Goal: Task Accomplishment & Management: Manage account settings

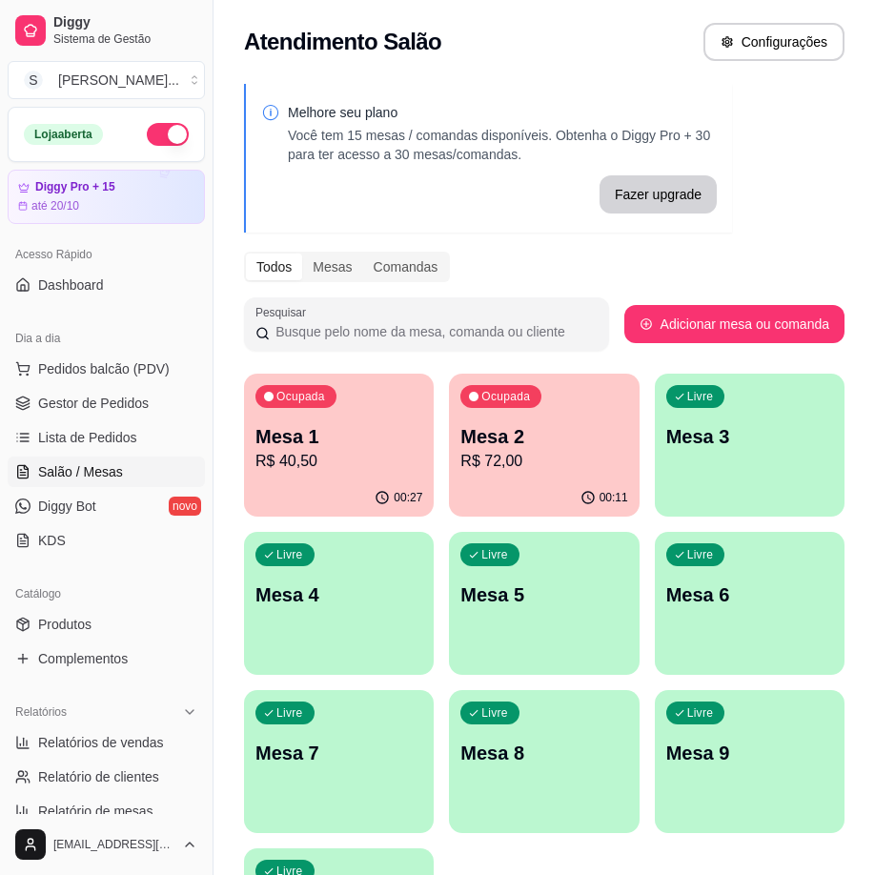
click at [728, 465] on div "Livre Mesa 3" at bounding box center [750, 434] width 190 height 120
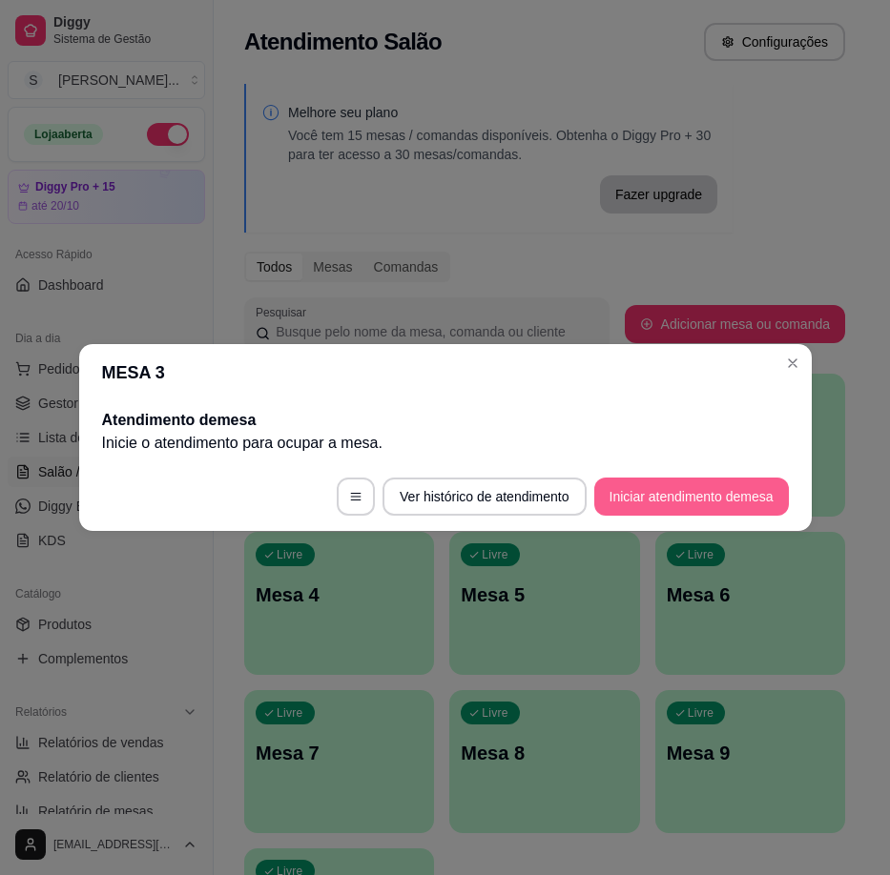
click at [704, 490] on button "Iniciar atendimento de mesa" at bounding box center [691, 497] width 195 height 38
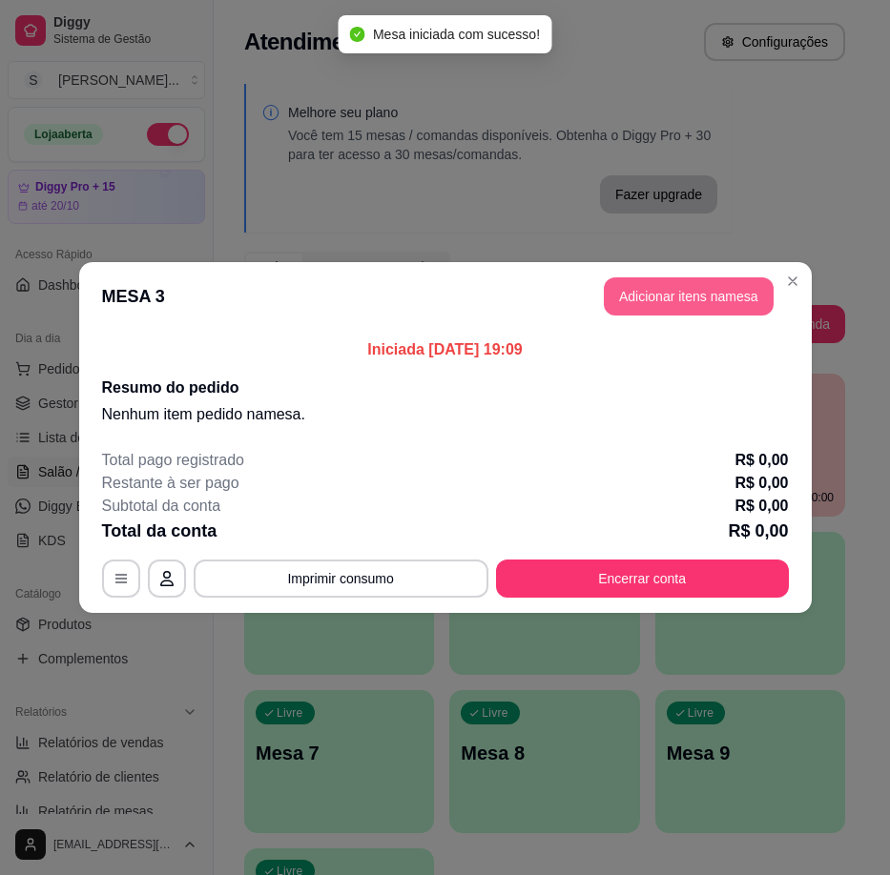
click at [701, 298] on button "Adicionar itens na mesa" at bounding box center [689, 296] width 170 height 38
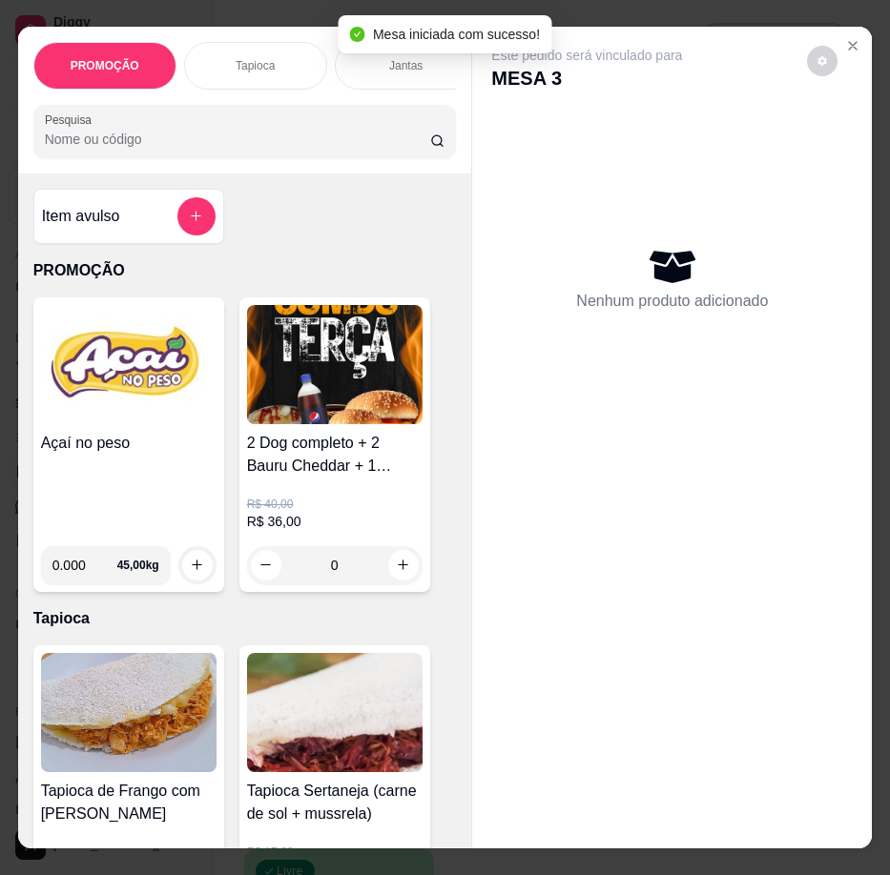
click at [176, 410] on img at bounding box center [128, 364] width 175 height 119
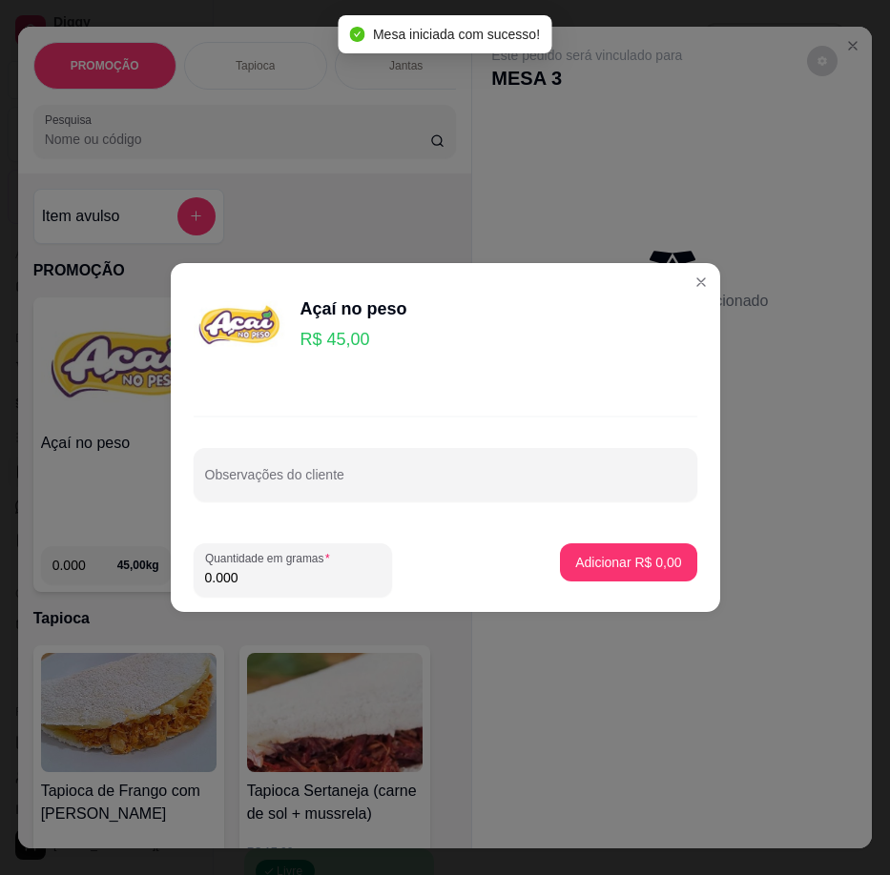
click at [330, 586] on input "0.000" at bounding box center [292, 577] width 175 height 19
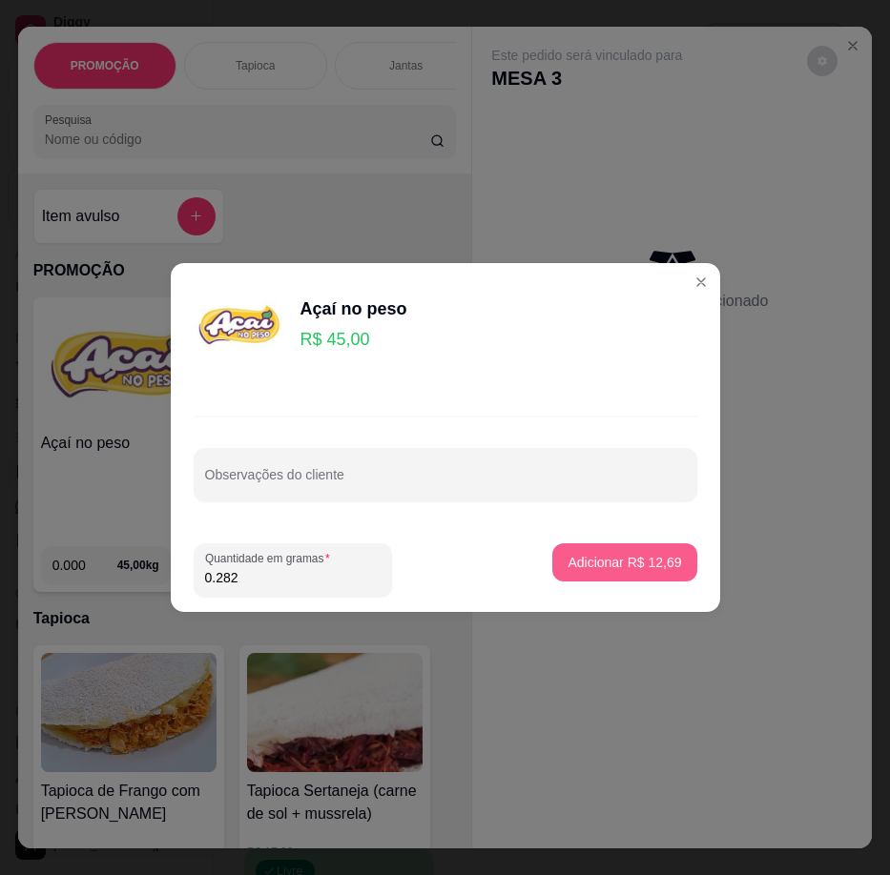
type input "0.282"
click at [582, 562] on p "Adicionar R$ 12,69" at bounding box center [623, 562] width 113 height 19
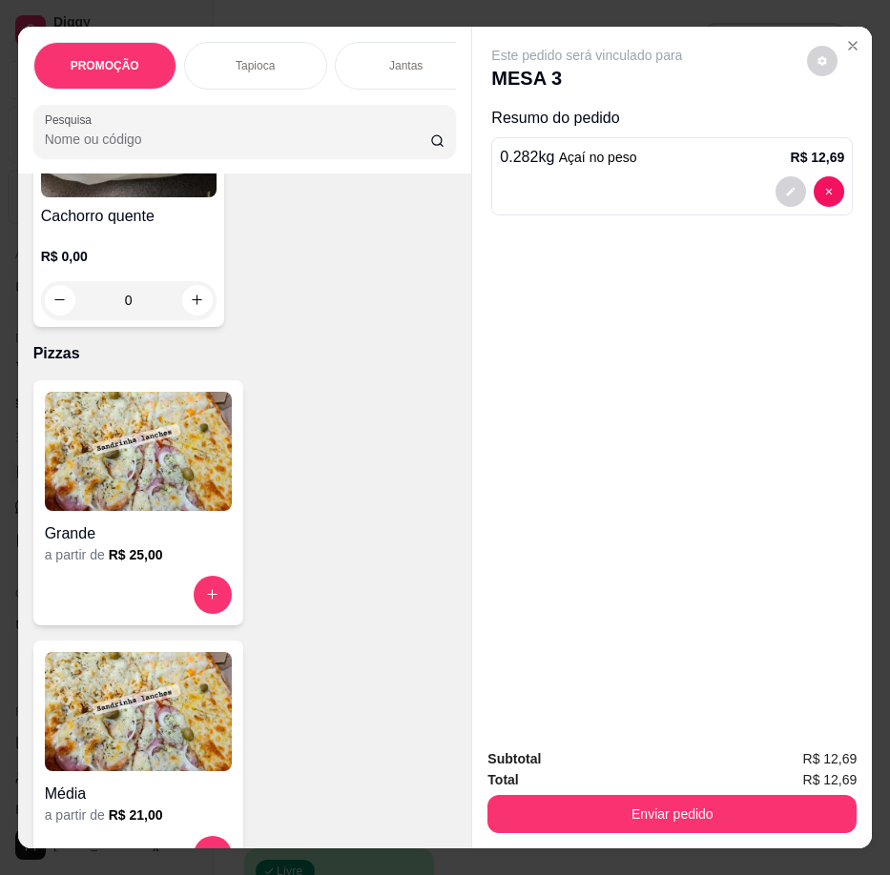
scroll to position [6007, 0]
click at [160, 505] on img at bounding box center [138, 452] width 187 height 119
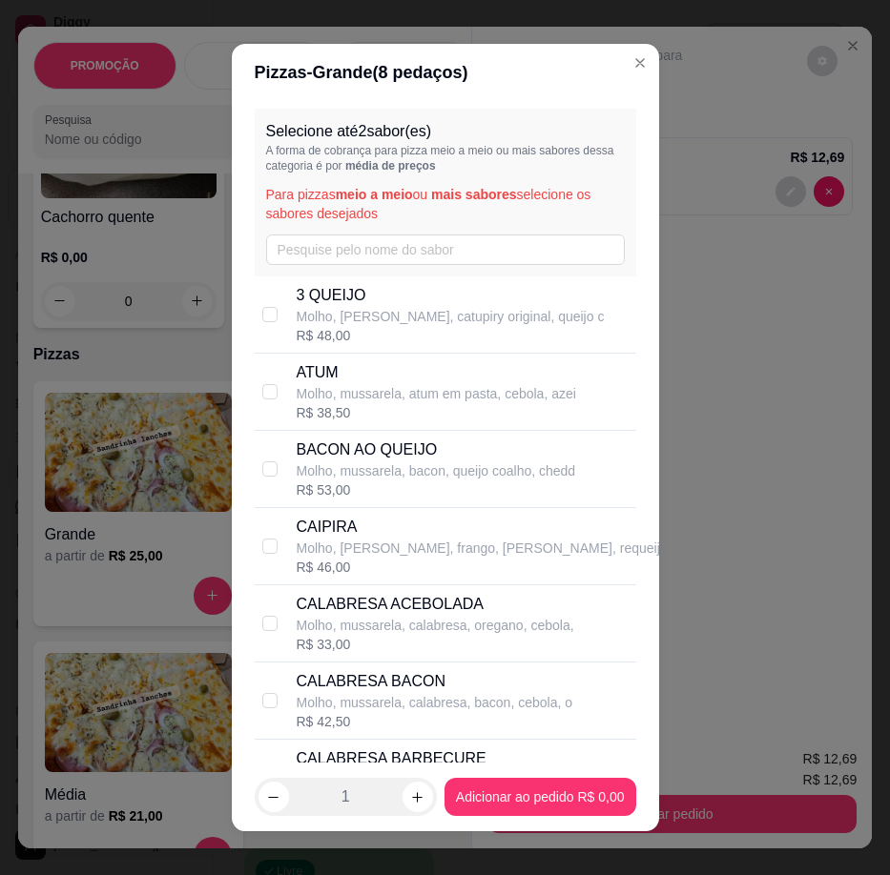
click at [434, 630] on p "Molho, mussarela, calabresa, oregano, cebola," at bounding box center [435, 625] width 277 height 19
checkbox input "true"
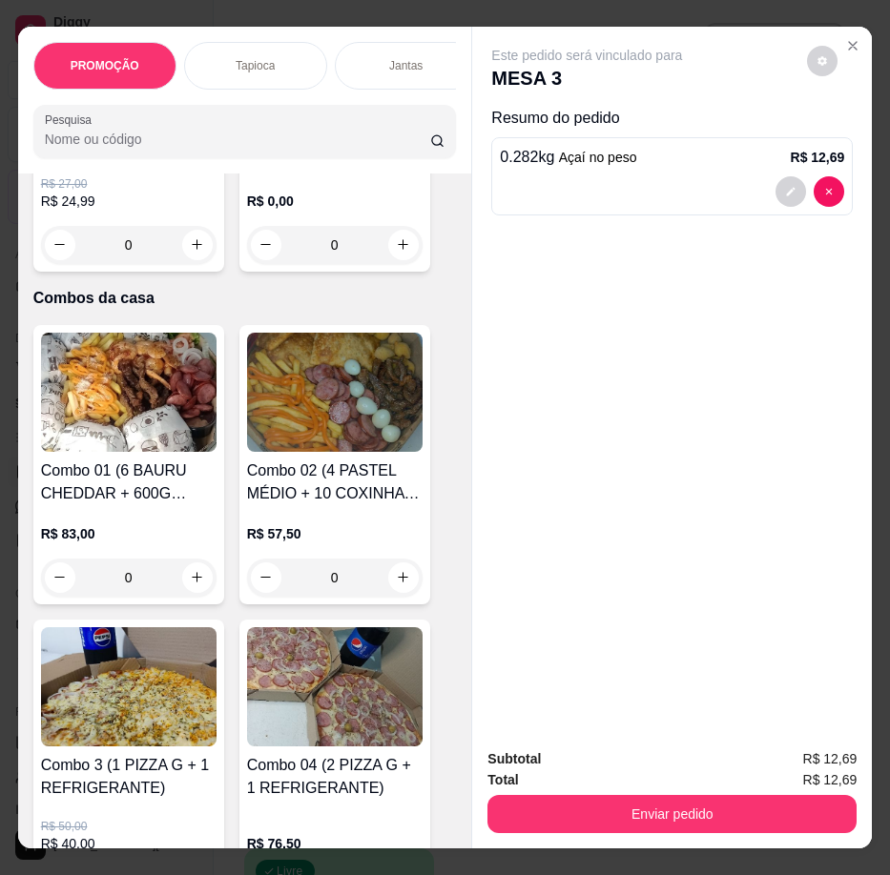
scroll to position [2384, 0]
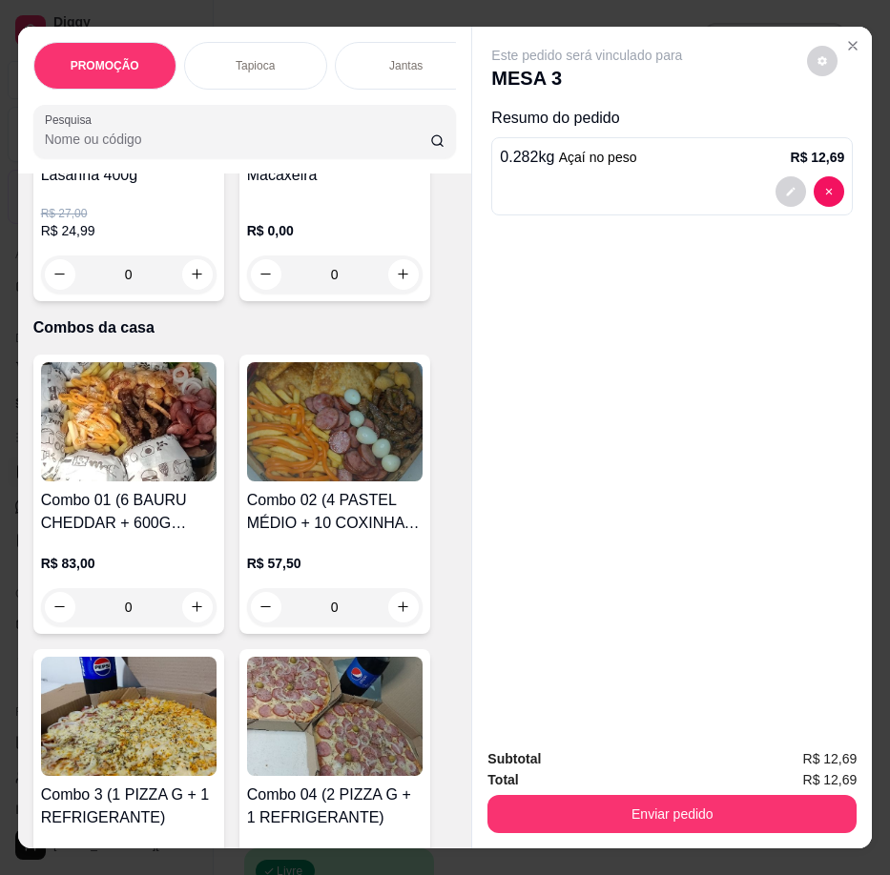
click at [155, 731] on img at bounding box center [128, 716] width 175 height 119
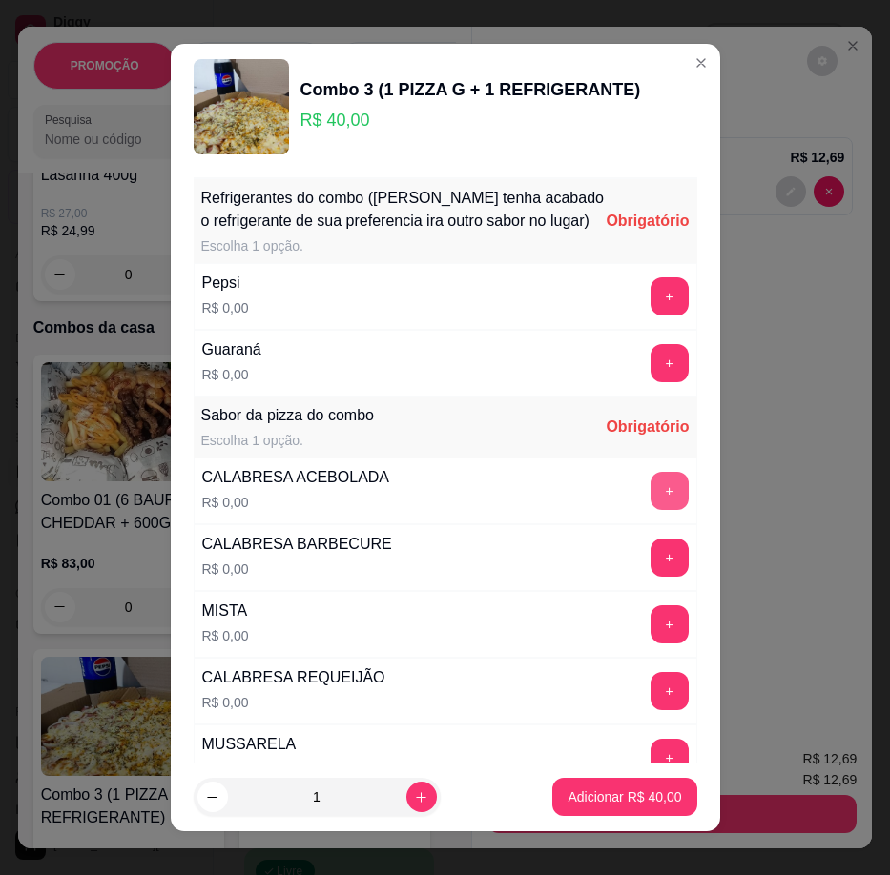
click at [650, 510] on button "+" at bounding box center [669, 491] width 38 height 38
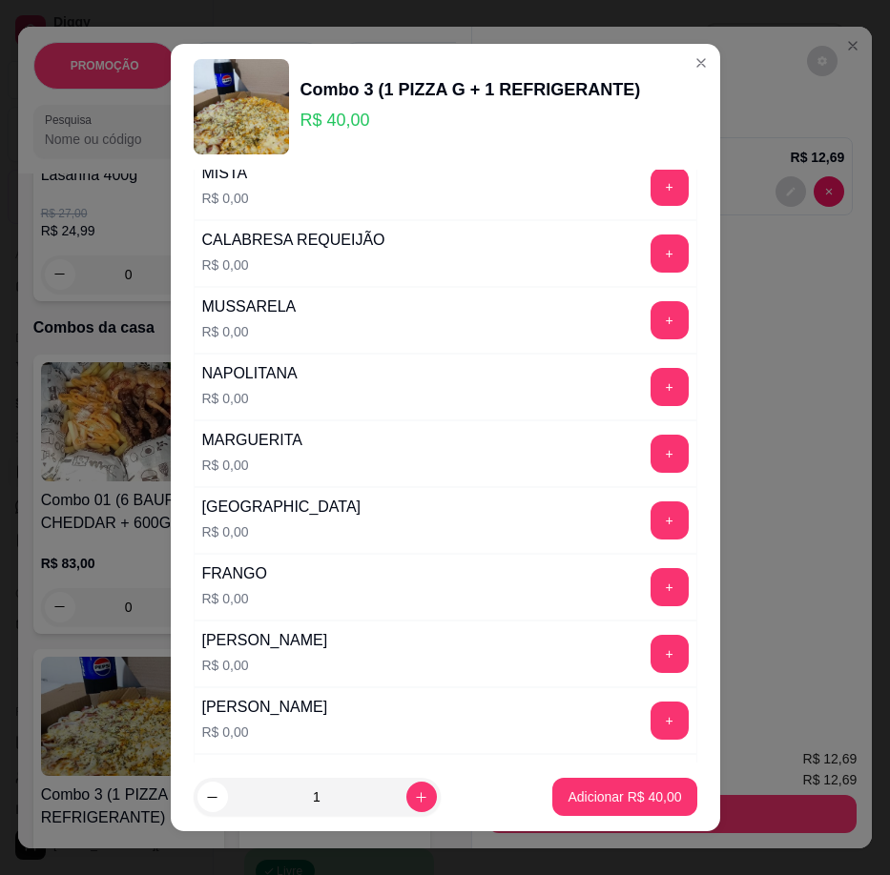
scroll to position [477, 0]
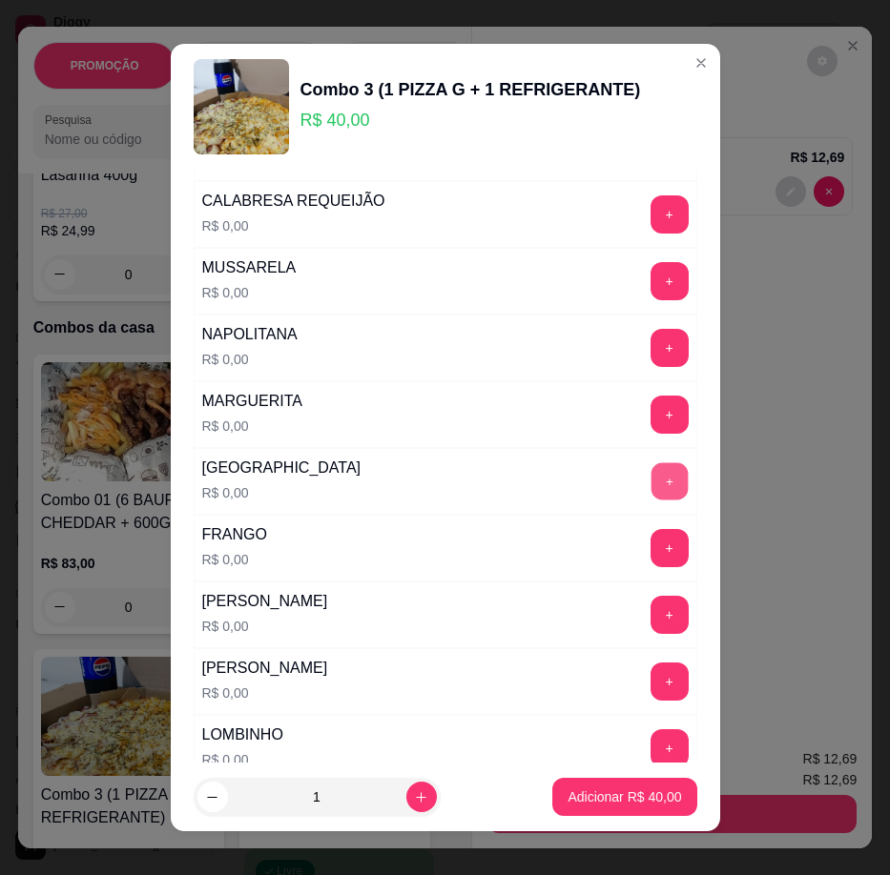
click at [650, 501] on button "+" at bounding box center [668, 481] width 37 height 37
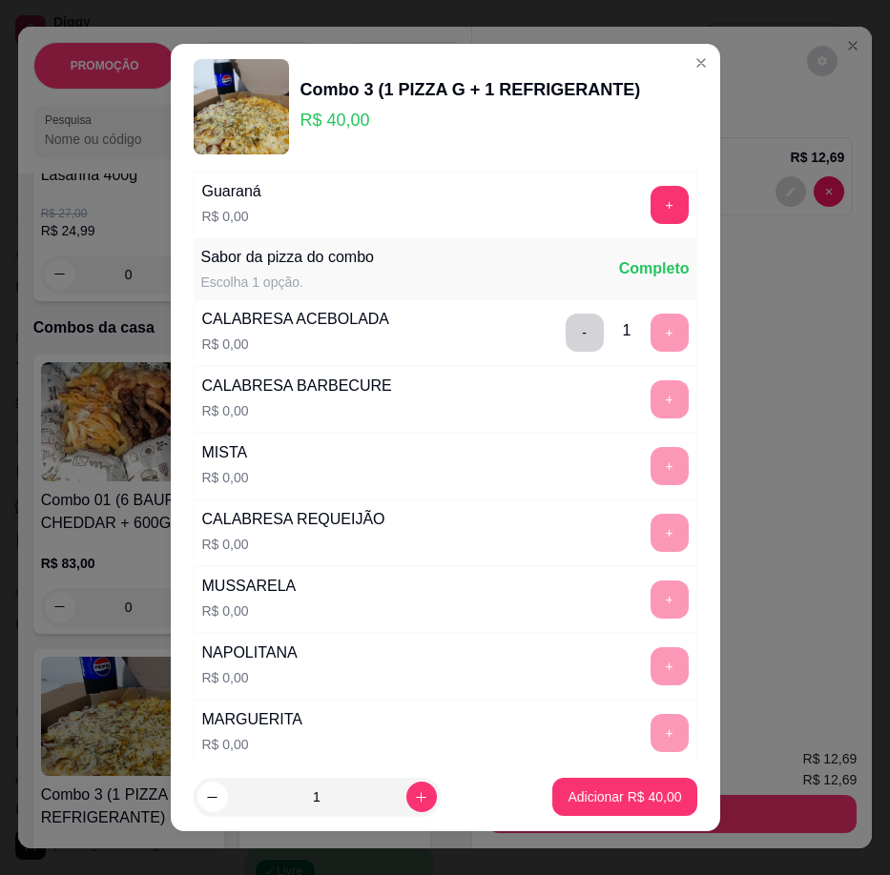
scroll to position [0, 0]
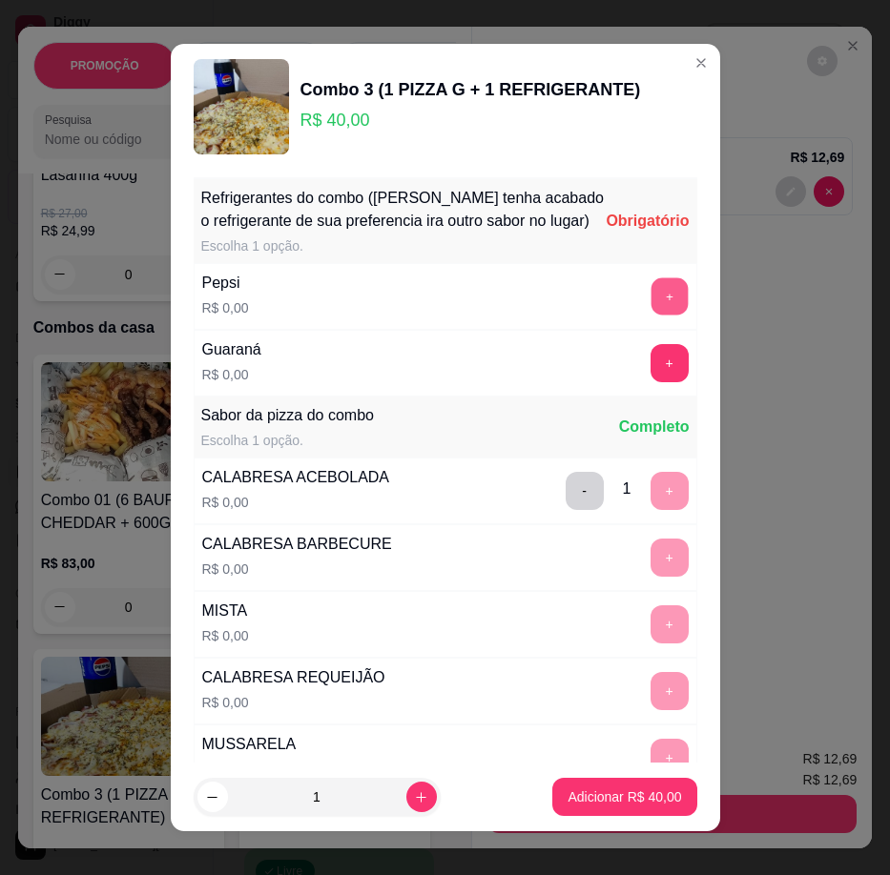
click at [650, 312] on button "+" at bounding box center [668, 296] width 37 height 37
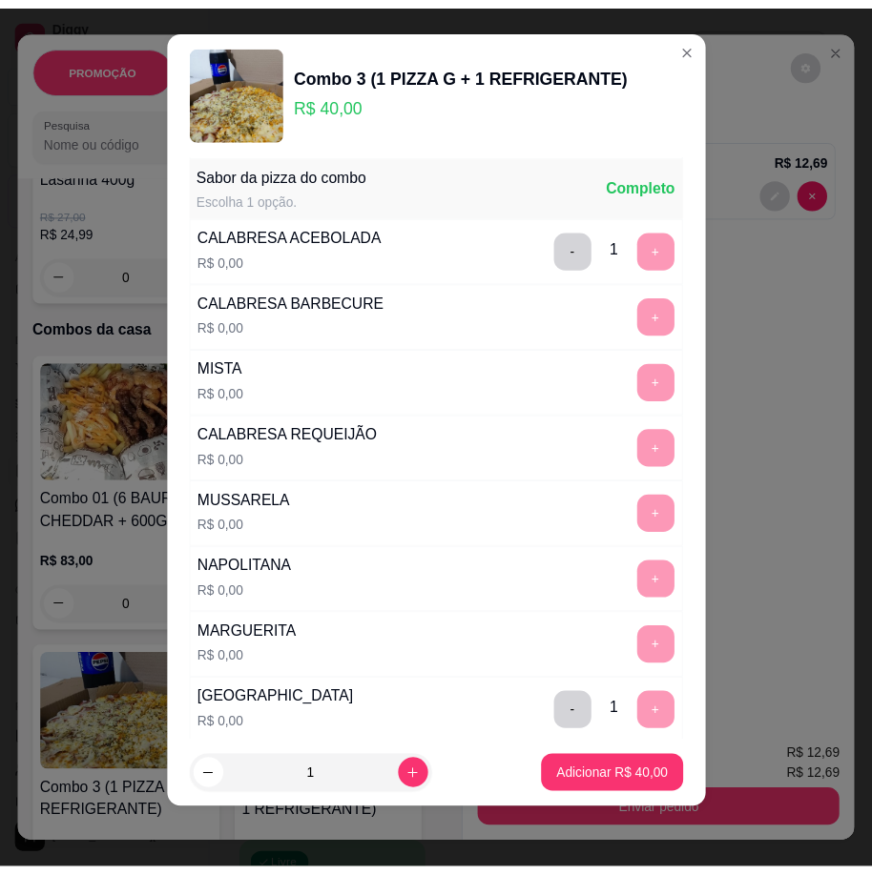
scroll to position [227, 0]
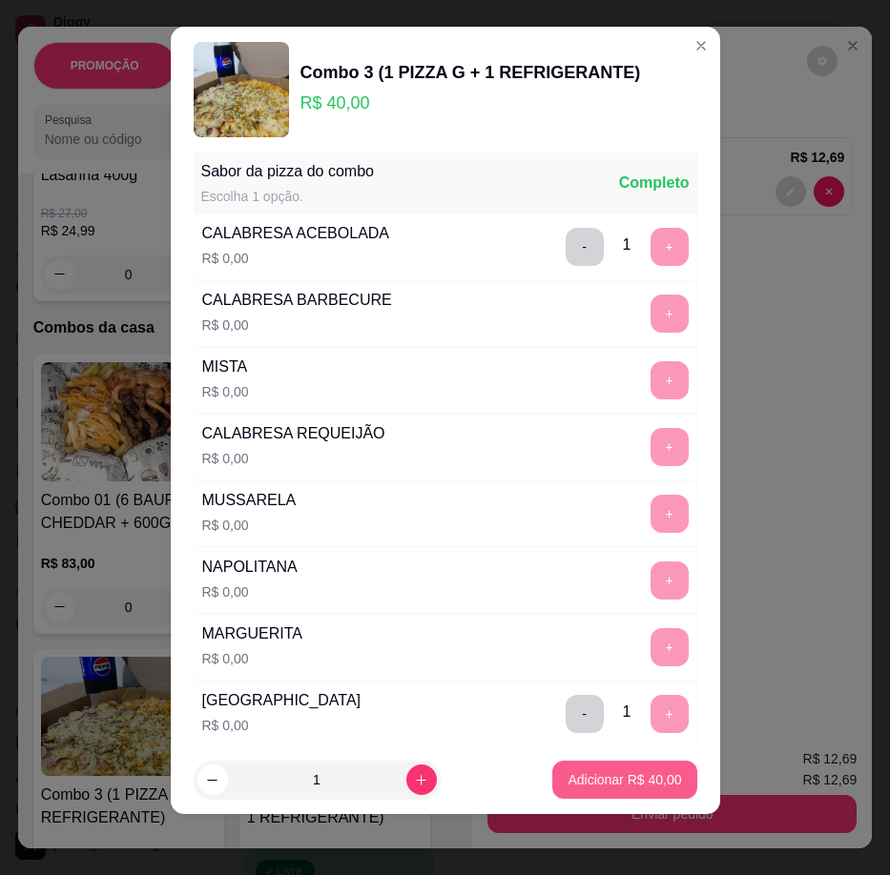
click at [614, 793] on button "Adicionar R$ 40,00" at bounding box center [624, 780] width 144 height 38
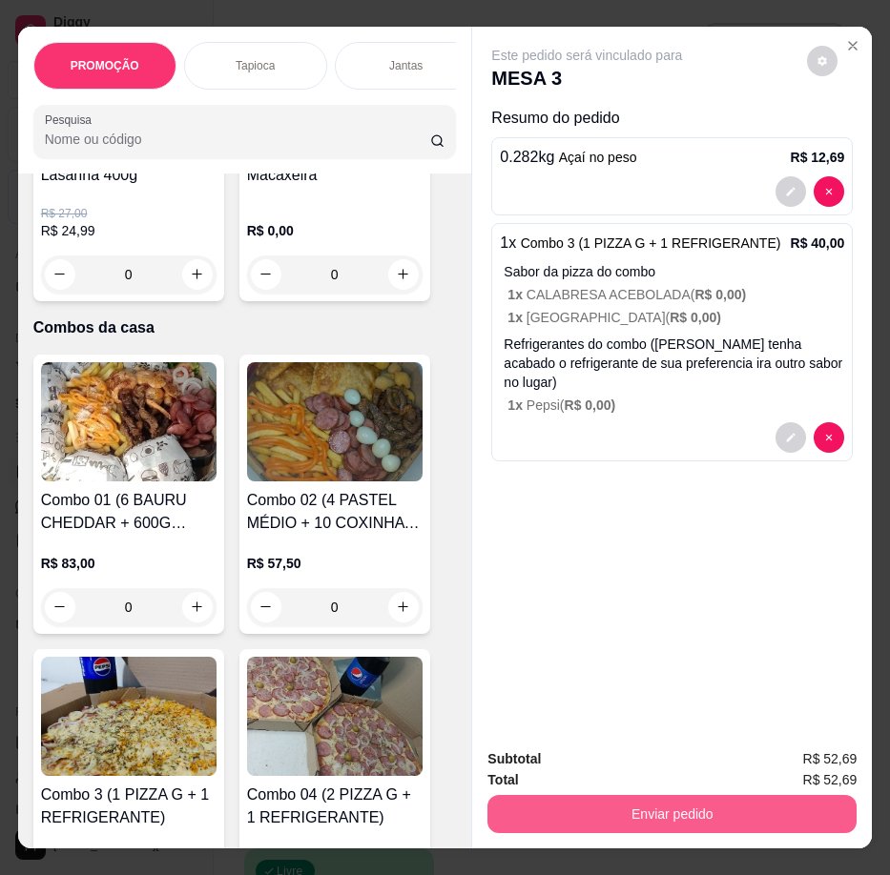
click at [689, 811] on button "Enviar pedido" at bounding box center [671, 814] width 369 height 38
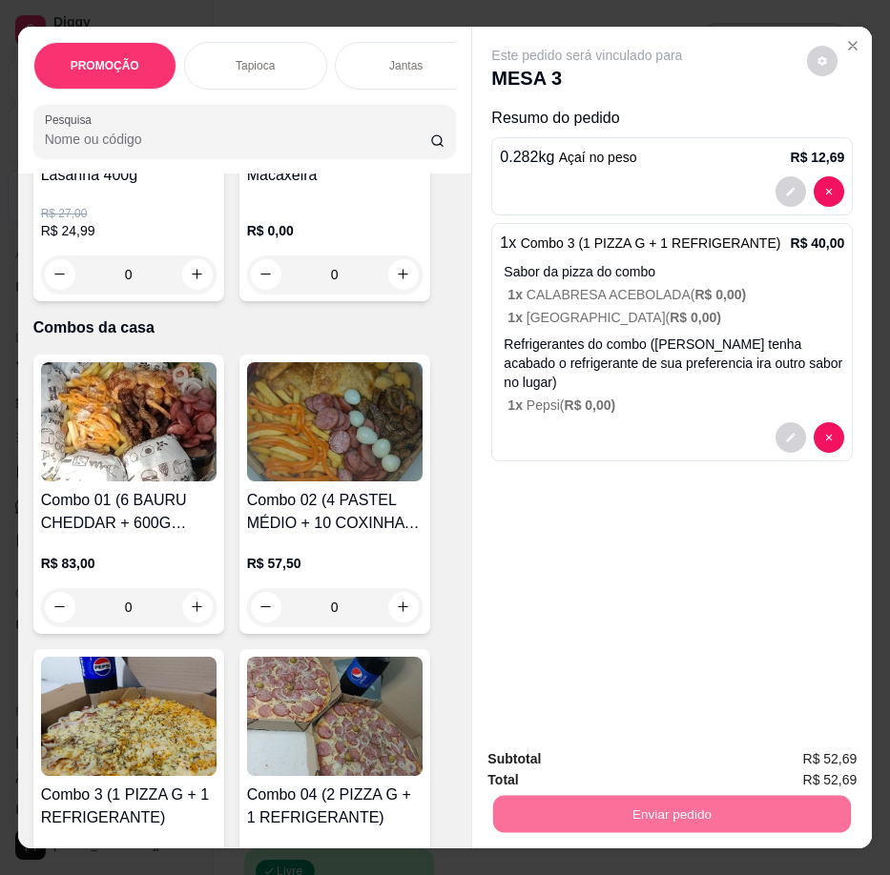
click at [677, 759] on button "Registrar cliente" at bounding box center [679, 761] width 126 height 36
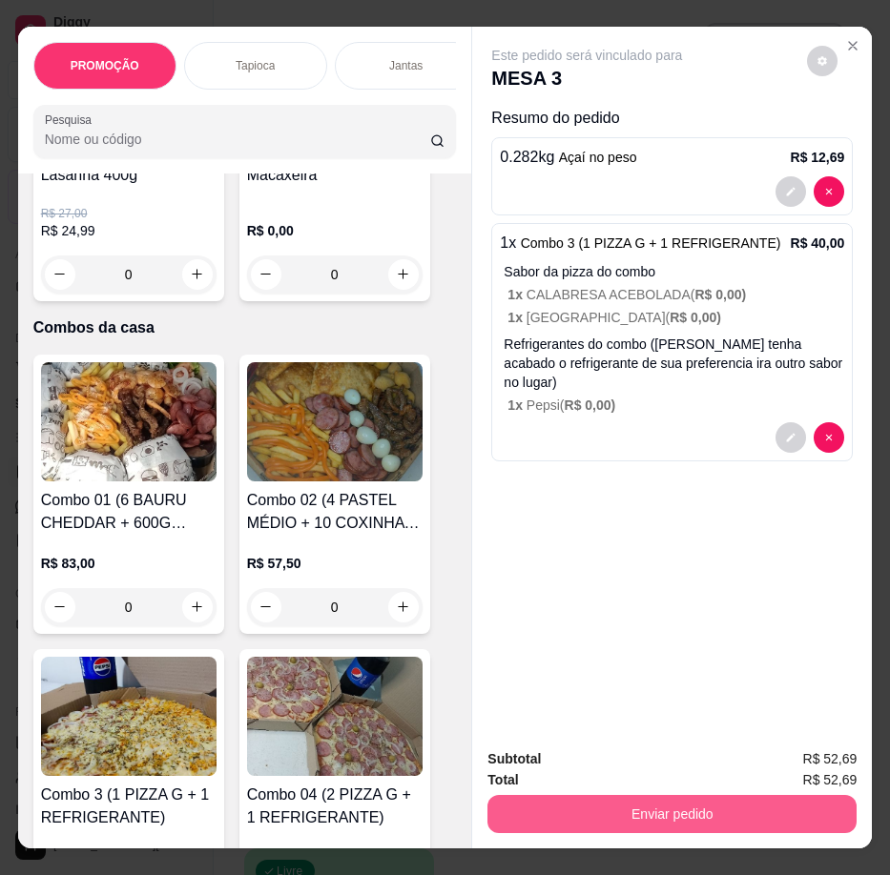
click at [727, 814] on button "Enviar pedido" at bounding box center [671, 814] width 369 height 38
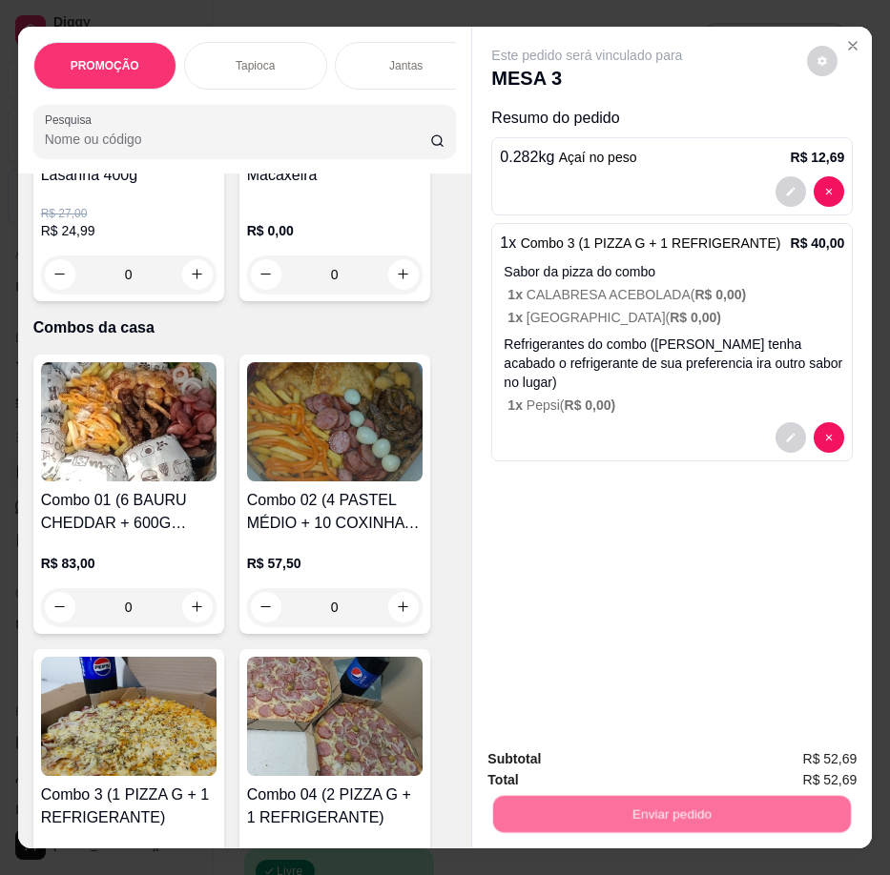
click at [814, 764] on button "Enviar pedido" at bounding box center [807, 761] width 108 height 36
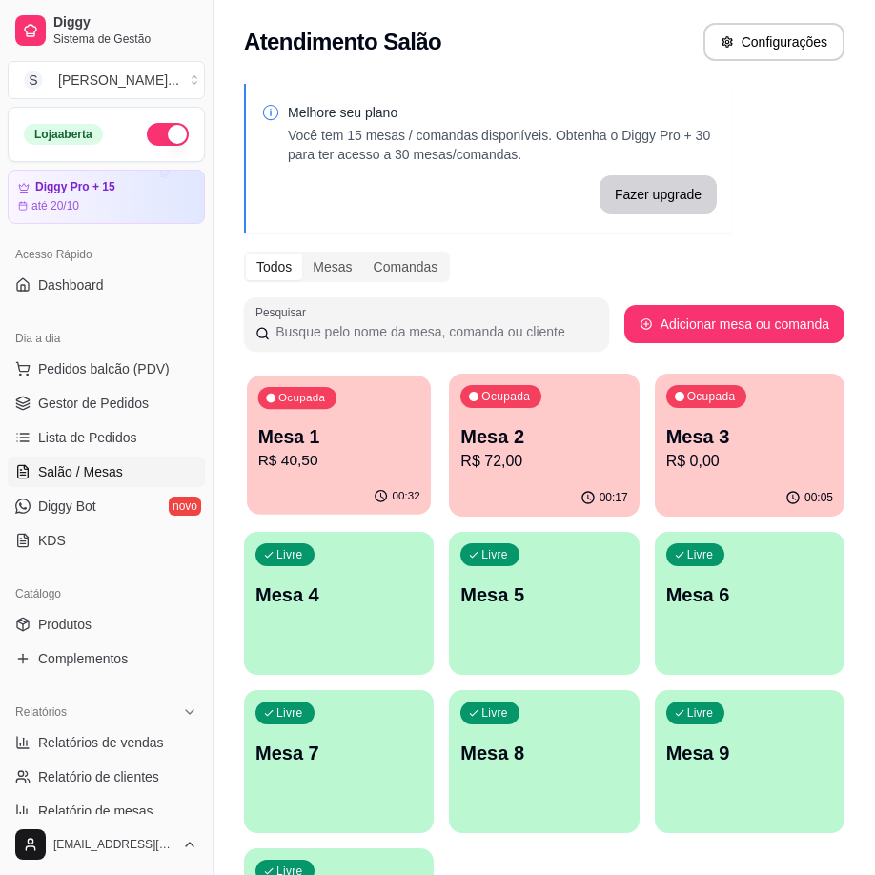
click at [413, 453] on p "R$ 40,50" at bounding box center [339, 461] width 162 height 22
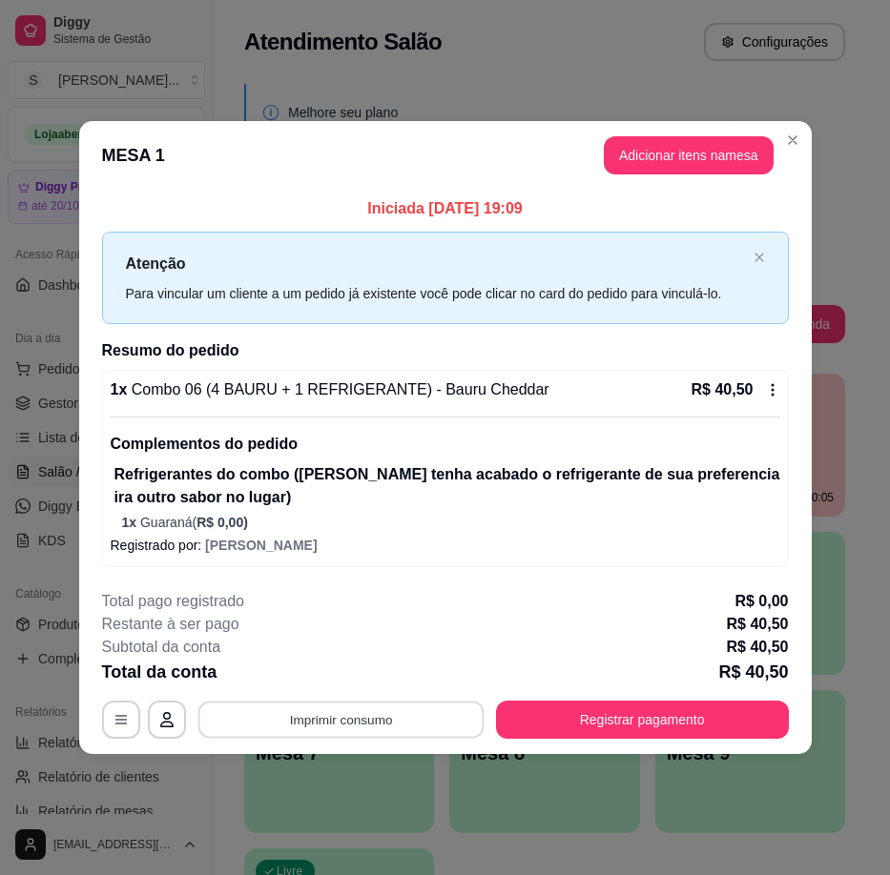
click at [392, 720] on button "Imprimir consumo" at bounding box center [340, 720] width 286 height 37
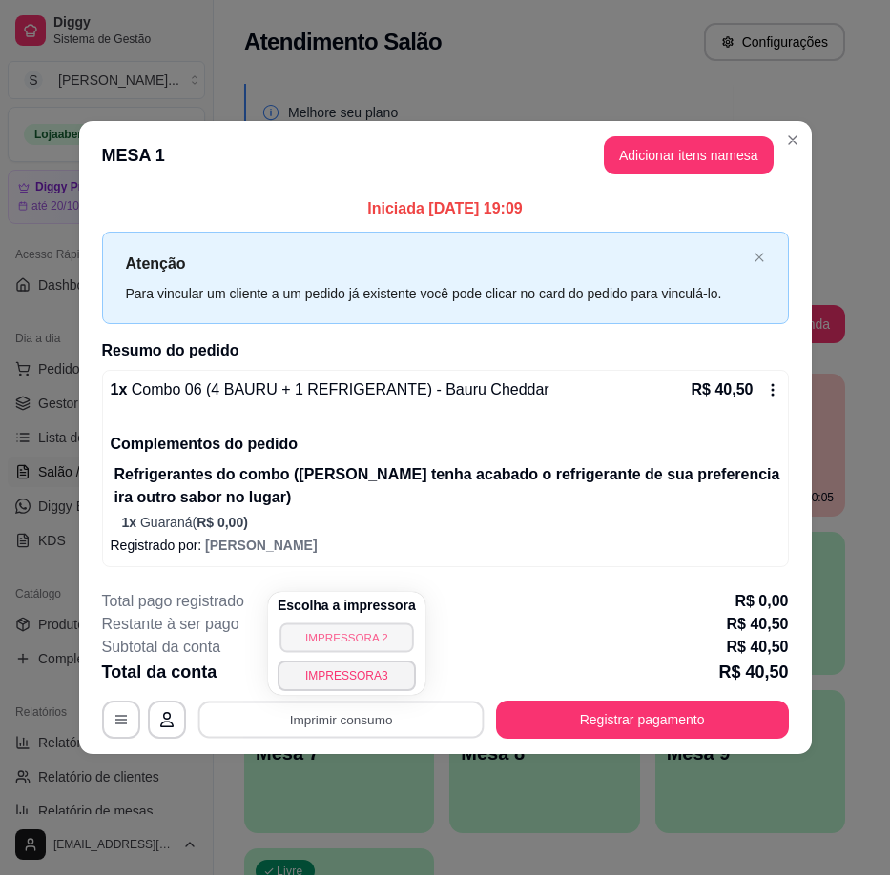
click at [358, 643] on button "IMPRESSORA 2" at bounding box center [345, 638] width 133 height 30
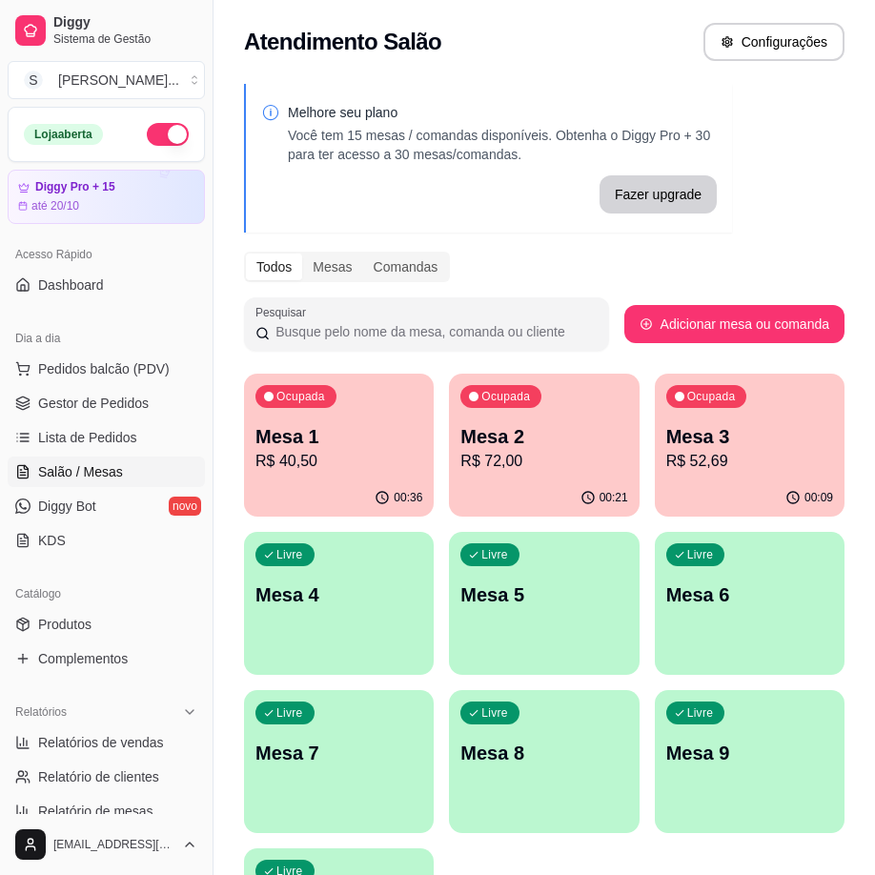
click at [355, 477] on div "Ocupada Mesa 1 R$ 40,50" at bounding box center [339, 427] width 190 height 106
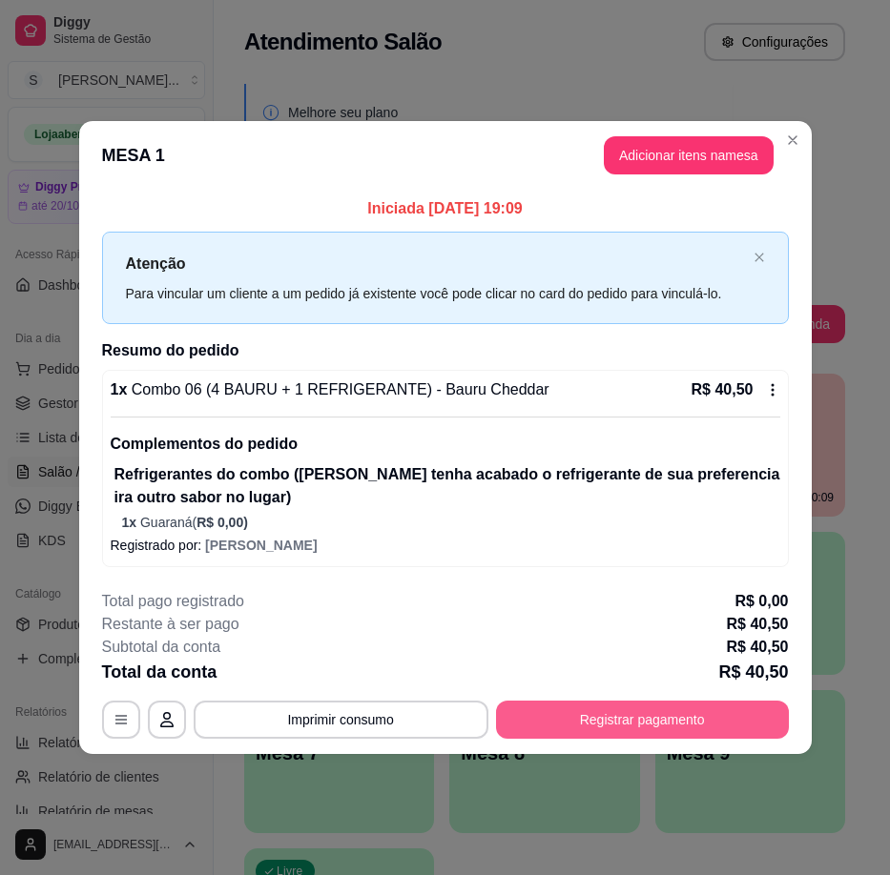
click at [609, 716] on button "Registrar pagamento" at bounding box center [642, 720] width 293 height 38
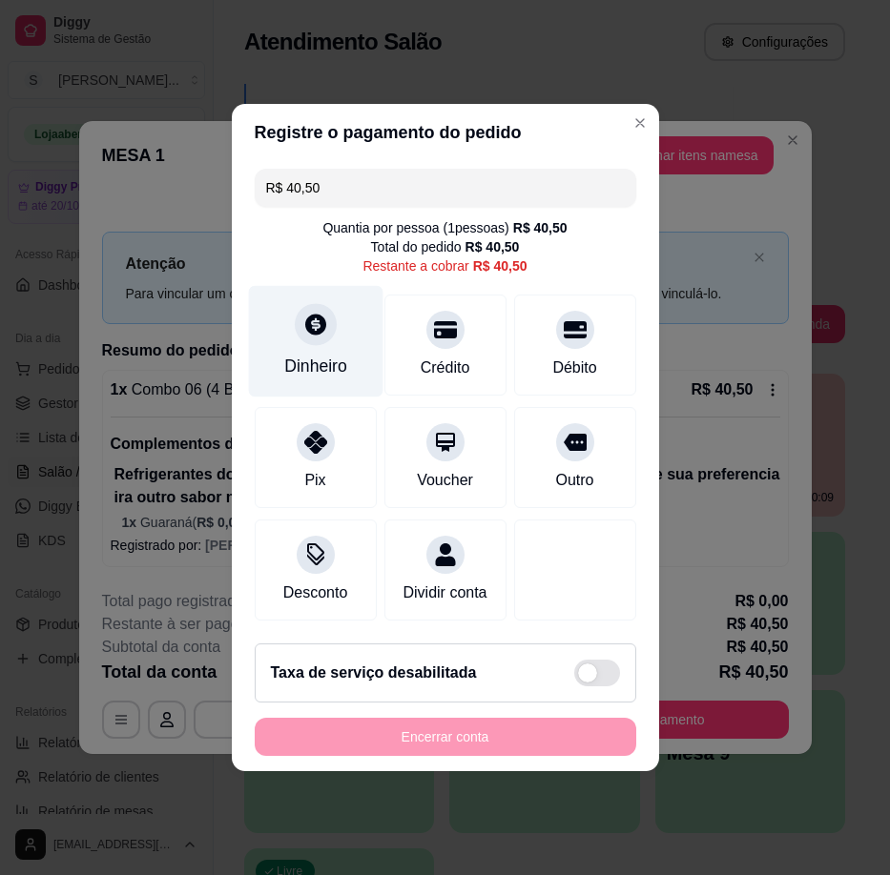
click at [335, 354] on div "Dinheiro" at bounding box center [315, 366] width 63 height 25
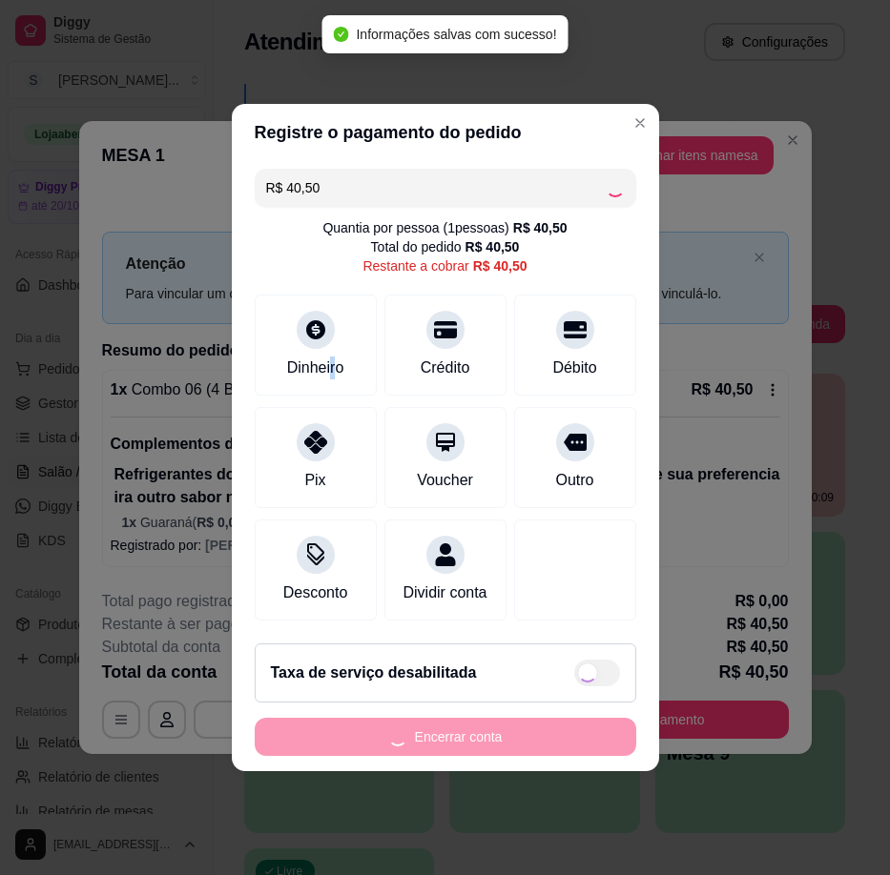
type input "R$ 0,00"
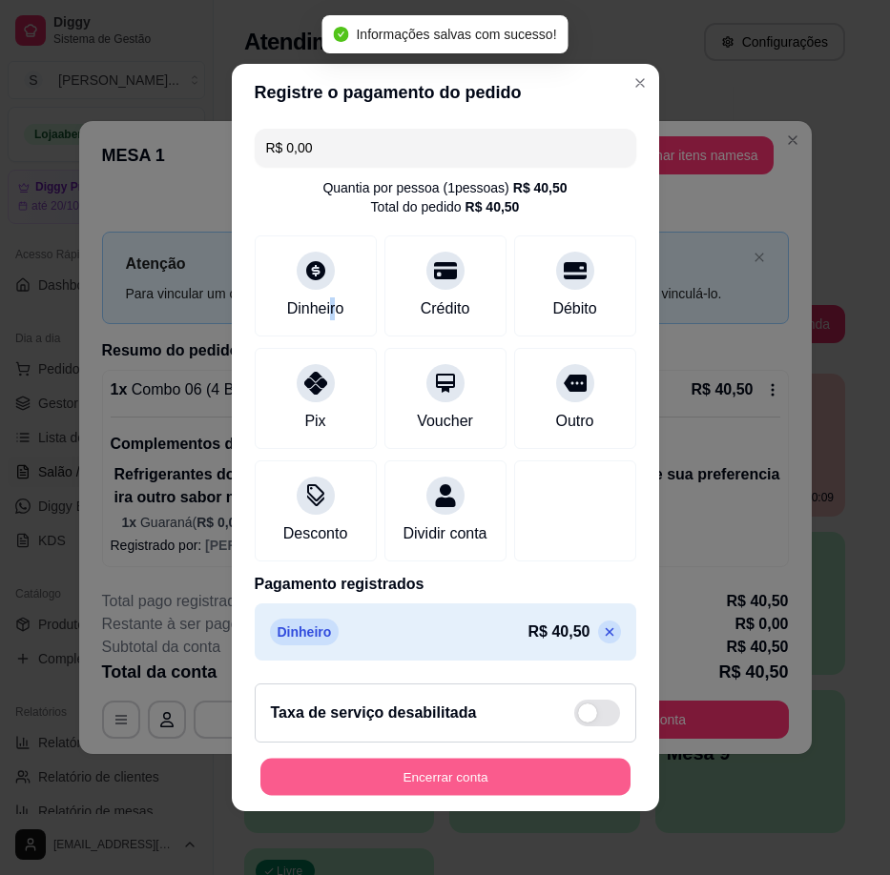
click at [497, 773] on button "Encerrar conta" at bounding box center [445, 777] width 370 height 37
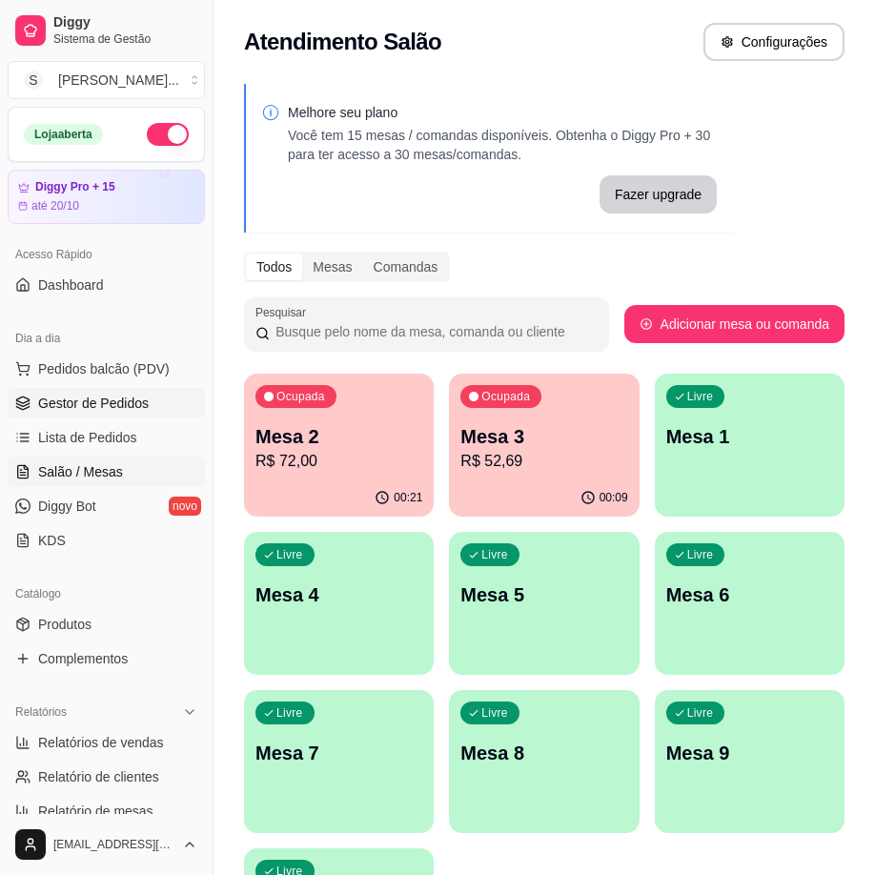
click at [106, 400] on span "Gestor de Pedidos" at bounding box center [93, 403] width 111 height 19
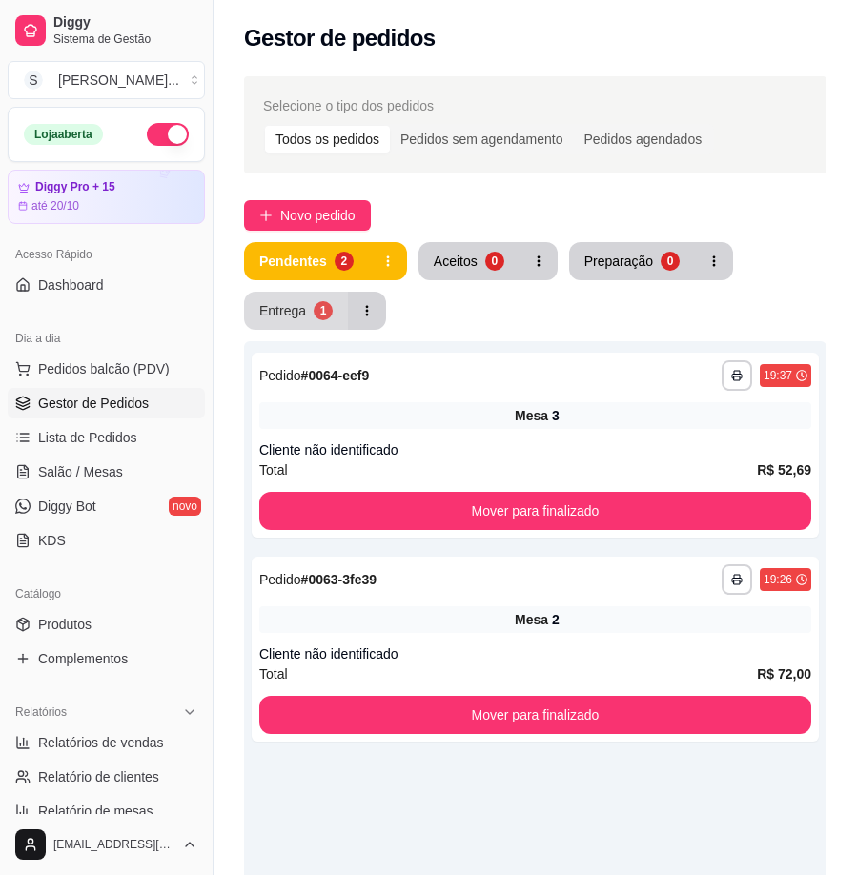
click at [297, 325] on button "Entrega 1" at bounding box center [296, 311] width 104 height 38
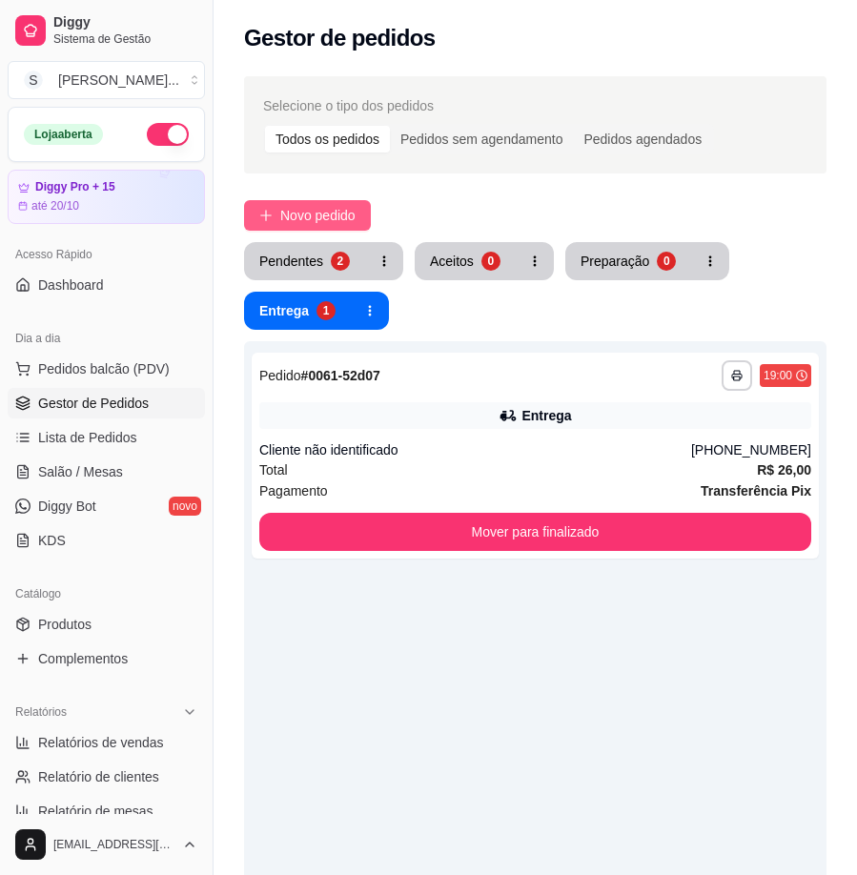
click at [297, 217] on span "Novo pedido" at bounding box center [317, 215] width 75 height 21
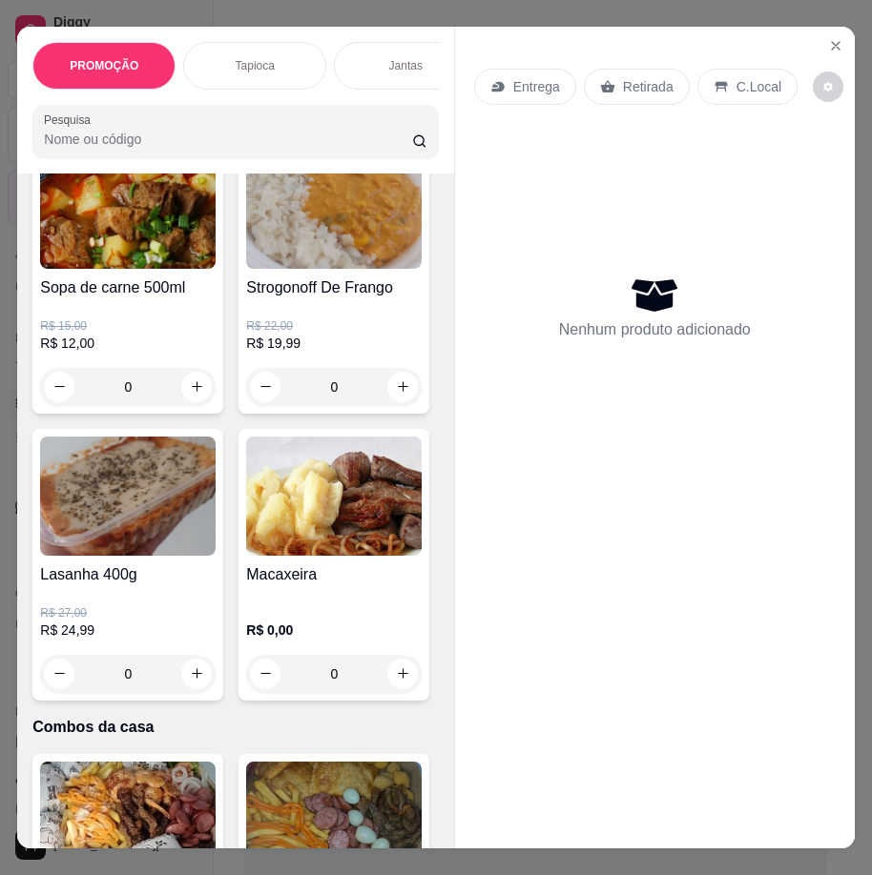
scroll to position [2479, 0]
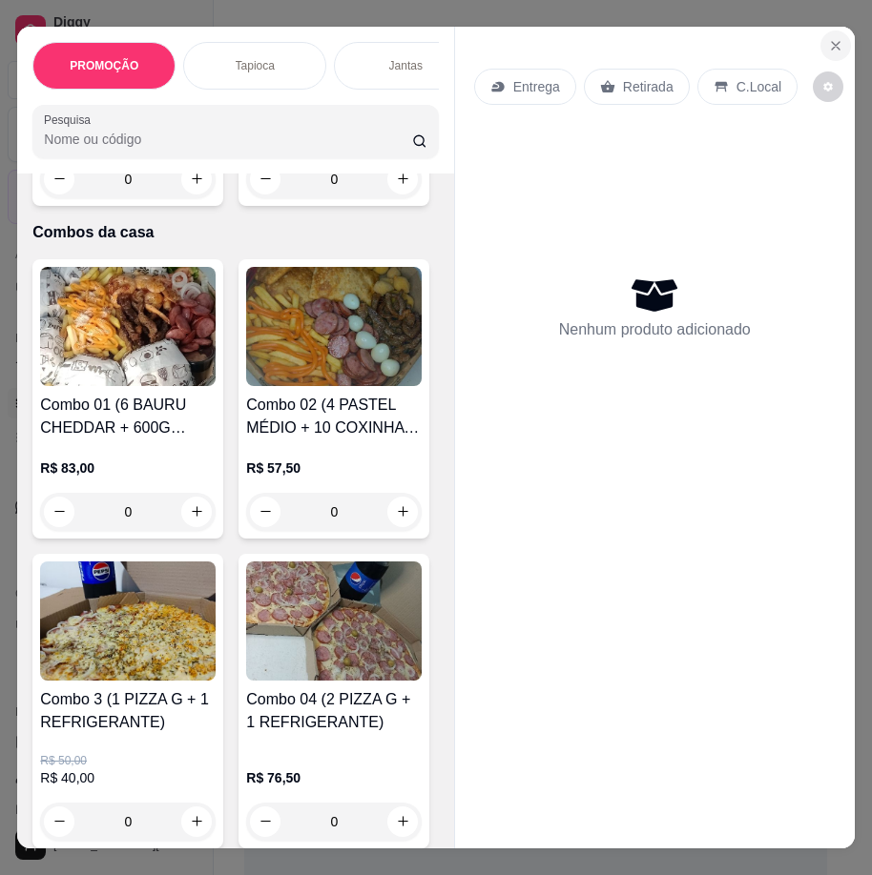
click at [831, 42] on icon "Close" at bounding box center [835, 46] width 8 height 8
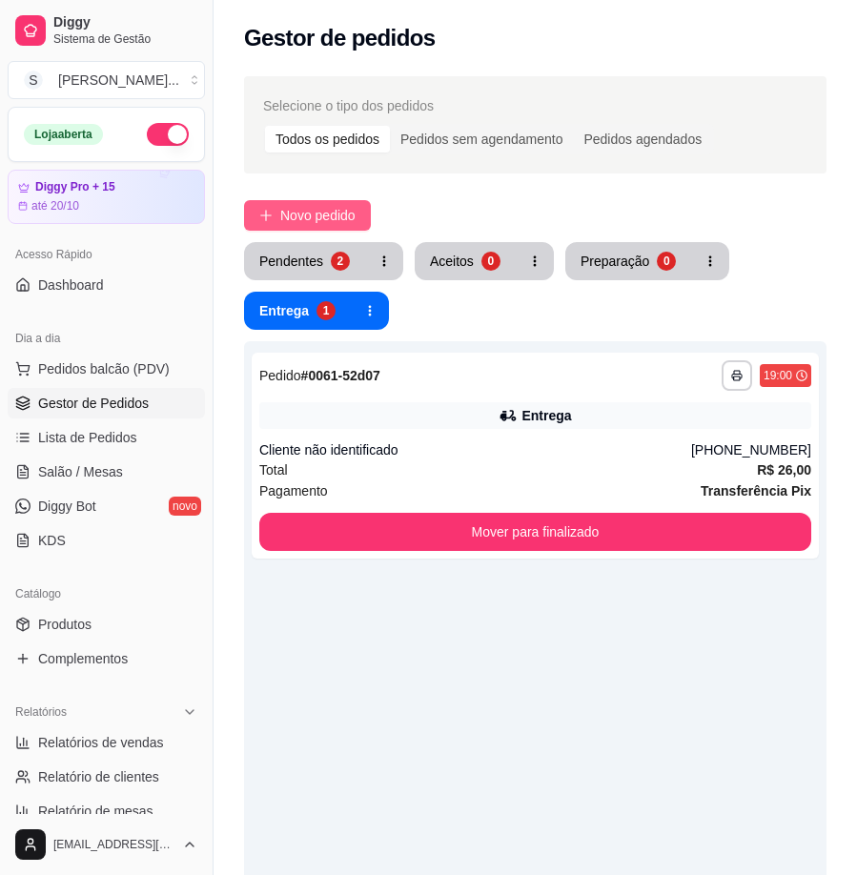
click at [300, 202] on button "Novo pedido" at bounding box center [307, 215] width 127 height 31
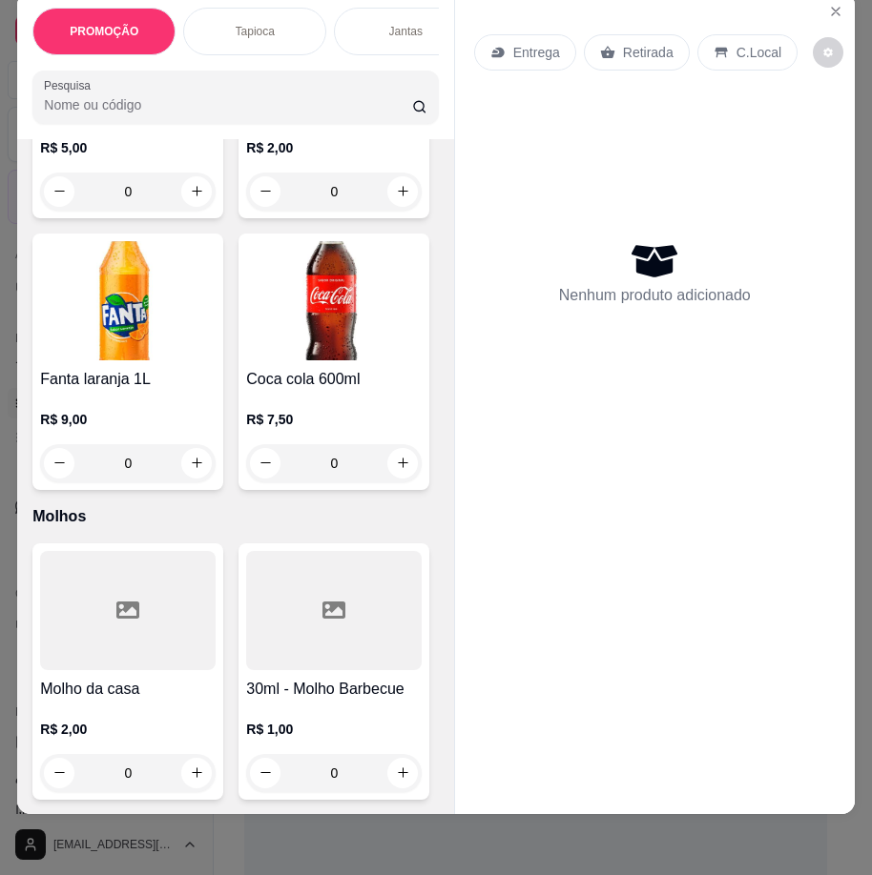
scroll to position [10965, 0]
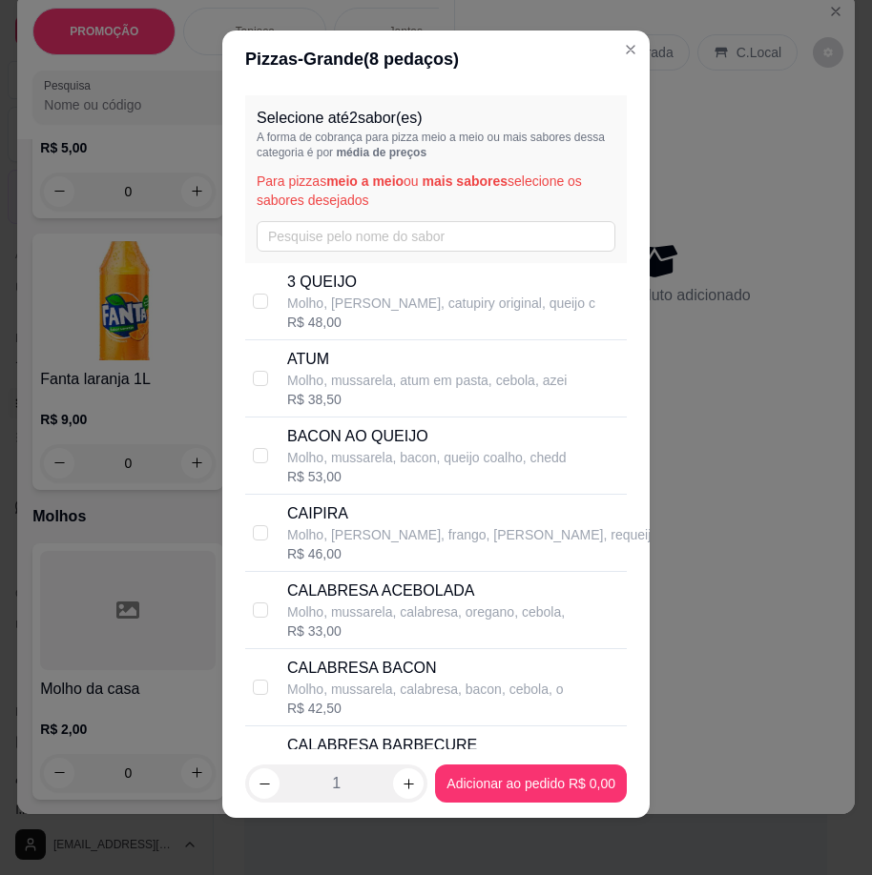
scroll to position [17, 0]
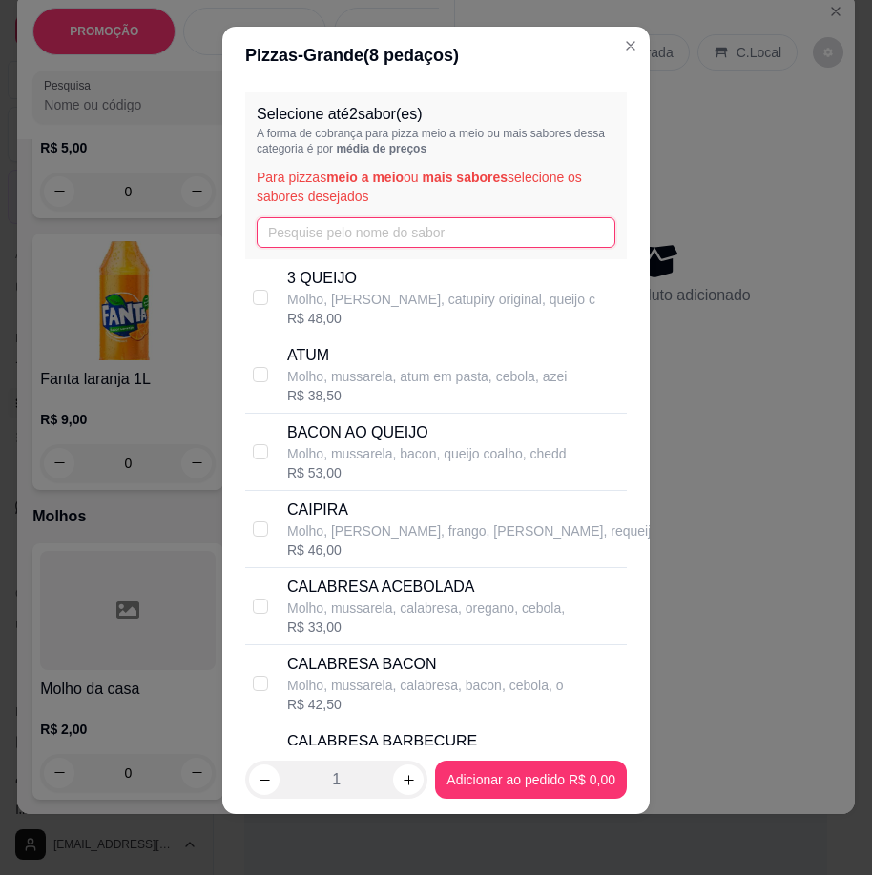
click at [399, 225] on input "text" at bounding box center [435, 232] width 359 height 31
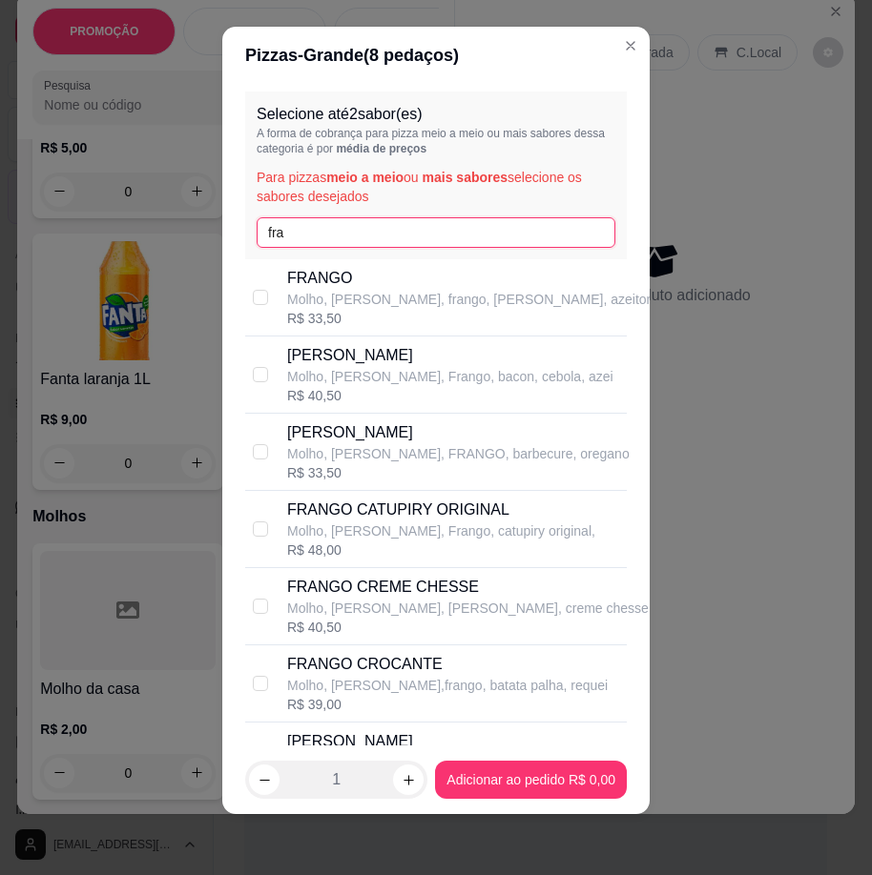
type input "fra"
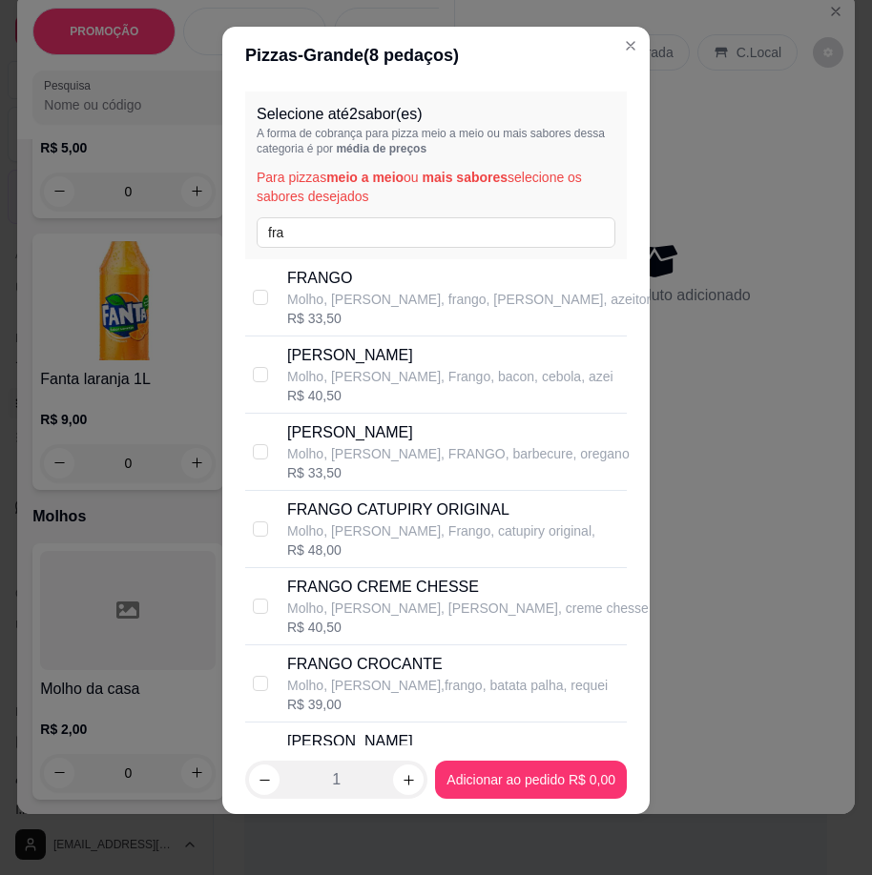
click at [372, 497] on div "FRANGO CATUPIRY ORIGINAL Molho, [PERSON_NAME], Frango, catupiry original, R$ 48…" at bounding box center [435, 529] width 381 height 77
checkbox input "true"
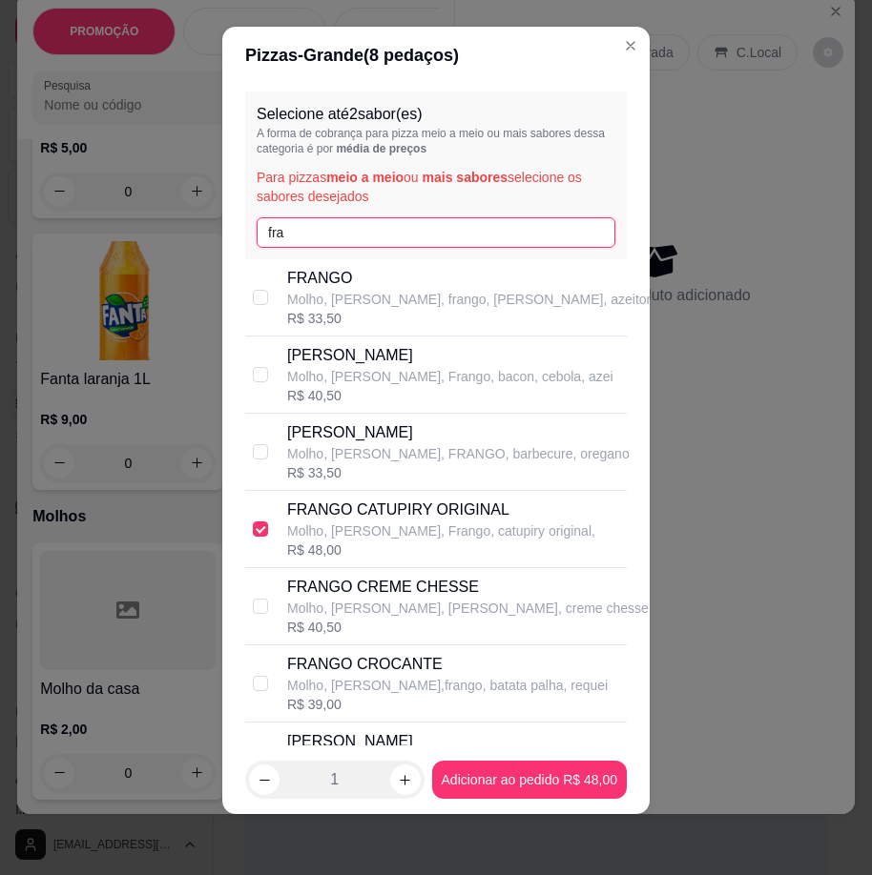
click at [355, 229] on input "fra" at bounding box center [435, 232] width 359 height 31
type input "f"
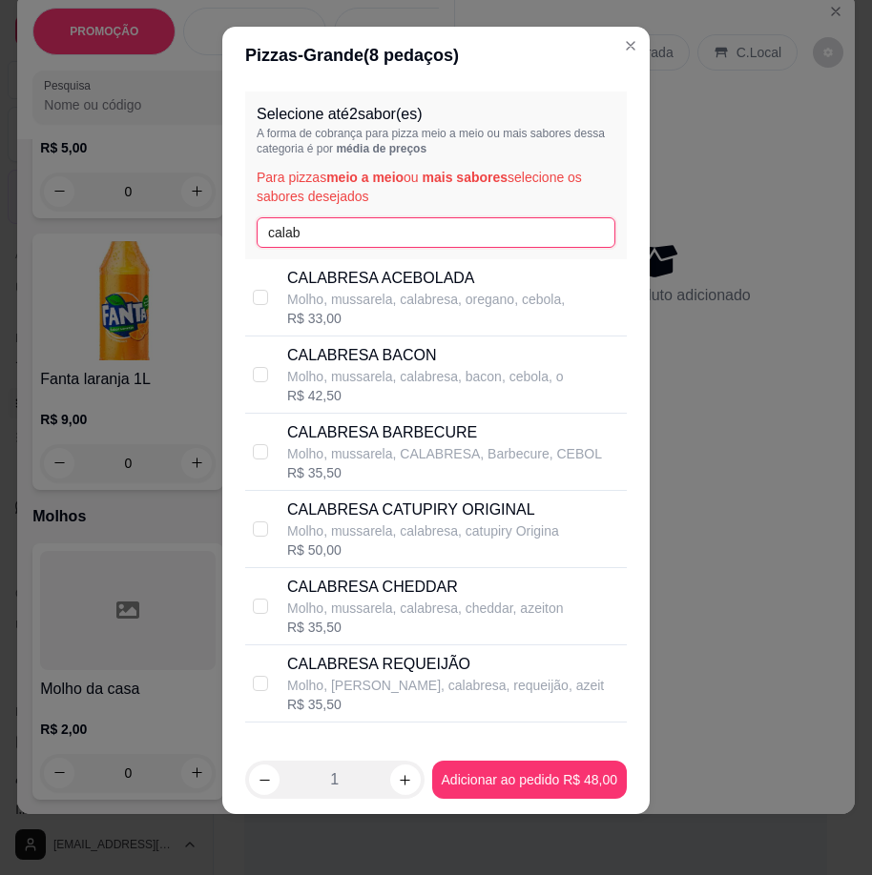
type input "calab"
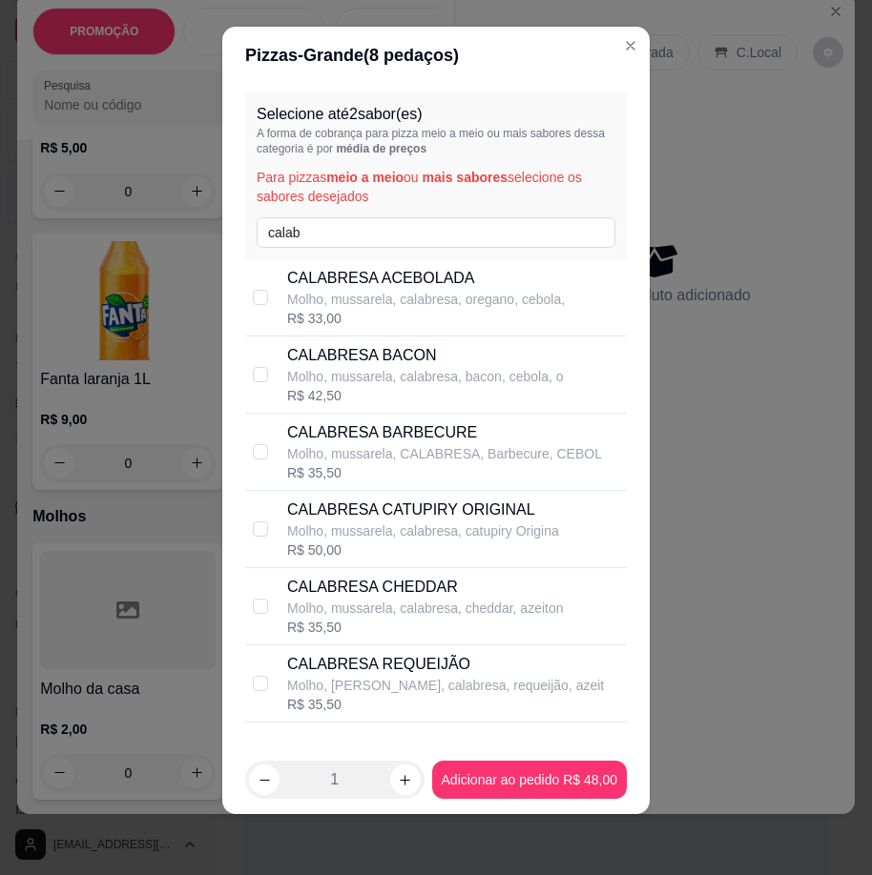
click at [418, 297] on p "Molho, mussarela, calabresa, oregano, cebola," at bounding box center [425, 299] width 277 height 19
checkbox input "true"
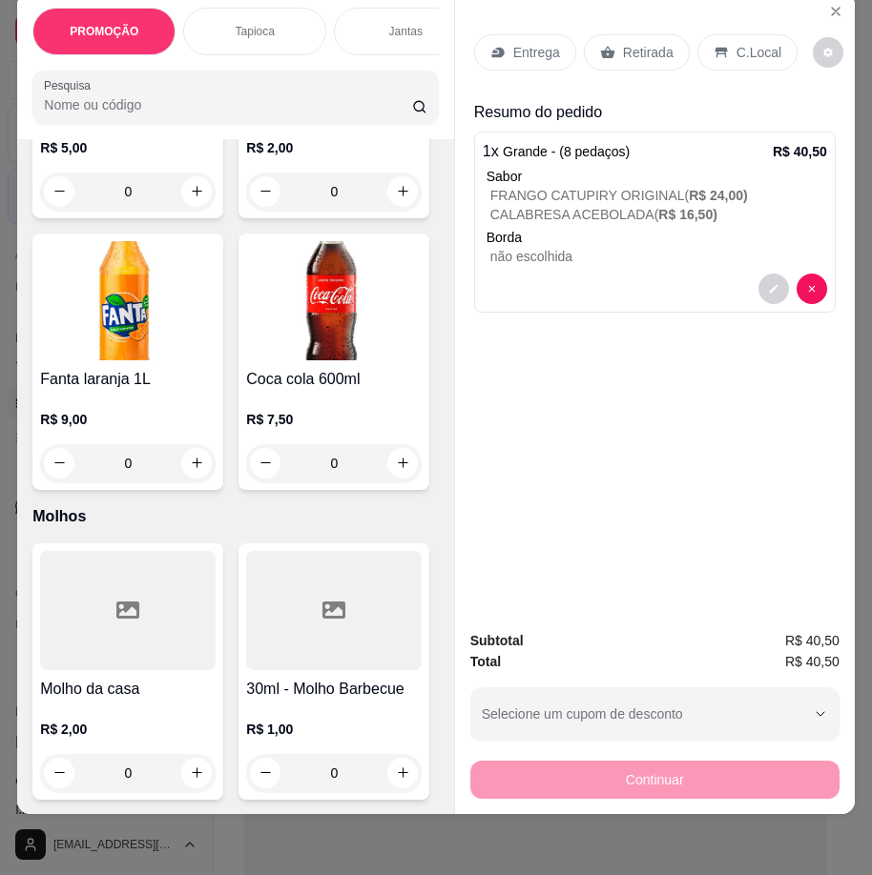
click at [519, 43] on p "Entrega" at bounding box center [536, 52] width 47 height 19
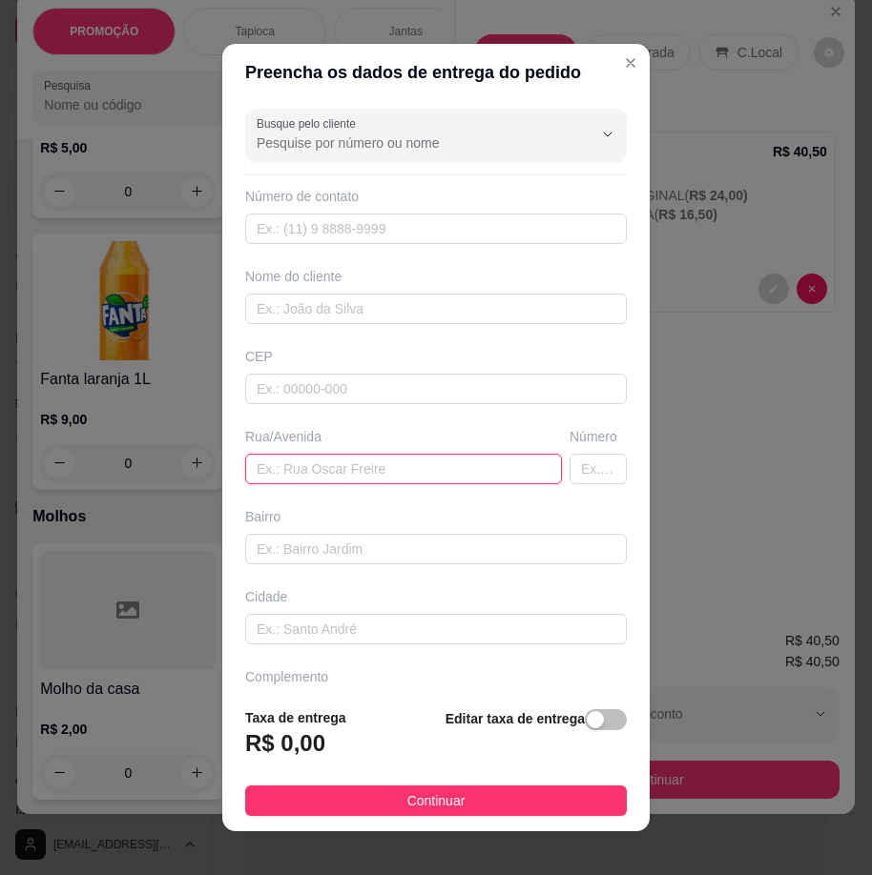
click at [291, 482] on input "text" at bounding box center [403, 469] width 317 height 31
click at [291, 475] on input "text" at bounding box center [403, 469] width 317 height 31
paste input "[STREET_ADDRESS]"
type input "[STREET_ADDRESS]"
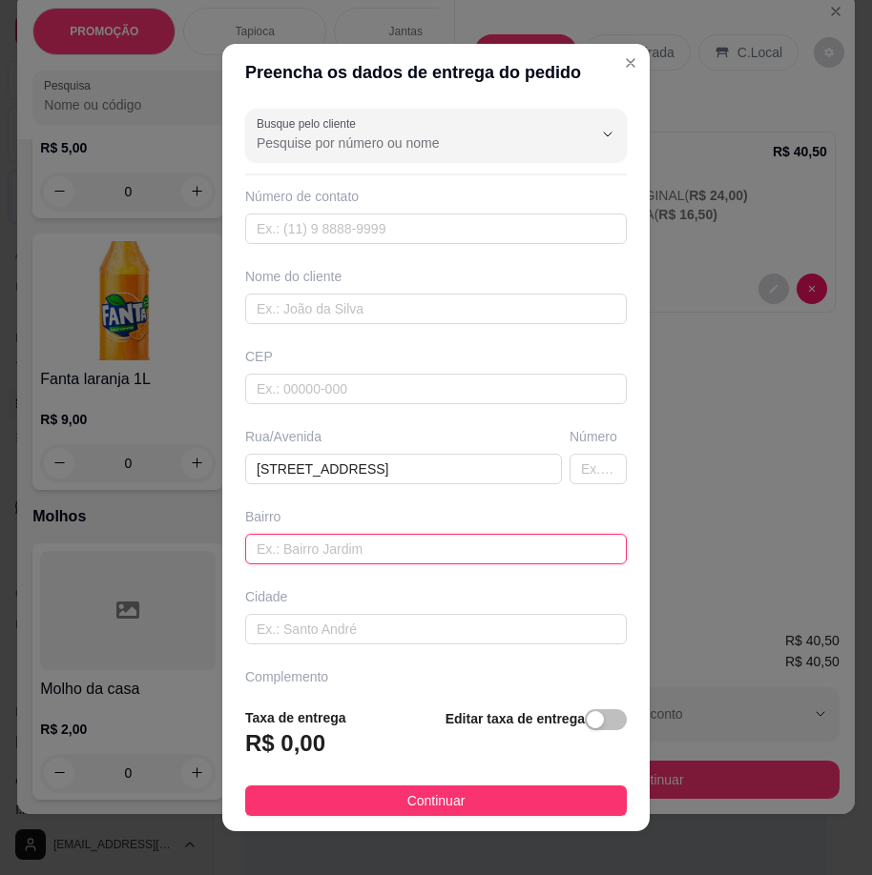
click at [494, 548] on input "text" at bounding box center [435, 549] width 381 height 31
click at [495, 548] on input "text" at bounding box center [435, 549] width 381 height 31
paste input "Nossa senhora da apresentação"
type input "Nossa senhora da apresentação"
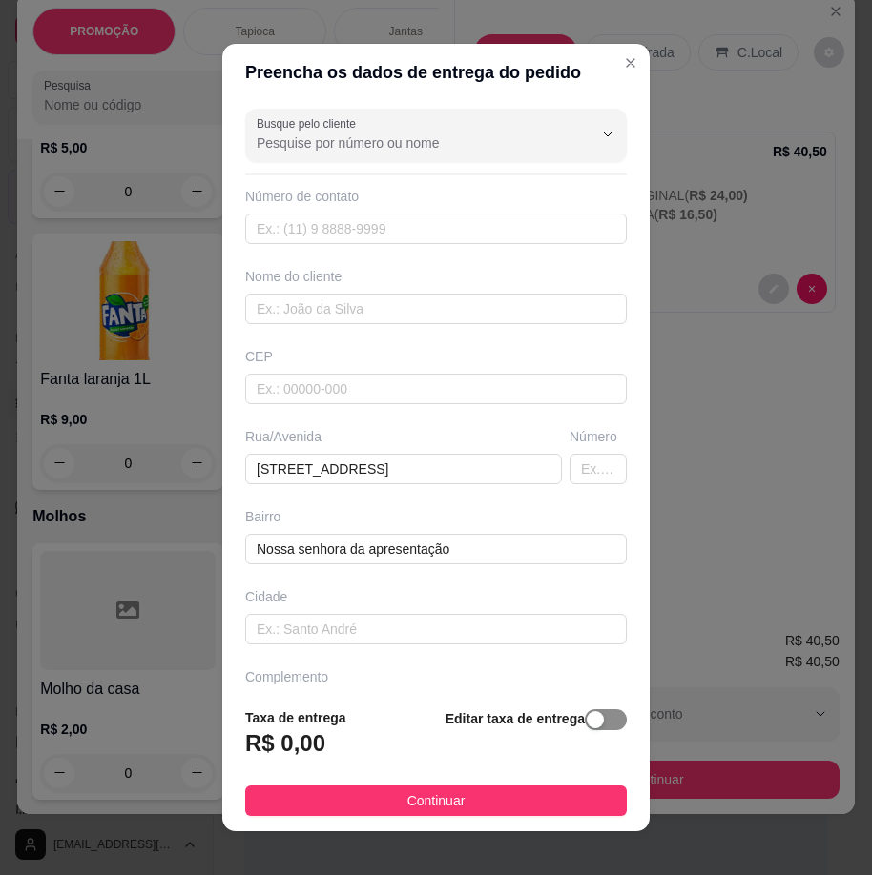
click at [590, 724] on span "button" at bounding box center [606, 719] width 42 height 21
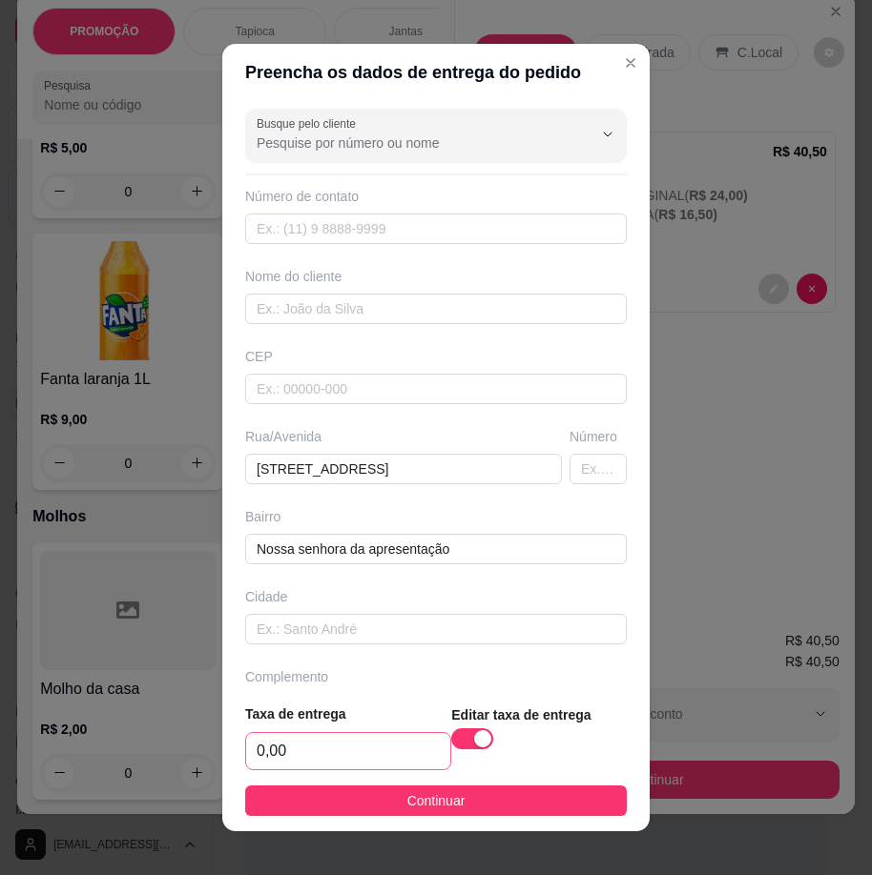
click at [364, 771] on footer "Taxa de entrega 0,00 Editar taxa de entrega Continuar" at bounding box center [435, 759] width 427 height 143
click at [398, 741] on input "0,00" at bounding box center [348, 751] width 204 height 36
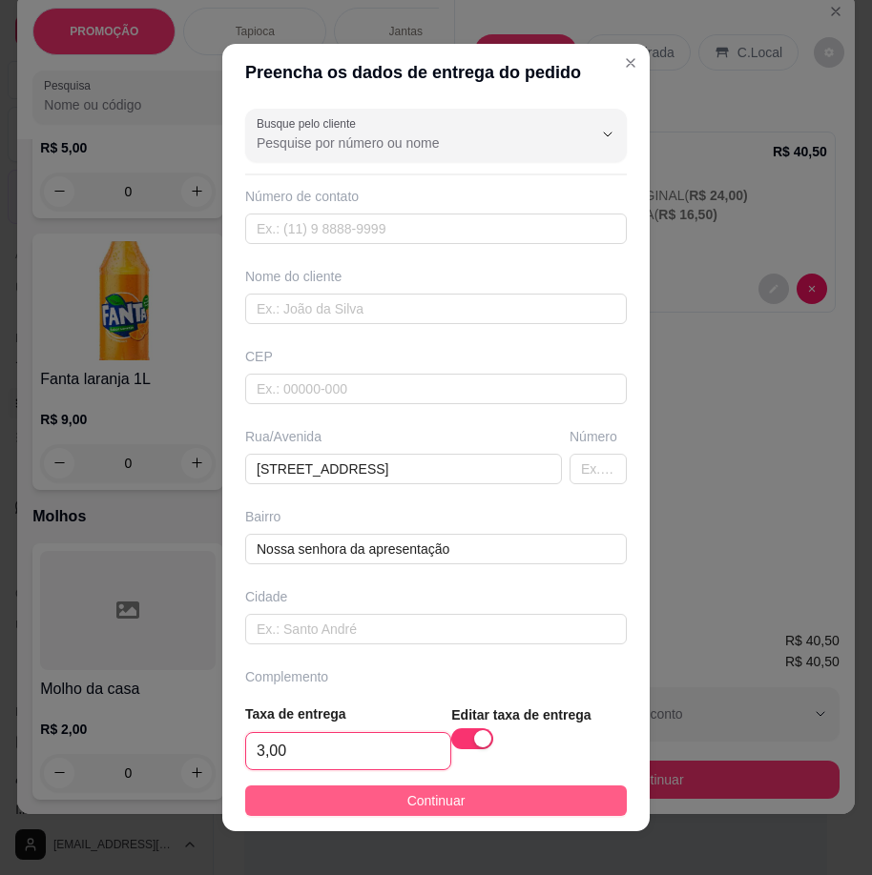
type input "3,00"
click at [407, 804] on span "Continuar" at bounding box center [436, 800] width 58 height 21
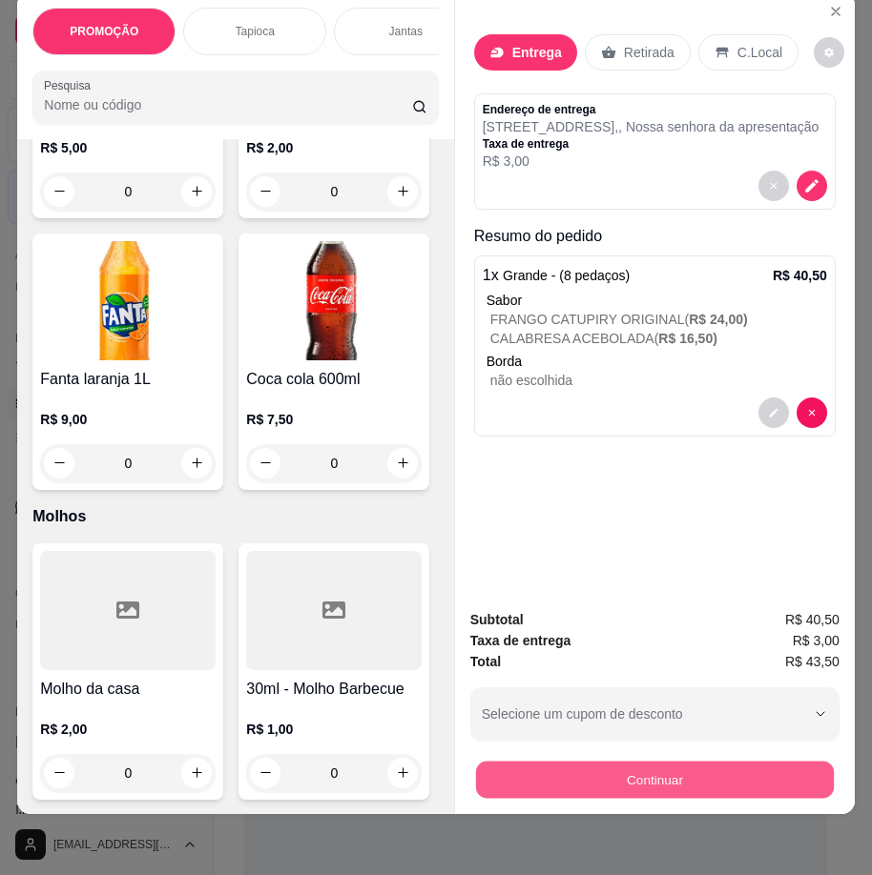
click at [556, 767] on button "Continuar" at bounding box center [655, 780] width 358 height 37
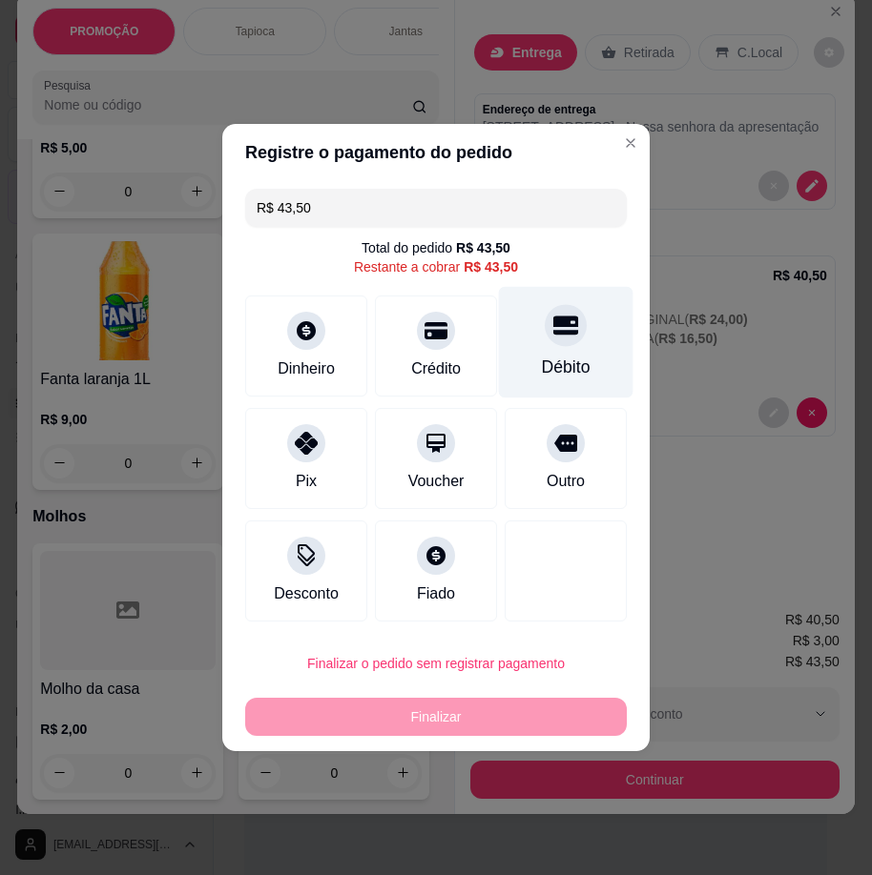
click at [583, 346] on div "Débito" at bounding box center [566, 343] width 134 height 112
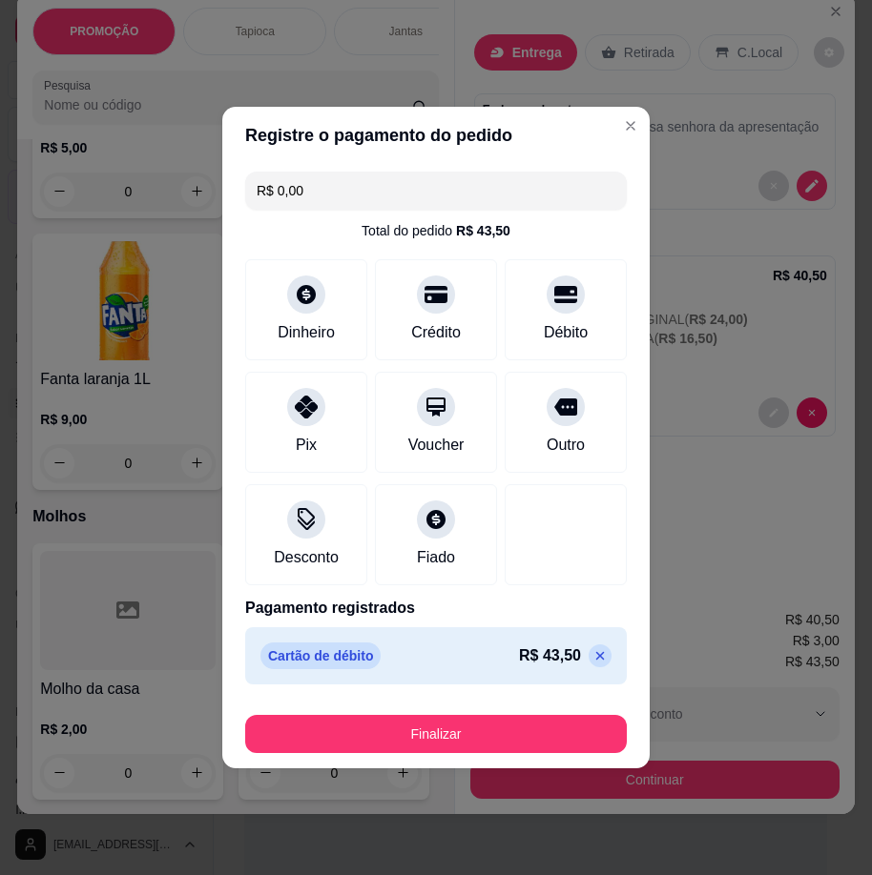
click at [468, 732] on button "Finalizar" at bounding box center [435, 734] width 381 height 38
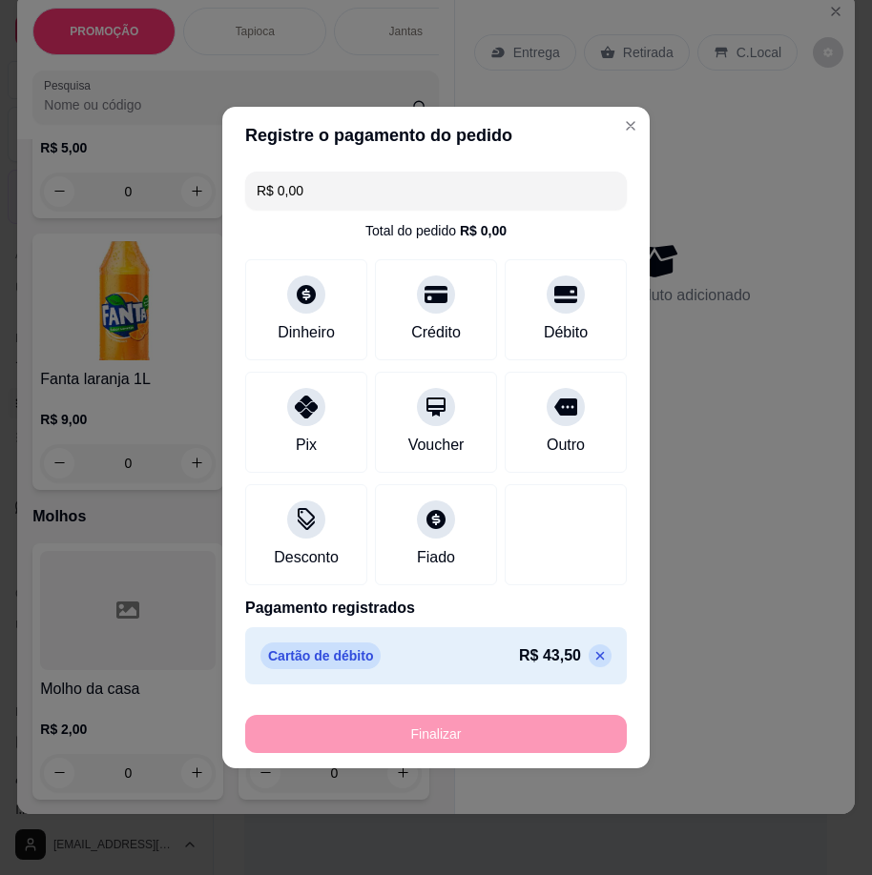
type input "-R$ 43,50"
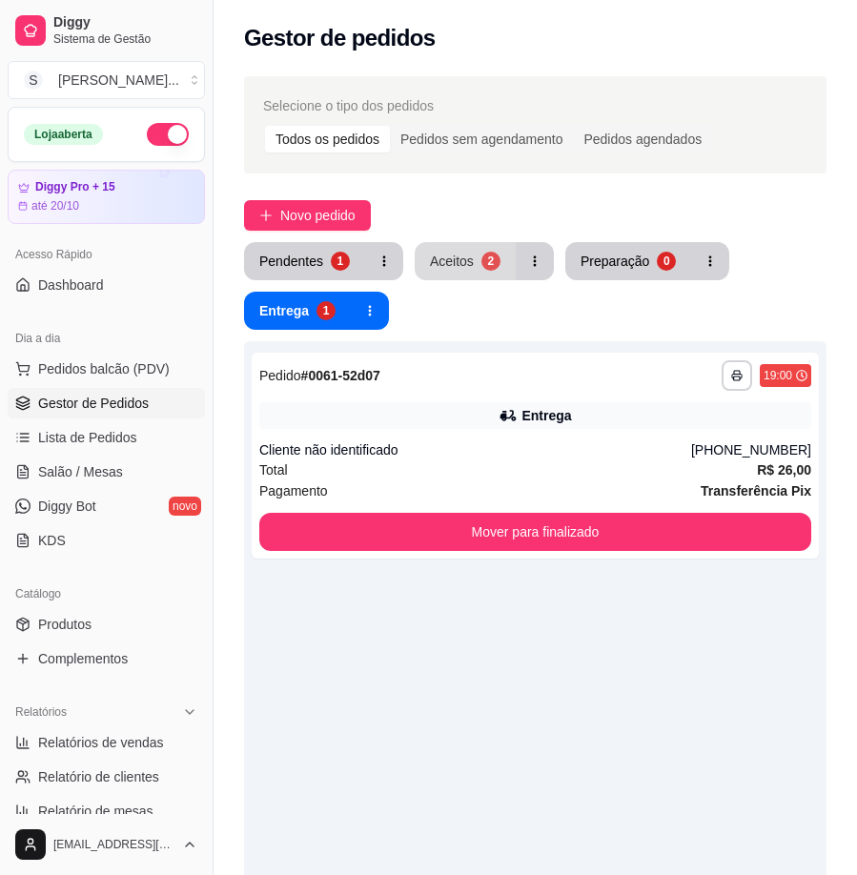
click at [476, 260] on button "Aceitos 2" at bounding box center [465, 261] width 101 height 38
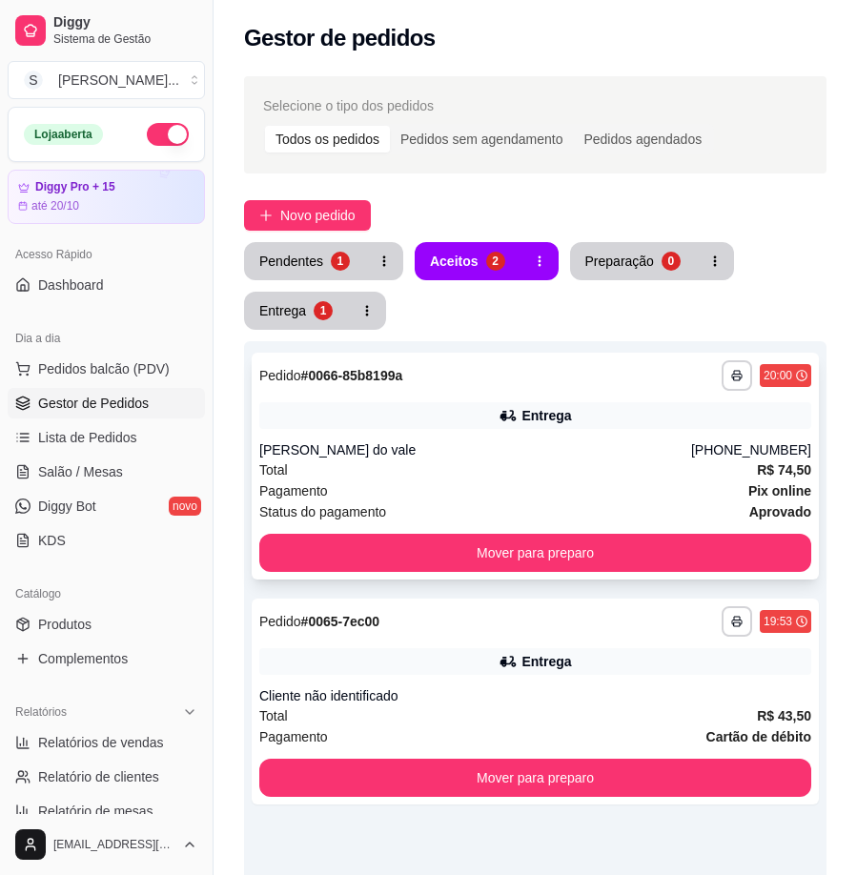
click at [484, 446] on div "[PERSON_NAME] do vale" at bounding box center [475, 450] width 432 height 19
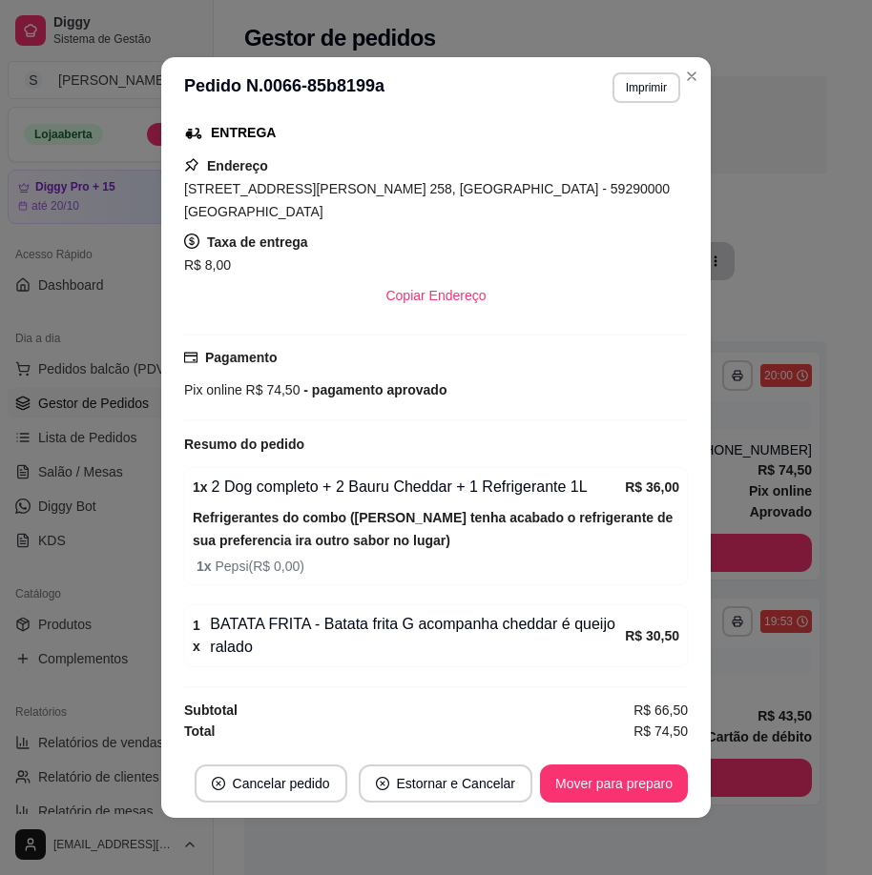
scroll to position [4, 0]
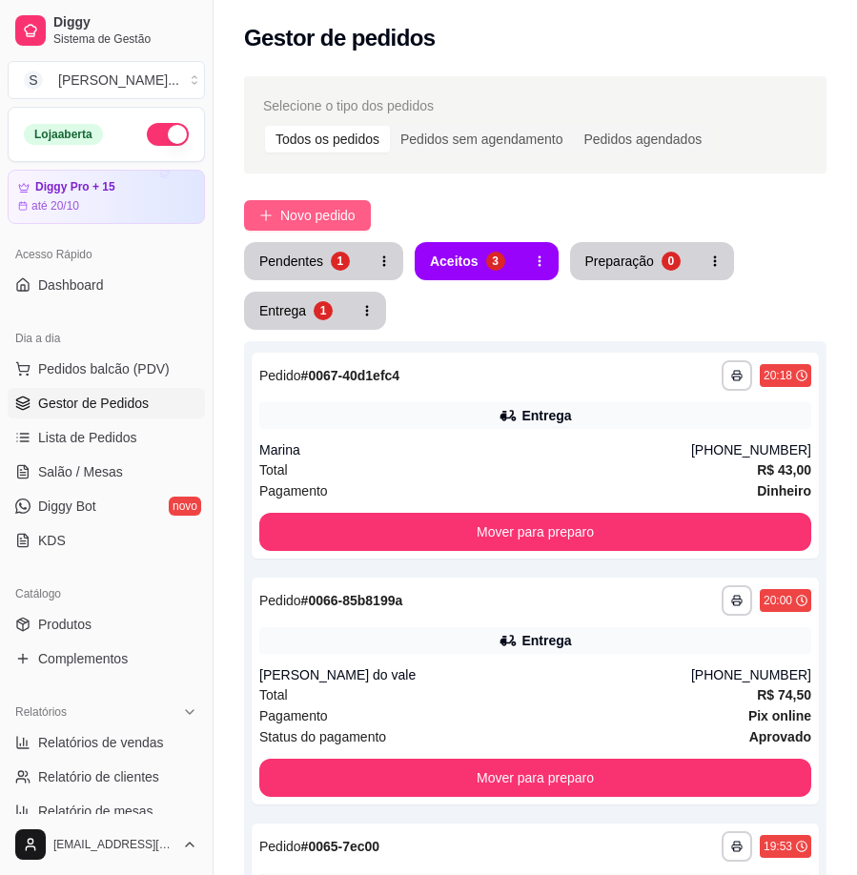
click at [317, 205] on span "Novo pedido" at bounding box center [317, 215] width 75 height 21
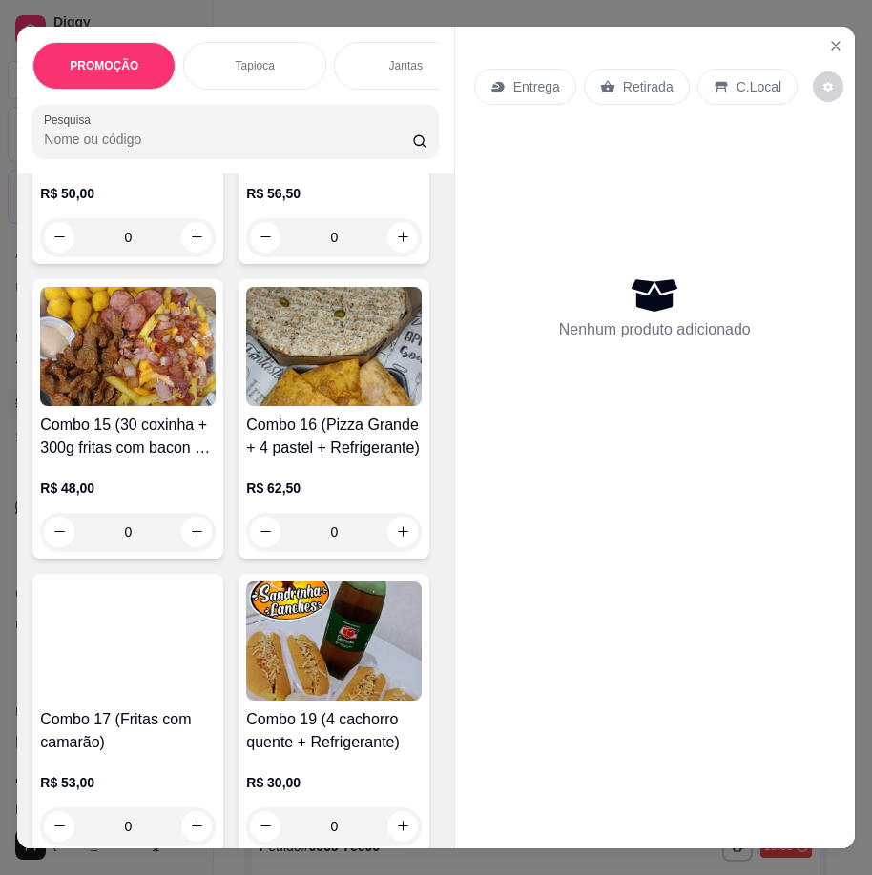
scroll to position [4768, 0]
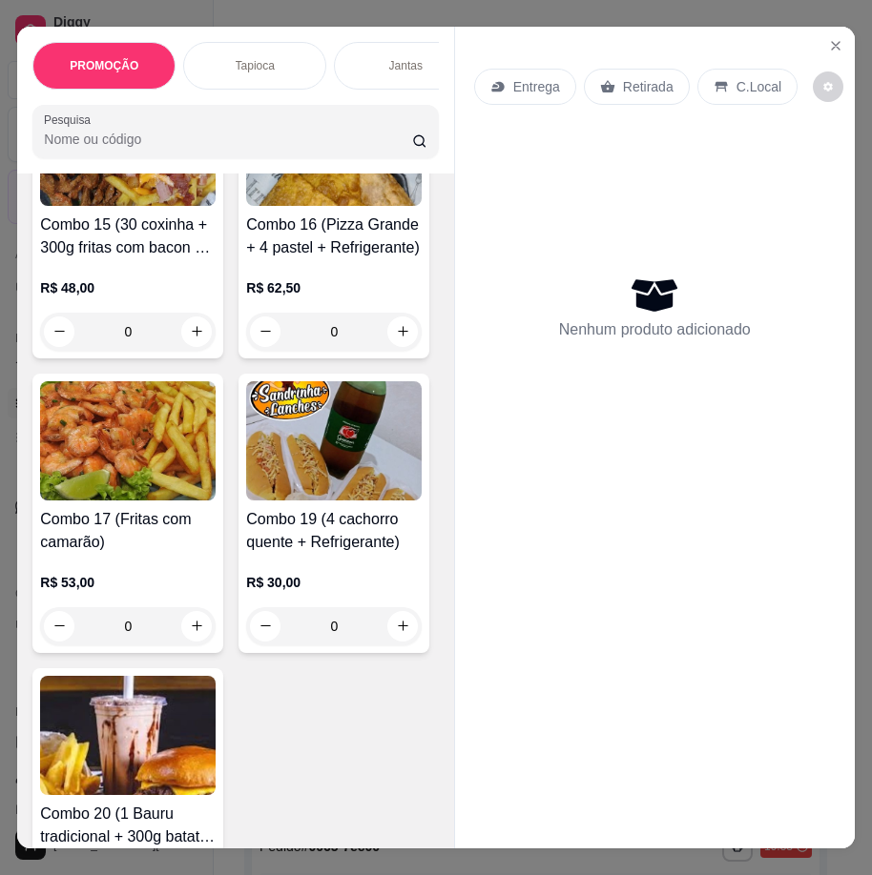
click at [468, 15] on div "PROMOÇÃO Tapioca Jantas Combos da casa Sanduíche é Bauru Cachorro quente 🌭 Pizz…" at bounding box center [436, 437] width 872 height 875
click at [738, 9] on div "PROMOÇÃO Tapioca Jantas Combos da casa Sanduíche é Bauru Cachorro quente 🌭 Pizz…" at bounding box center [436, 437] width 872 height 875
click at [829, 38] on icon "Close" at bounding box center [835, 45] width 15 height 15
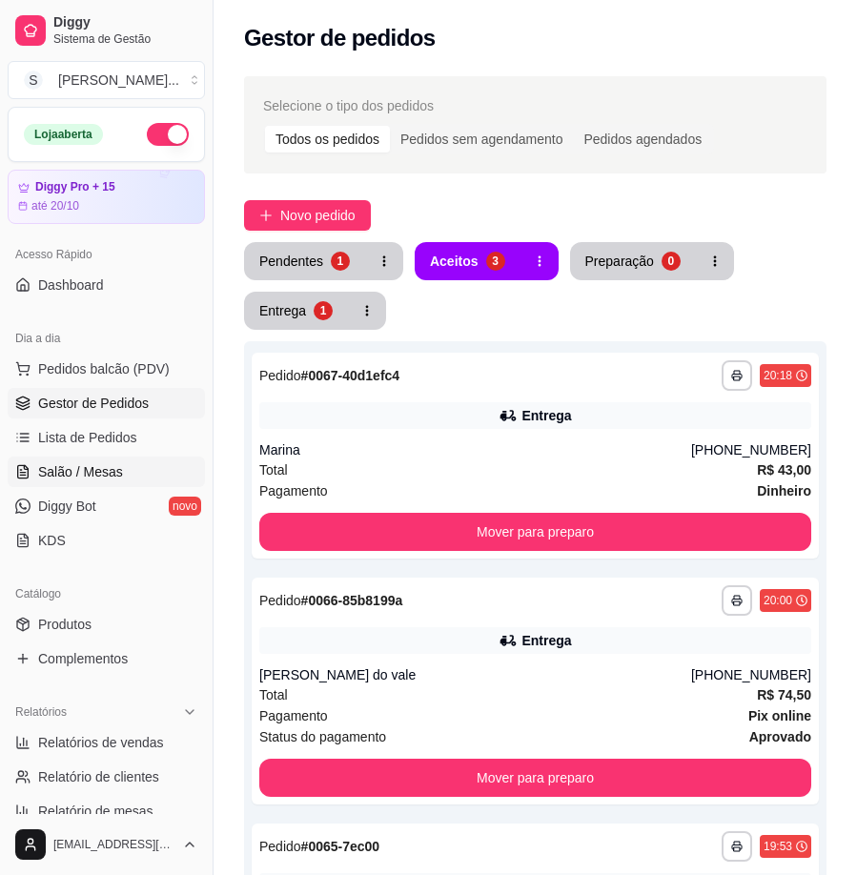
click at [77, 470] on span "Salão / Mesas" at bounding box center [80, 471] width 85 height 19
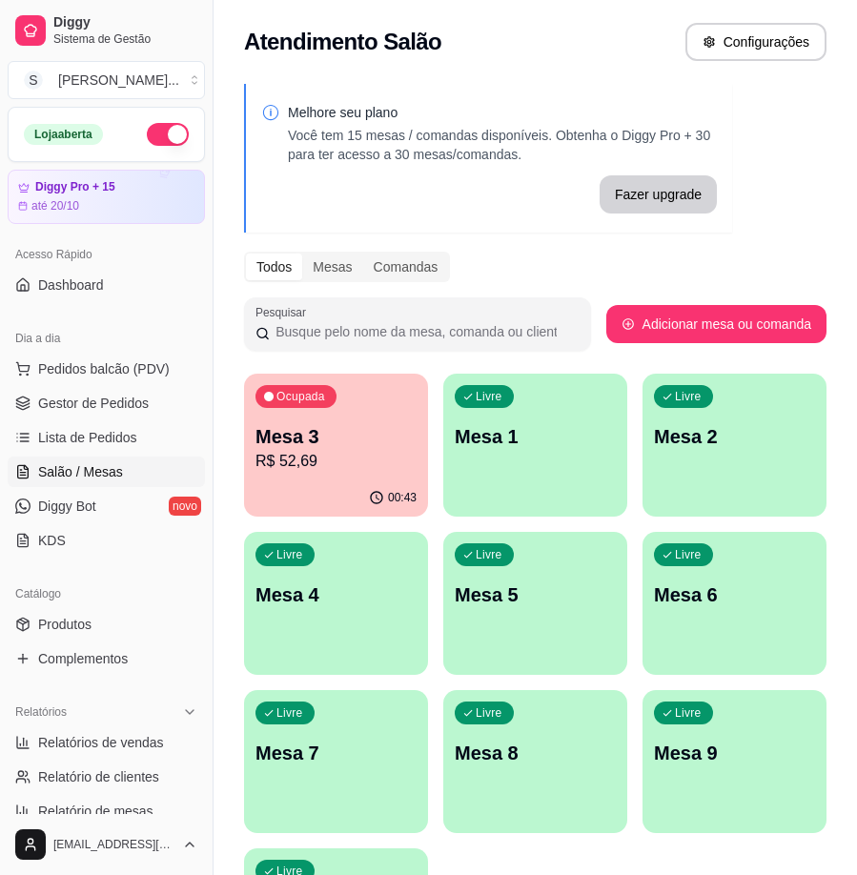
click at [492, 468] on div "Livre Mesa 1" at bounding box center [535, 434] width 184 height 120
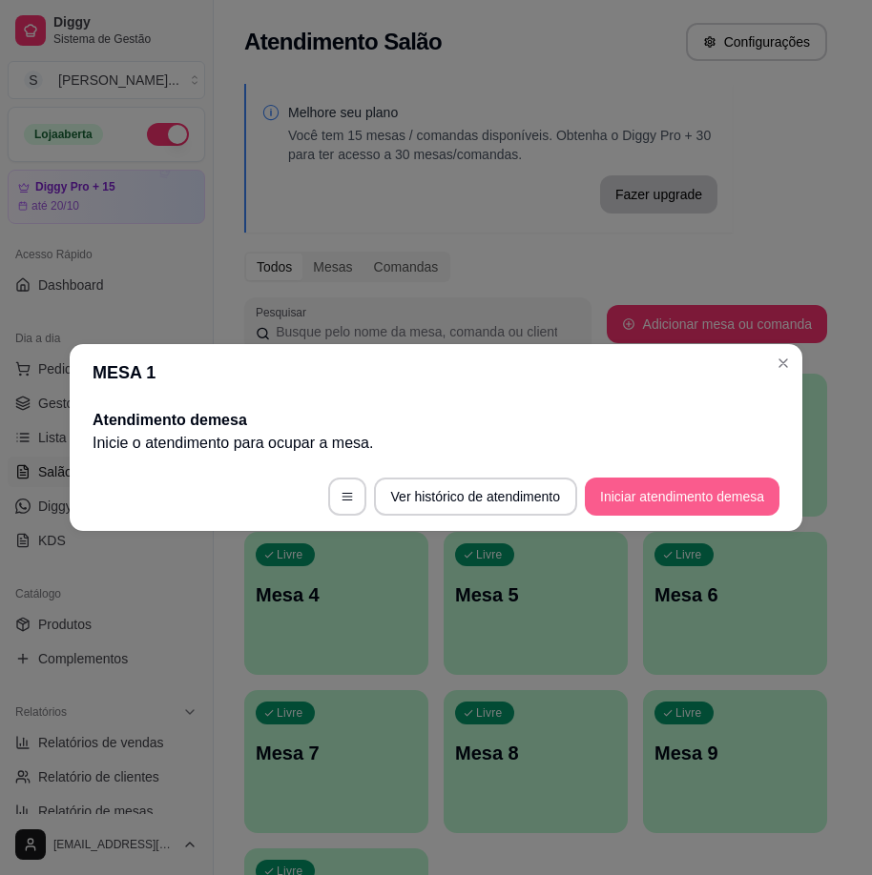
click at [694, 502] on button "Iniciar atendimento de mesa" at bounding box center [682, 497] width 195 height 38
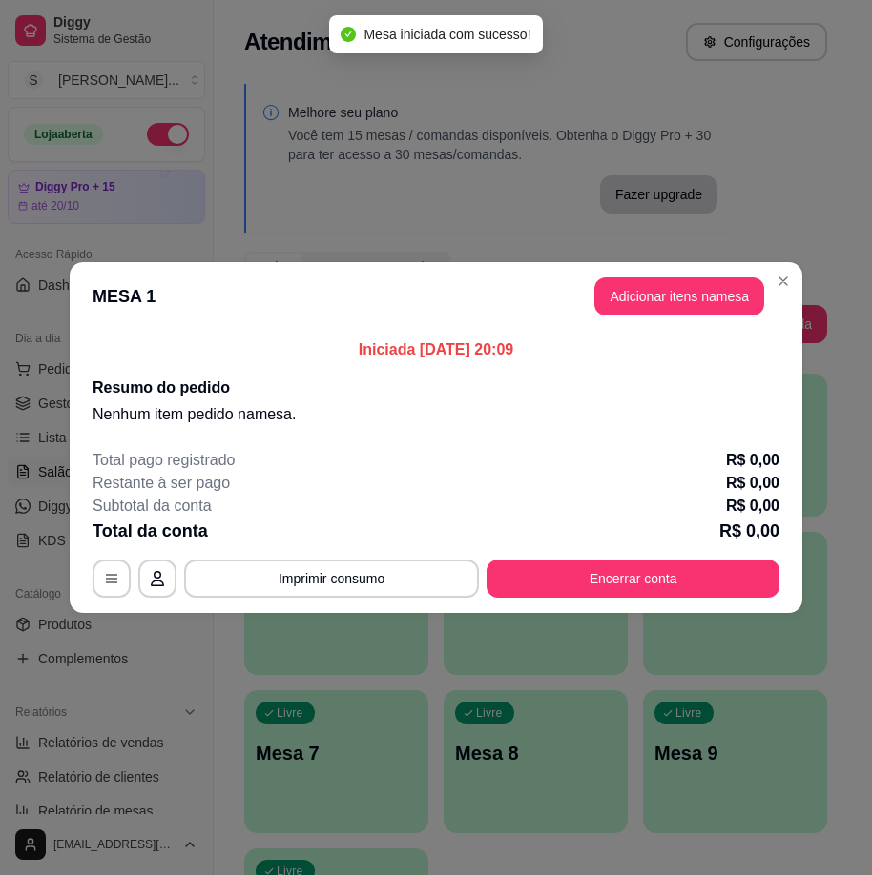
click at [655, 302] on button "Adicionar itens na mesa" at bounding box center [679, 296] width 170 height 38
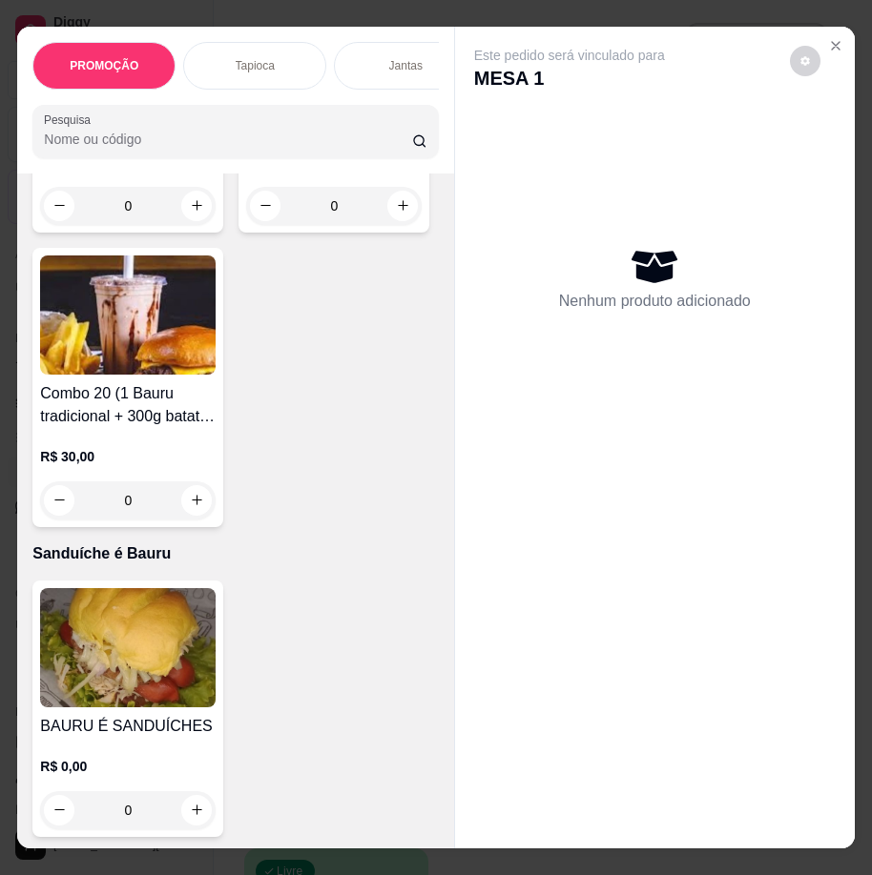
scroll to position [5149, 0]
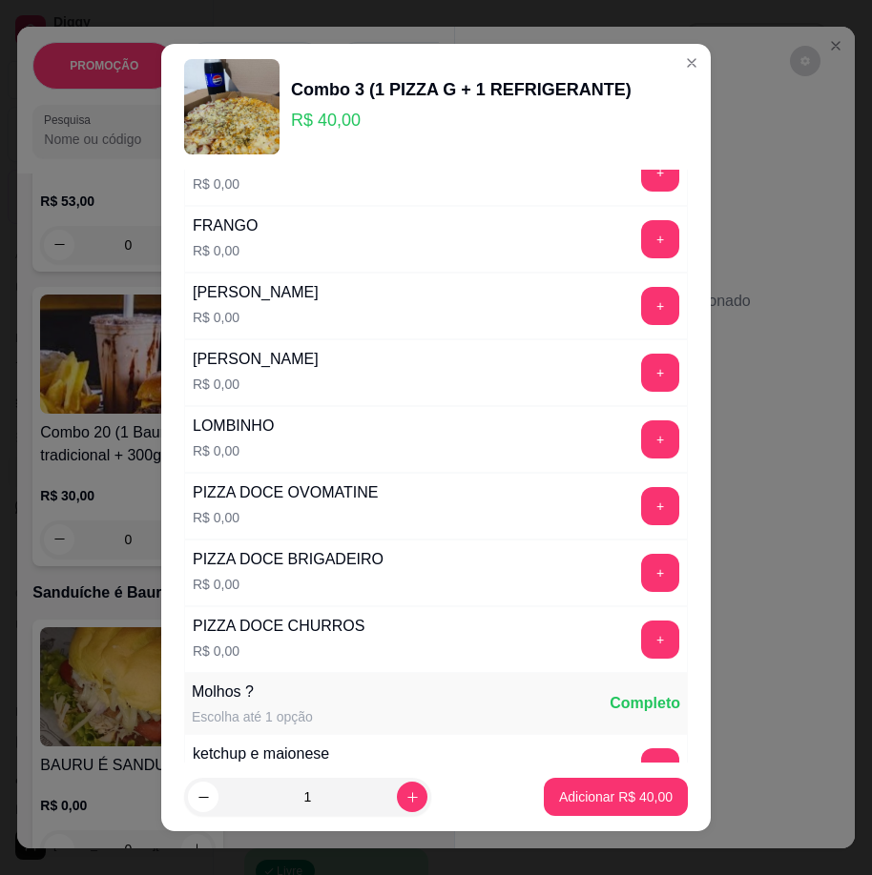
scroll to position [770, 0]
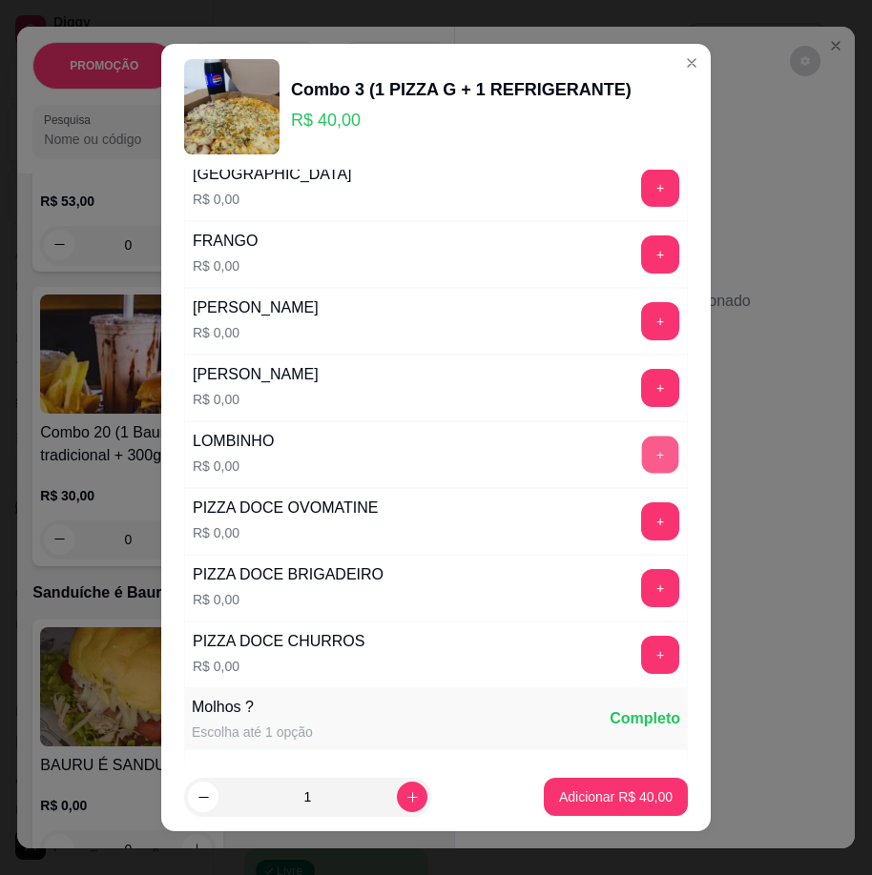
click at [642, 474] on button "+" at bounding box center [660, 455] width 37 height 37
click at [642, 407] on button "+" at bounding box center [660, 388] width 37 height 37
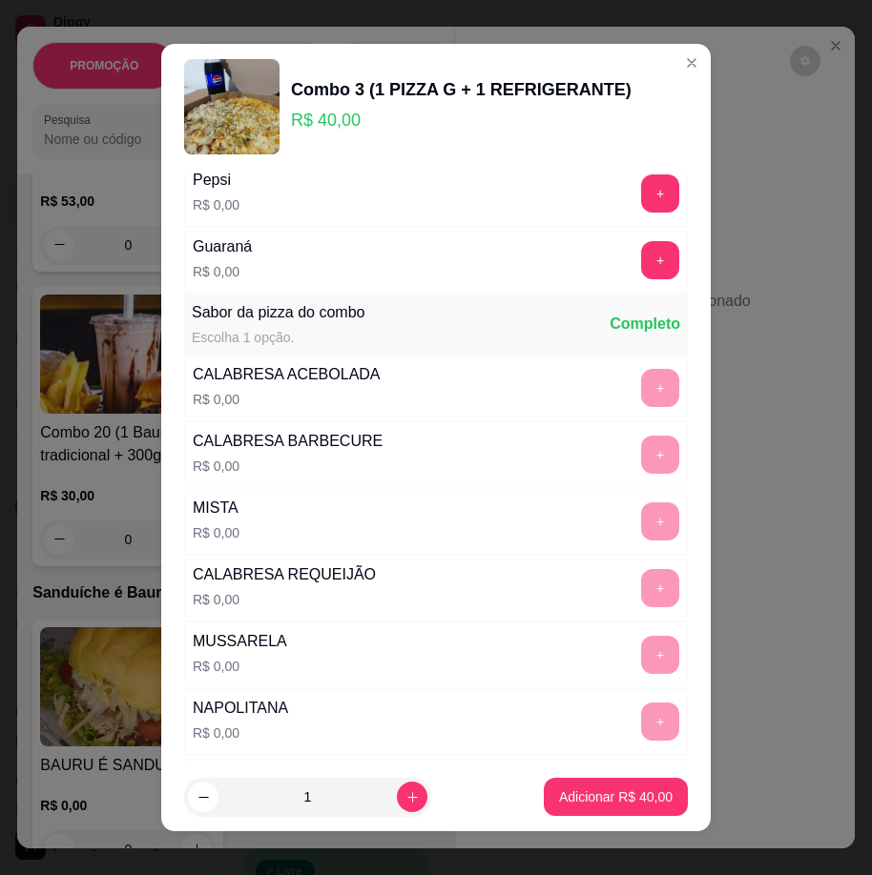
scroll to position [0, 0]
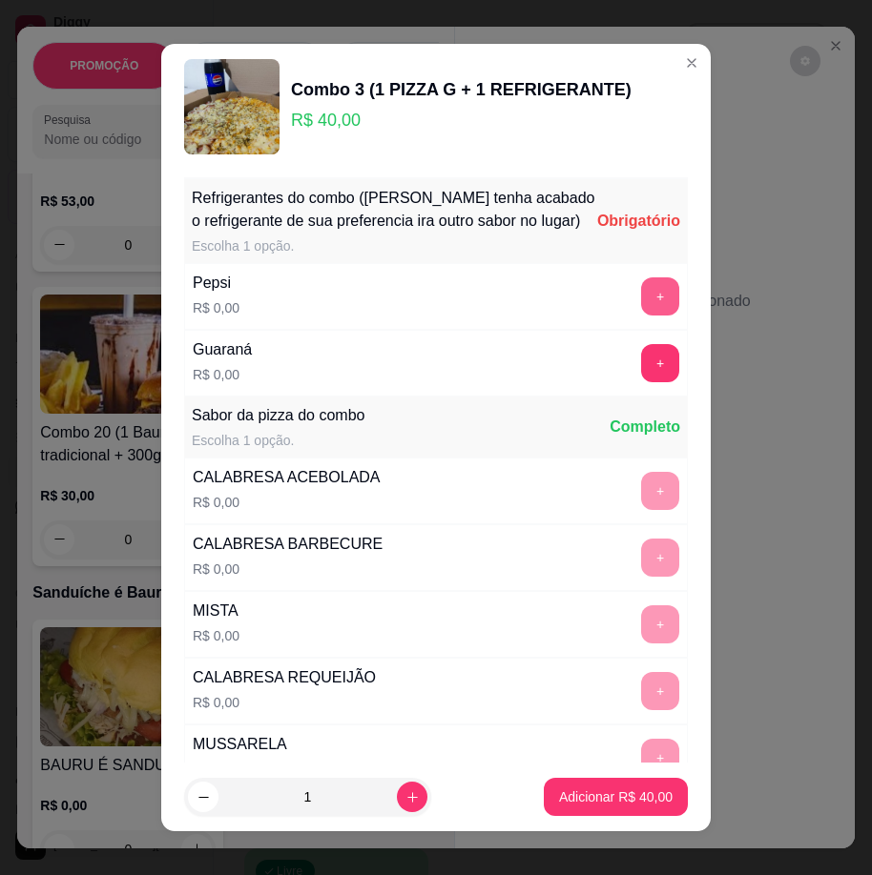
click at [641, 315] on button "+" at bounding box center [660, 296] width 38 height 38
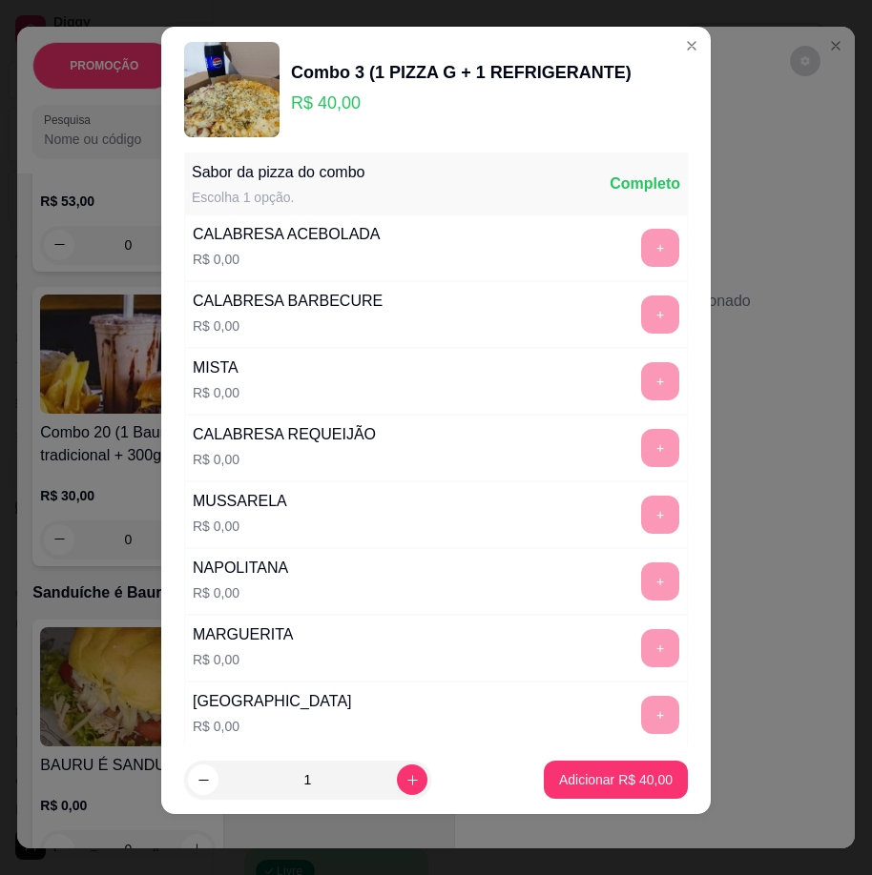
scroll to position [227, 0]
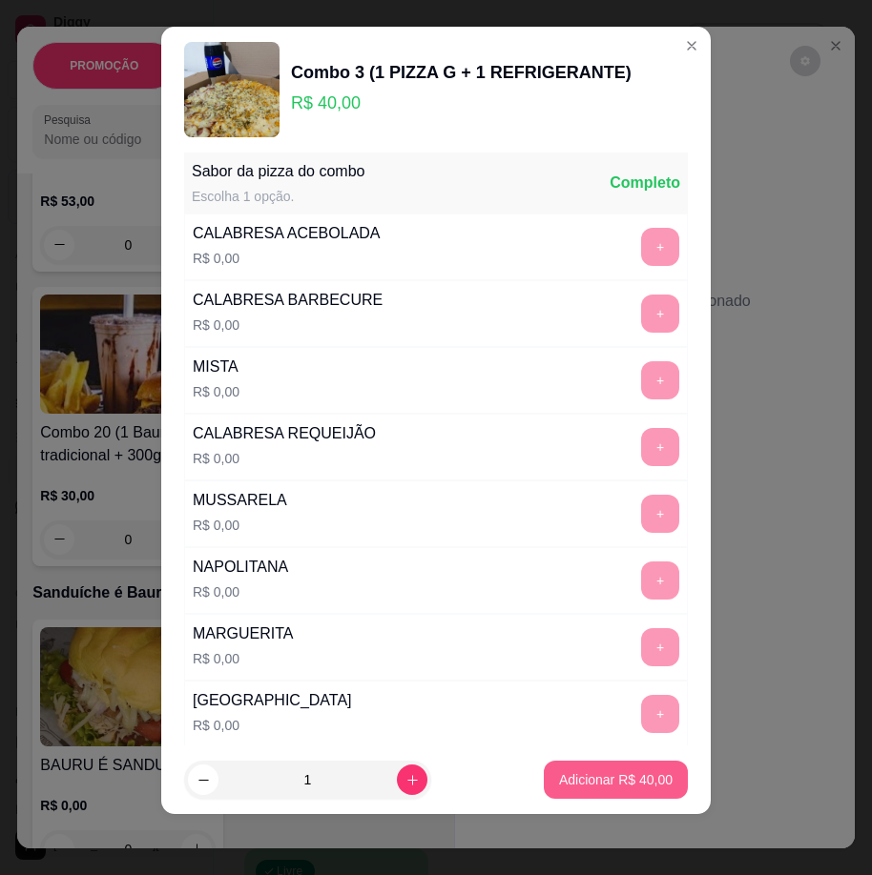
click at [612, 769] on button "Adicionar R$ 40,00" at bounding box center [616, 780] width 144 height 38
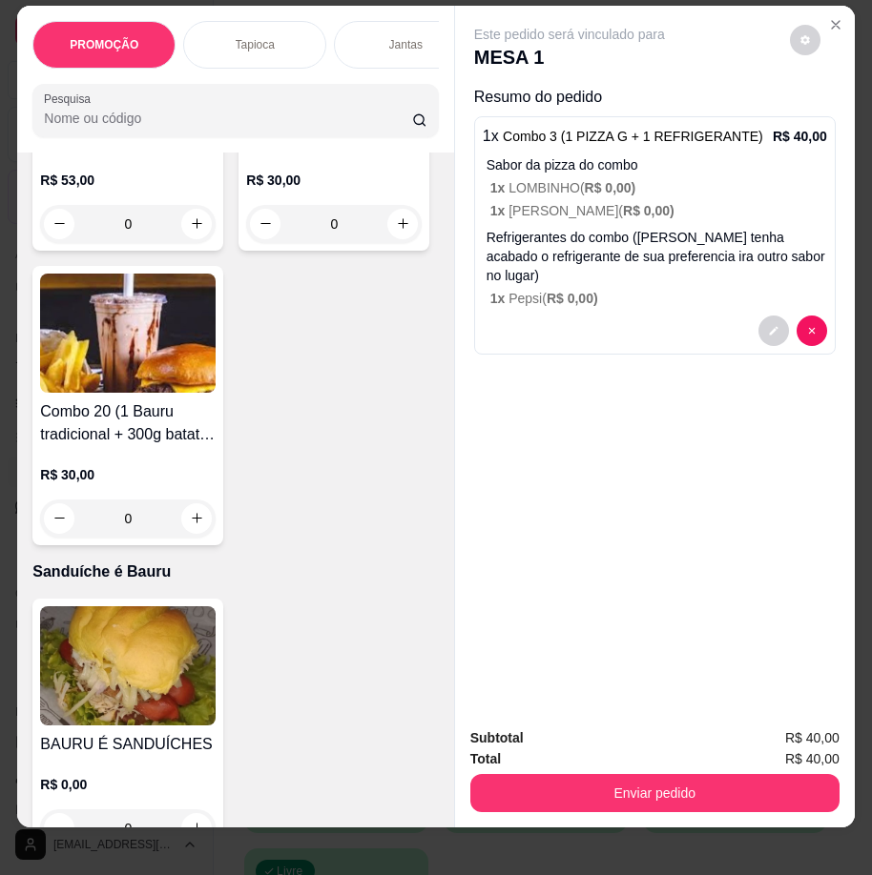
scroll to position [42, 0]
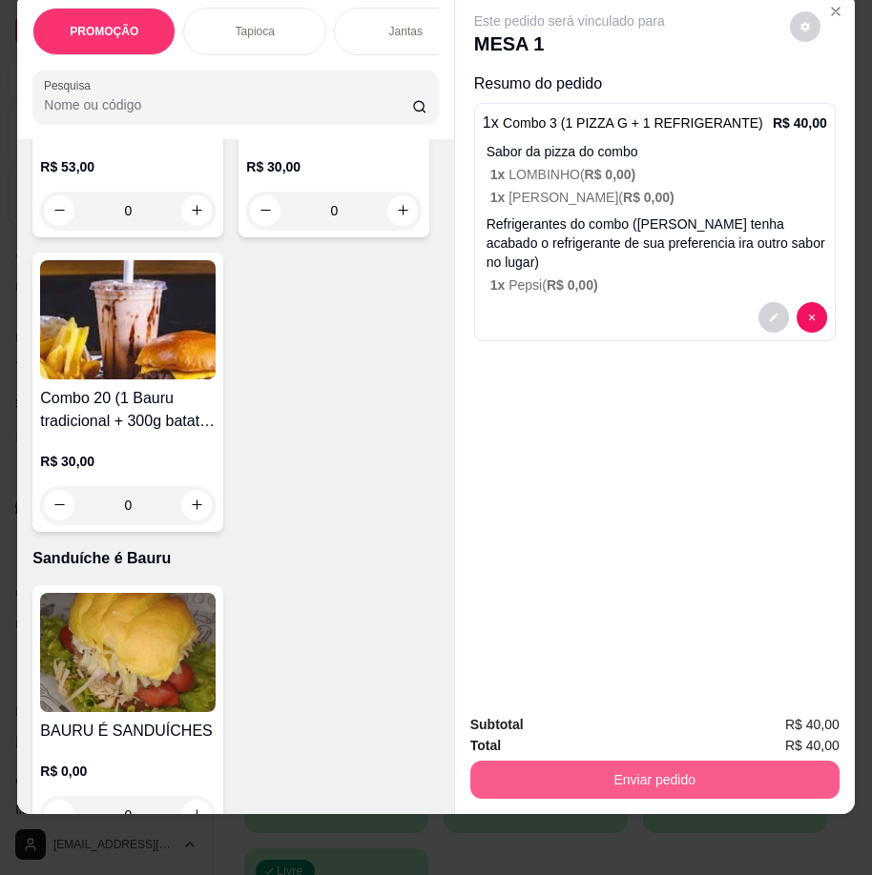
click at [562, 764] on button "Enviar pedido" at bounding box center [654, 780] width 369 height 38
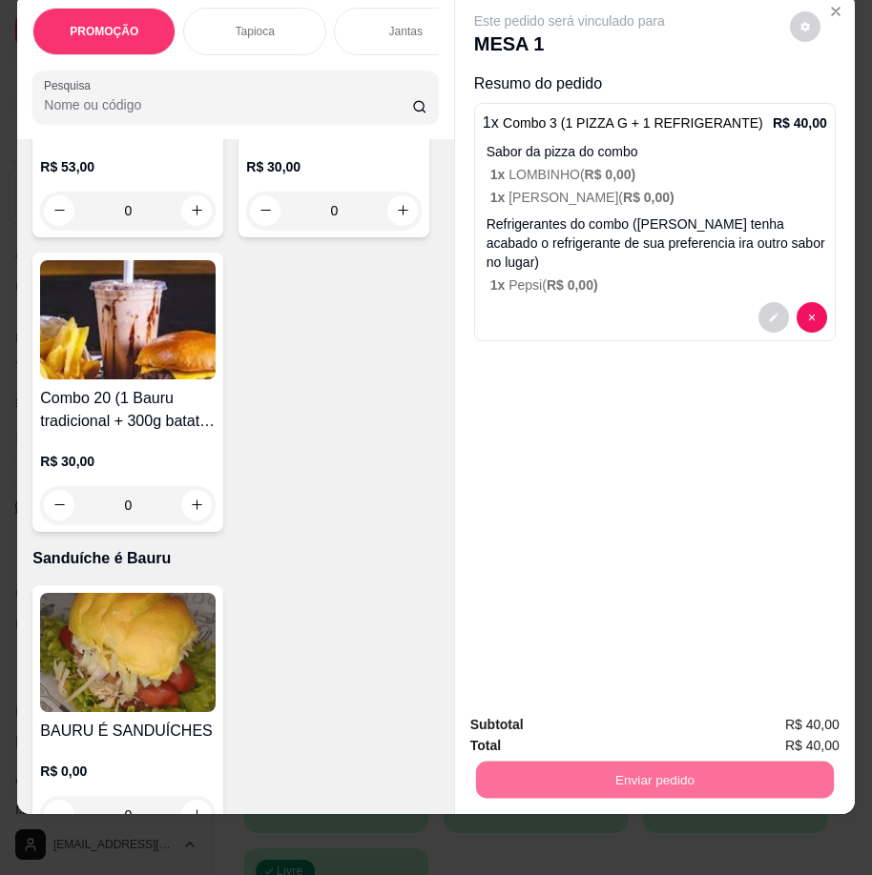
click at [632, 709] on button "Registrar cliente" at bounding box center [661, 719] width 126 height 36
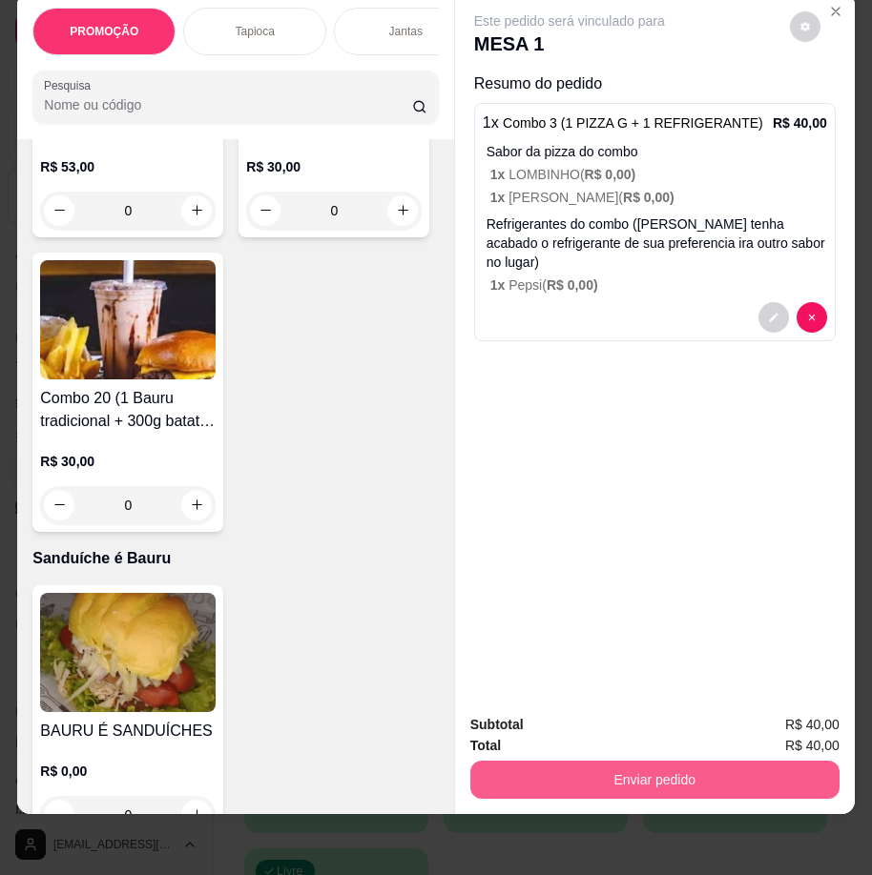
click at [723, 774] on button "Enviar pedido" at bounding box center [654, 780] width 369 height 38
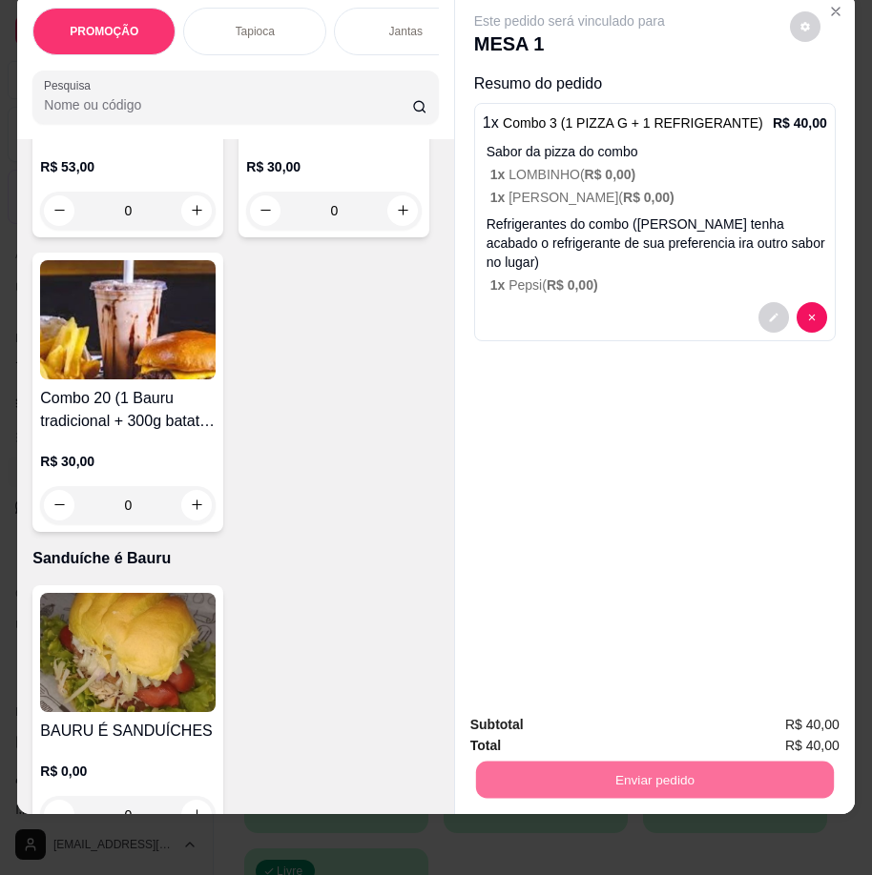
click at [781, 718] on button "Enviar pedido" at bounding box center [789, 719] width 108 height 36
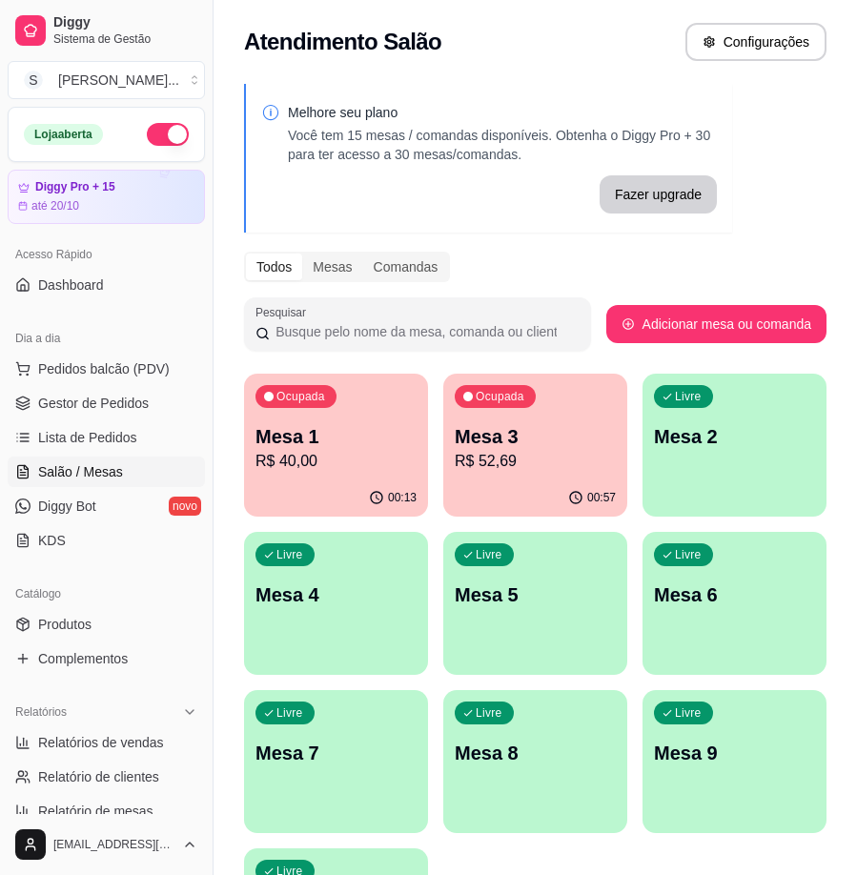
click at [333, 492] on div "00:13" at bounding box center [336, 498] width 184 height 37
click at [530, 481] on div "01:01" at bounding box center [535, 497] width 178 height 36
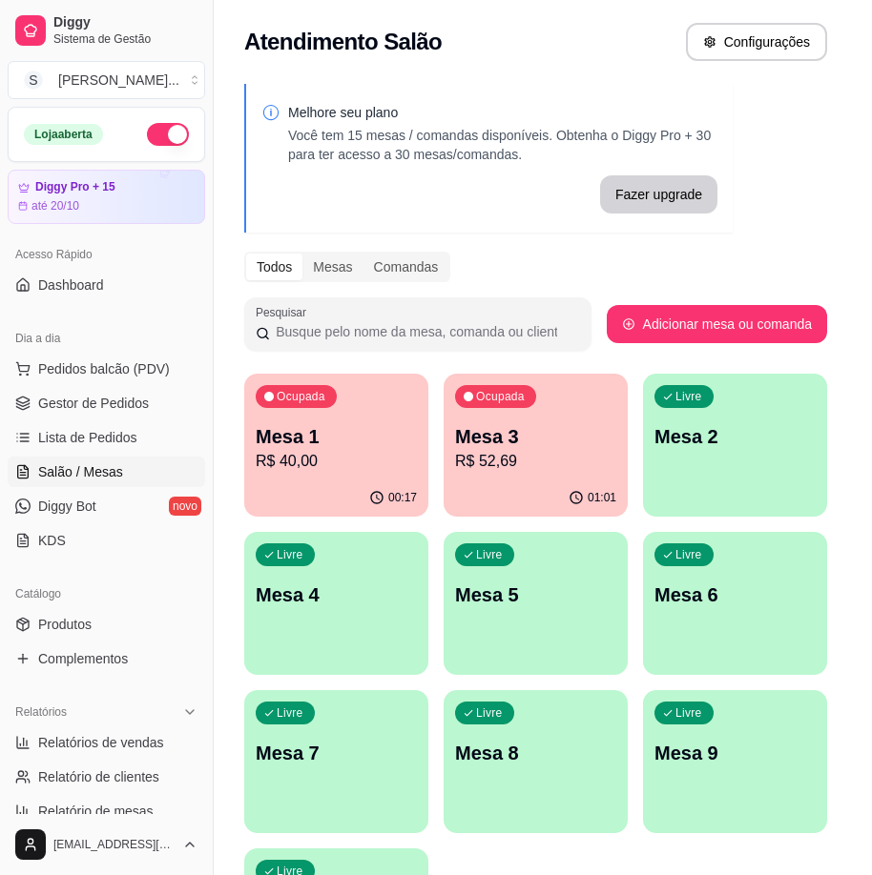
scroll to position [17, 0]
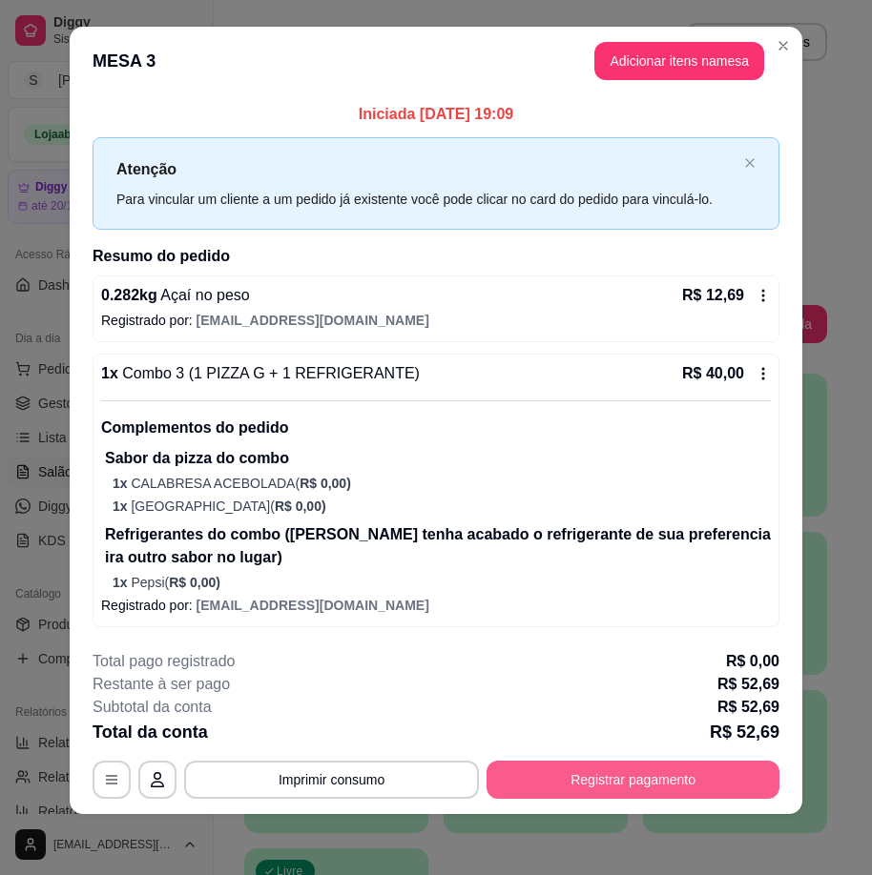
click at [635, 775] on button "Registrar pagamento" at bounding box center [632, 780] width 293 height 38
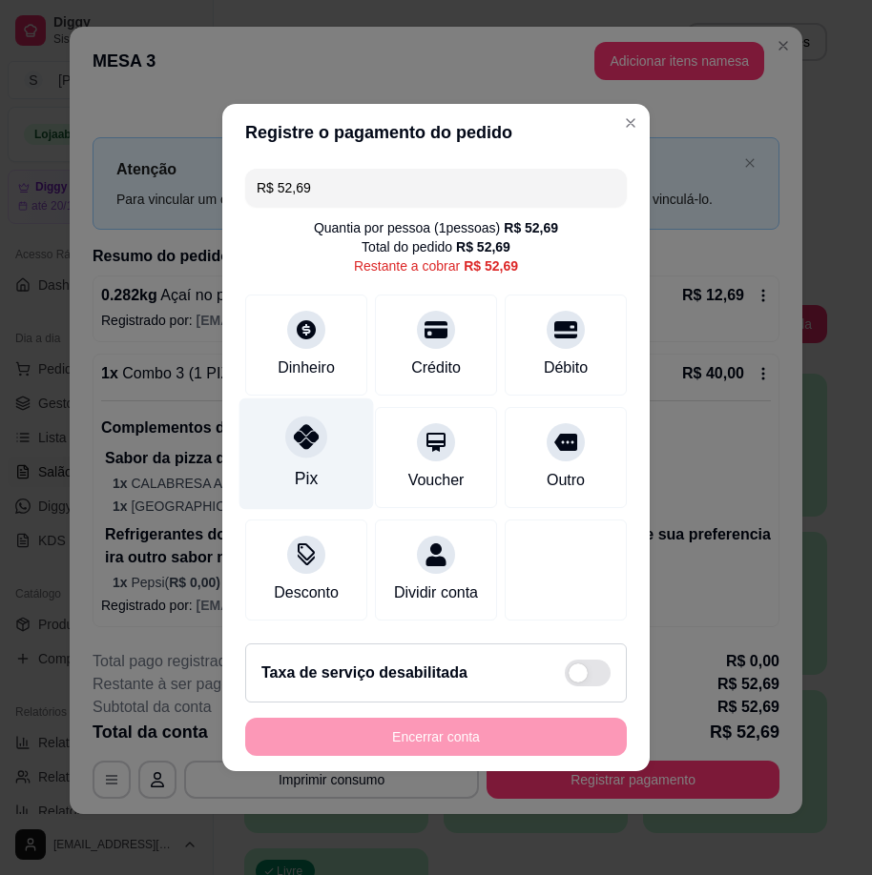
click at [314, 429] on icon at bounding box center [306, 436] width 25 height 25
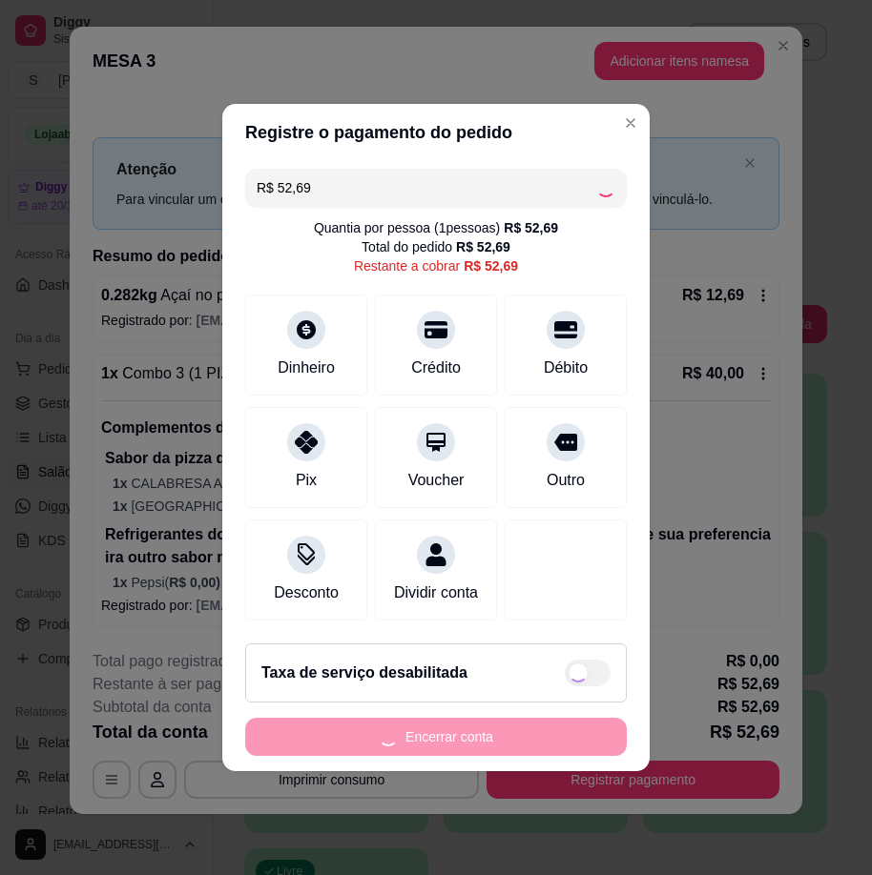
type input "R$ 0,00"
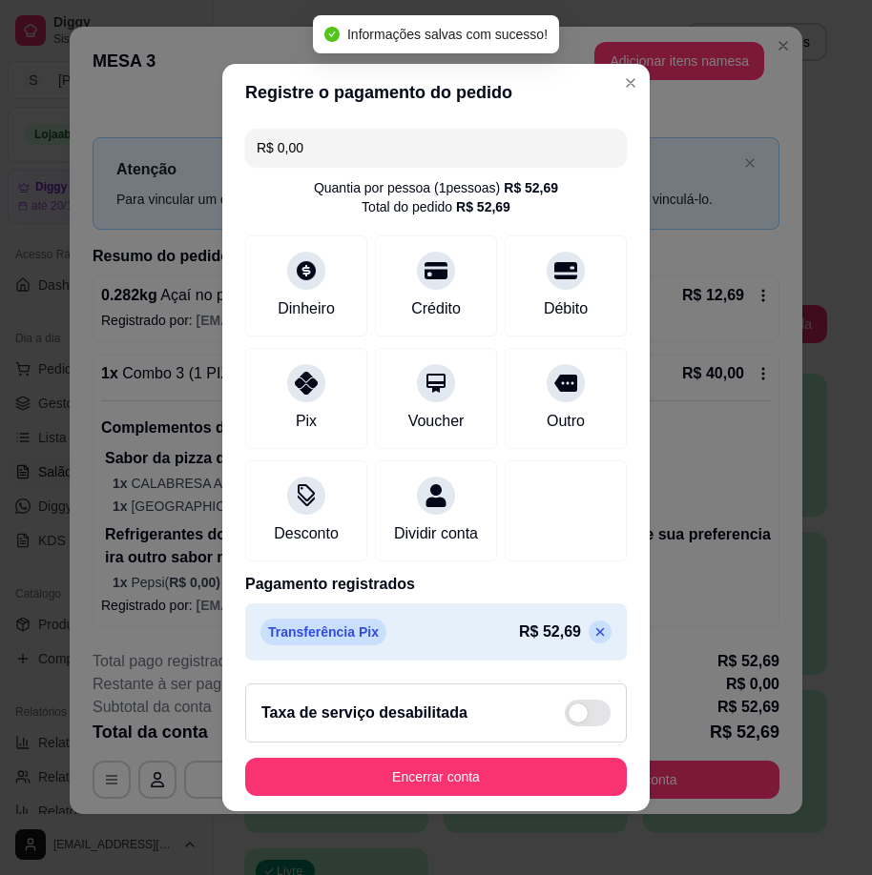
click at [460, 786] on button "Encerrar conta" at bounding box center [435, 777] width 381 height 38
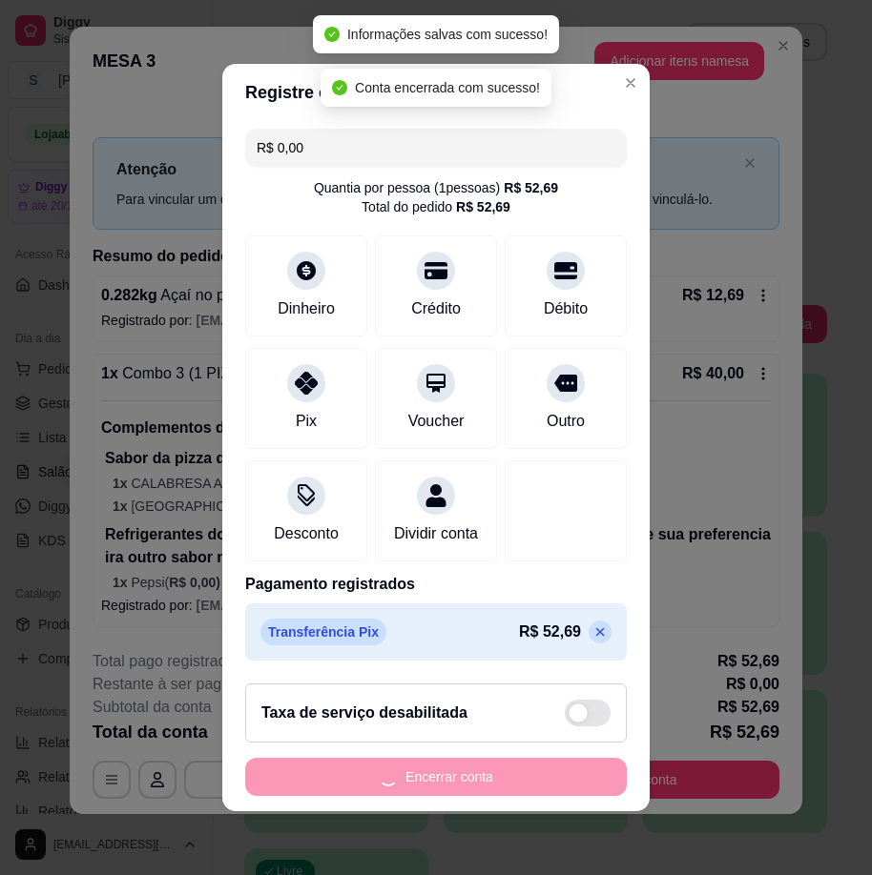
scroll to position [0, 0]
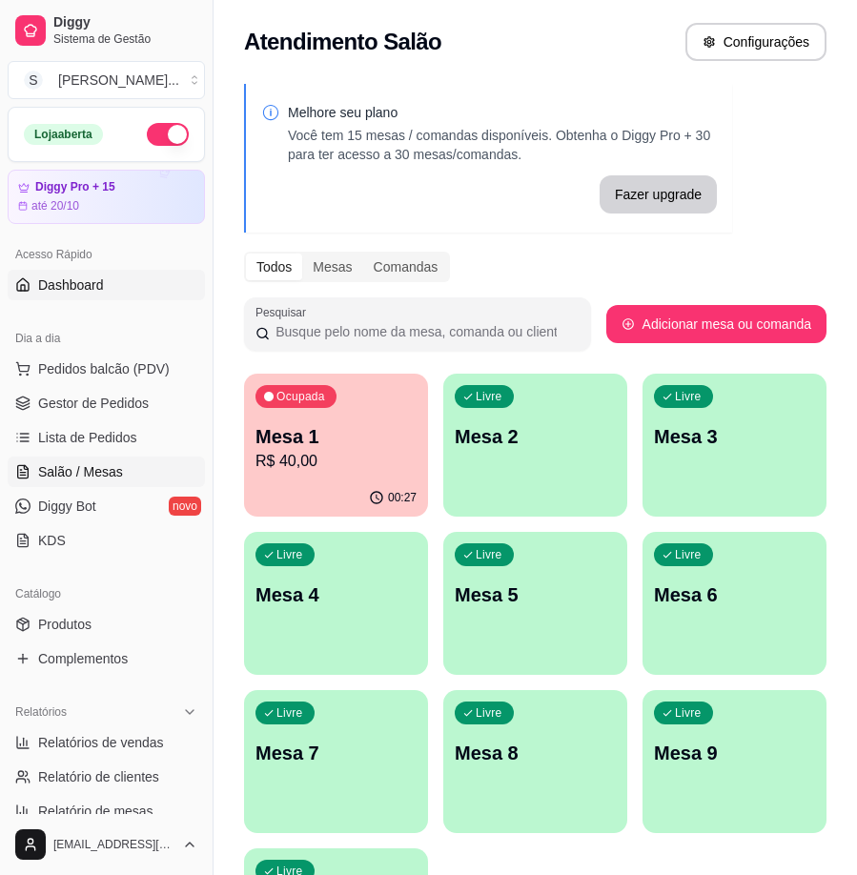
click at [67, 289] on span "Dashboard" at bounding box center [71, 285] width 66 height 19
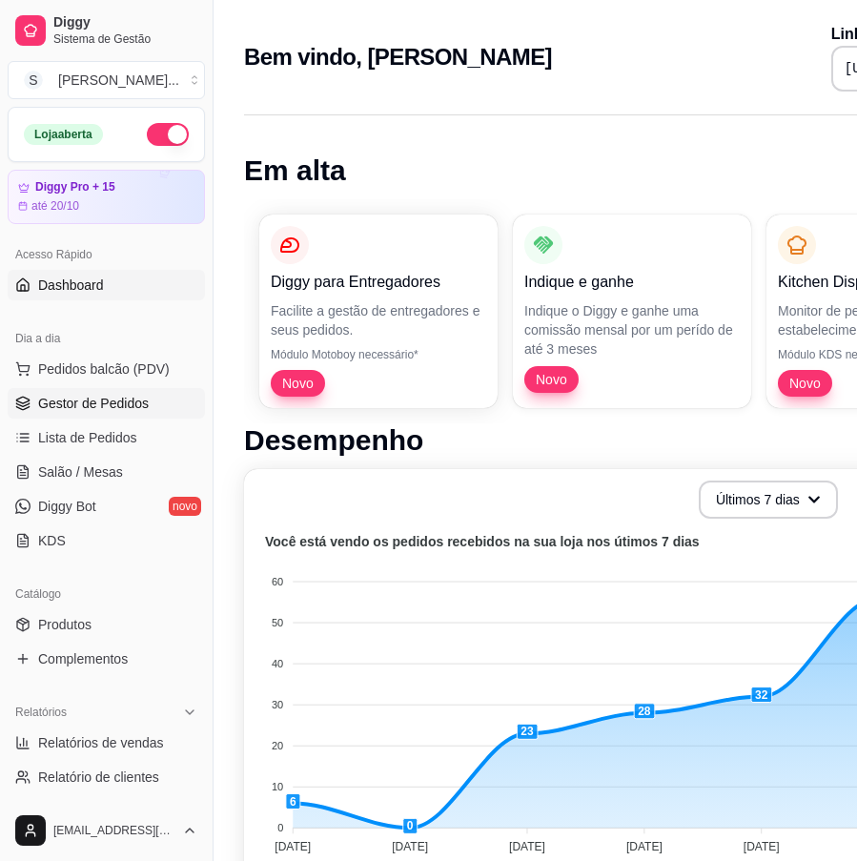
click at [145, 417] on link "Gestor de Pedidos" at bounding box center [106, 403] width 197 height 31
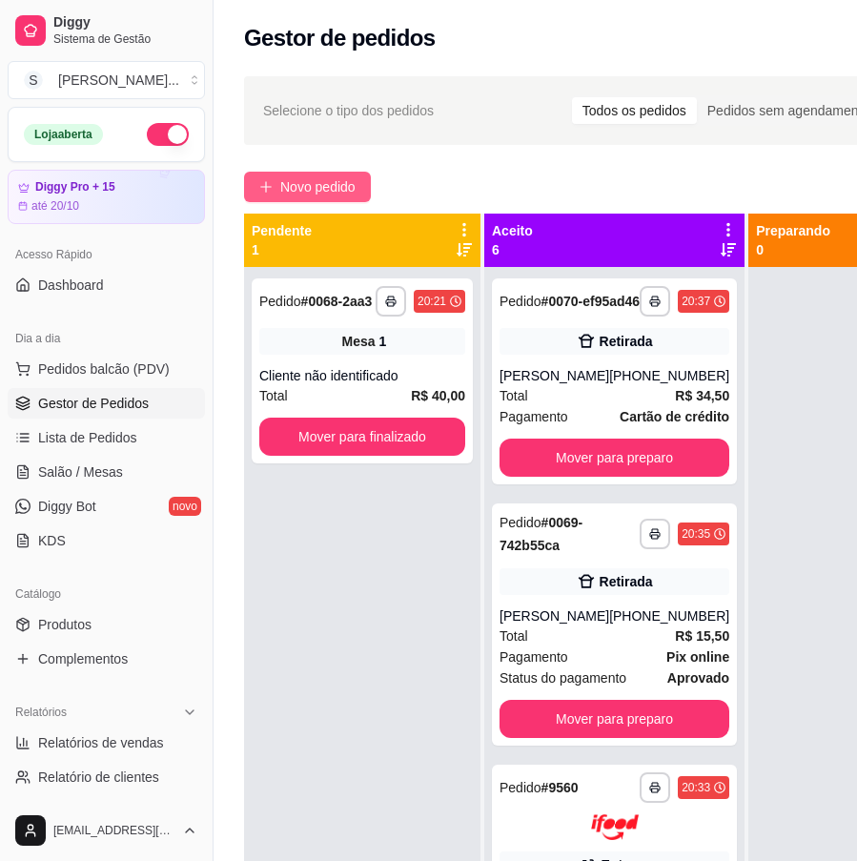
click at [335, 173] on button "Novo pedido" at bounding box center [307, 187] width 127 height 31
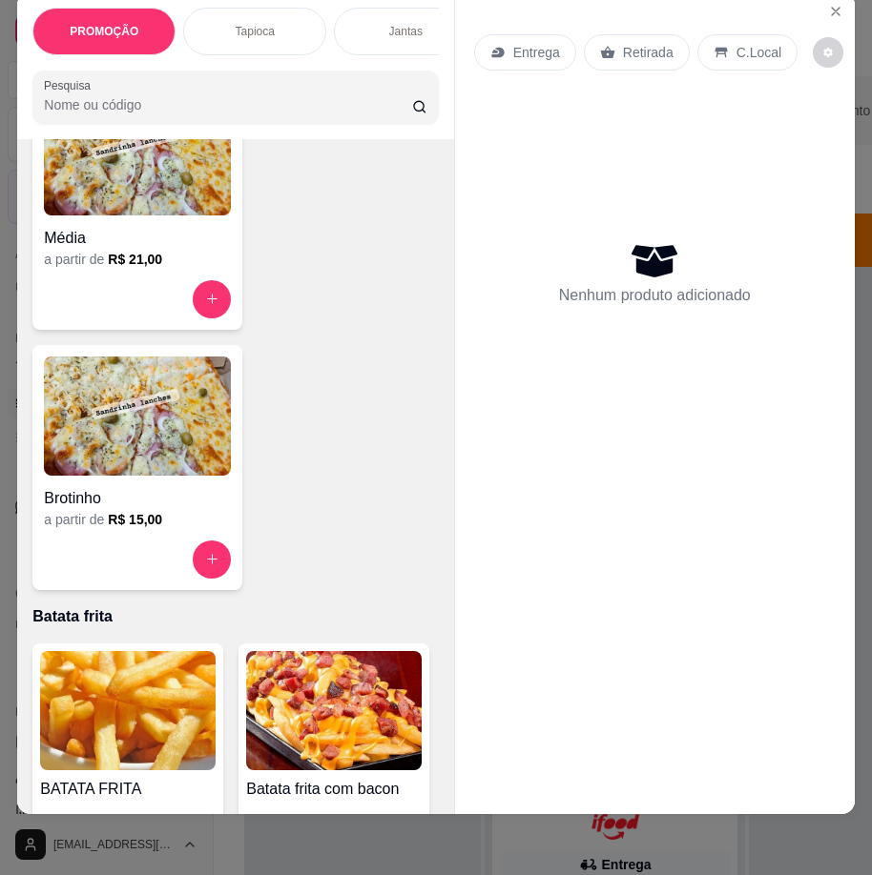
scroll to position [6484, 0]
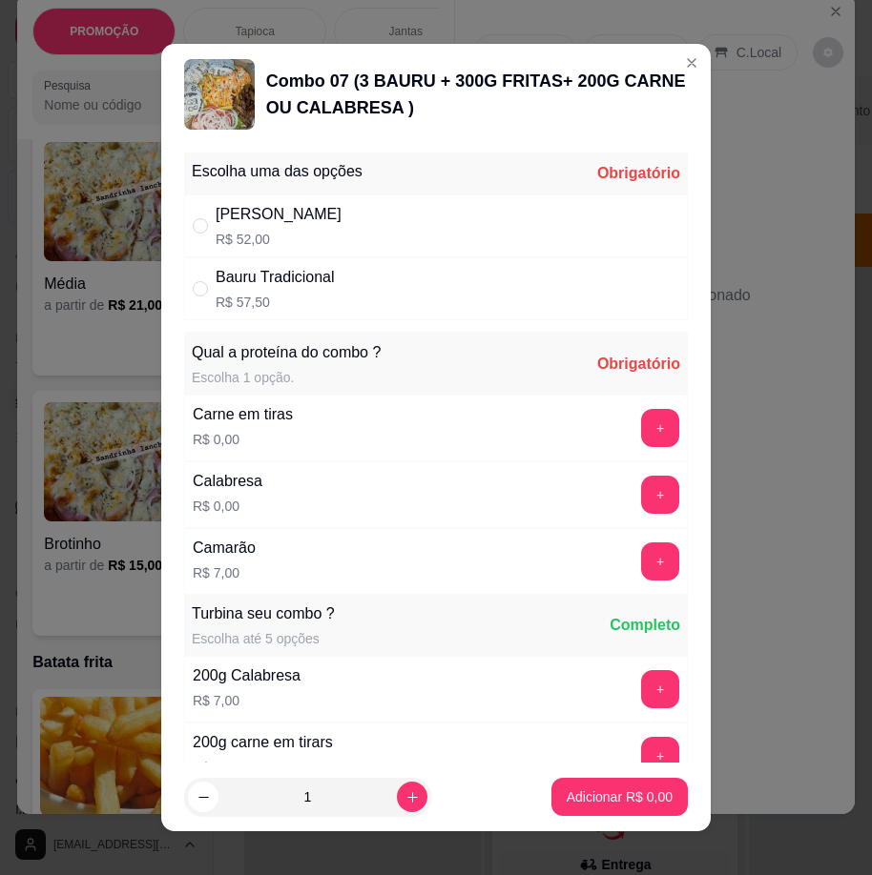
drag, startPoint x: 428, startPoint y: 238, endPoint x: 430, endPoint y: 252, distance: 13.5
click at [428, 238] on div "Bauru Cheddar R$ 52,00" at bounding box center [435, 226] width 503 height 63
radio input "true"
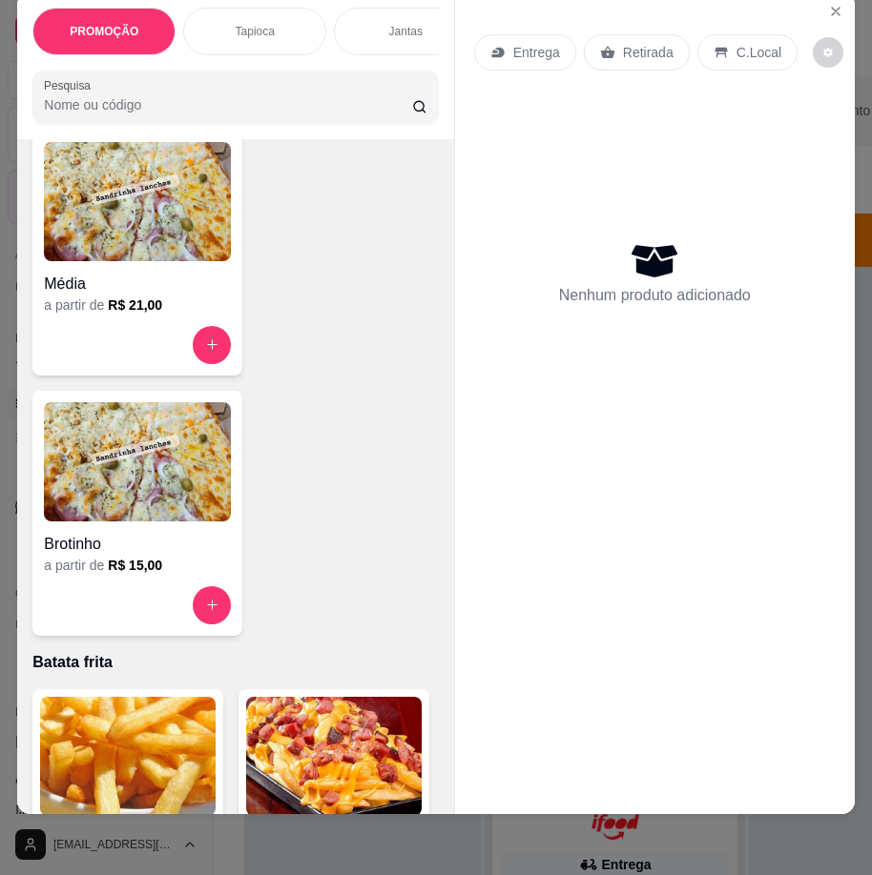
click at [806, 660] on div "Entrega Retirada C.Local Nenhum produto adicionado" at bounding box center [655, 388] width 400 height 792
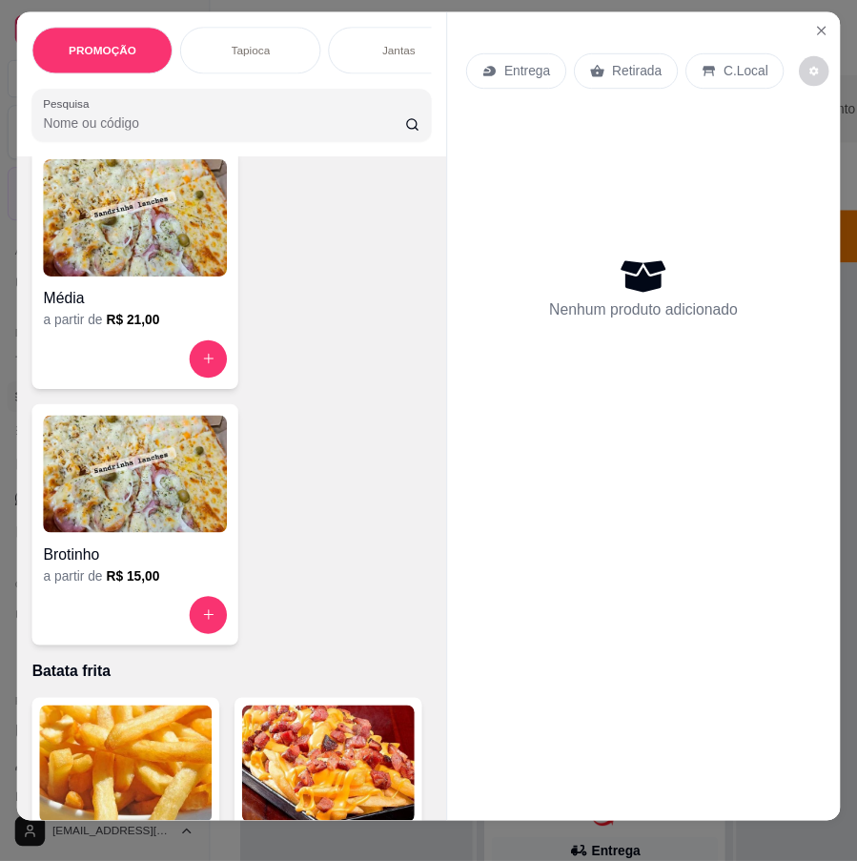
scroll to position [0, 0]
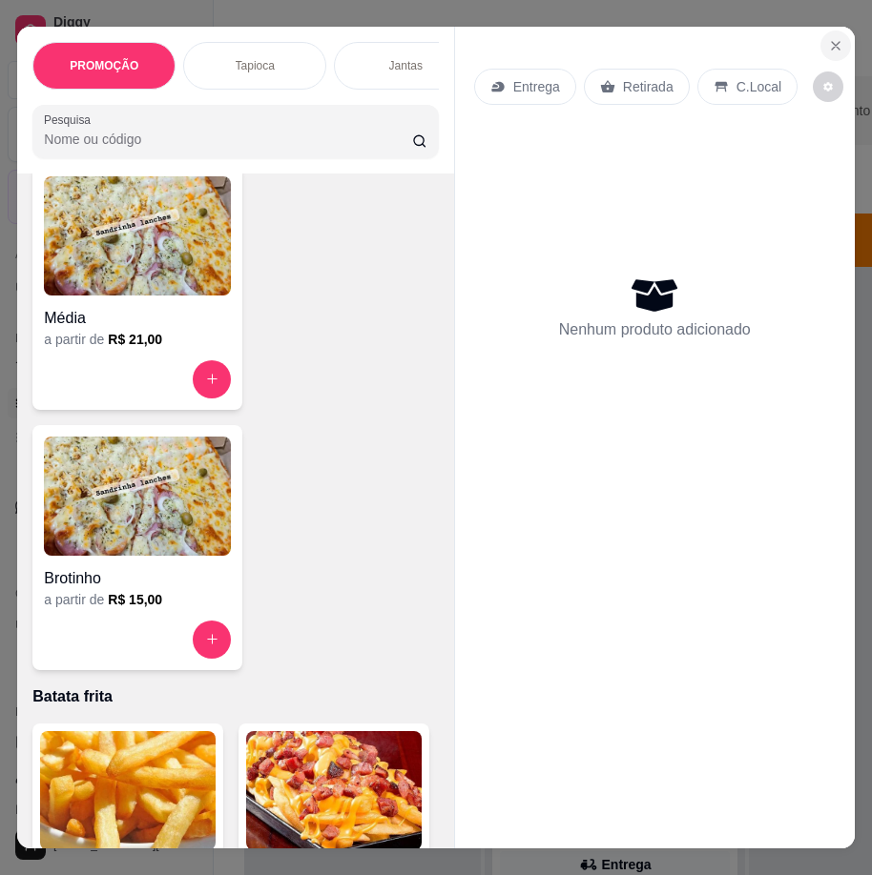
click at [839, 40] on button "Close" at bounding box center [835, 46] width 31 height 31
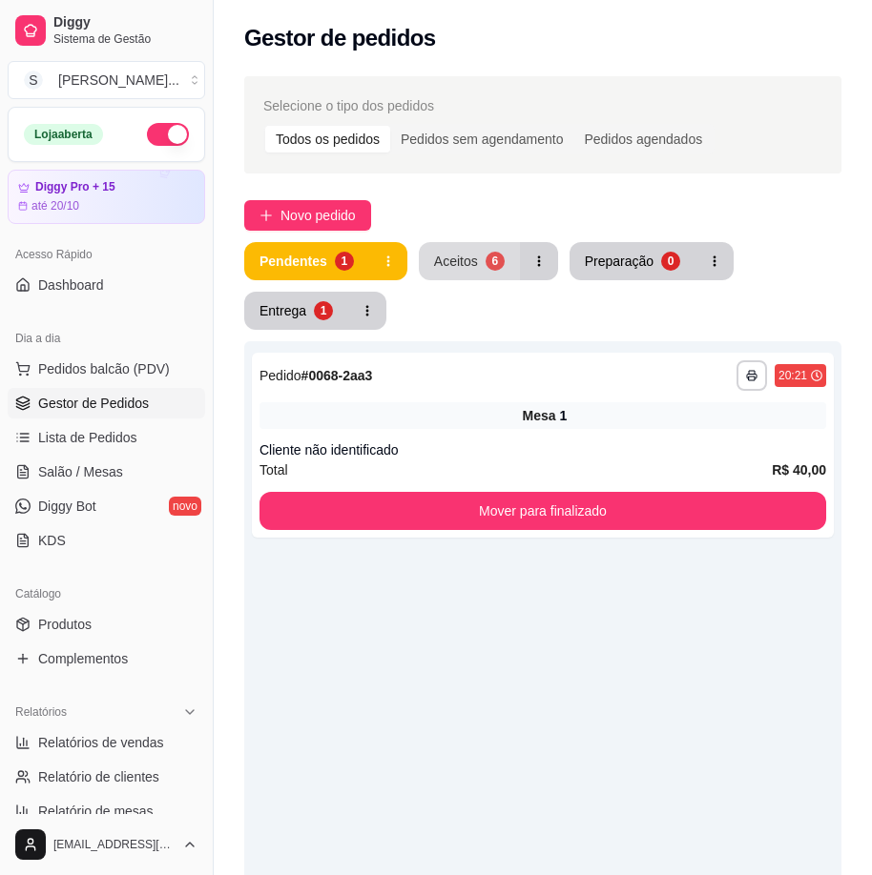
click at [485, 256] on div "6" at bounding box center [494, 261] width 19 height 19
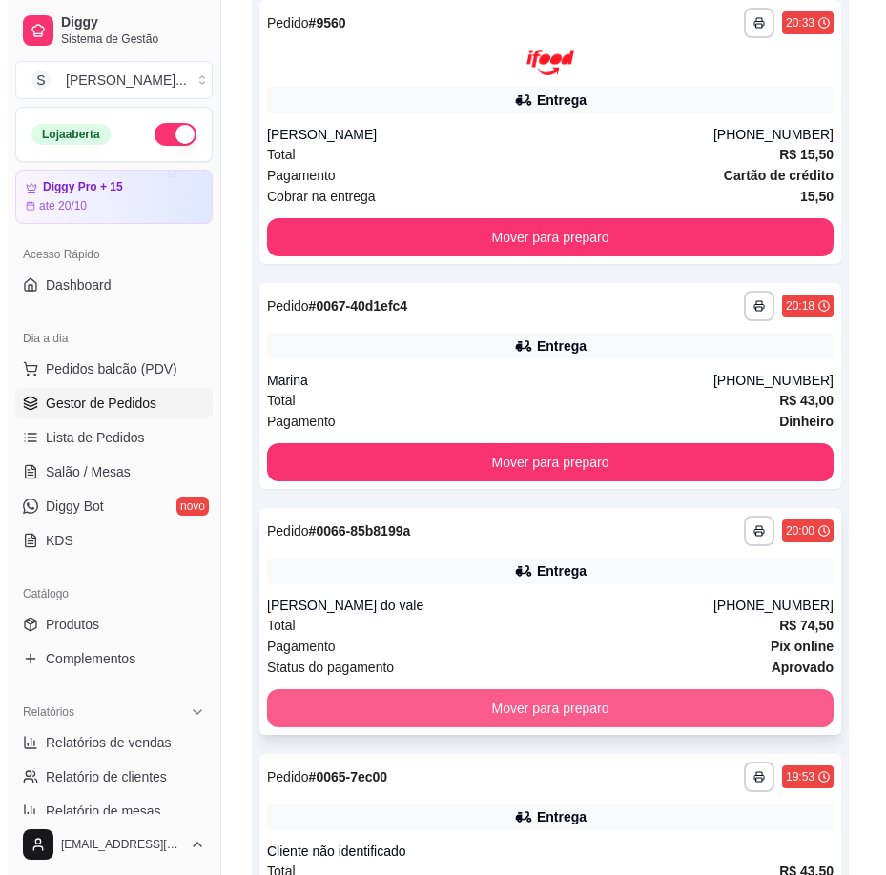
scroll to position [1013, 0]
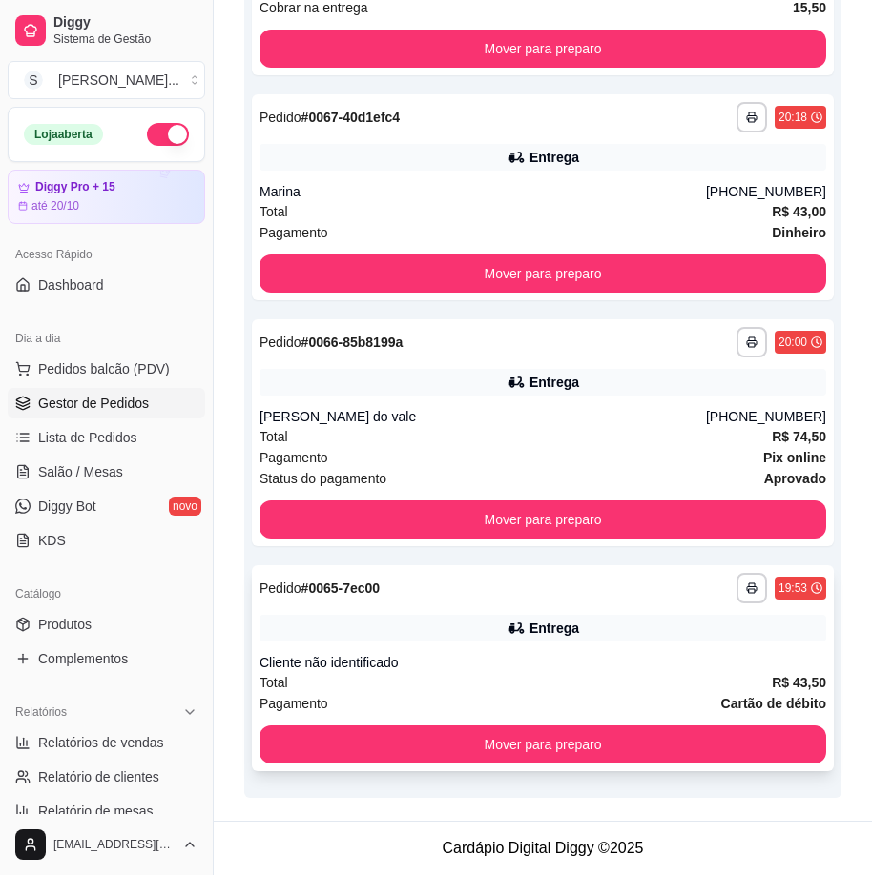
click at [595, 667] on div "Cliente não identificado" at bounding box center [542, 662] width 566 height 19
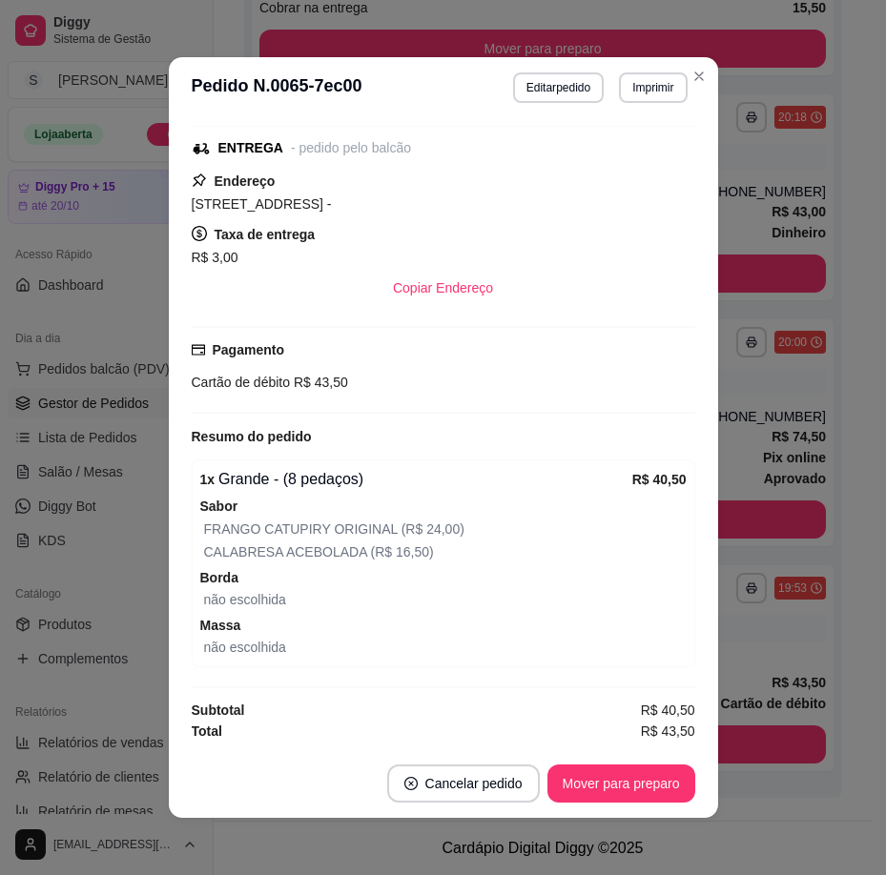
scroll to position [4, 0]
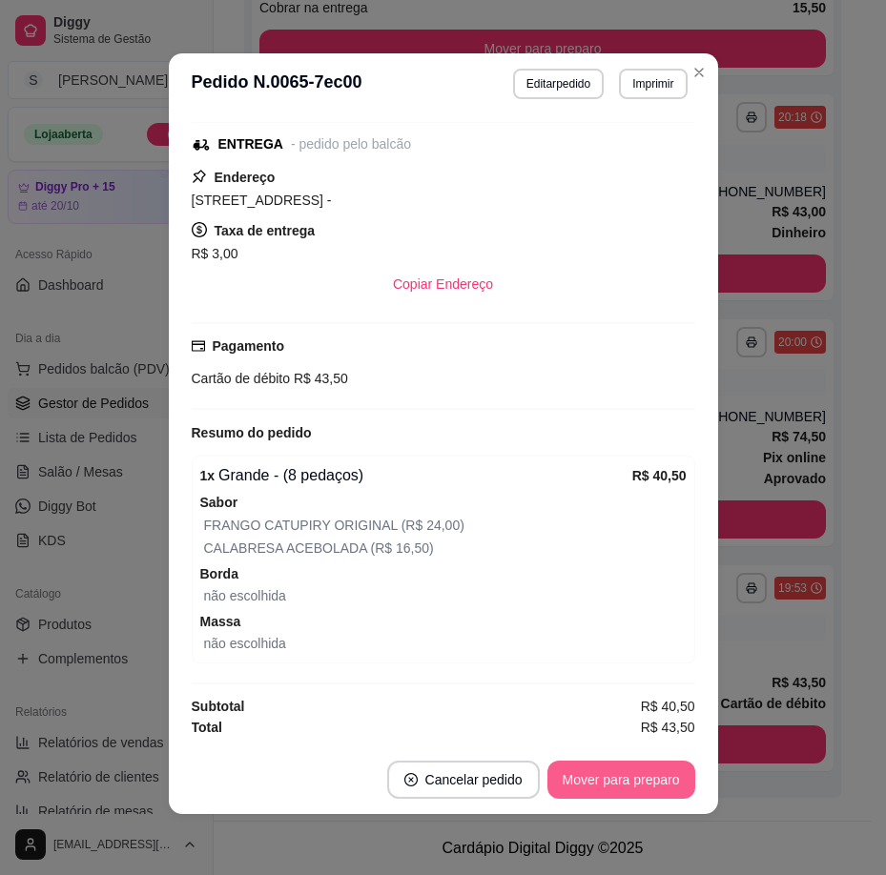
click at [620, 779] on button "Mover para preparo" at bounding box center [621, 780] width 148 height 38
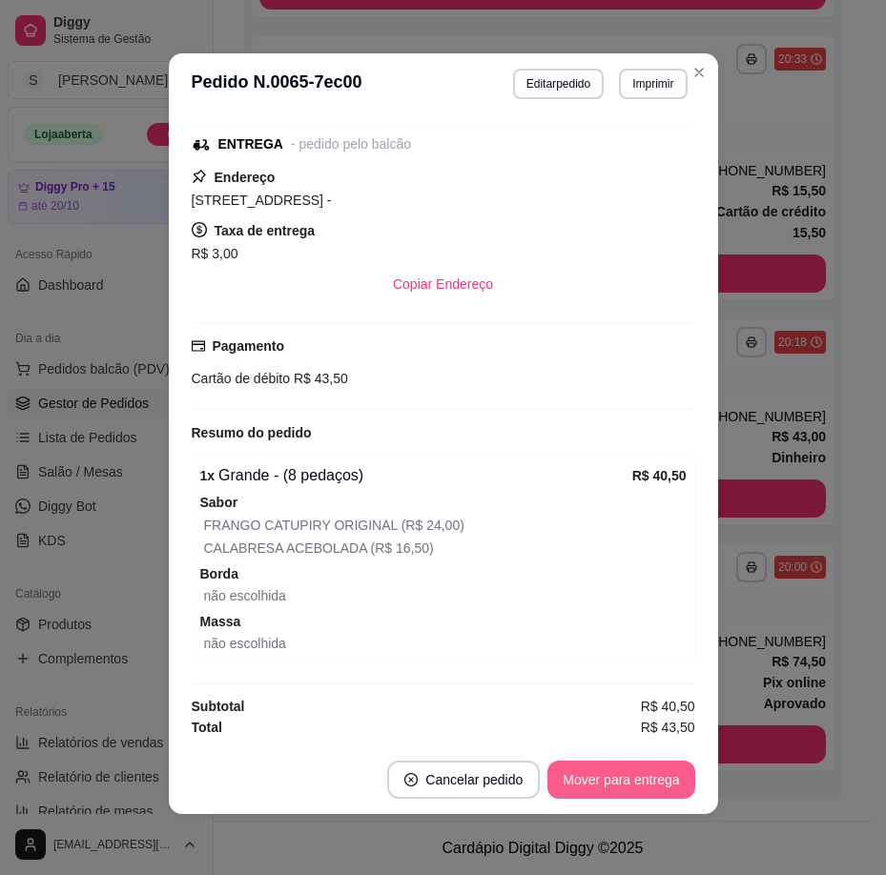
click at [631, 791] on button "Mover para entrega" at bounding box center [620, 780] width 147 height 38
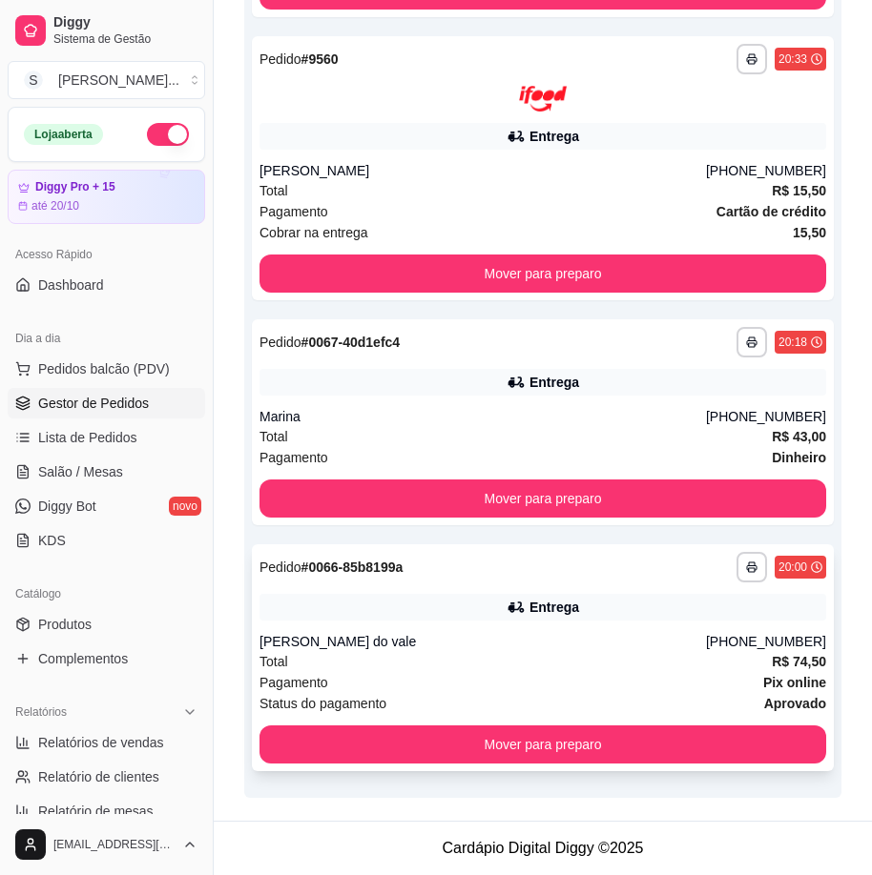
click at [774, 676] on strong "Pix online" at bounding box center [794, 682] width 63 height 15
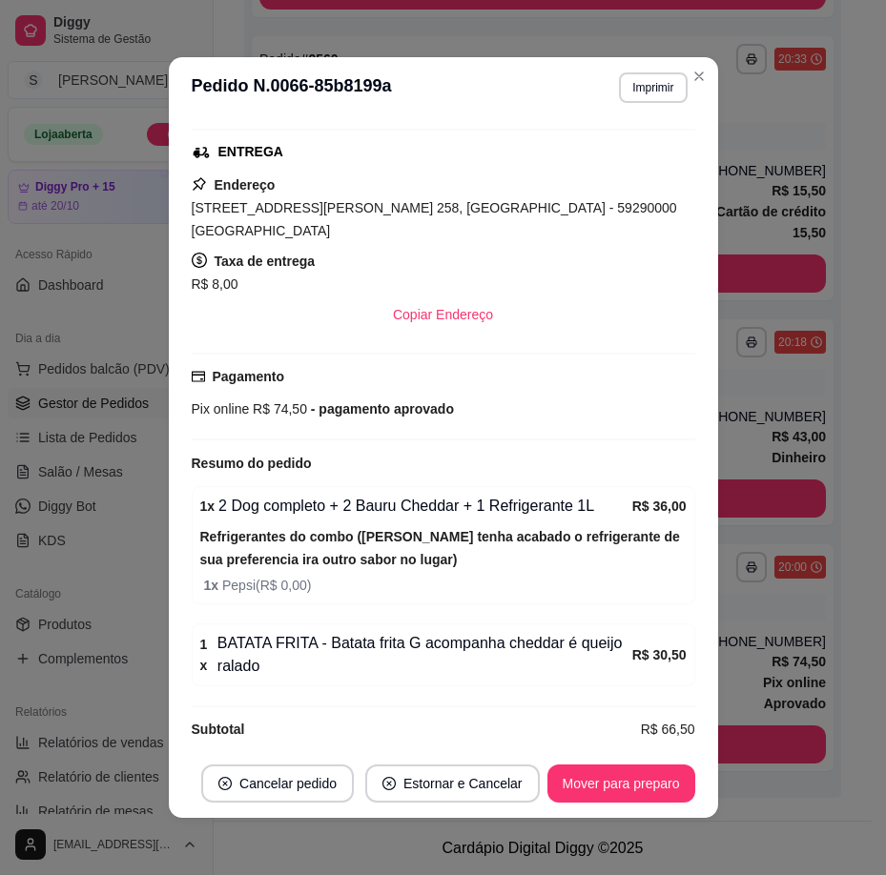
scroll to position [440, 0]
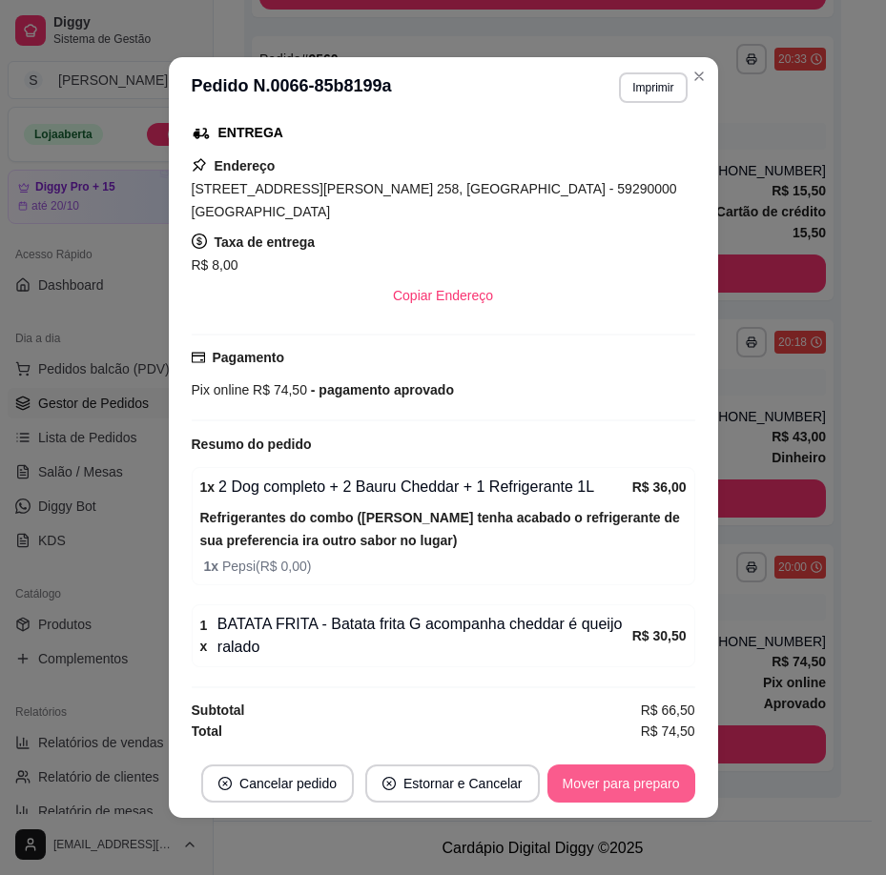
click at [580, 791] on button "Mover para preparo" at bounding box center [621, 784] width 148 height 38
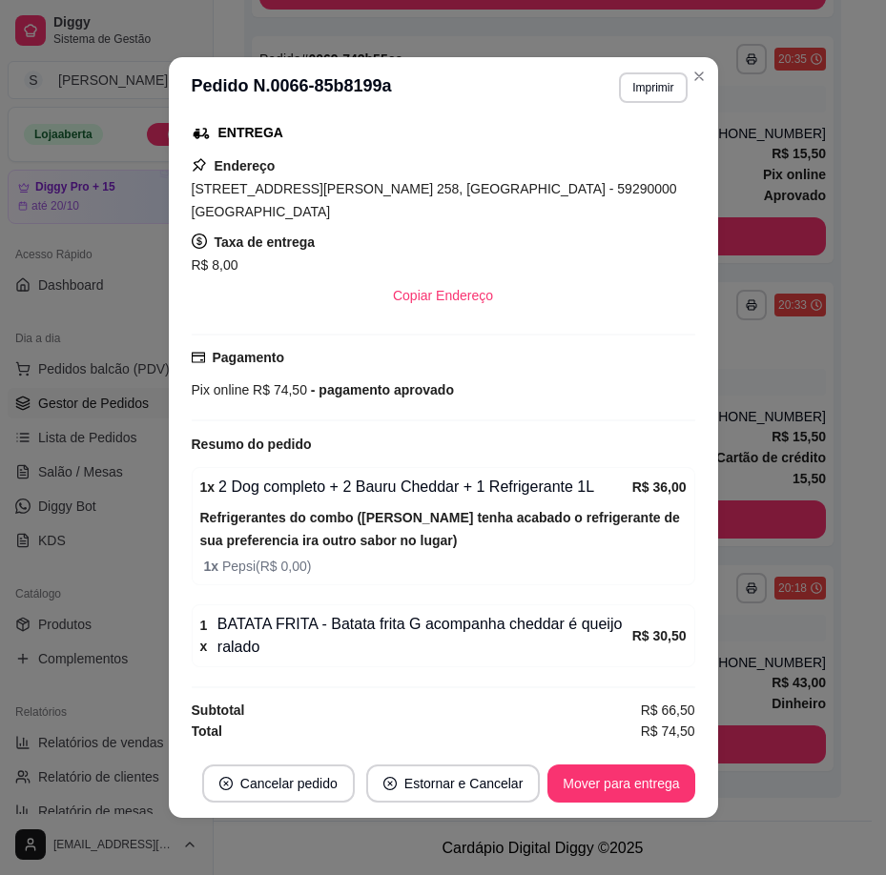
scroll to position [4, 0]
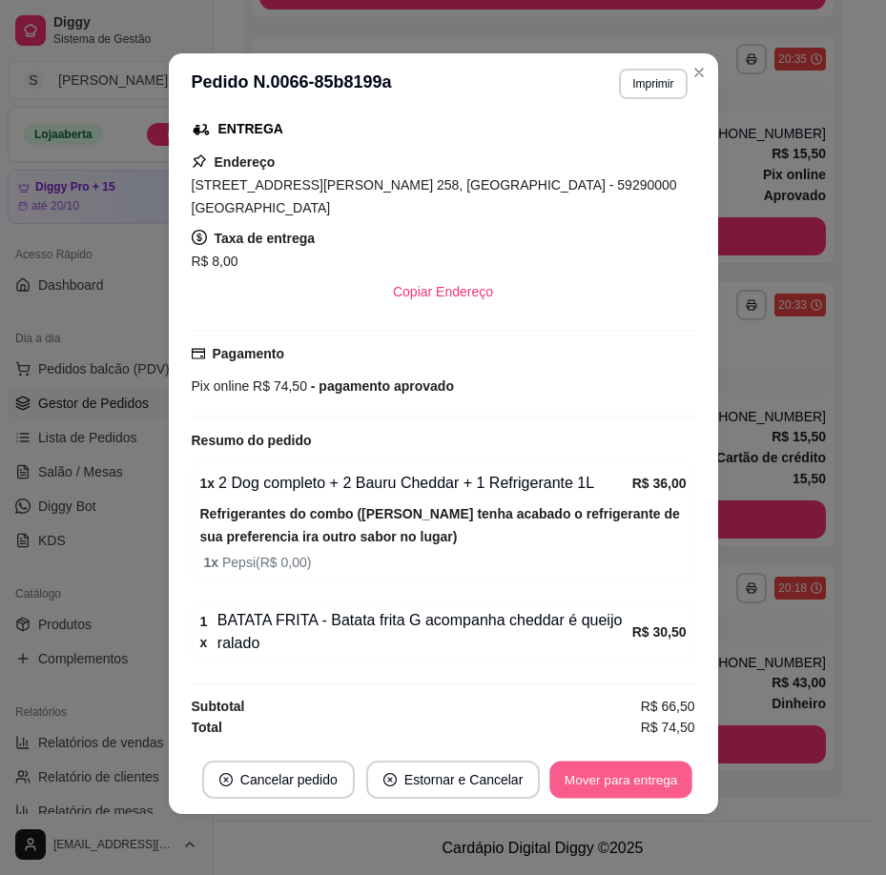
click at [643, 788] on button "Mover para entrega" at bounding box center [621, 780] width 143 height 37
click at [651, 783] on button "Mover para finalizado" at bounding box center [616, 780] width 158 height 38
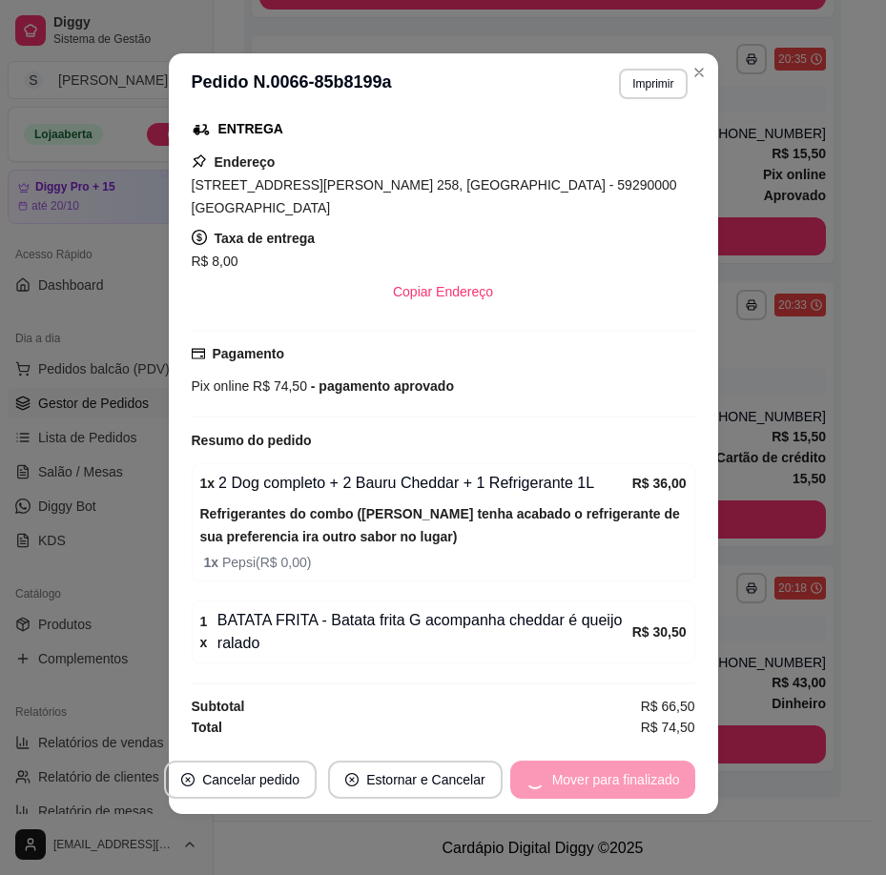
scroll to position [377, 0]
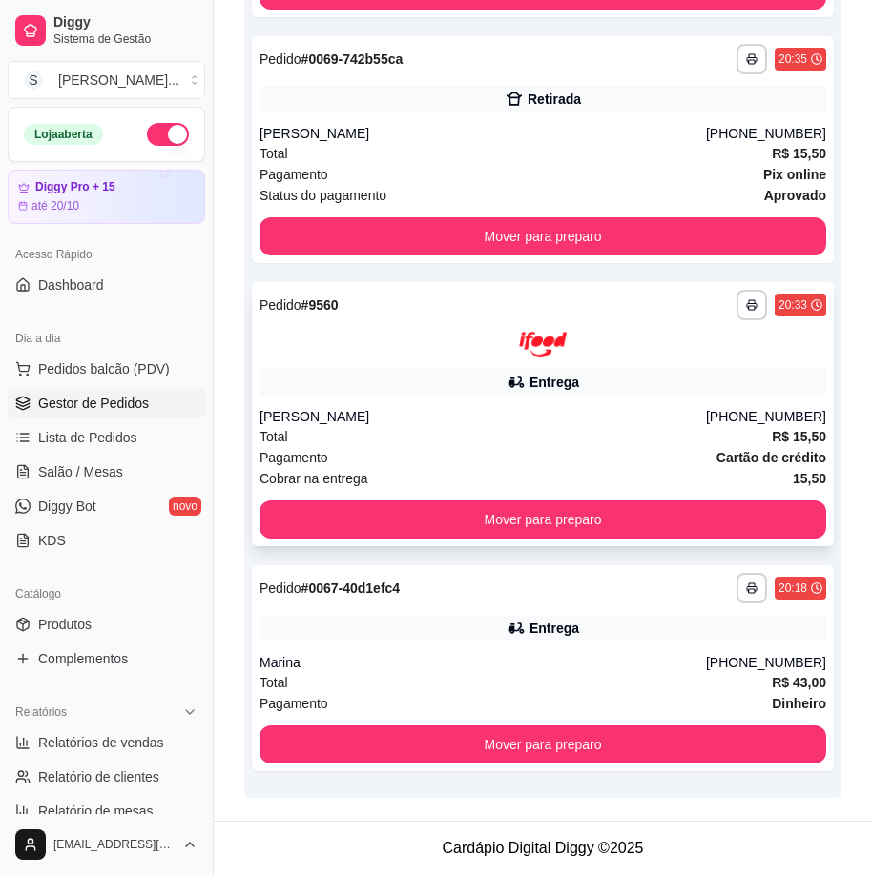
click at [596, 449] on div "Pagamento Cartão de crédito" at bounding box center [542, 457] width 566 height 21
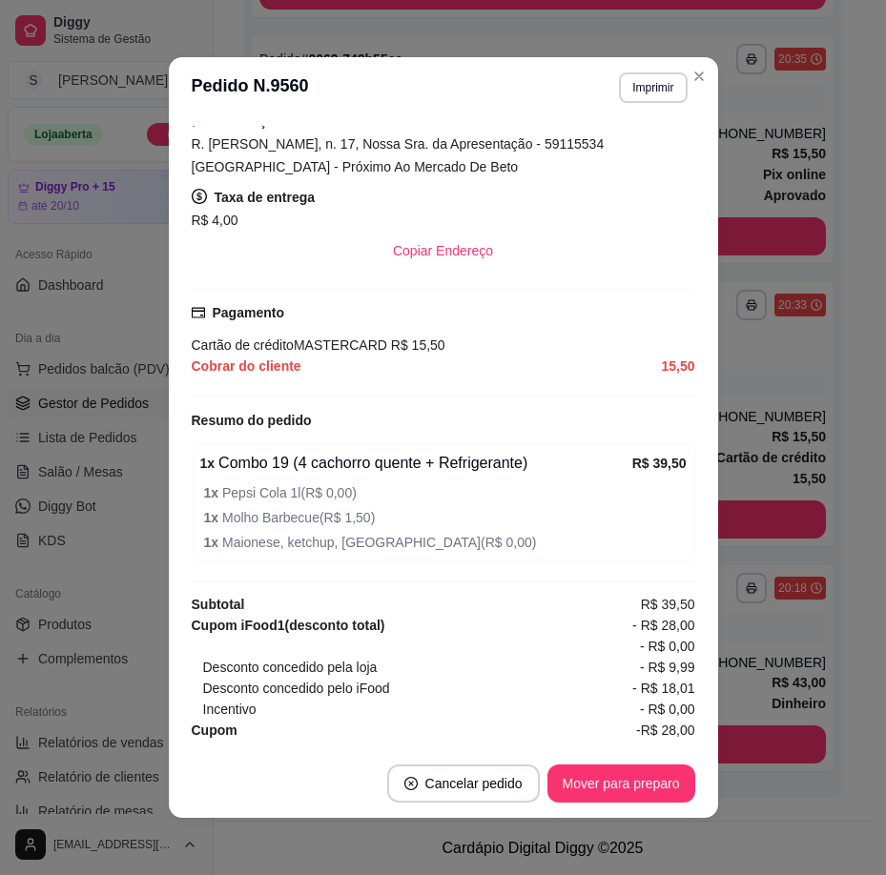
scroll to position [422, 0]
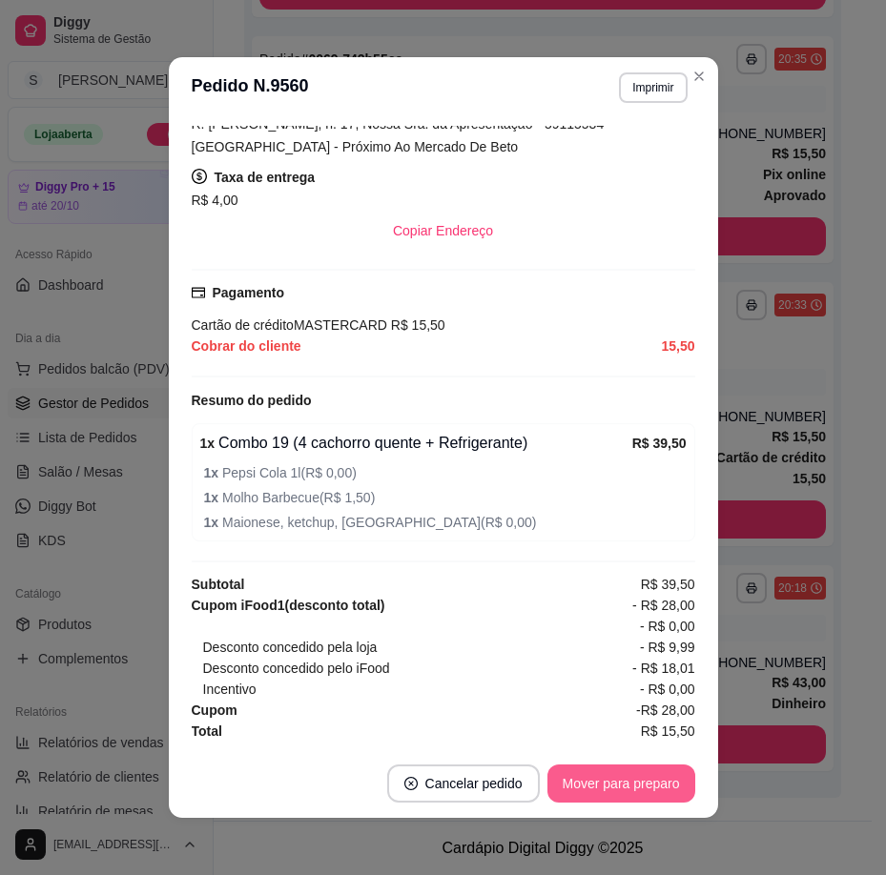
click at [638, 802] on button "Mover para preparo" at bounding box center [621, 784] width 148 height 38
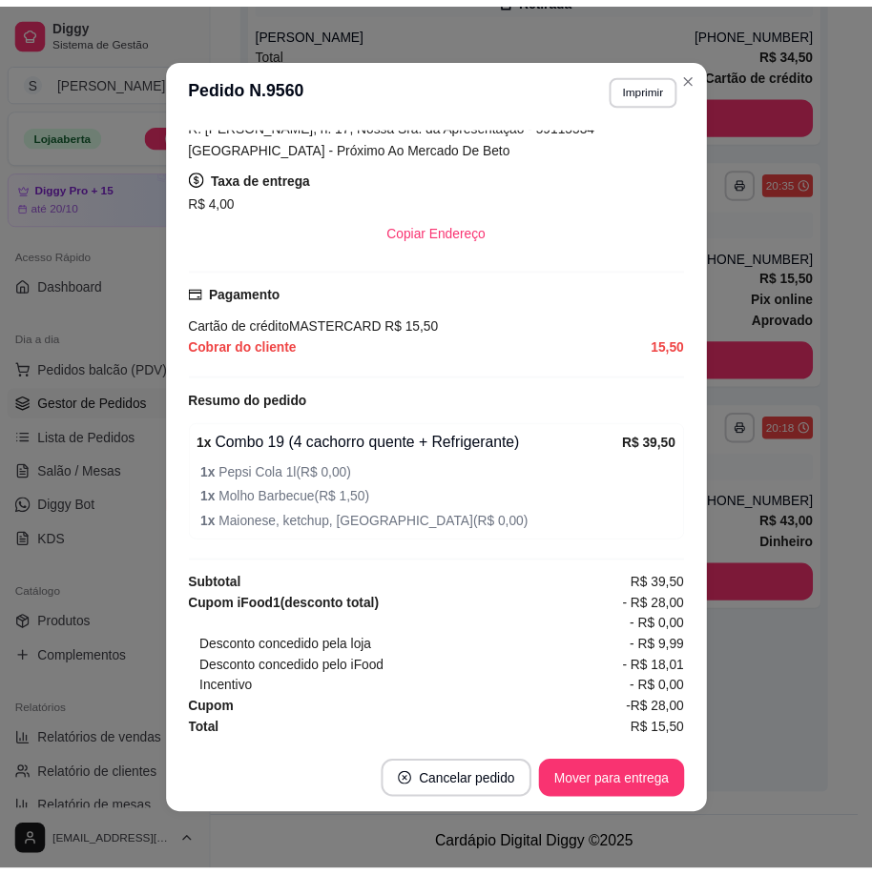
scroll to position [419, 0]
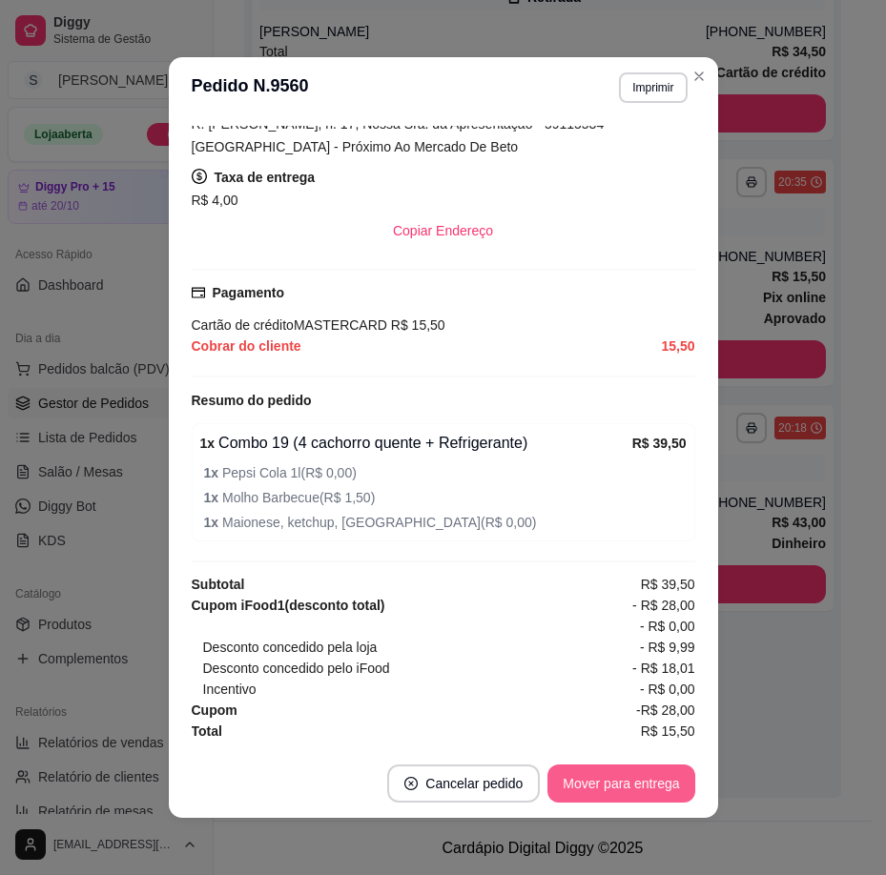
click at [633, 791] on button "Mover para entrega" at bounding box center [620, 784] width 147 height 38
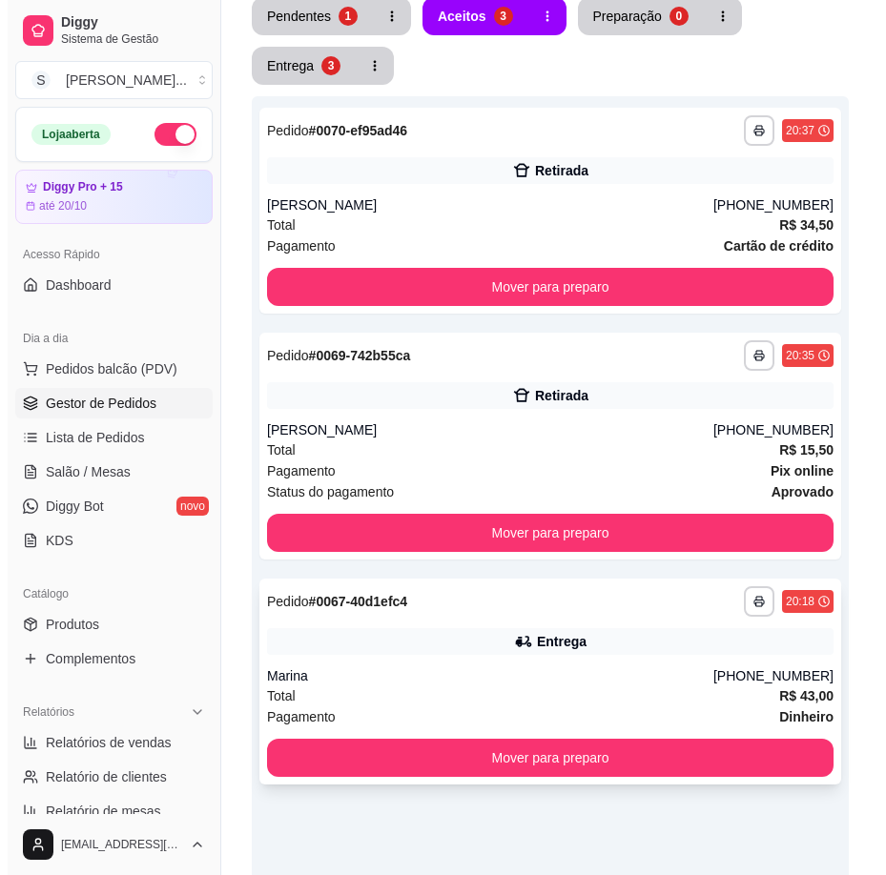
scroll to position [228, 0]
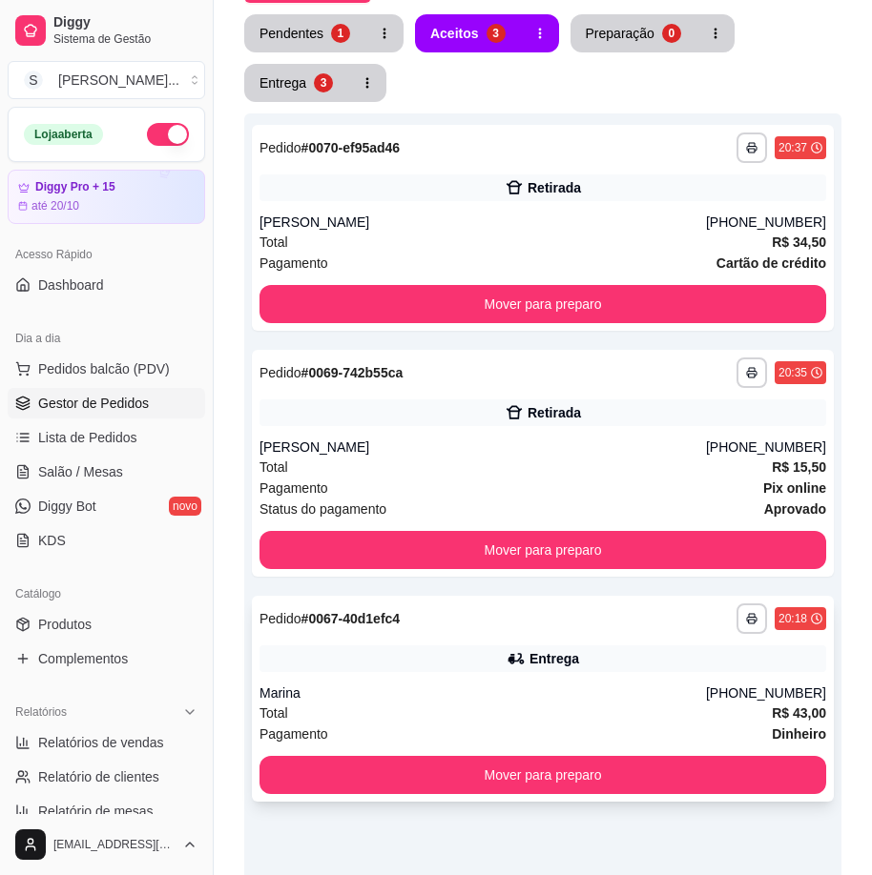
click at [581, 624] on div "**********" at bounding box center [542, 619] width 566 height 31
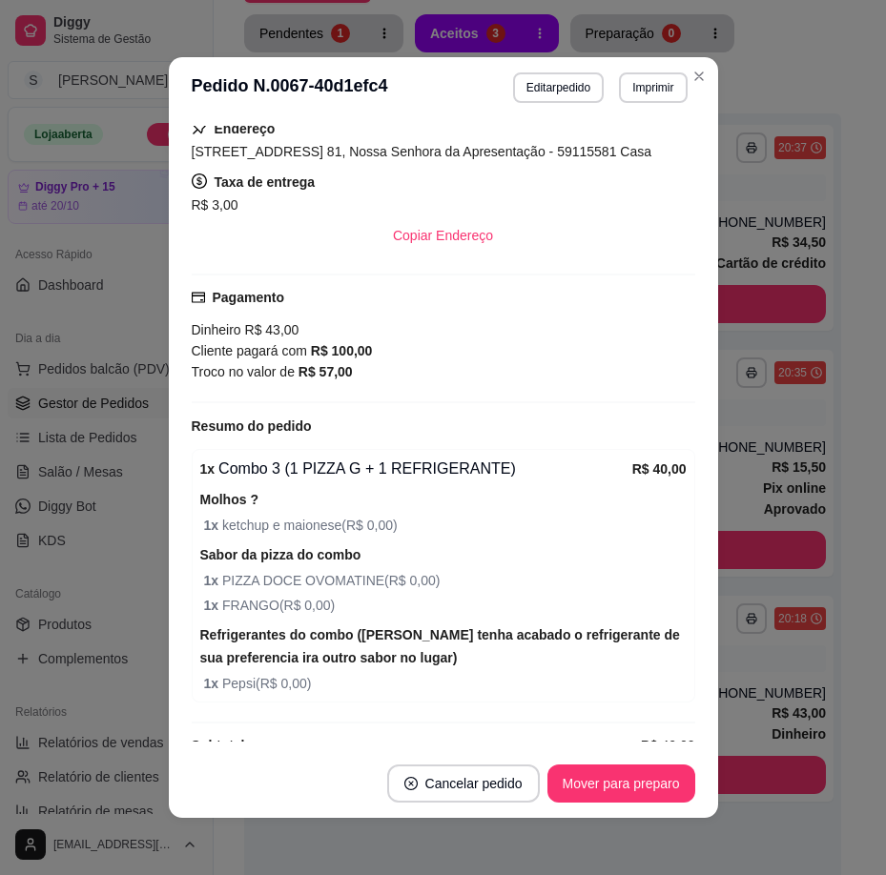
scroll to position [512, 0]
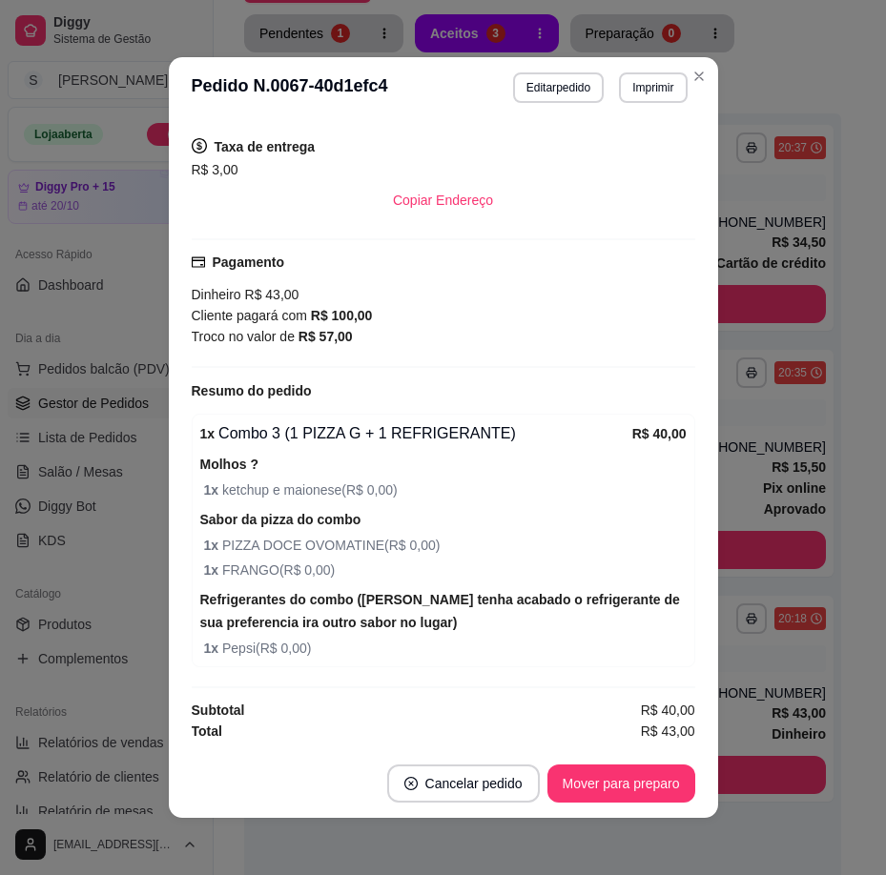
click at [700, 662] on div "Atenção Seu período de teste acabou no dia Invalid Date . Essa funcionalidade e…" at bounding box center [443, 433] width 549 height 631
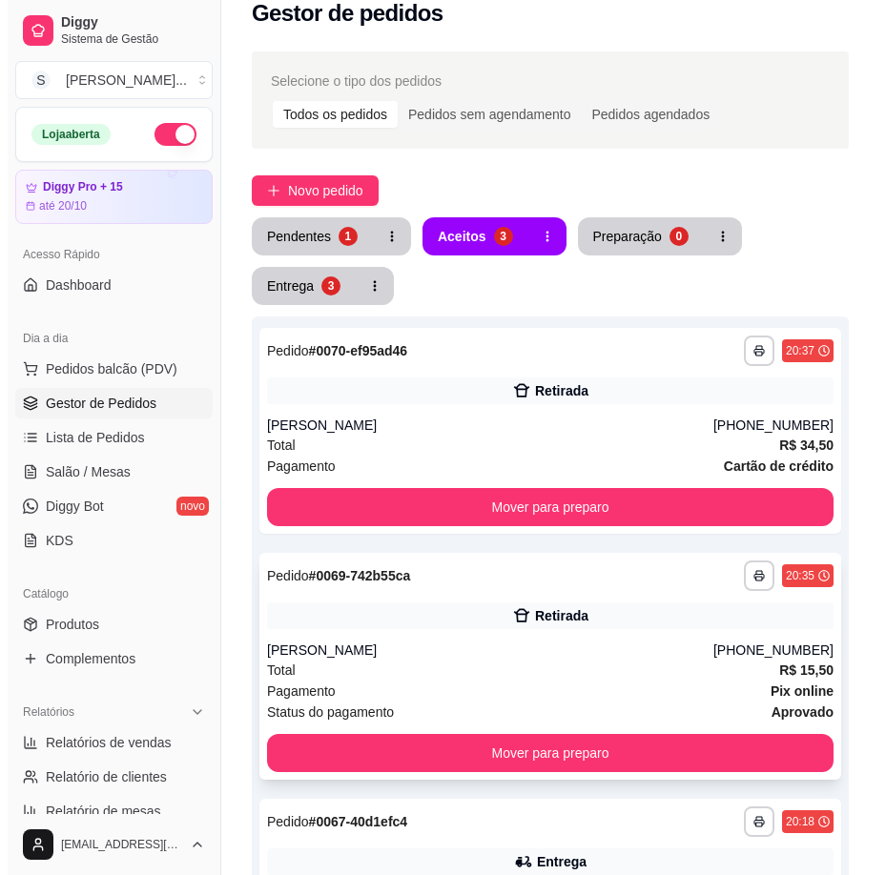
scroll to position [0, 0]
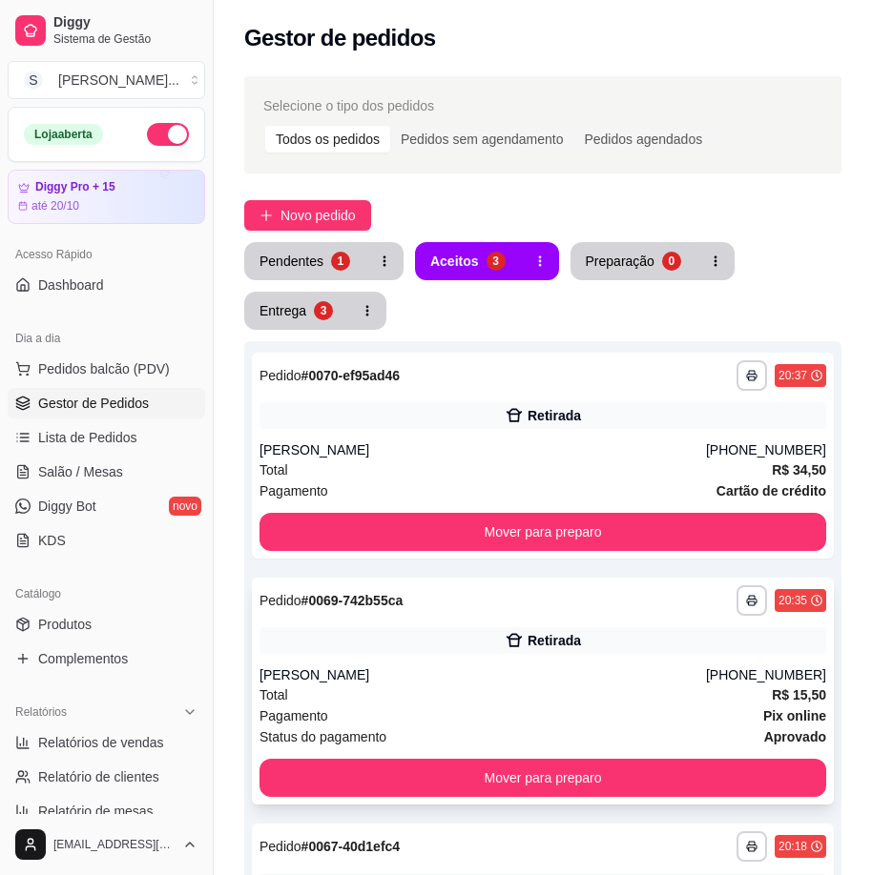
click at [682, 650] on div "Retirada" at bounding box center [542, 640] width 566 height 27
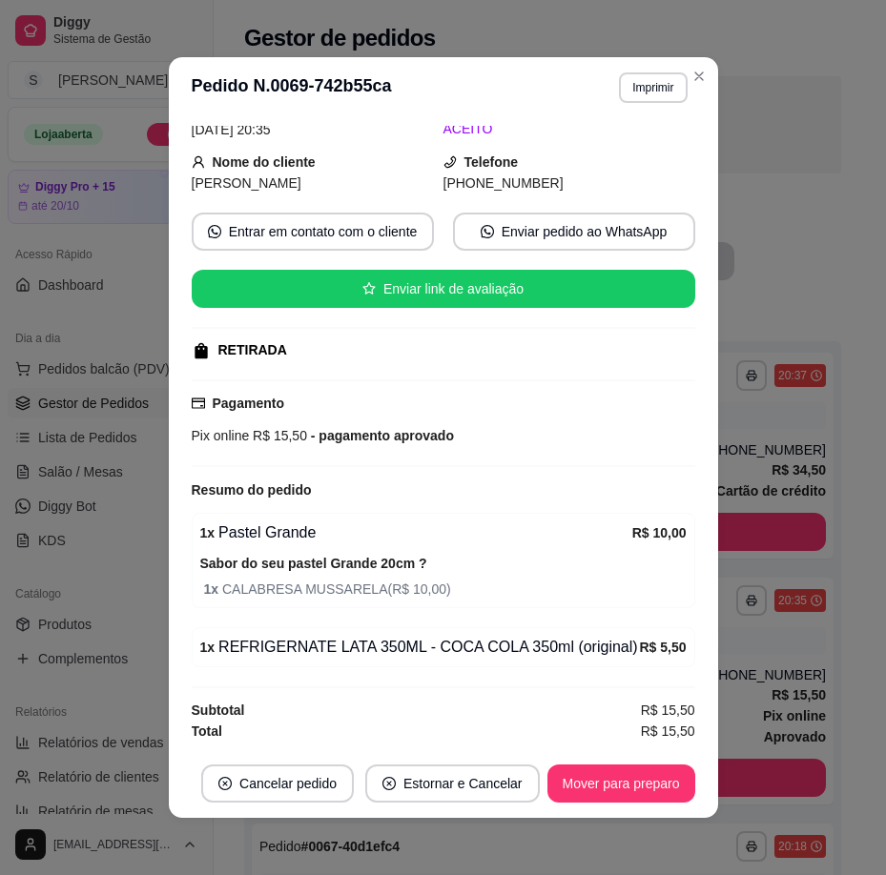
scroll to position [4, 0]
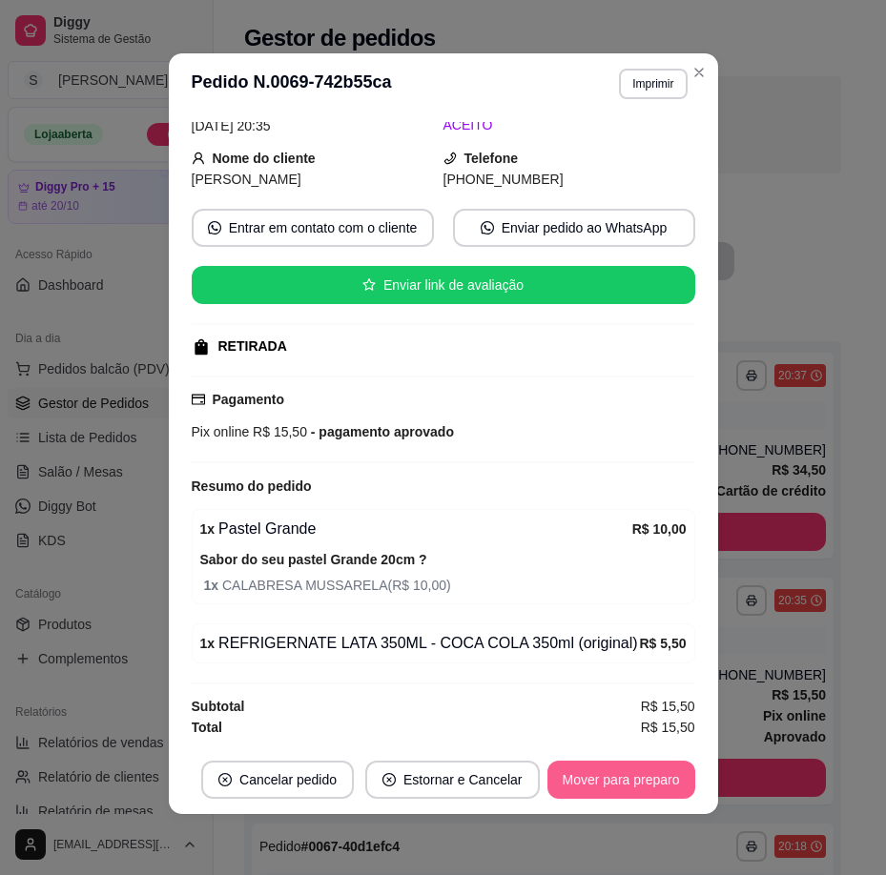
click at [627, 769] on button "Mover para preparo" at bounding box center [621, 780] width 148 height 38
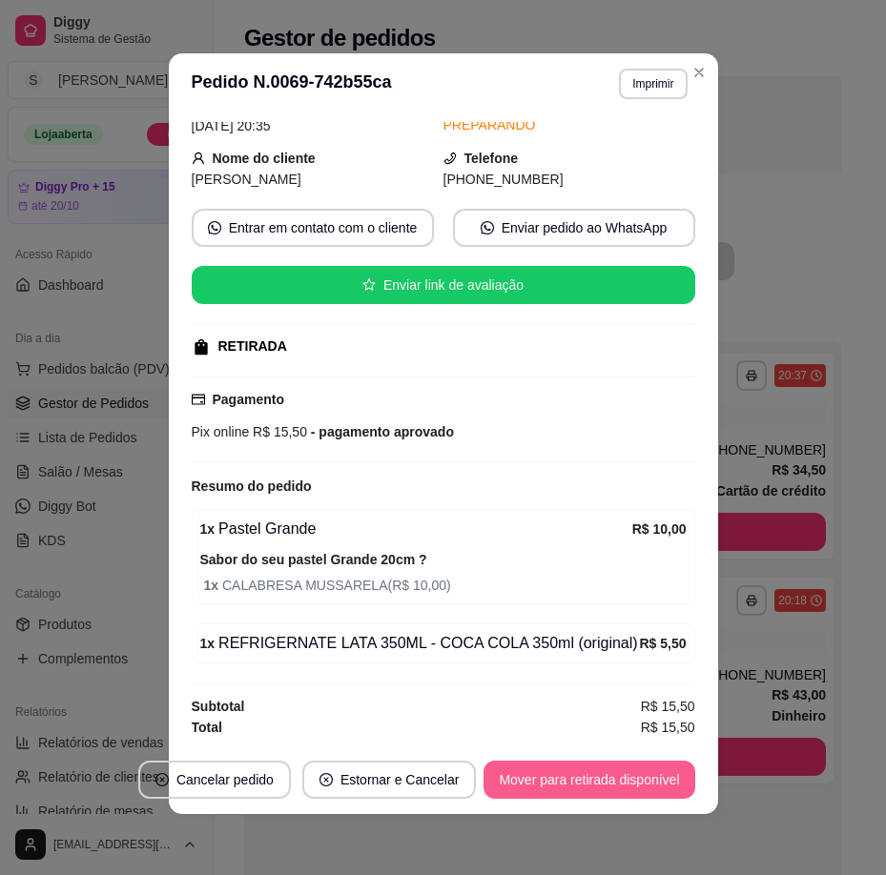
click at [633, 778] on button "Mover para retirada disponível" at bounding box center [588, 780] width 211 height 38
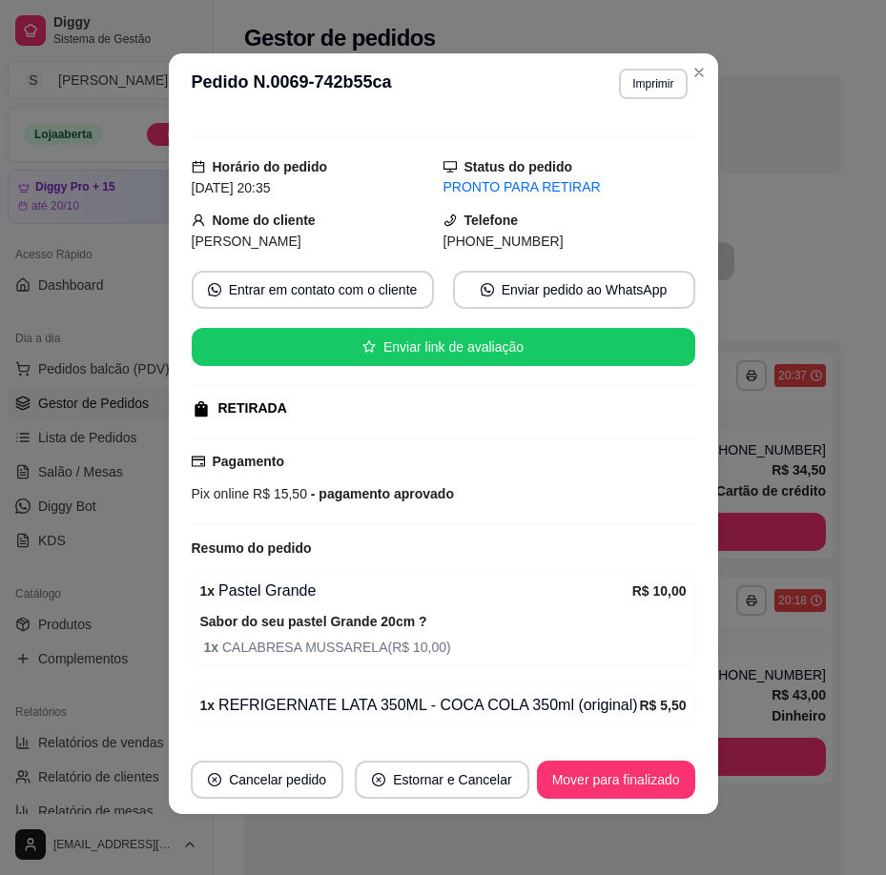
scroll to position [0, 0]
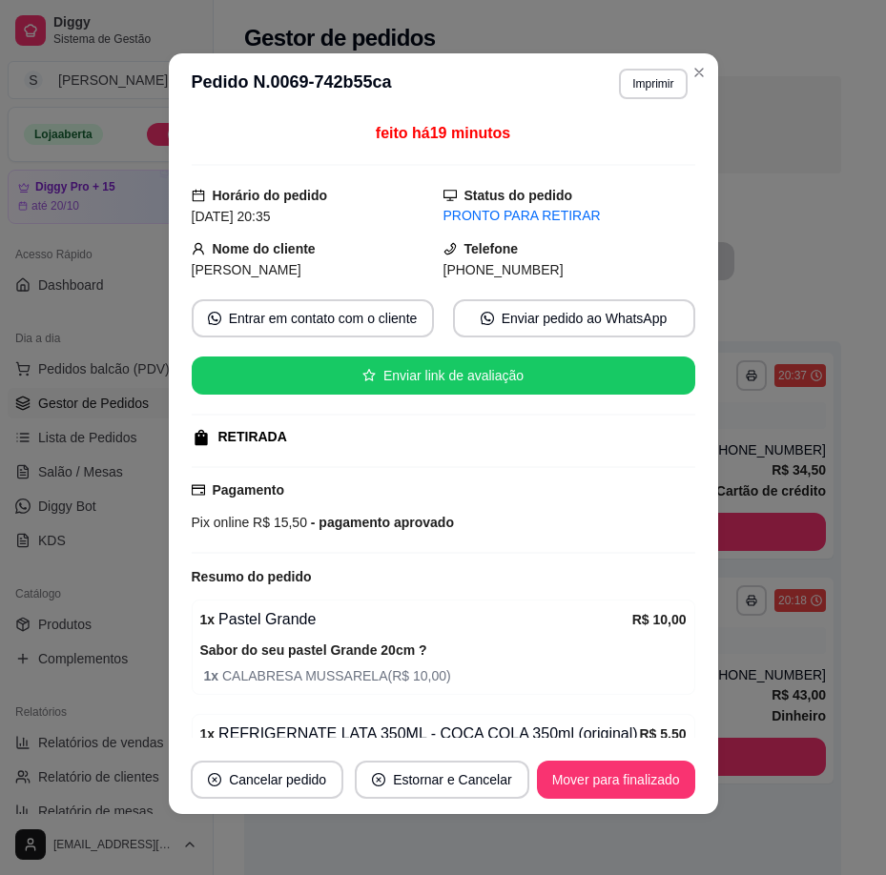
drag, startPoint x: 468, startPoint y: 275, endPoint x: 561, endPoint y: 271, distance: 92.6
click at [561, 271] on div "[PHONE_NUMBER]" at bounding box center [569, 269] width 252 height 21
copy span "9417-6861"
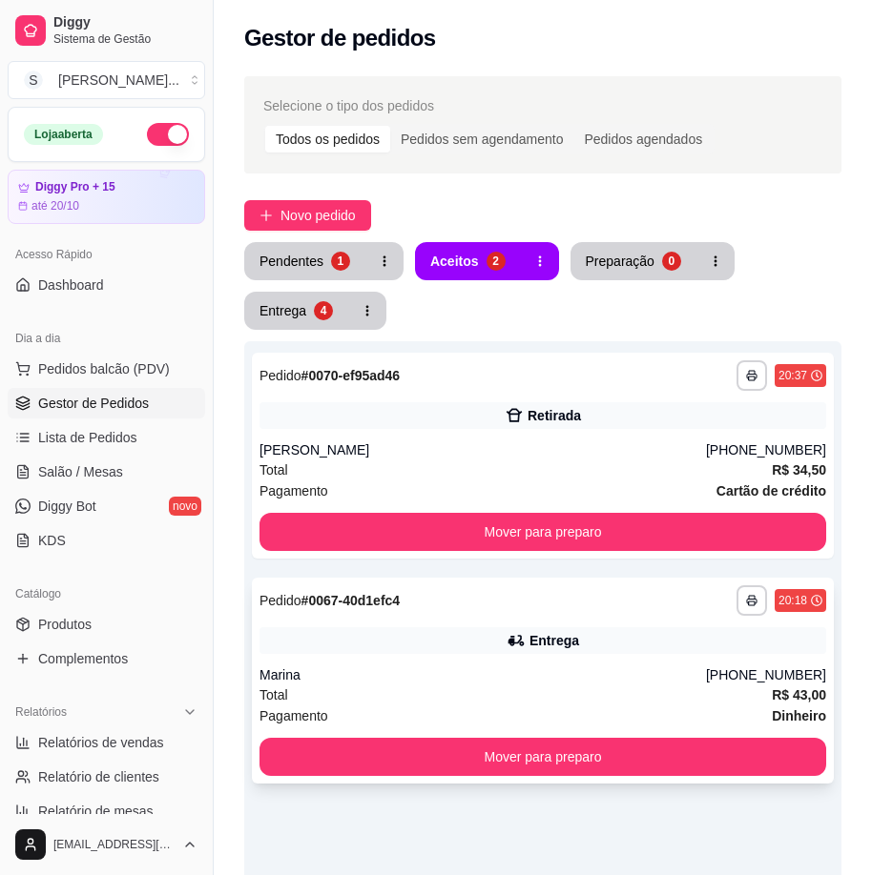
click at [740, 679] on div "[PHONE_NUMBER]" at bounding box center [766, 675] width 120 height 19
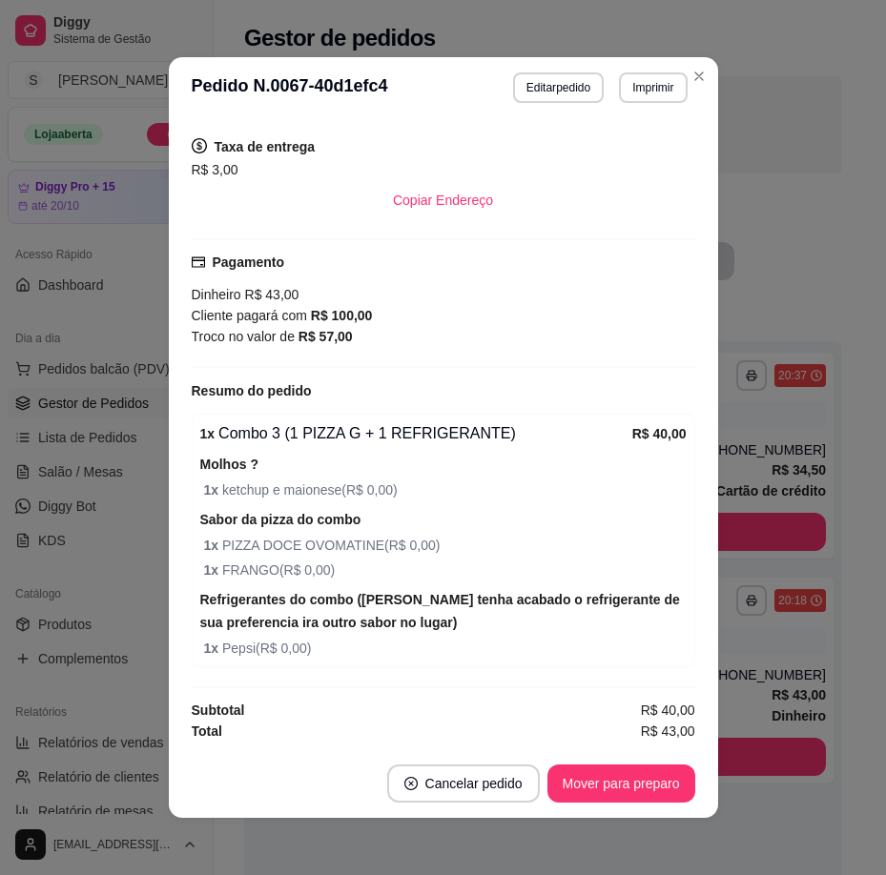
scroll to position [4, 0]
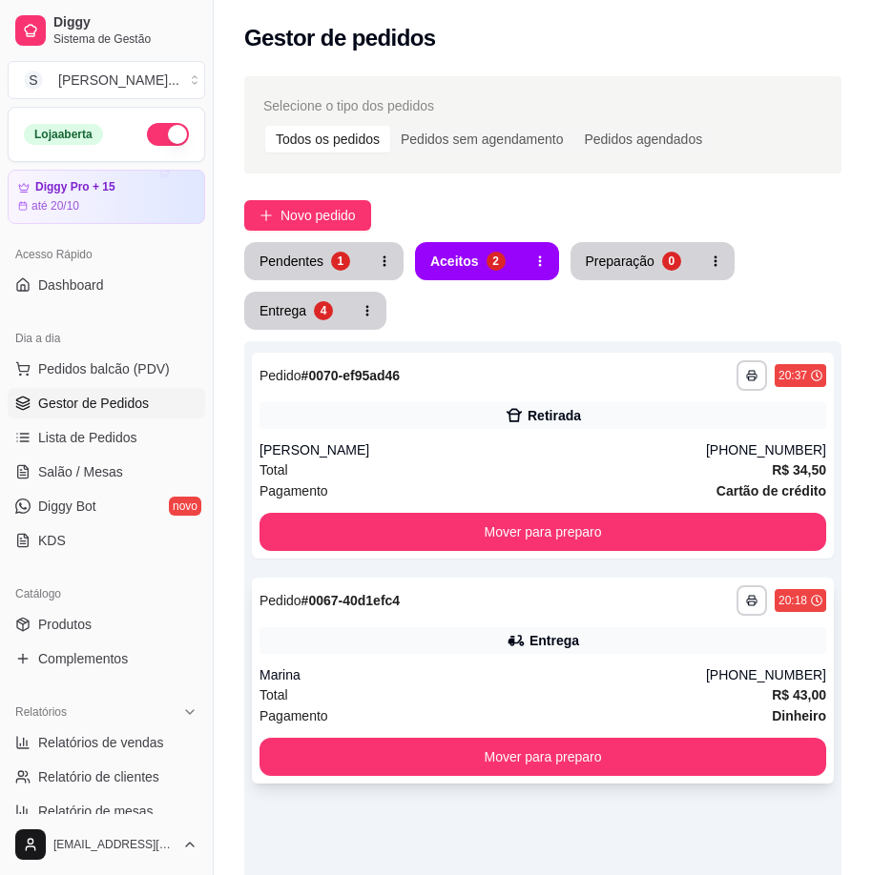
click at [683, 648] on div "Entrega" at bounding box center [542, 640] width 566 height 27
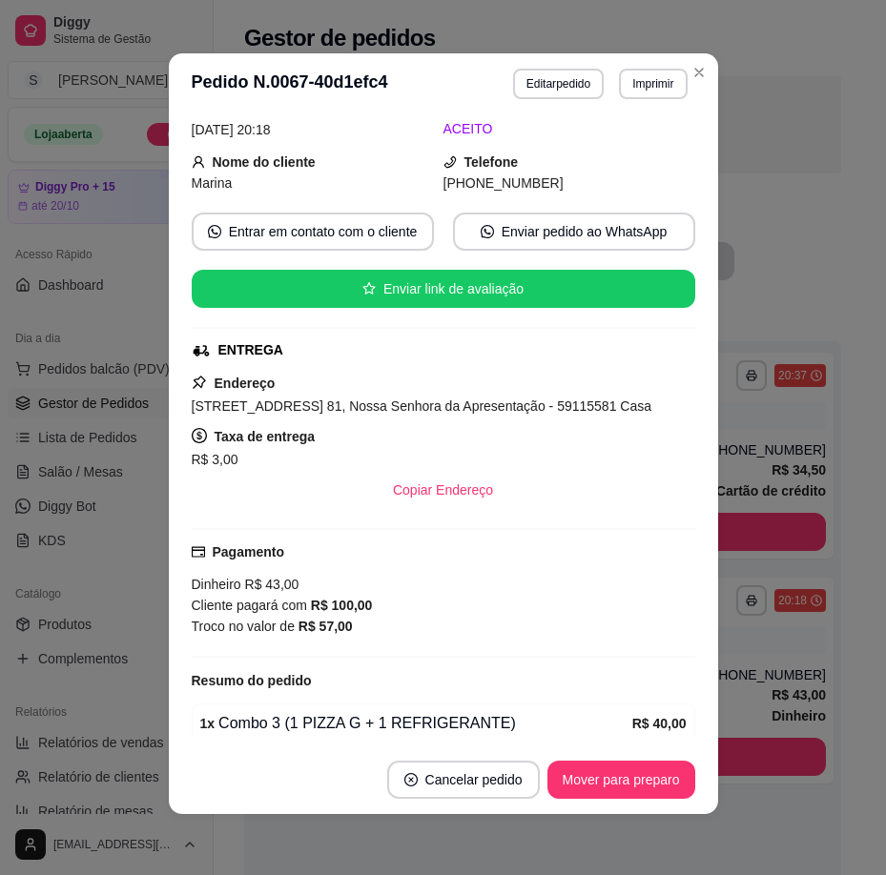
scroll to position [512, 0]
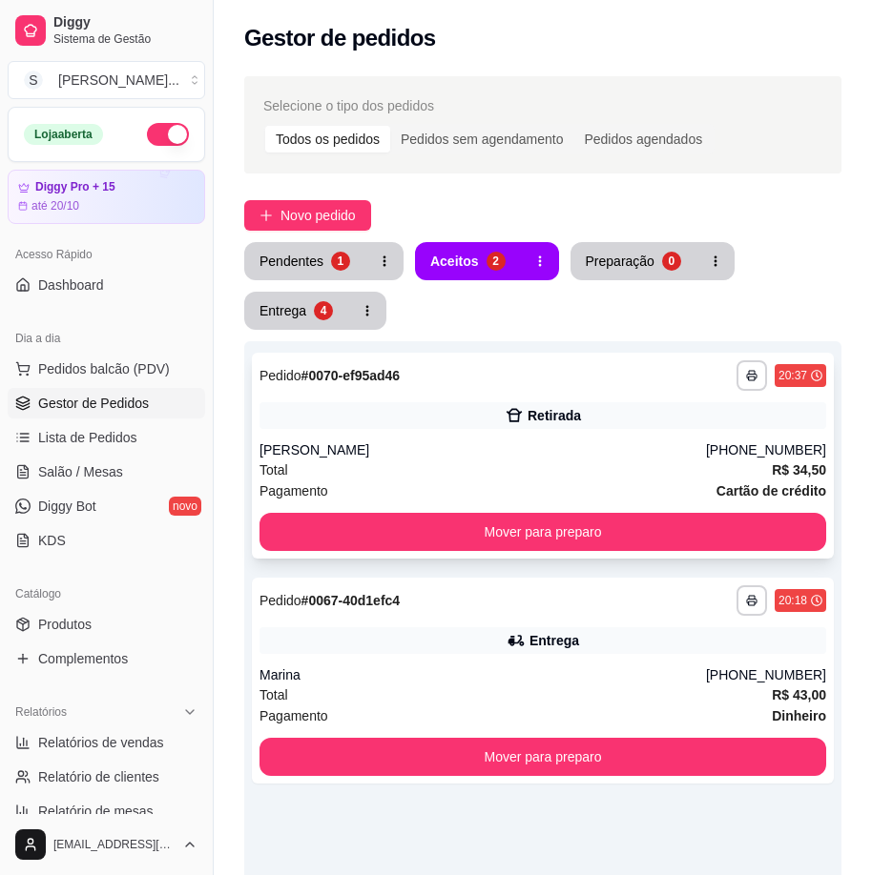
click at [552, 447] on div "[PERSON_NAME]" at bounding box center [482, 450] width 446 height 19
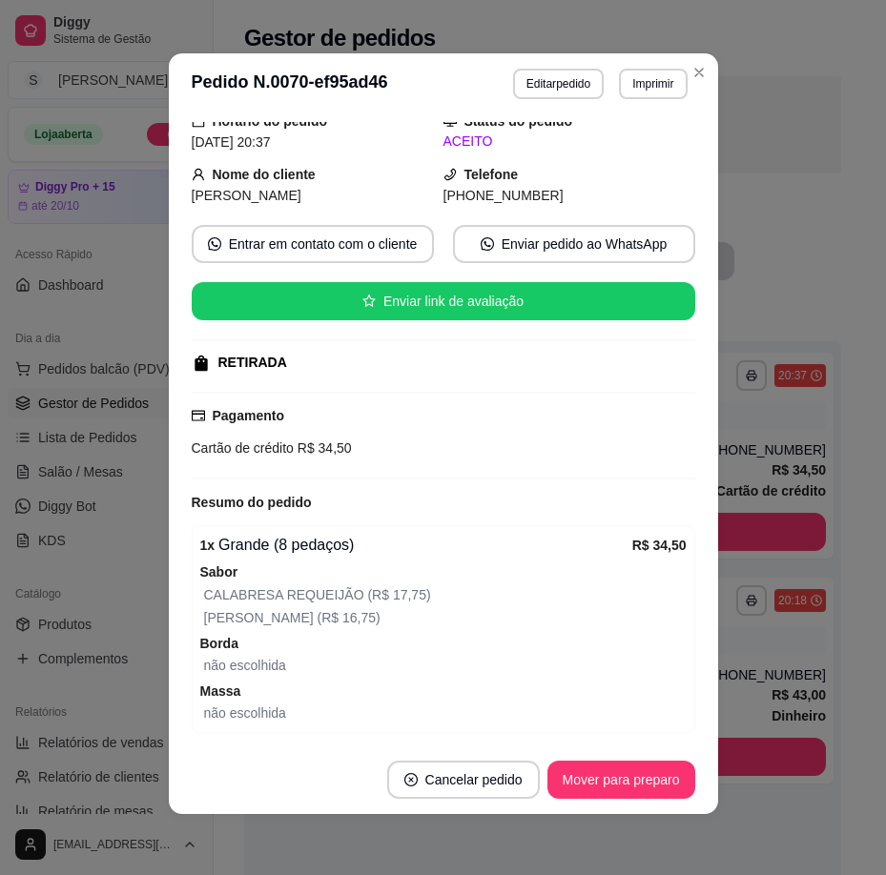
scroll to position [144, 0]
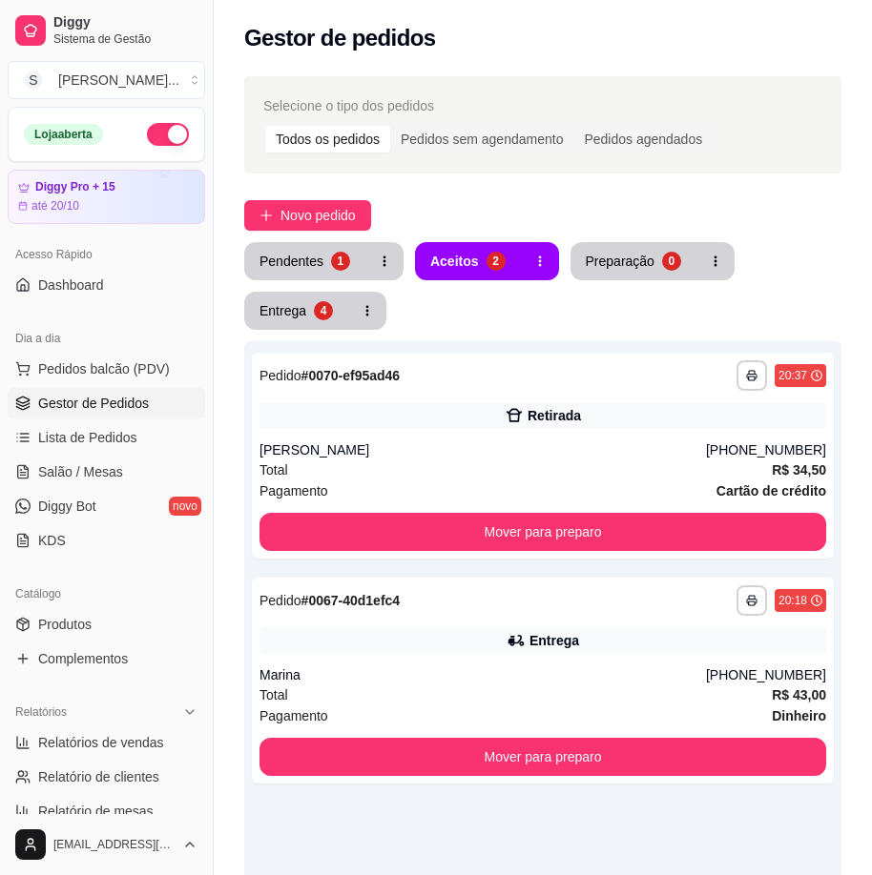
click at [277, 327] on button "Entrega 4" at bounding box center [296, 311] width 104 height 38
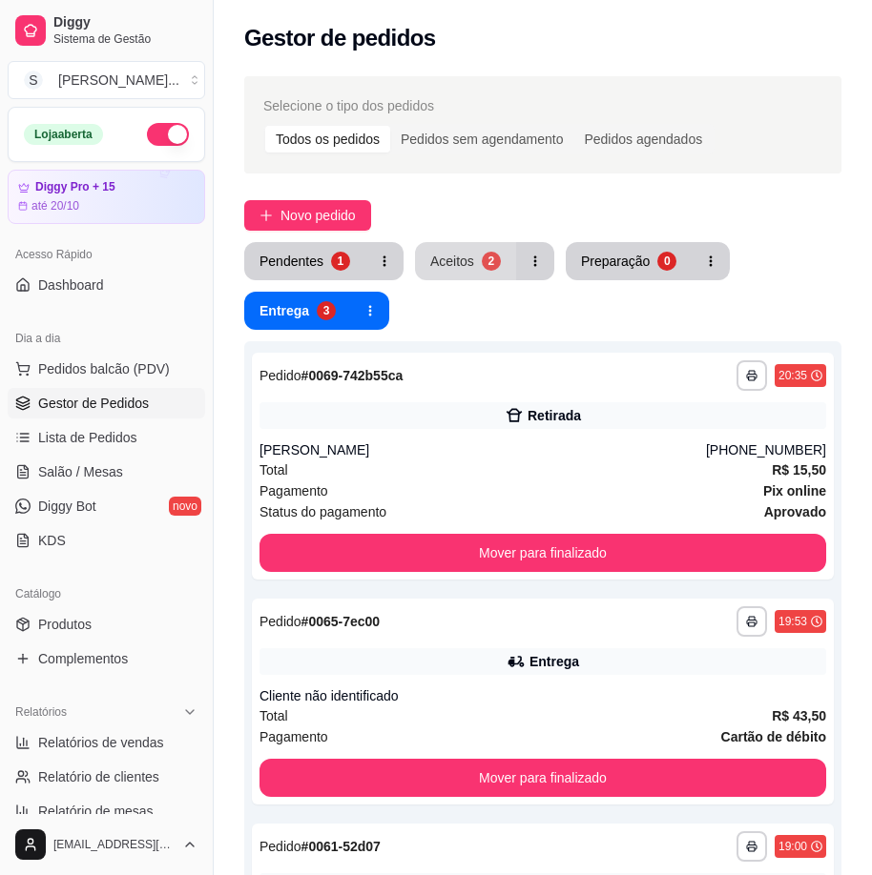
click at [477, 248] on button "Aceitos 2" at bounding box center [465, 261] width 101 height 38
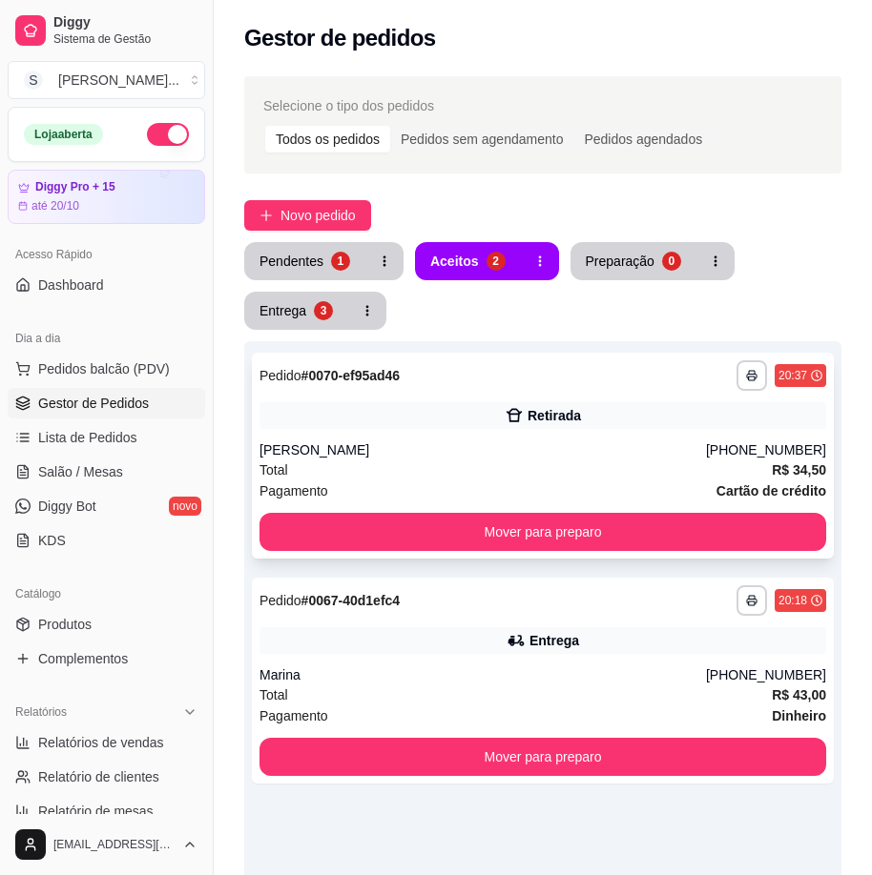
click at [613, 467] on div "Total R$ 34,50" at bounding box center [542, 470] width 566 height 21
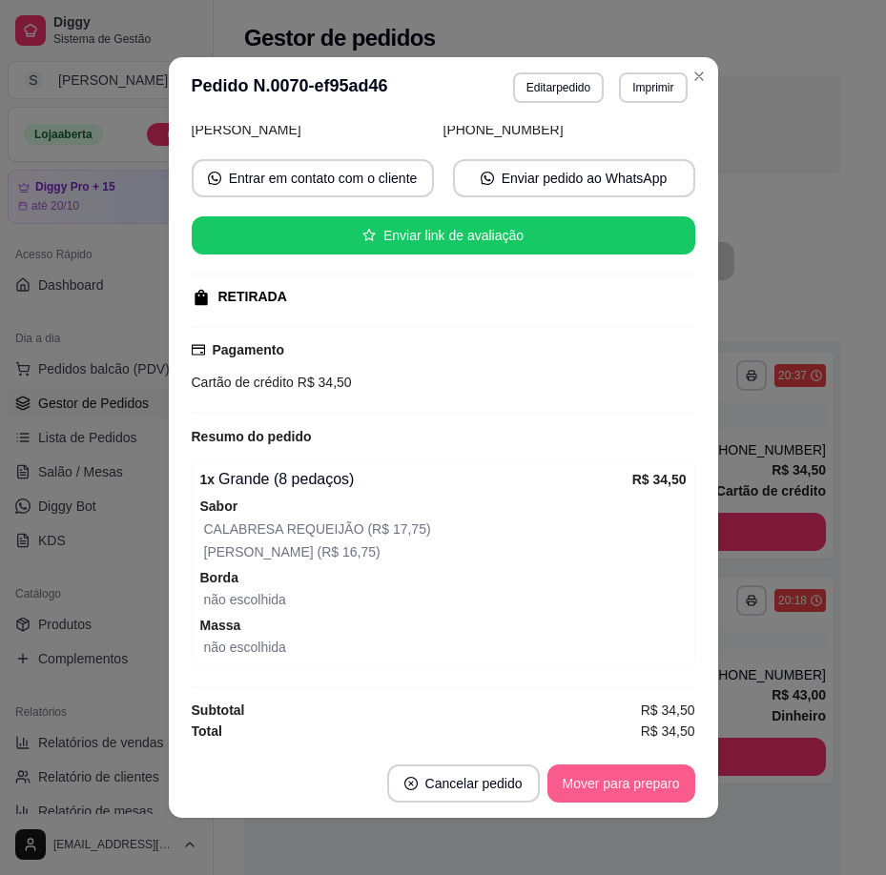
click at [631, 794] on button "Mover para preparo" at bounding box center [621, 784] width 148 height 38
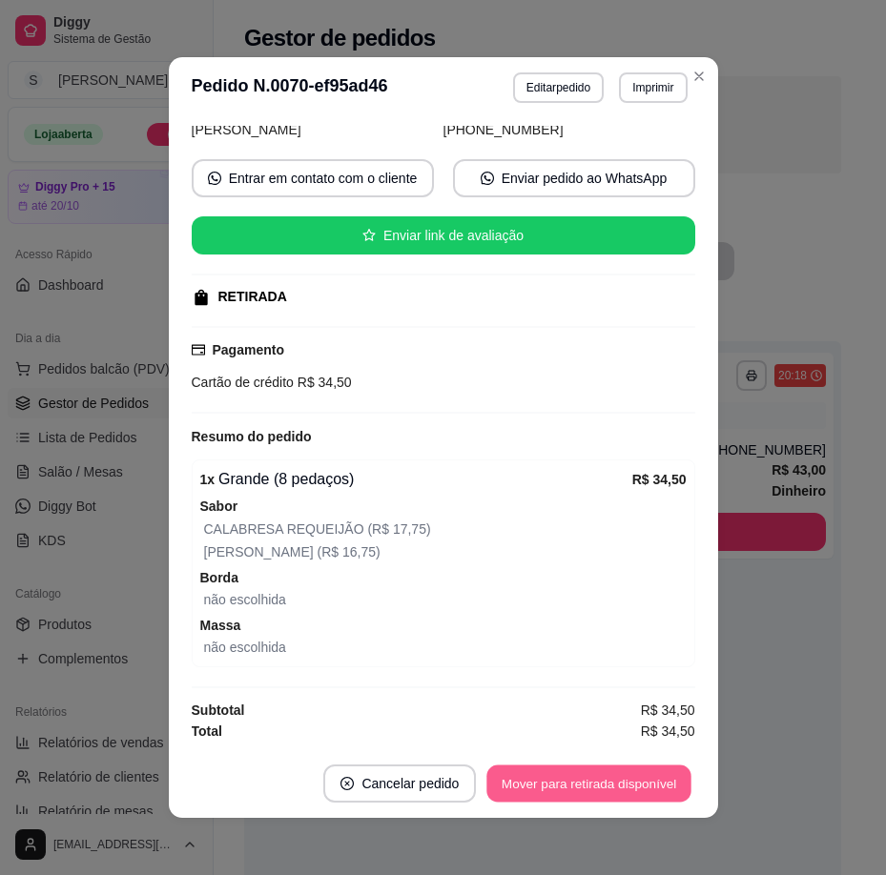
click at [629, 777] on button "Mover para retirada disponível" at bounding box center [589, 784] width 204 height 37
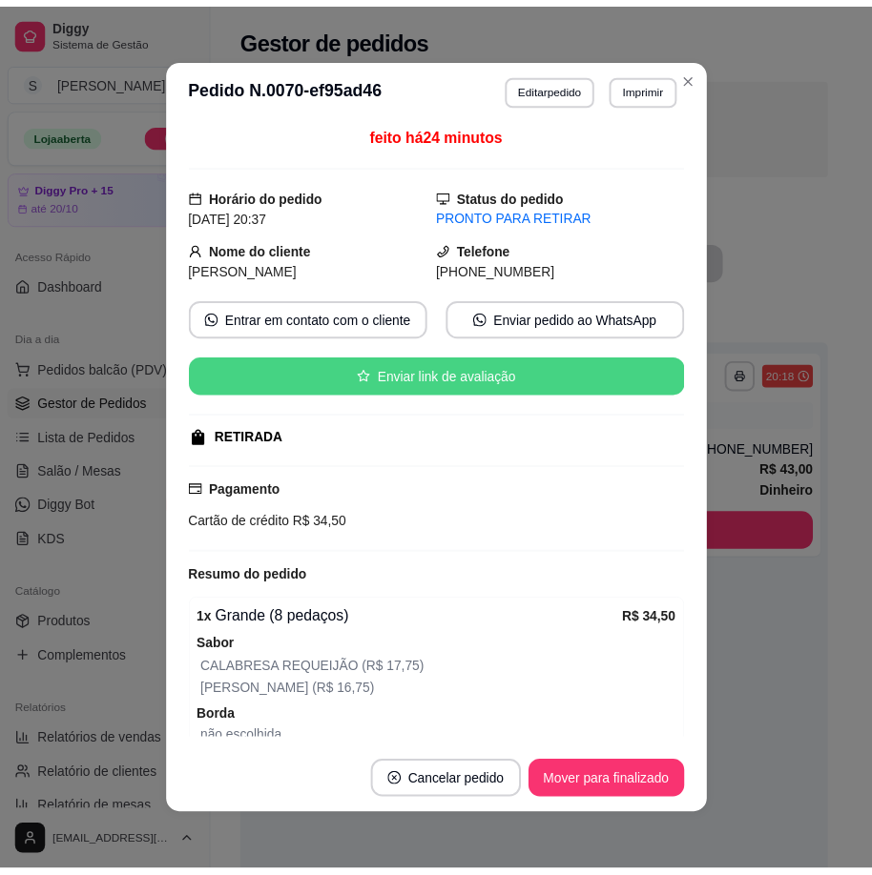
scroll to position [0, 0]
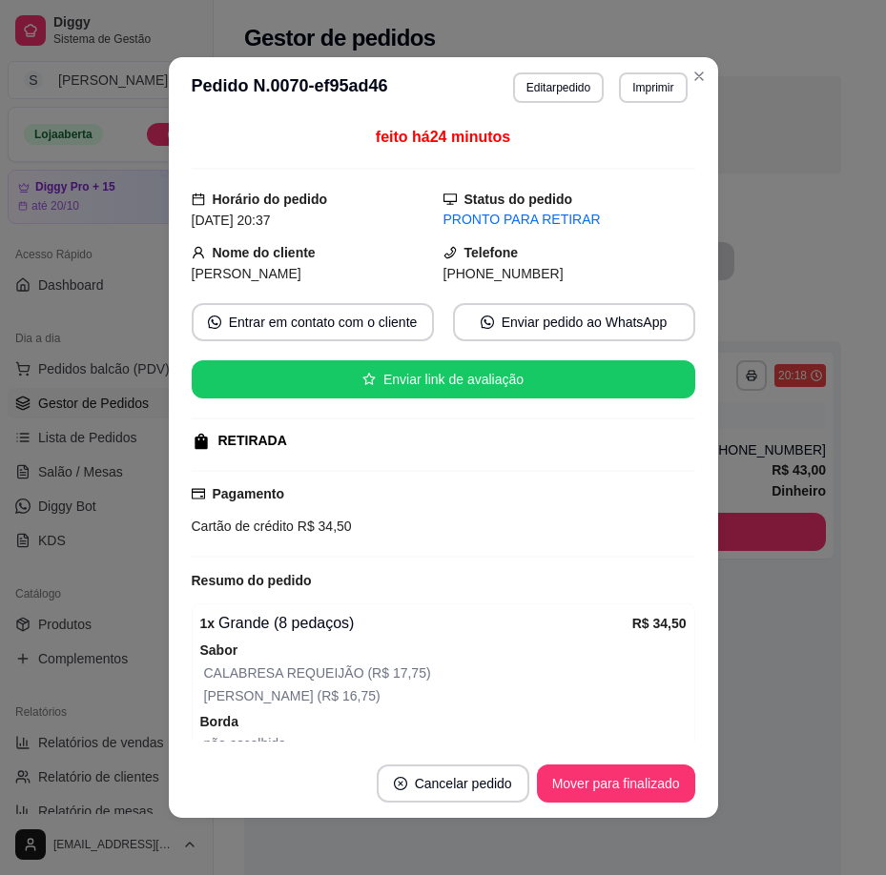
drag, startPoint x: 466, startPoint y: 273, endPoint x: 548, endPoint y: 263, distance: 82.6
click at [557, 274] on div "[PHONE_NUMBER]" at bounding box center [569, 273] width 252 height 21
copy span "8777-4800"
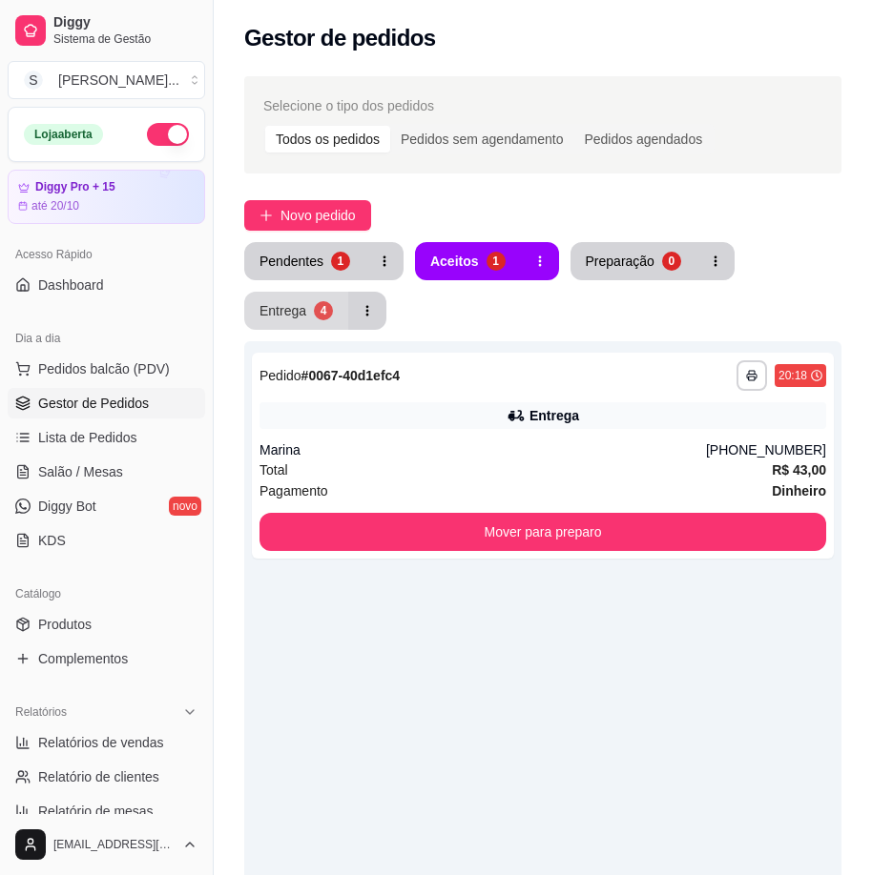
click at [327, 304] on div "4" at bounding box center [323, 310] width 19 height 19
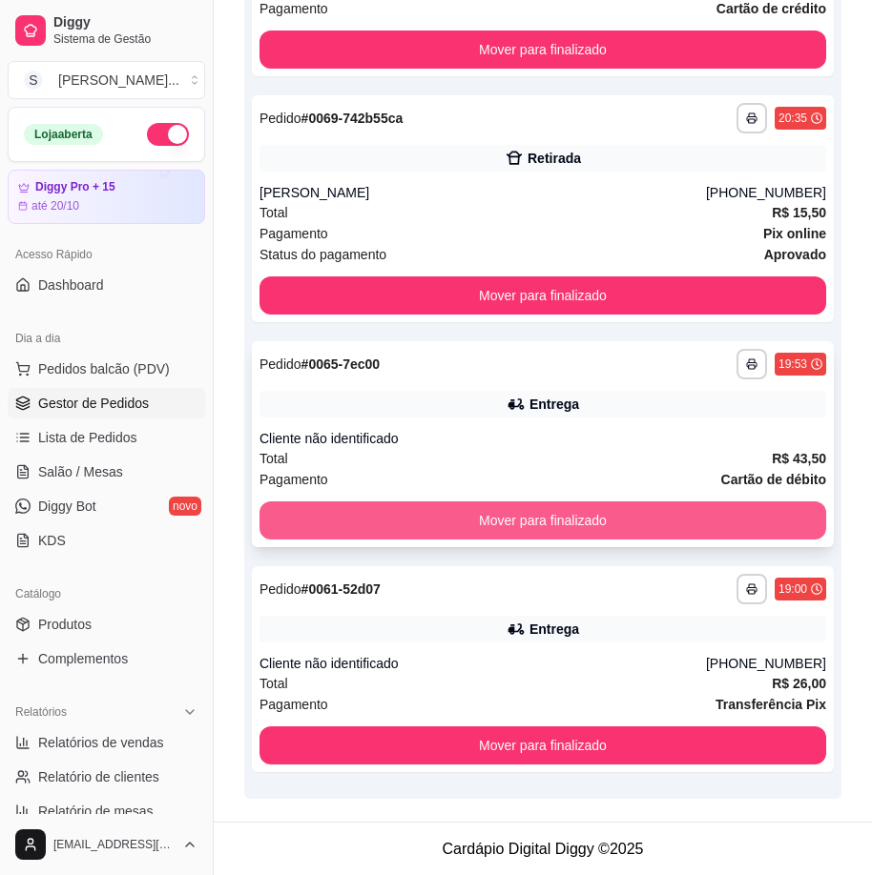
scroll to position [483, 0]
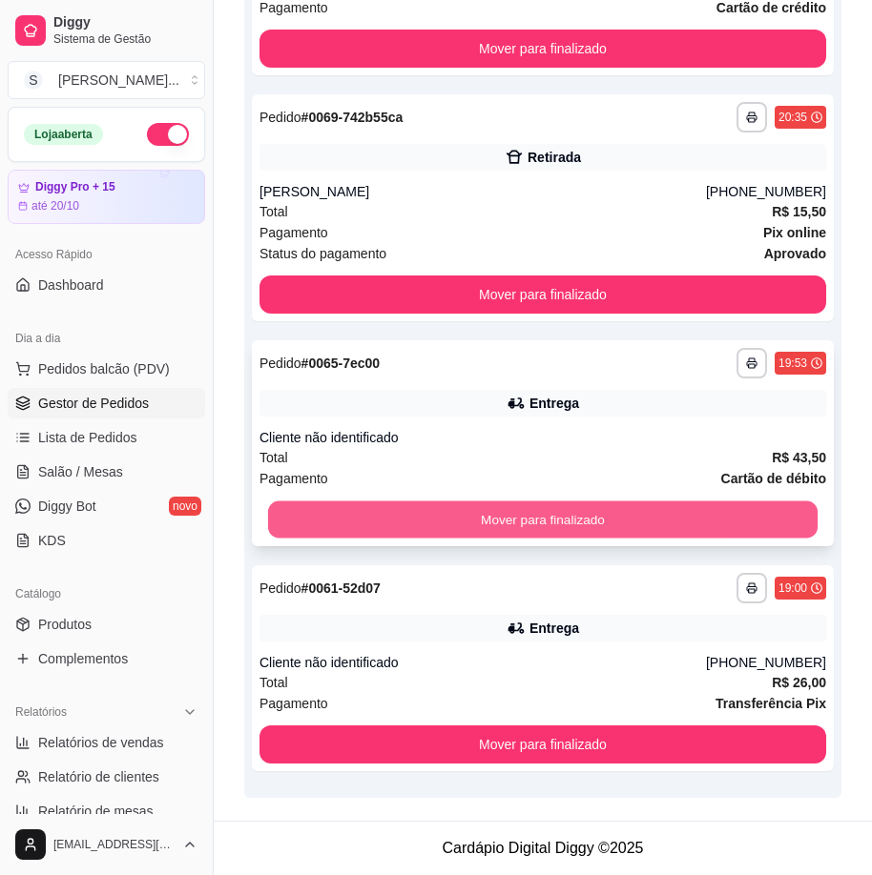
click at [573, 517] on button "Mover para finalizado" at bounding box center [542, 520] width 549 height 37
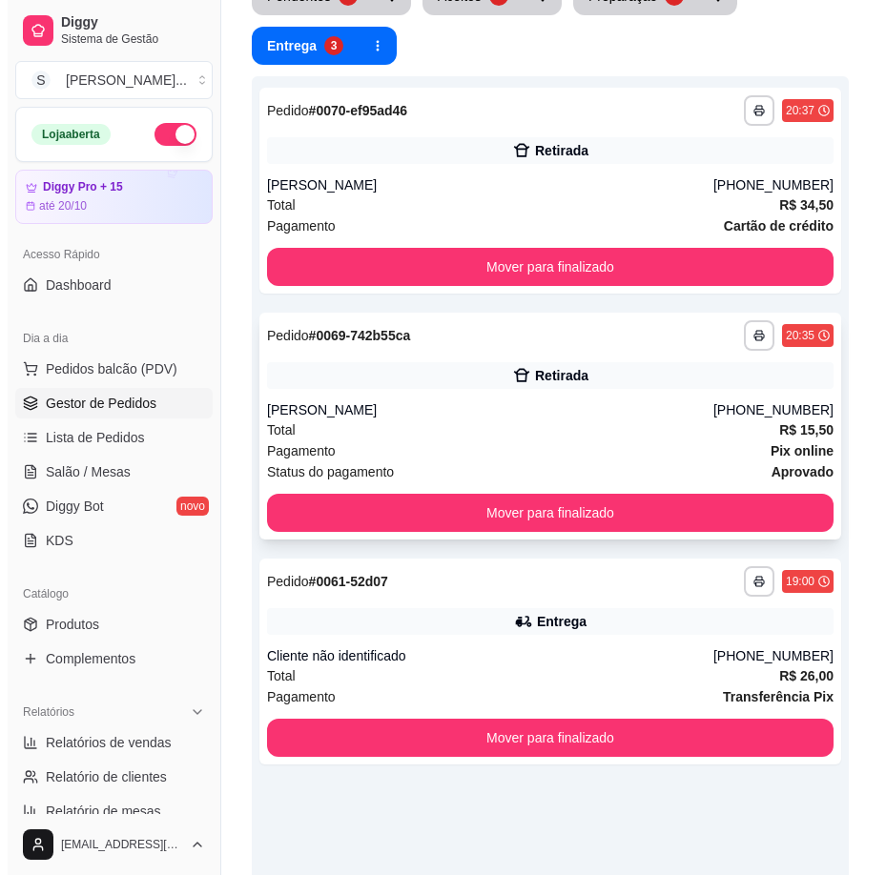
scroll to position [228, 0]
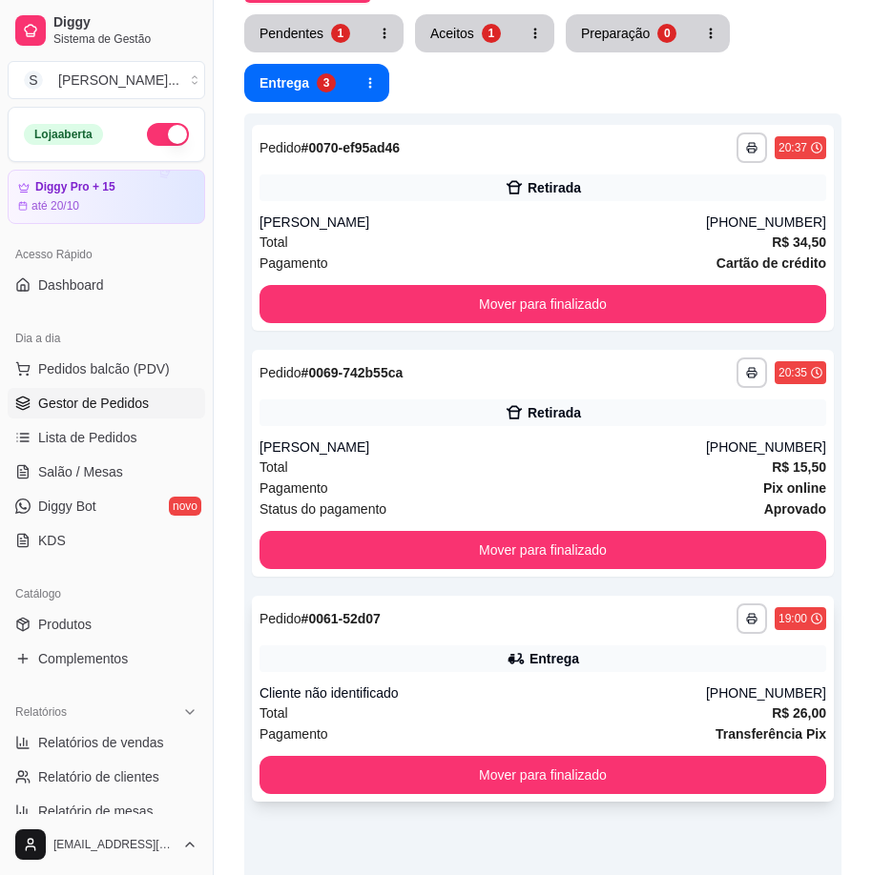
click at [694, 700] on div "Cliente não identificado" at bounding box center [482, 693] width 446 height 19
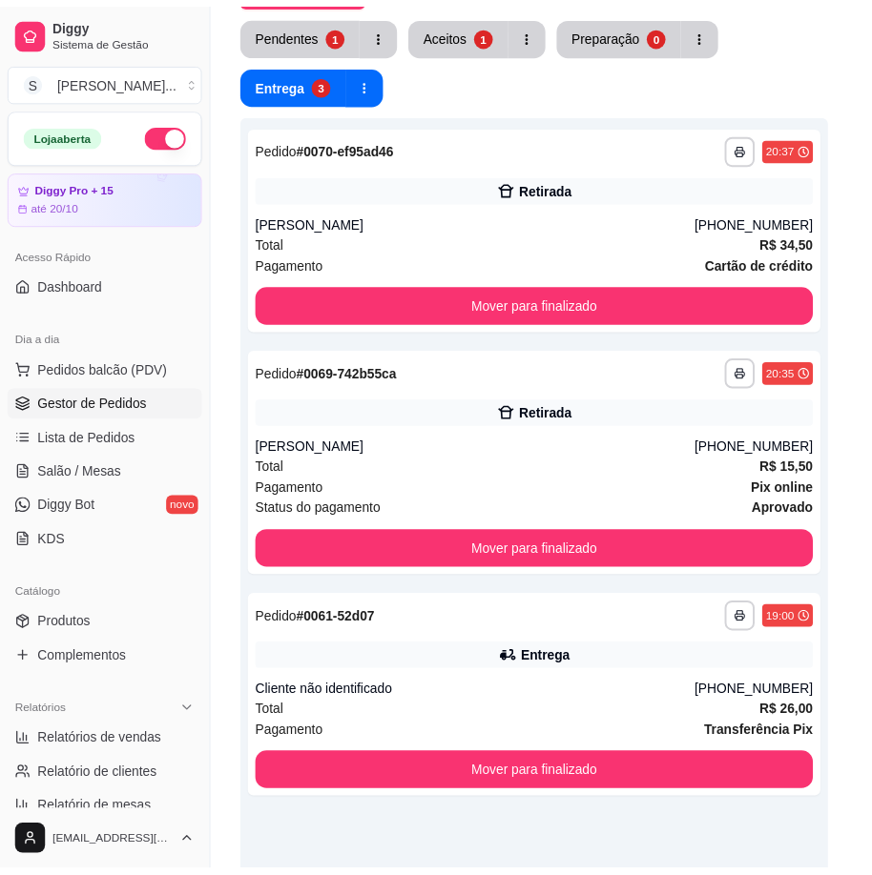
scroll to position [4, 0]
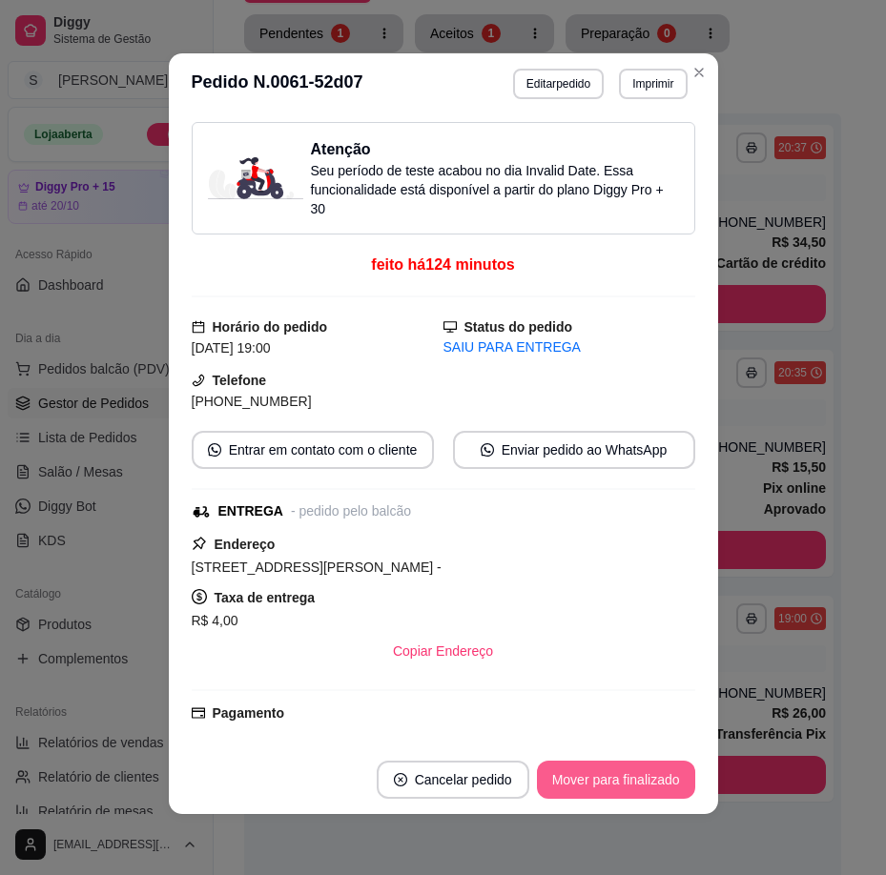
click at [626, 775] on button "Mover para finalizado" at bounding box center [616, 780] width 158 height 38
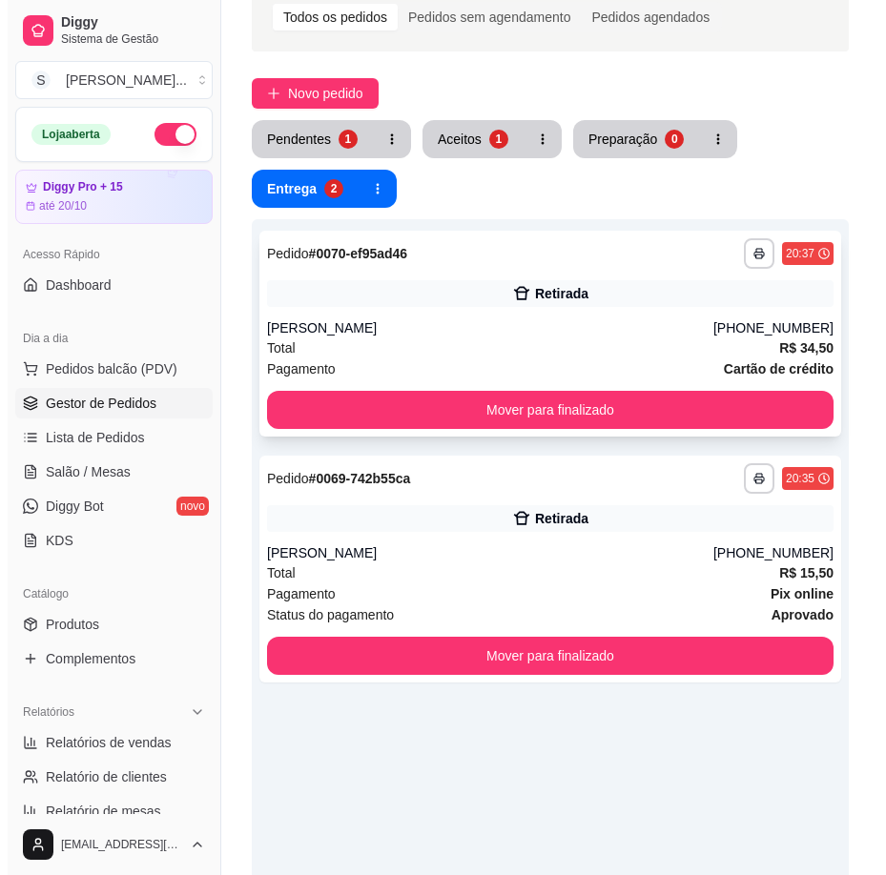
scroll to position [0, 0]
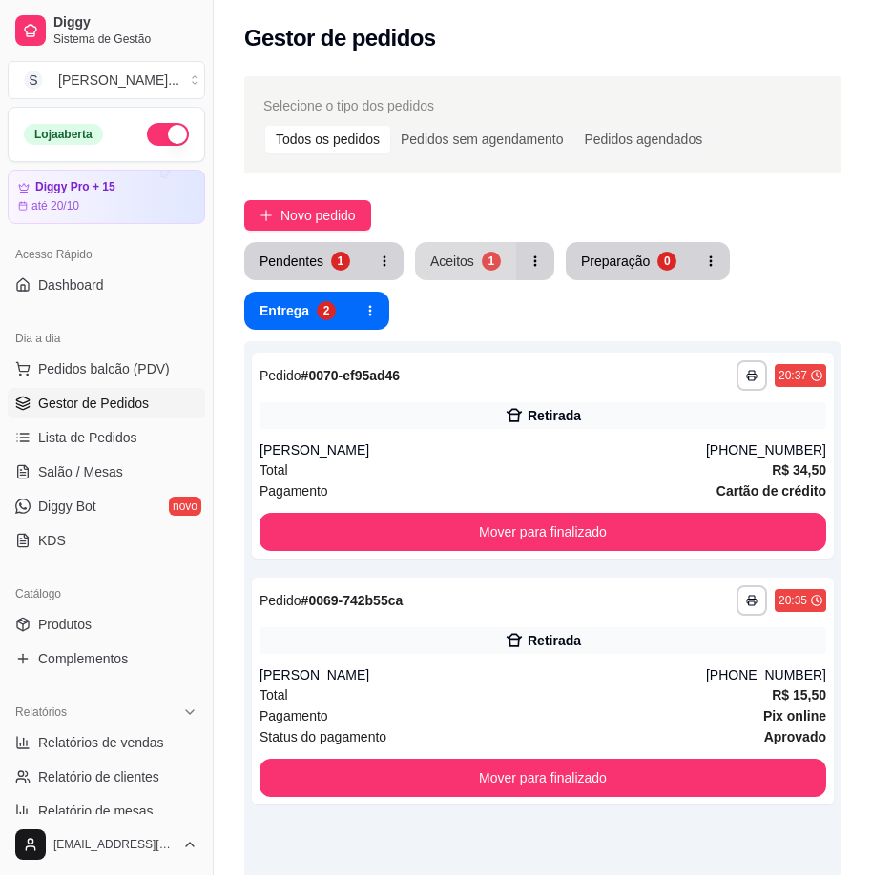
click at [491, 262] on div "1" at bounding box center [491, 261] width 19 height 19
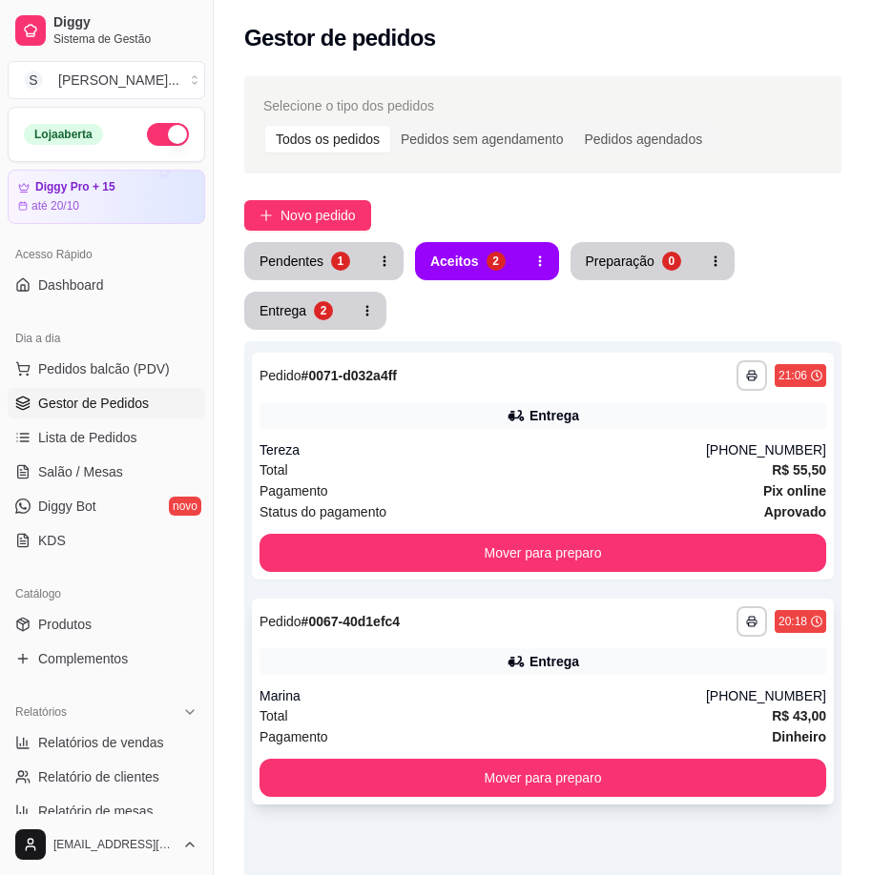
click at [633, 711] on div "Total R$ 43,00" at bounding box center [542, 716] width 566 height 21
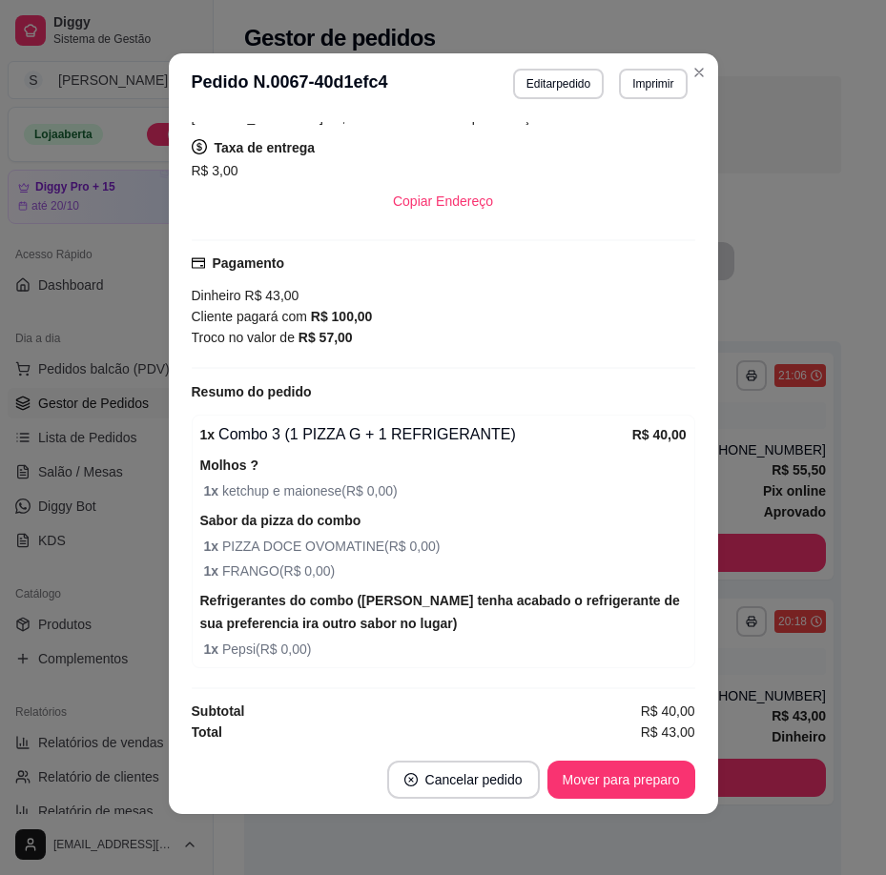
scroll to position [512, 0]
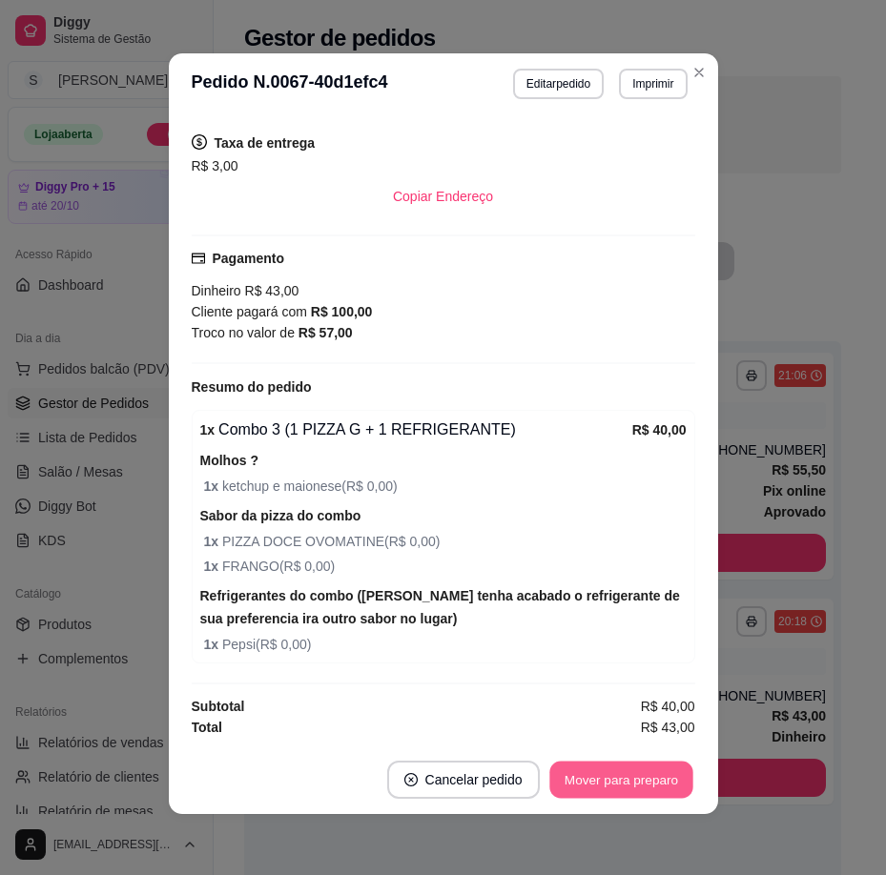
click at [645, 783] on button "Mover para preparo" at bounding box center [620, 780] width 143 height 37
click at [642, 787] on div "Mover para preparo" at bounding box center [608, 780] width 174 height 38
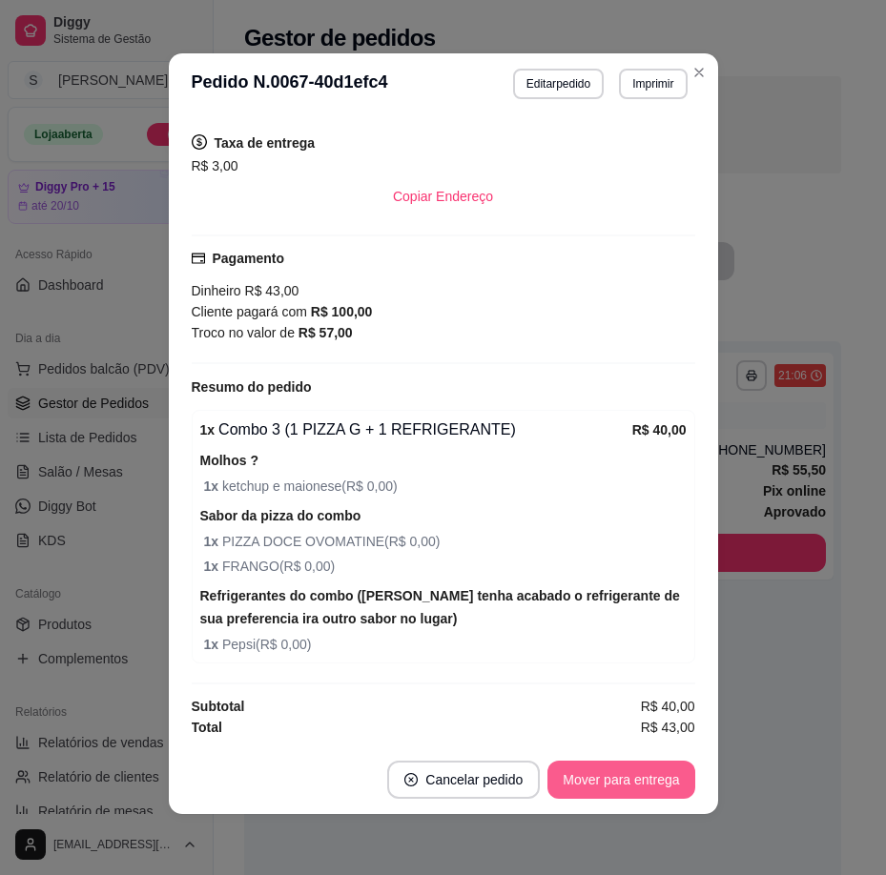
click at [641, 786] on button "Mover para entrega" at bounding box center [620, 780] width 147 height 38
click at [653, 789] on button "Mover para finalizado" at bounding box center [616, 780] width 154 height 37
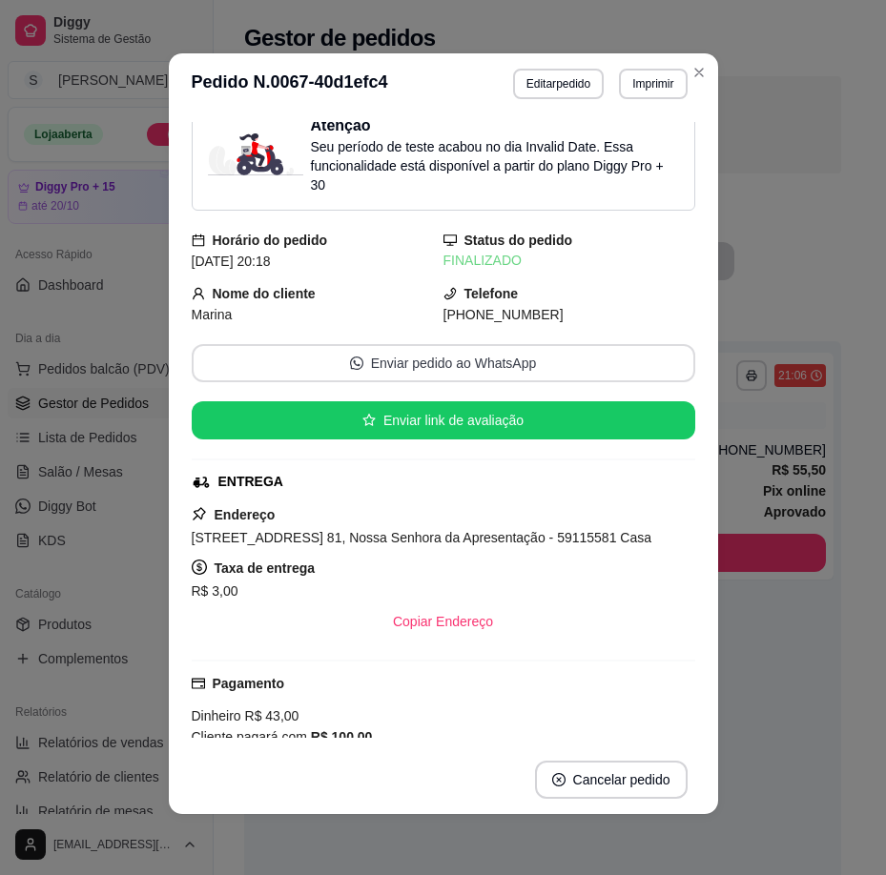
scroll to position [0, 0]
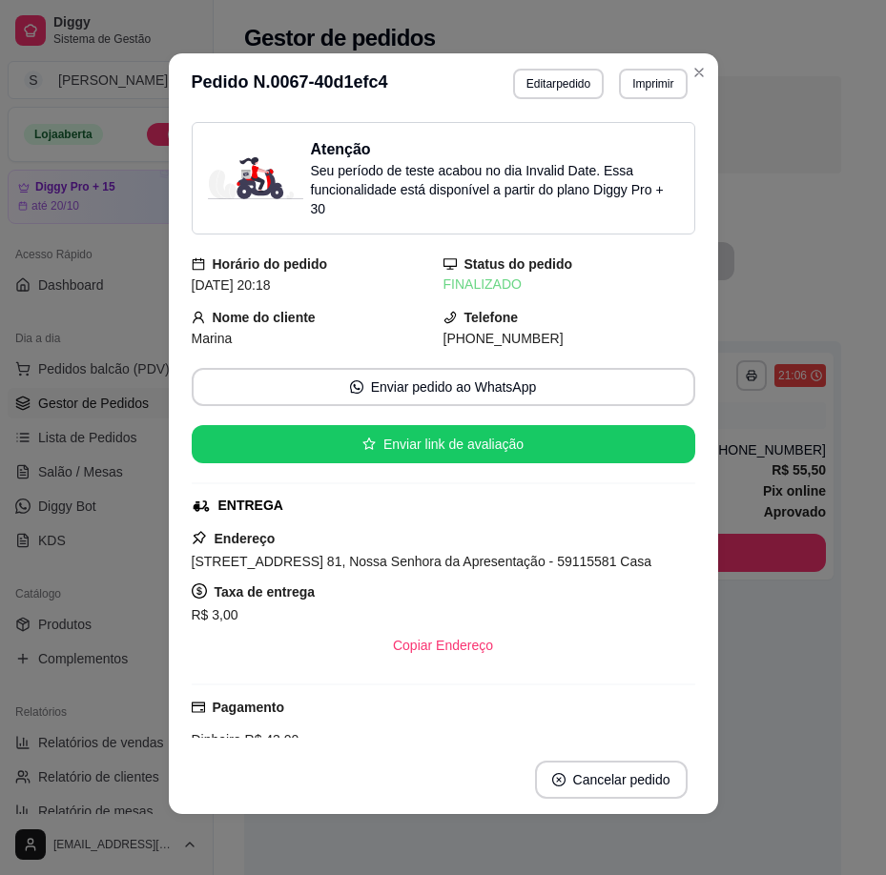
click at [462, 345] on span "[PHONE_NUMBER]" at bounding box center [503, 338] width 120 height 15
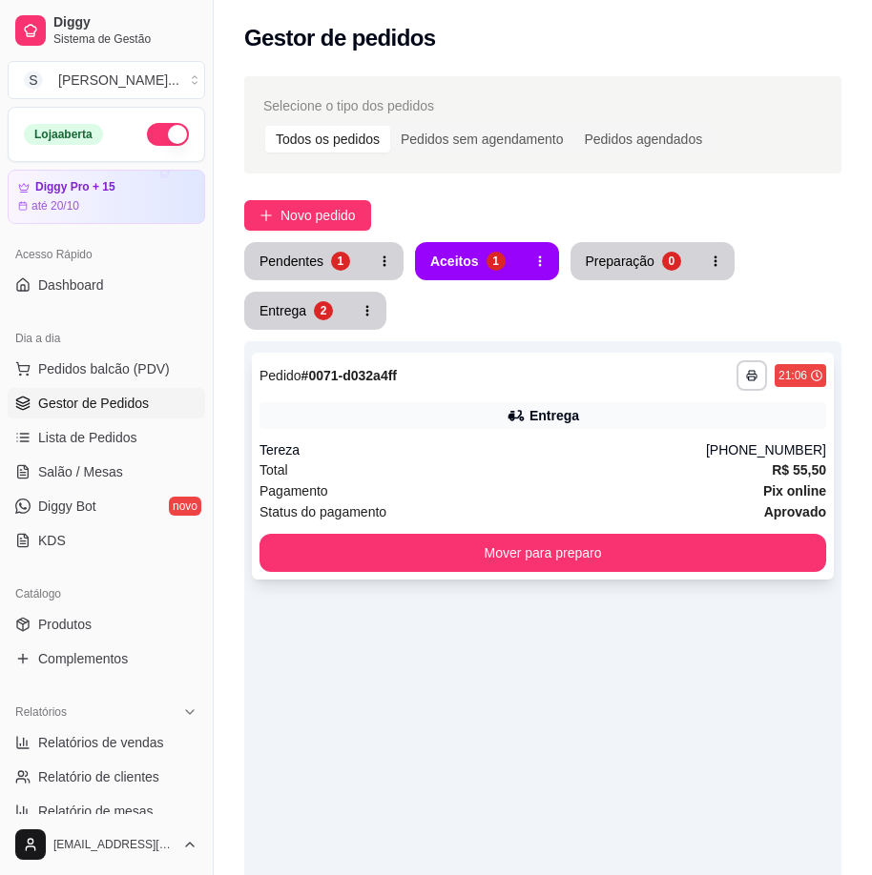
click at [480, 472] on div "Total R$ 55,50" at bounding box center [542, 470] width 566 height 21
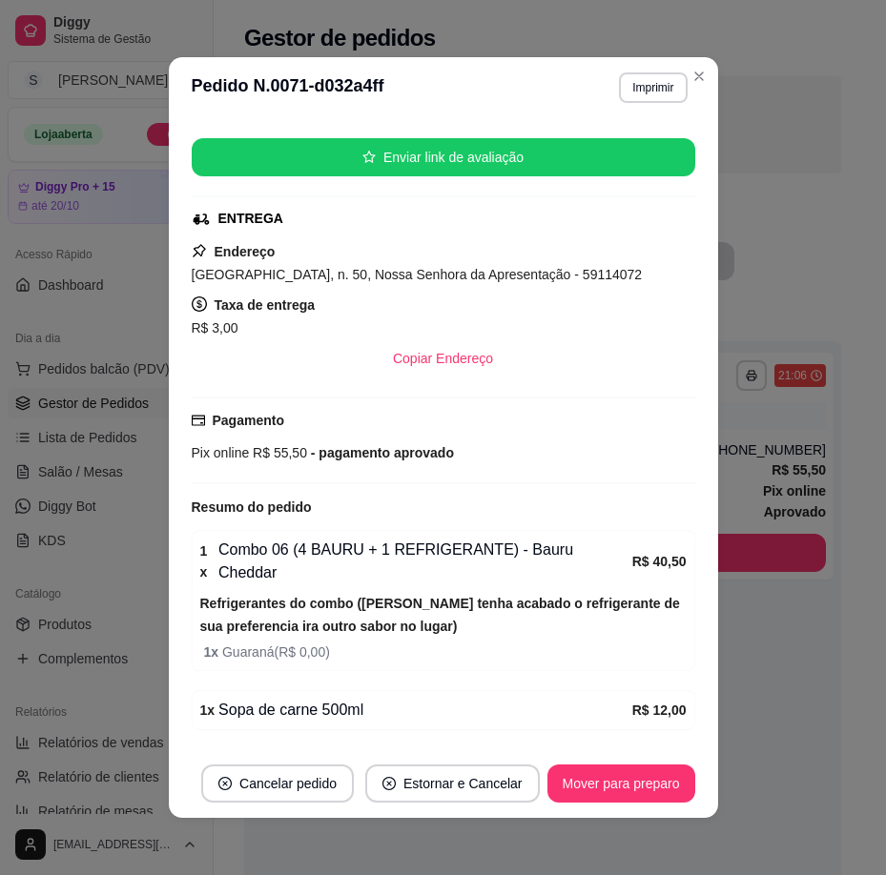
scroll to position [394, 0]
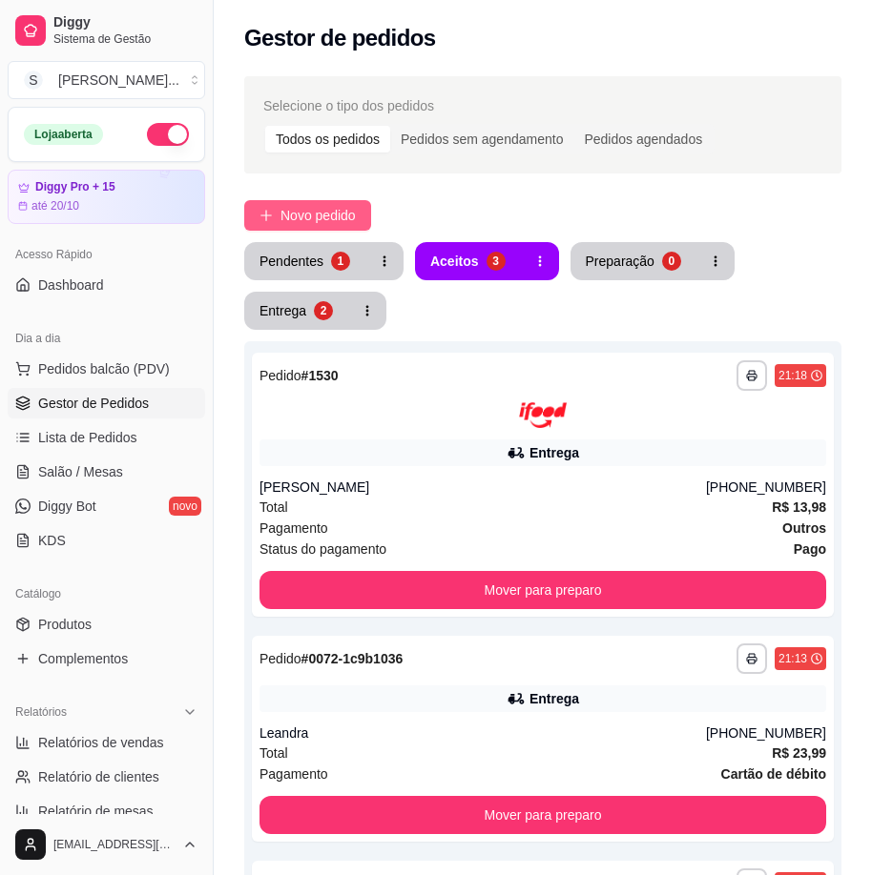
click at [337, 212] on span "Novo pedido" at bounding box center [317, 215] width 75 height 21
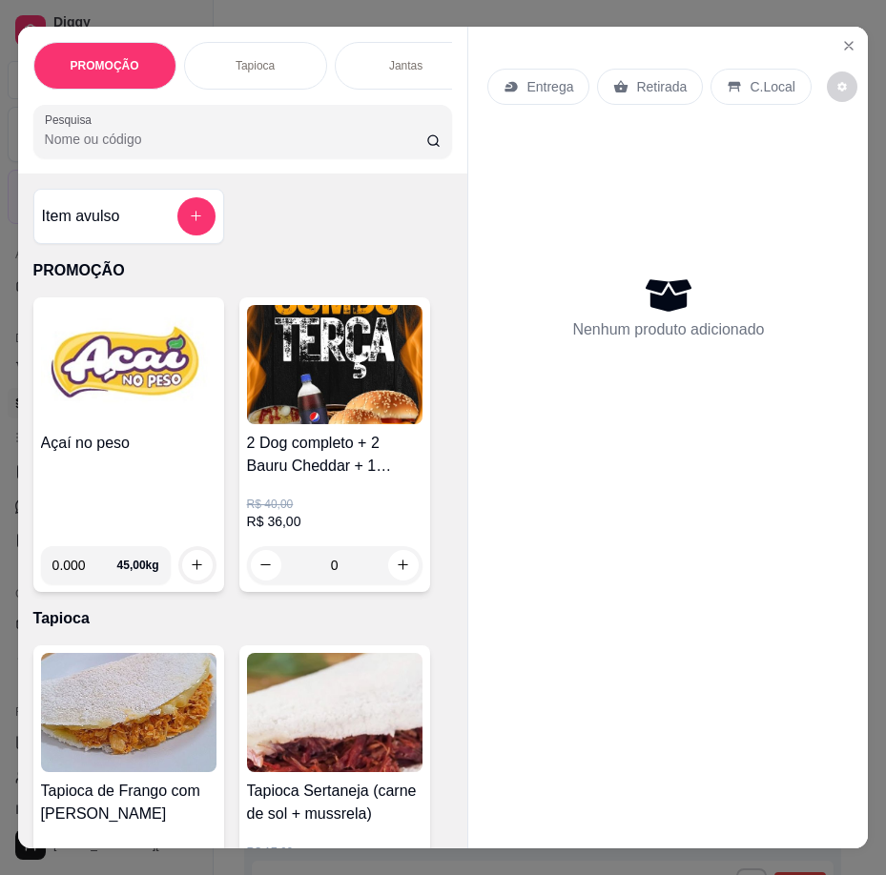
click at [122, 451] on h4 "Açaí no peso" at bounding box center [128, 443] width 175 height 23
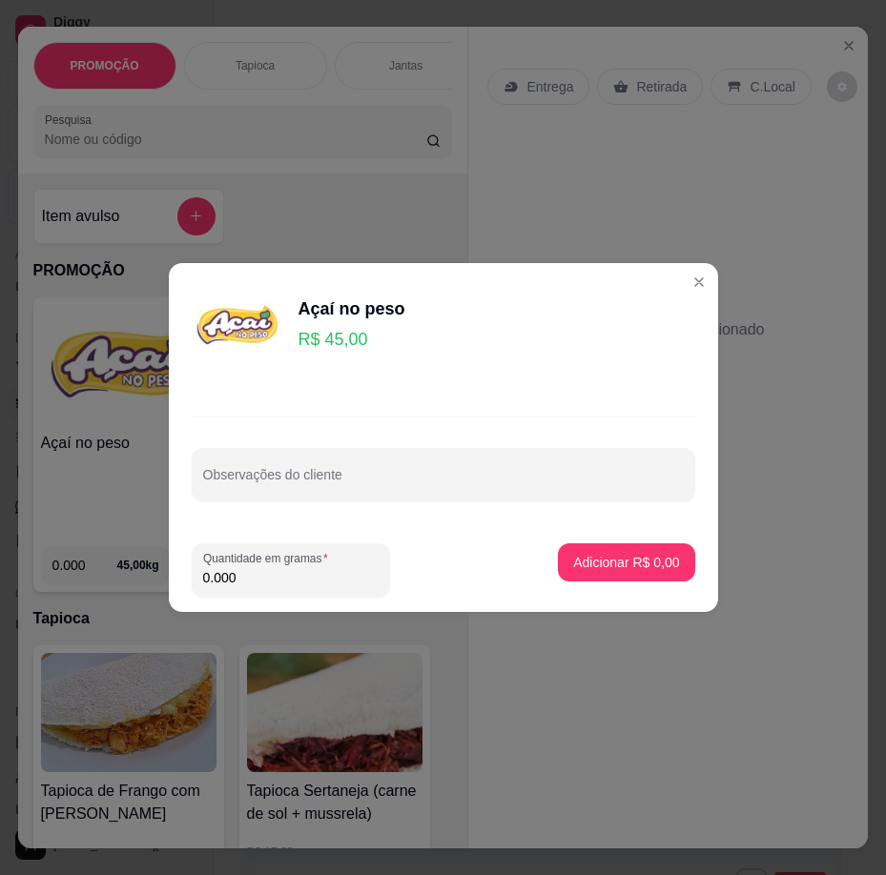
click at [291, 576] on input "0.000" at bounding box center [290, 577] width 175 height 19
type input "0.320"
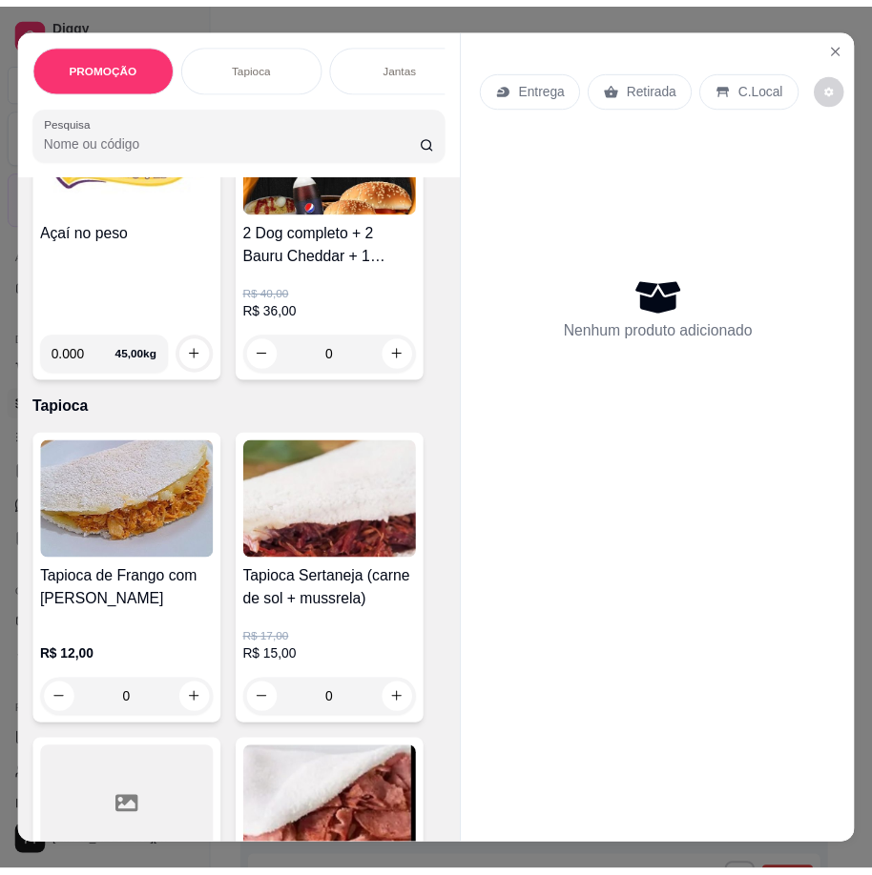
scroll to position [286, 0]
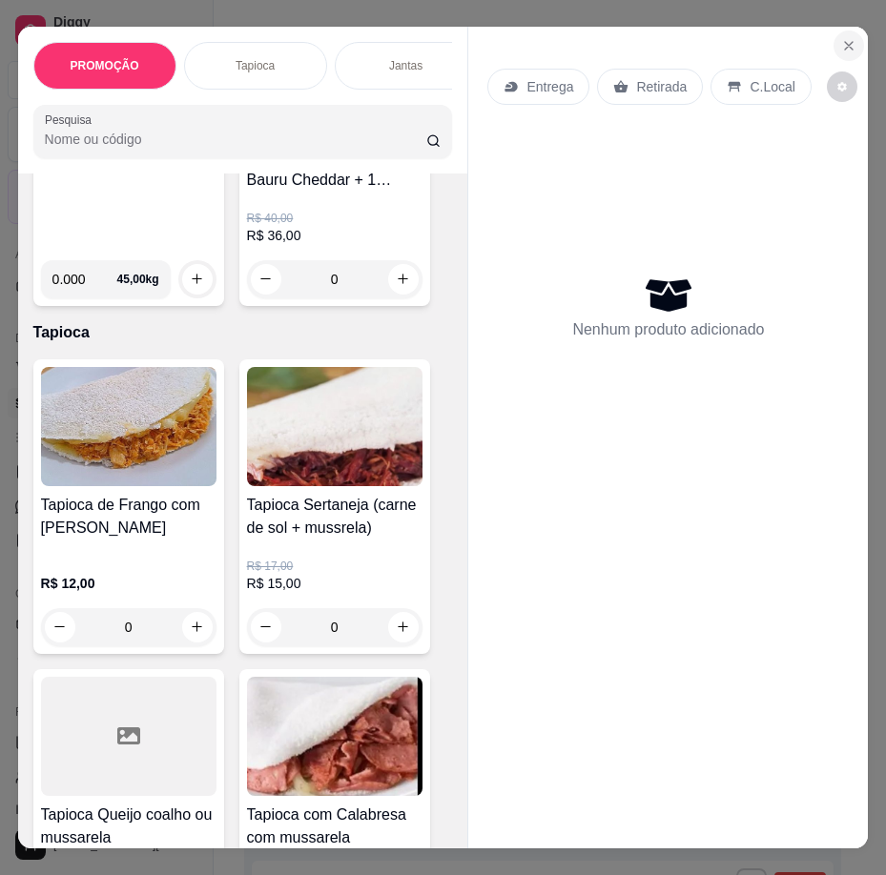
click at [843, 38] on icon "Close" at bounding box center [848, 45] width 15 height 15
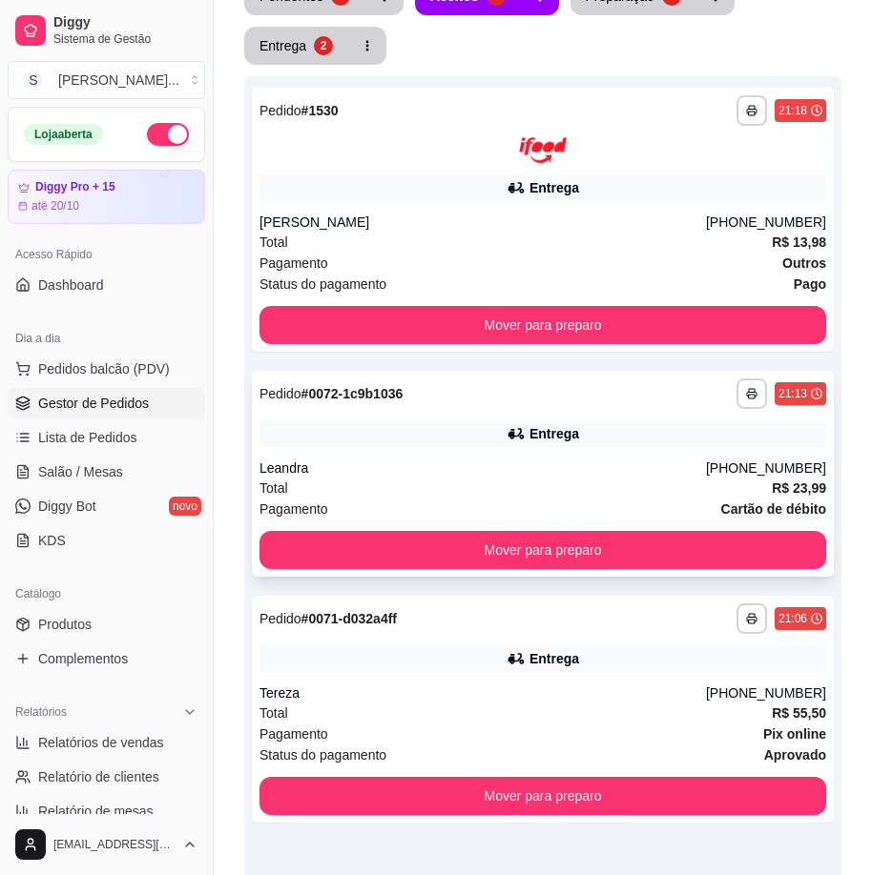
scroll to position [37, 0]
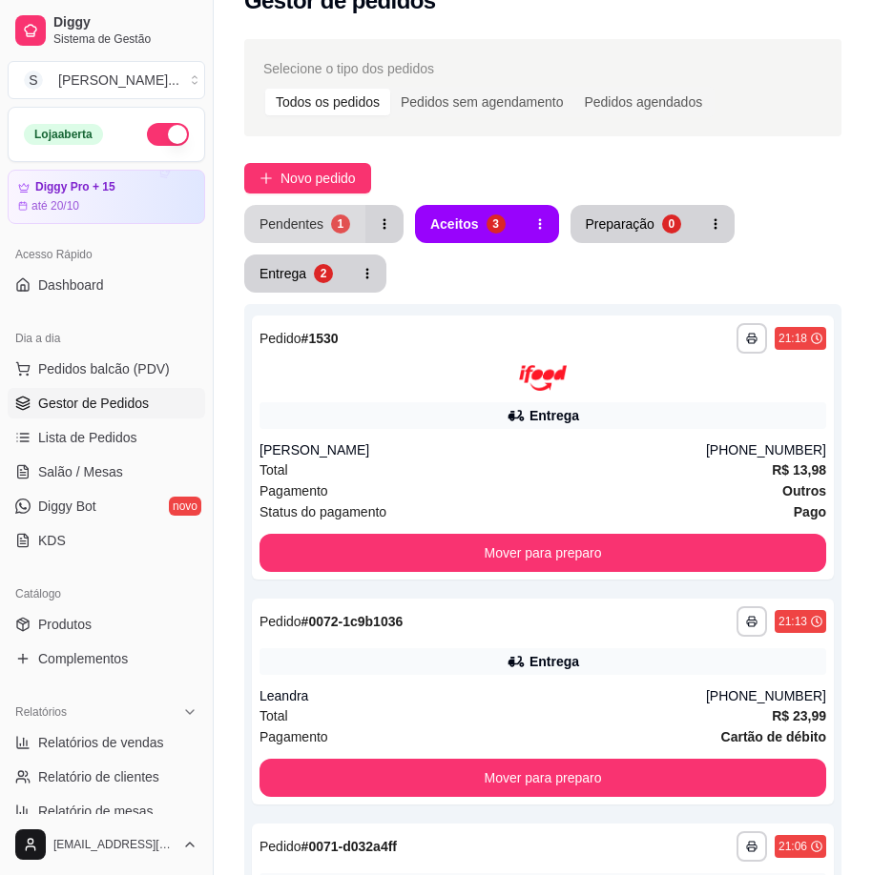
click at [279, 223] on div "Pendentes" at bounding box center [291, 224] width 64 height 19
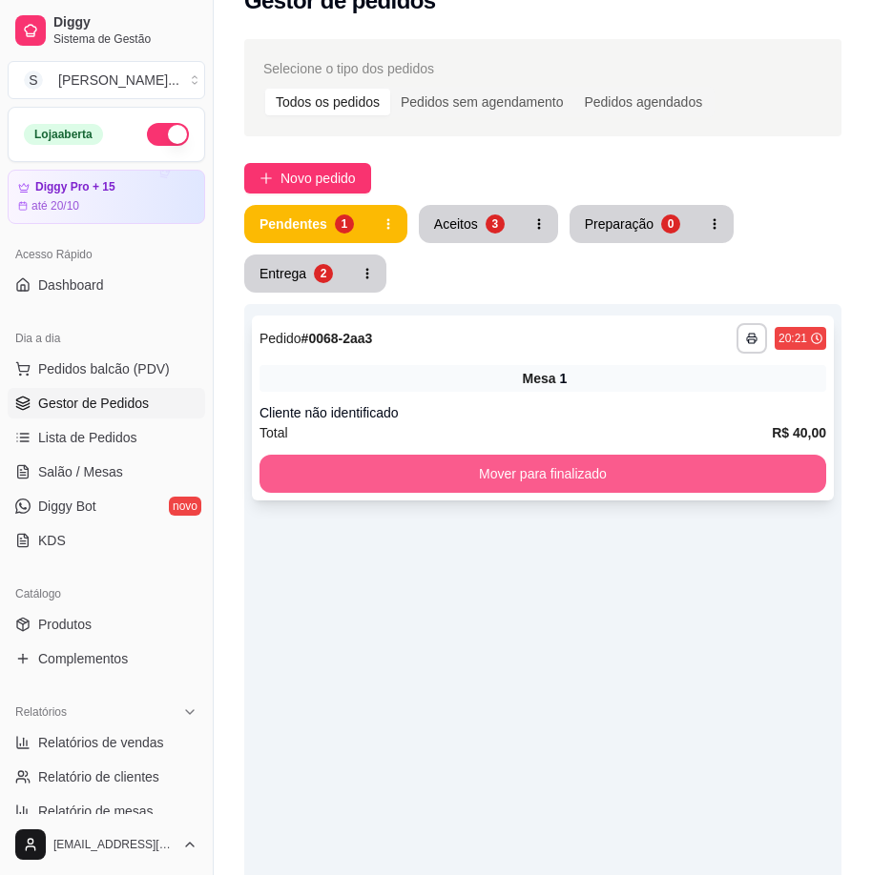
click at [489, 472] on button "Mover para finalizado" at bounding box center [542, 474] width 566 height 38
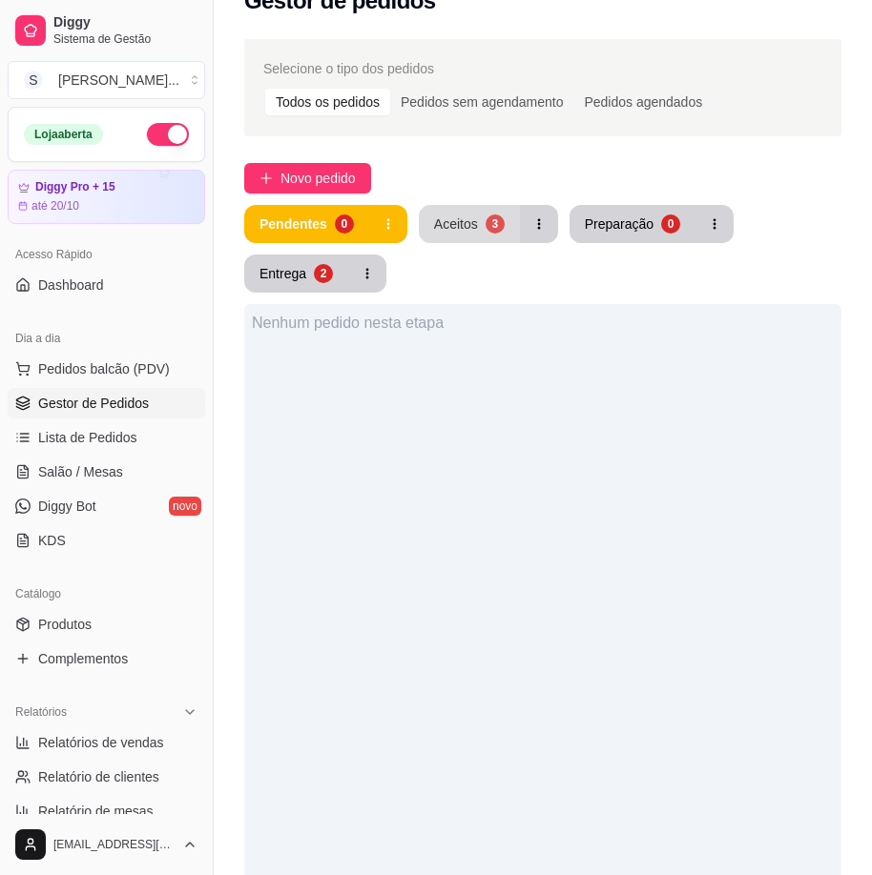
click at [488, 220] on div "3" at bounding box center [494, 224] width 19 height 19
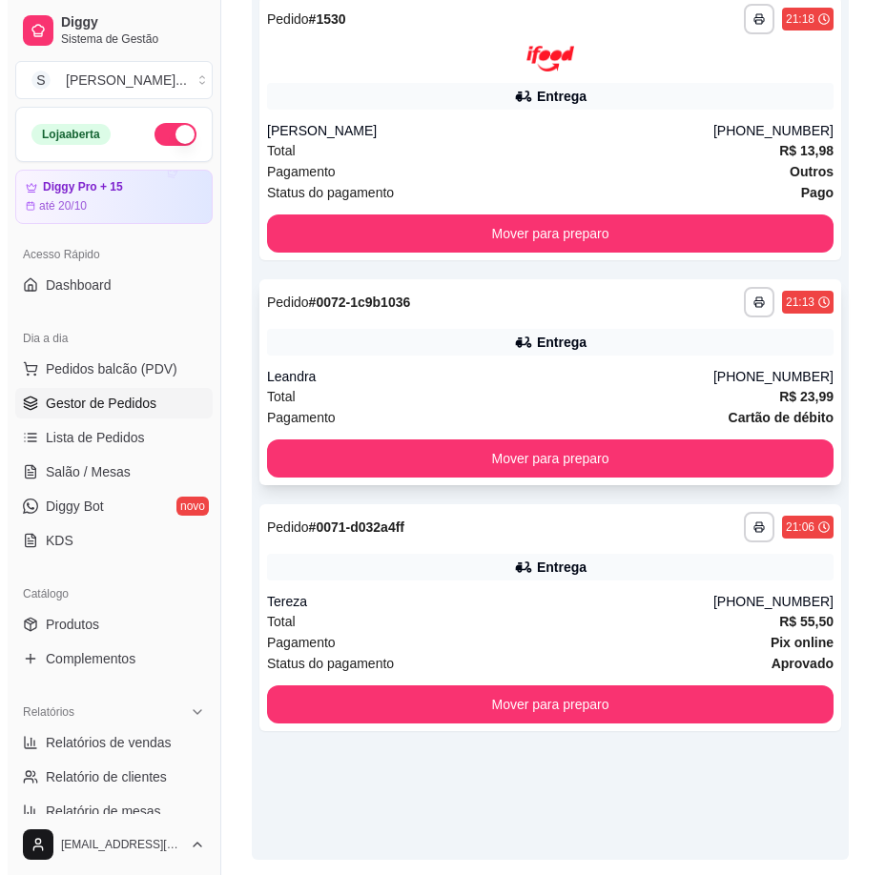
scroll to position [323, 0]
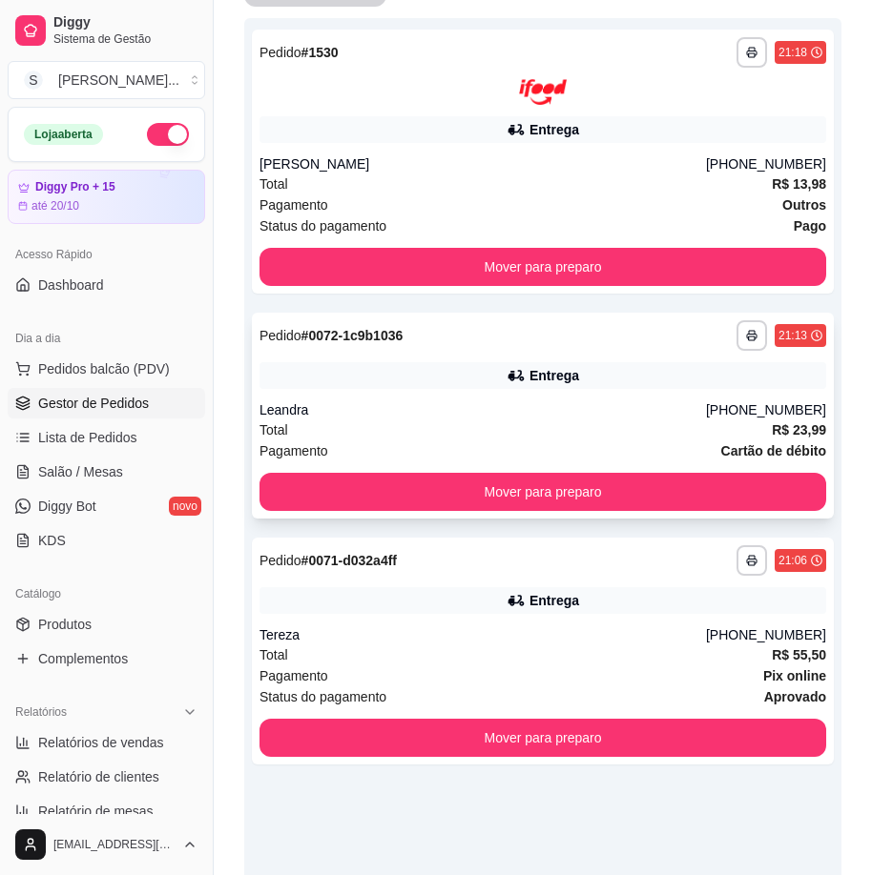
click at [672, 367] on div "Entrega" at bounding box center [542, 375] width 566 height 27
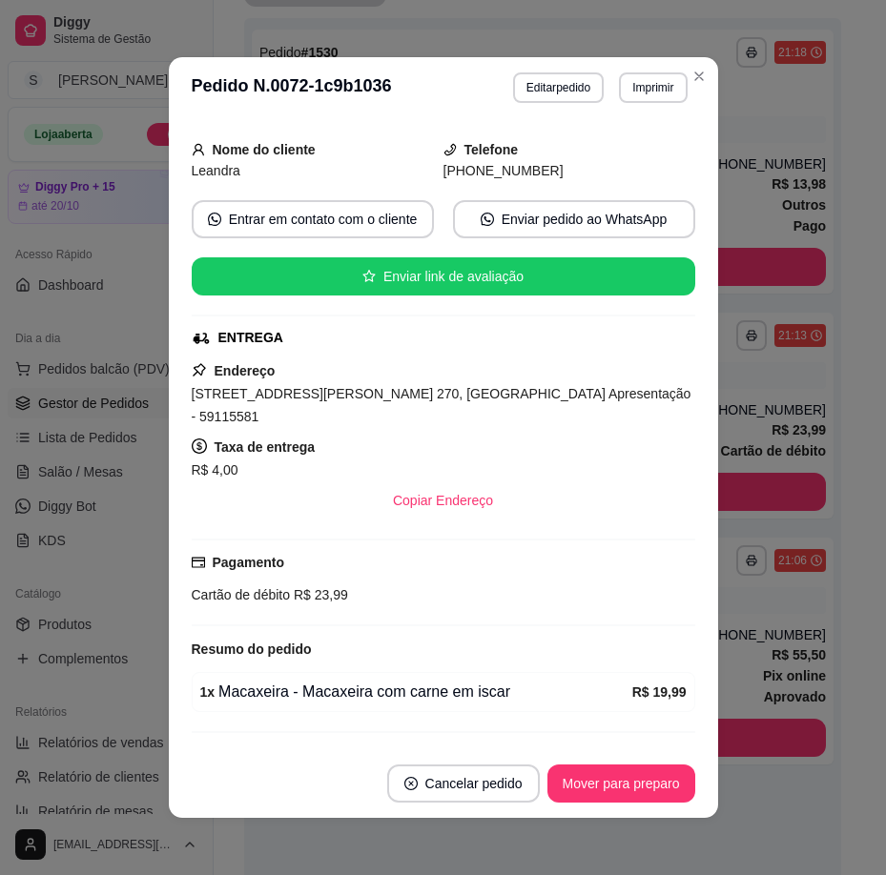
scroll to position [256, 0]
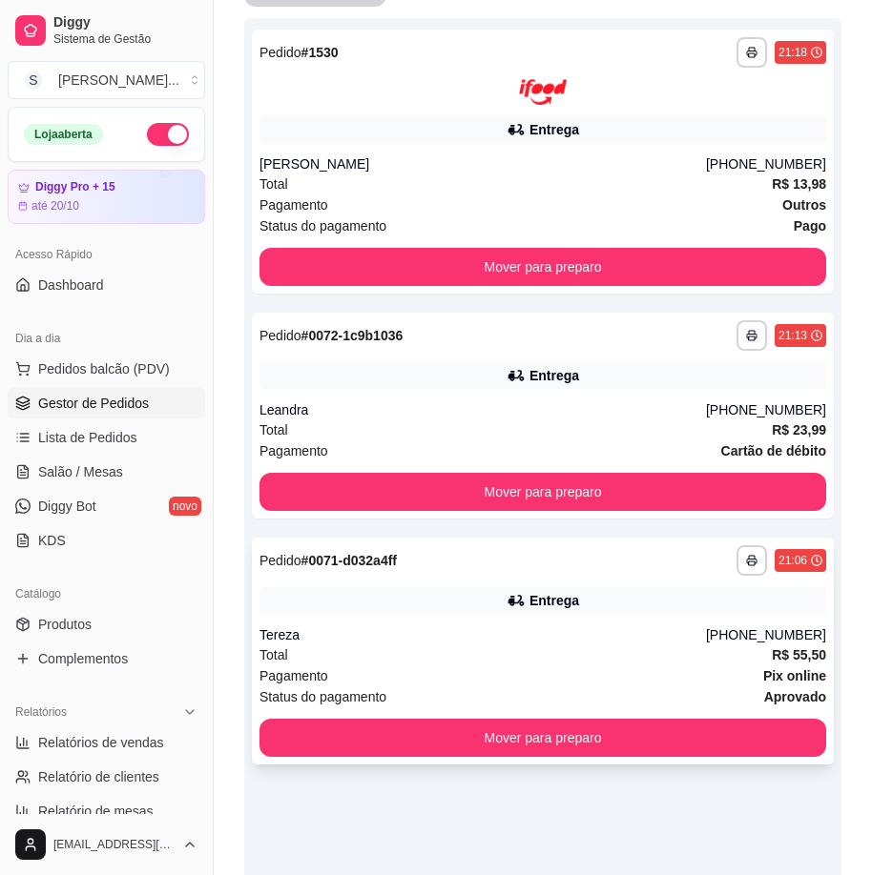
click at [694, 680] on div "Pagamento Pix online" at bounding box center [542, 676] width 566 height 21
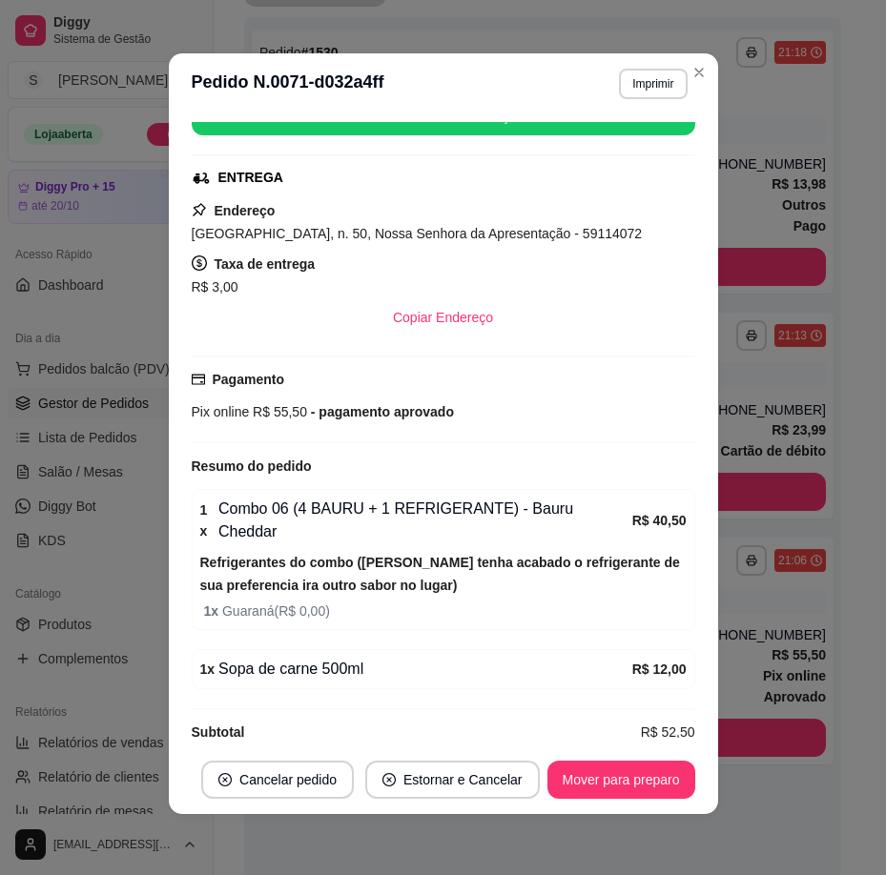
scroll to position [394, 0]
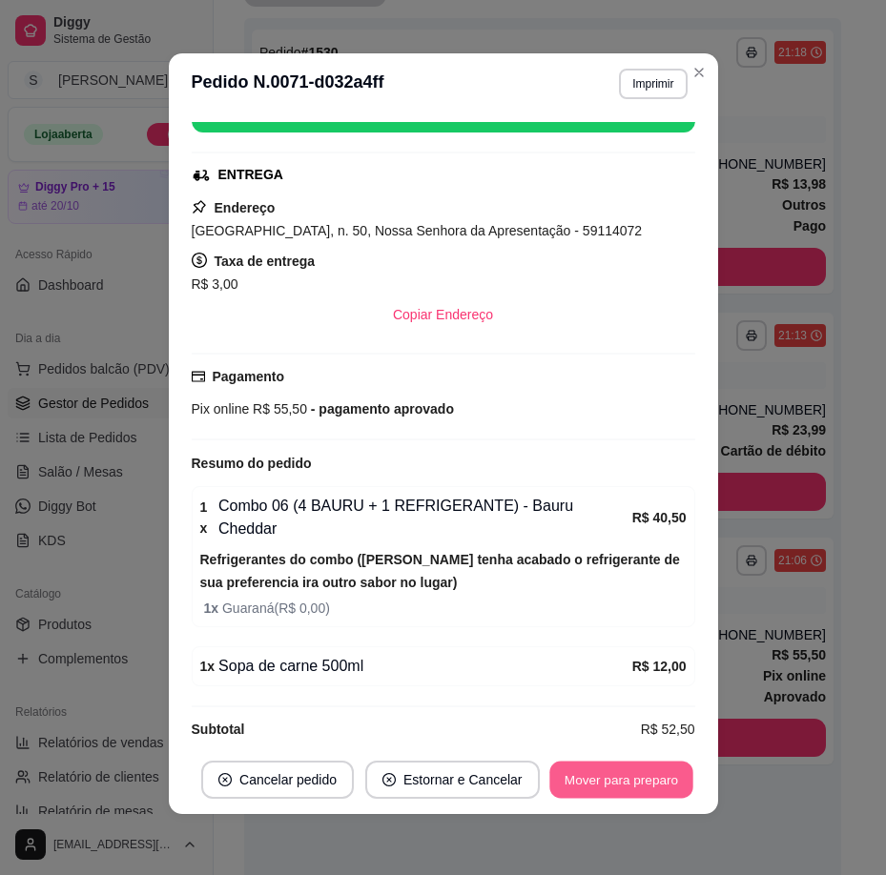
click at [651, 788] on button "Mover para preparo" at bounding box center [620, 780] width 143 height 37
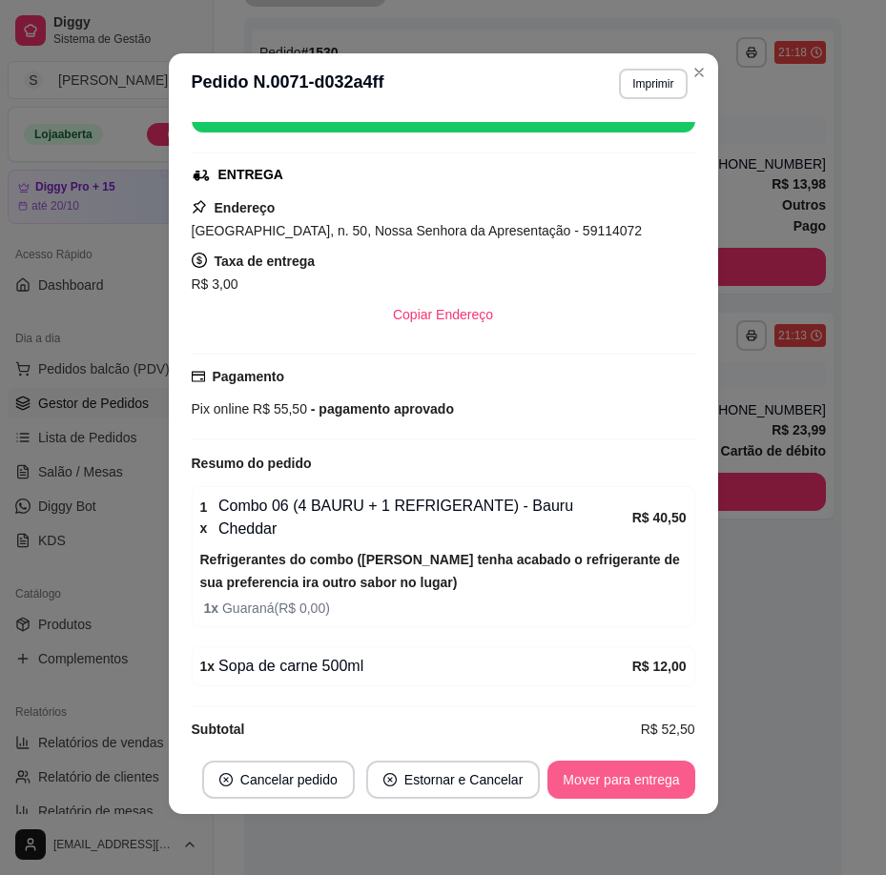
click at [651, 788] on button "Mover para entrega" at bounding box center [620, 780] width 147 height 38
click at [651, 788] on button "Mover para finalizado" at bounding box center [616, 780] width 158 height 38
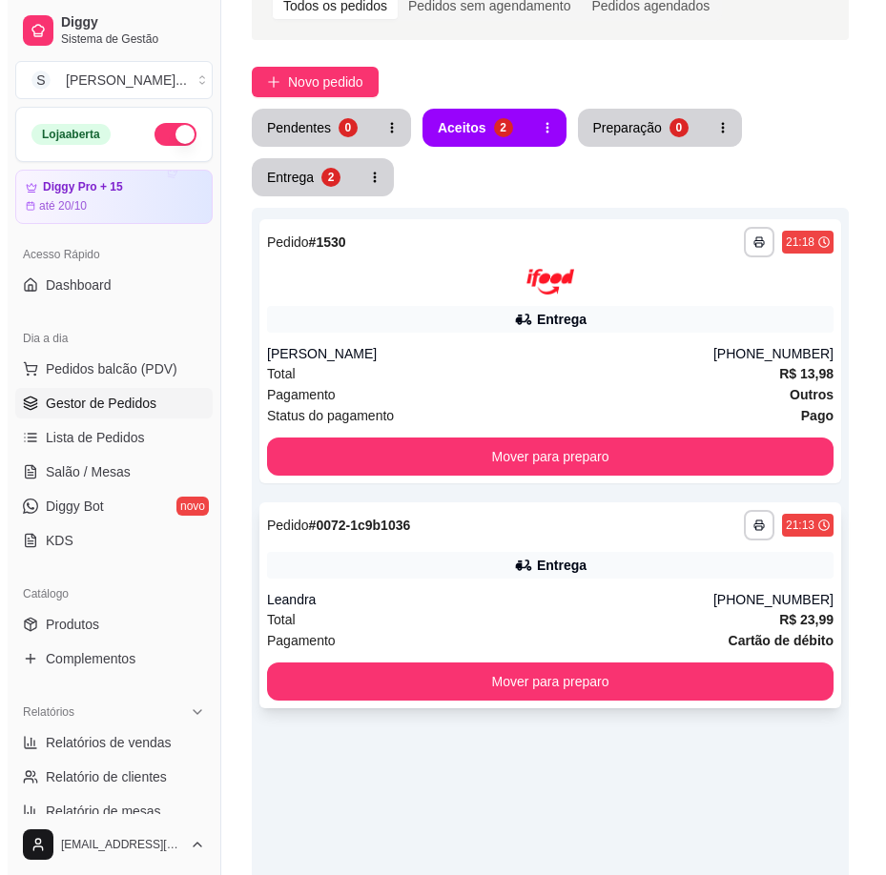
scroll to position [133, 0]
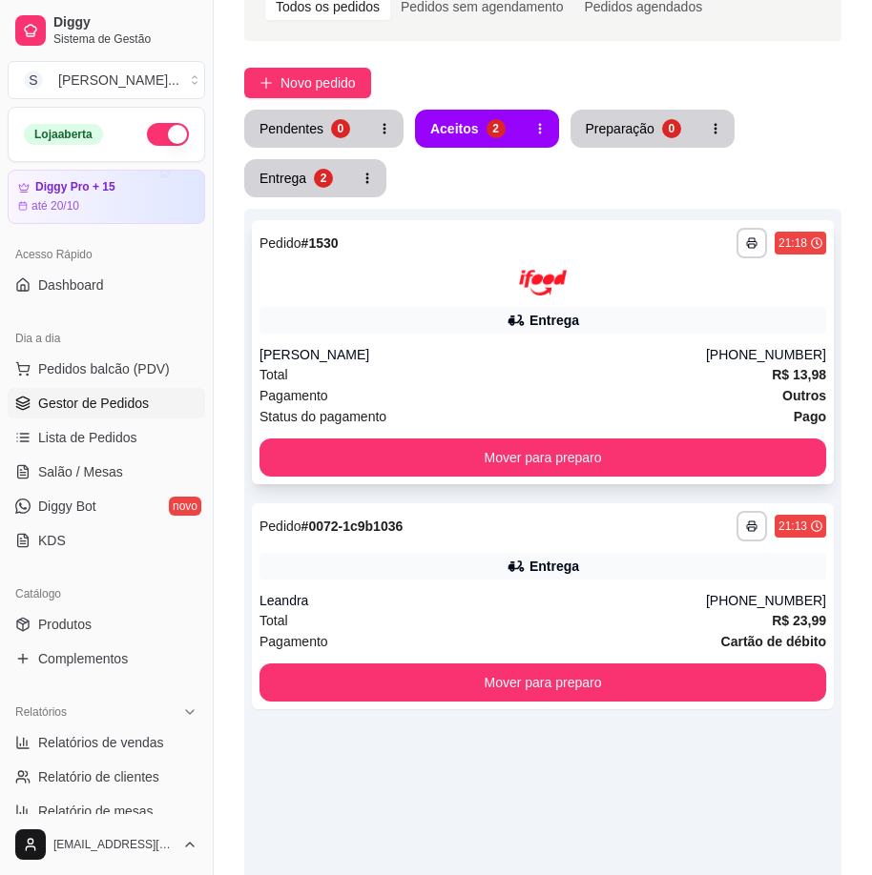
click at [596, 383] on div "Total R$ 13,98" at bounding box center [542, 374] width 566 height 21
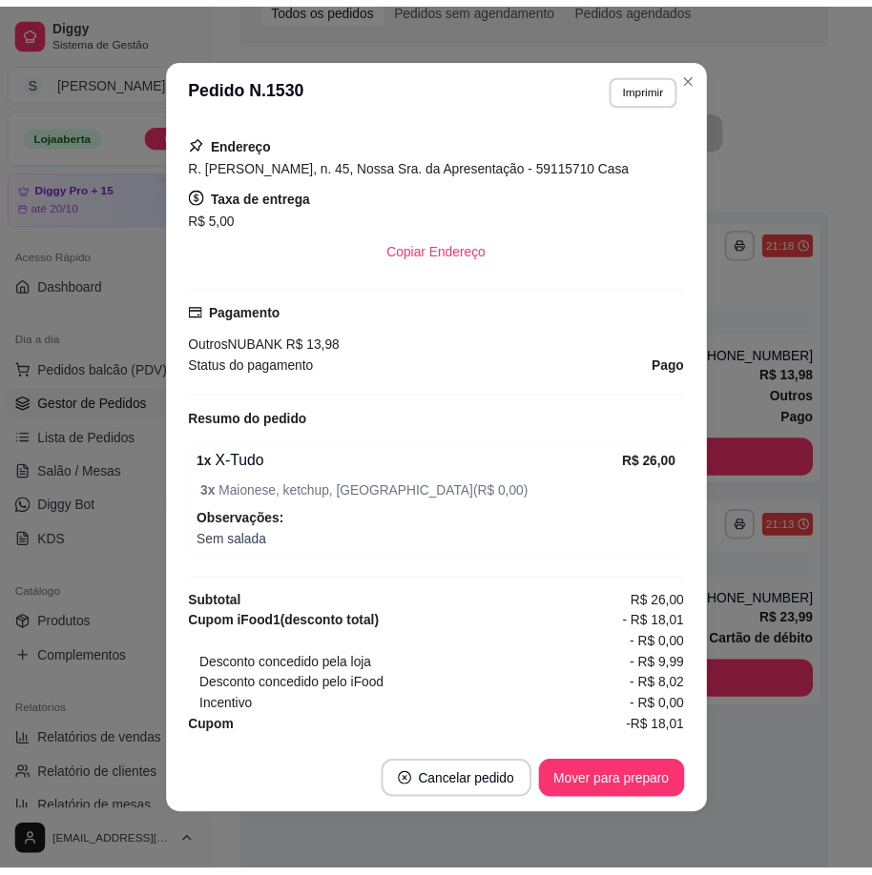
scroll to position [400, 0]
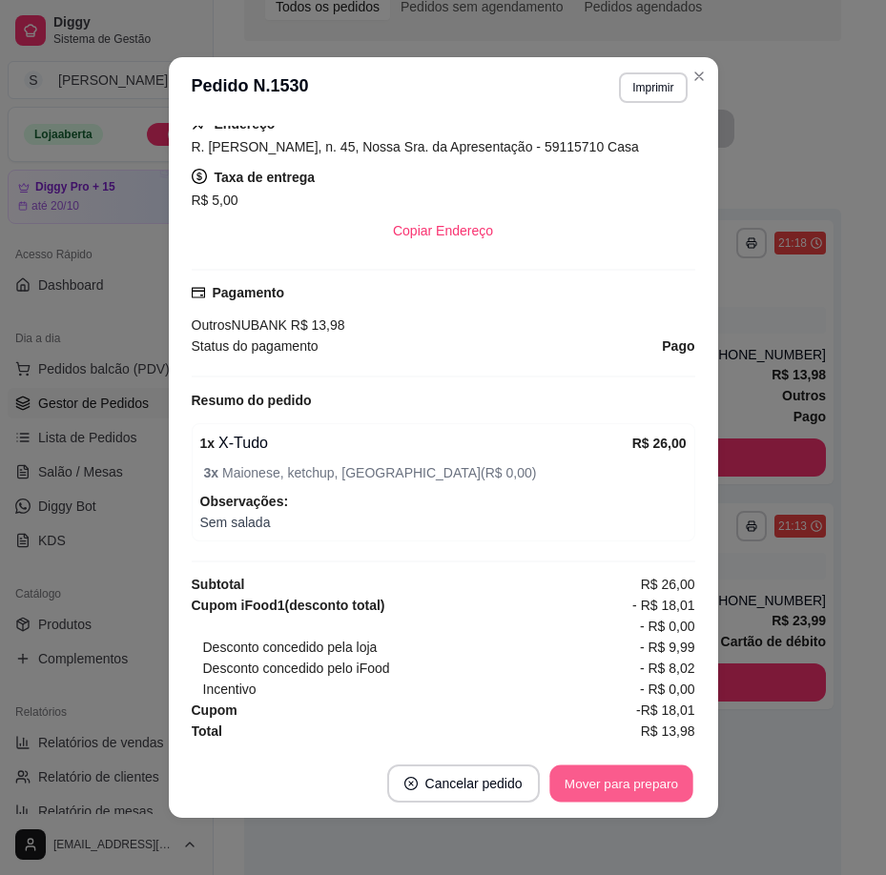
click at [625, 795] on button "Mover para preparo" at bounding box center [620, 784] width 143 height 37
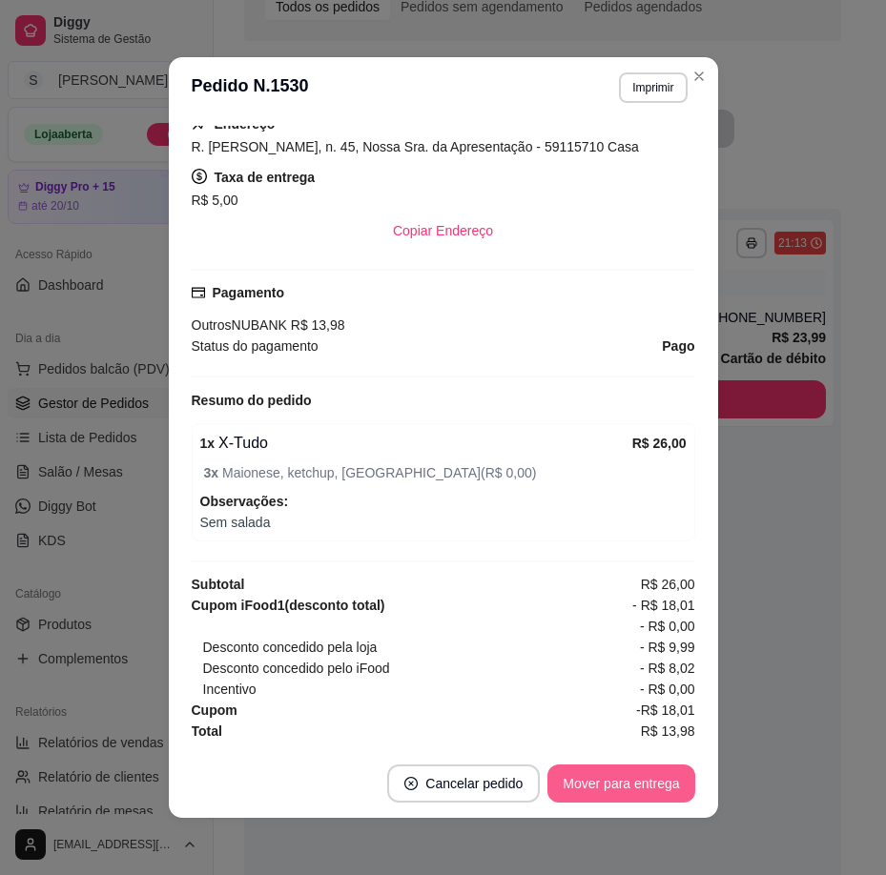
click at [635, 789] on button "Mover para entrega" at bounding box center [620, 784] width 147 height 38
click at [635, 789] on div "Mover para entrega" at bounding box center [620, 784] width 147 height 38
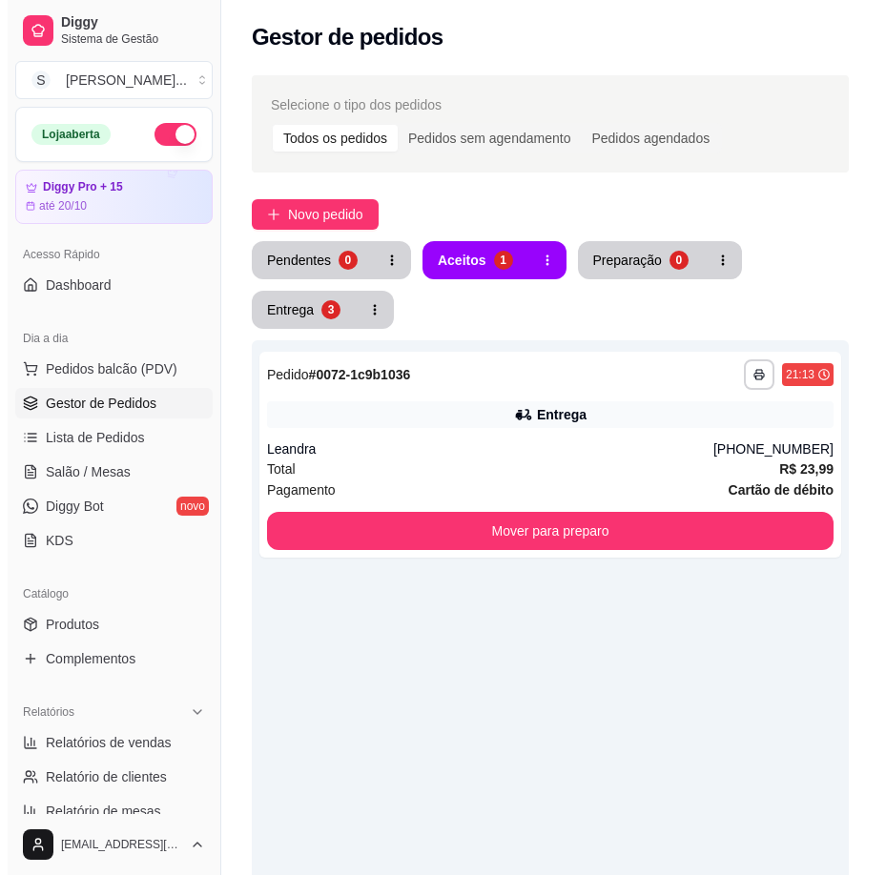
scroll to position [0, 0]
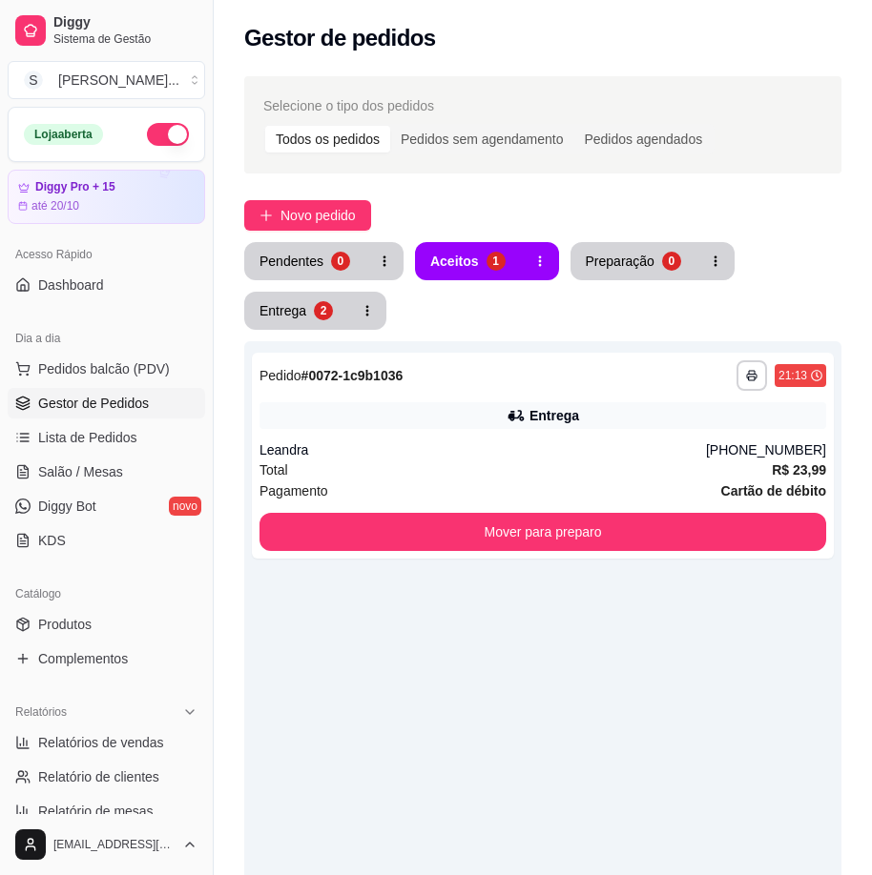
click at [536, 276] on button "button" at bounding box center [540, 261] width 38 height 38
click at [740, 339] on div "**********" at bounding box center [542, 729] width 597 height 974
click at [621, 486] on div "Pagamento Cartão de débito" at bounding box center [542, 491] width 566 height 21
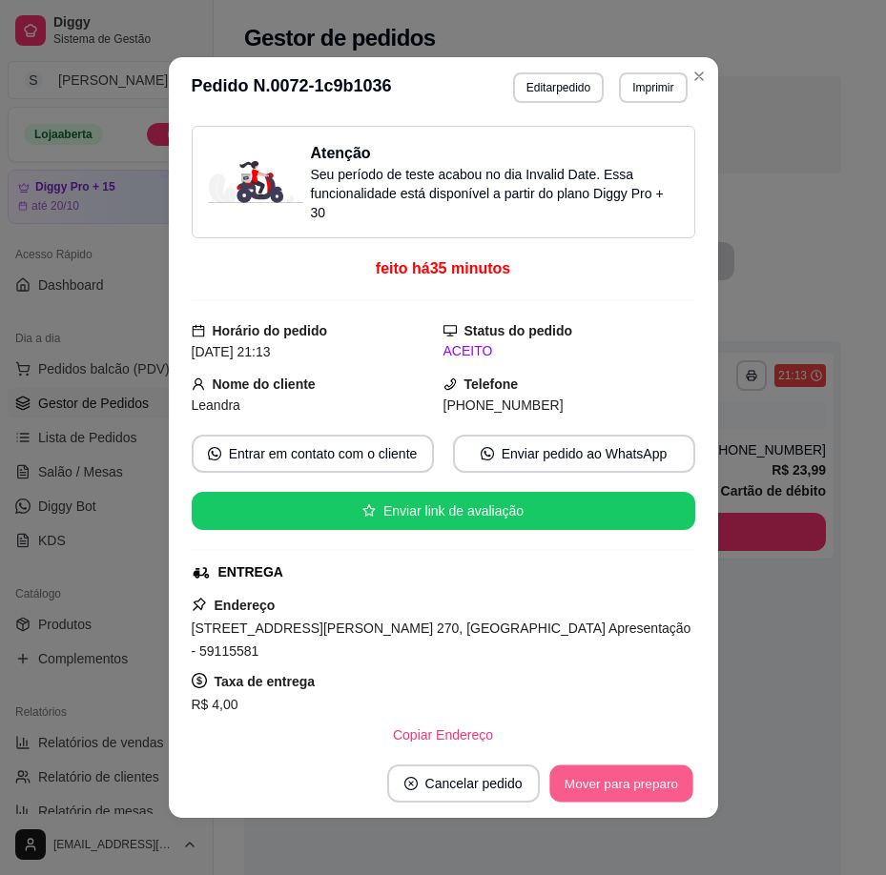
click at [600, 791] on button "Mover para preparo" at bounding box center [620, 784] width 143 height 37
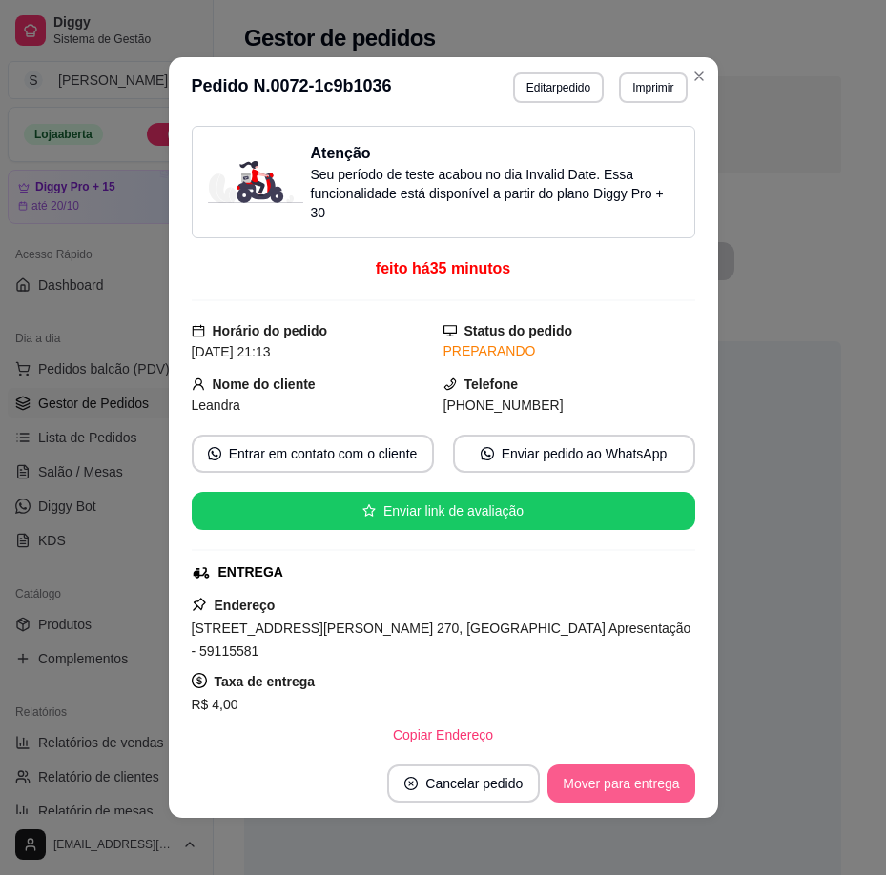
click at [603, 789] on button "Mover para entrega" at bounding box center [620, 784] width 147 height 38
click at [614, 789] on button "Mover para finalizado" at bounding box center [616, 784] width 154 height 37
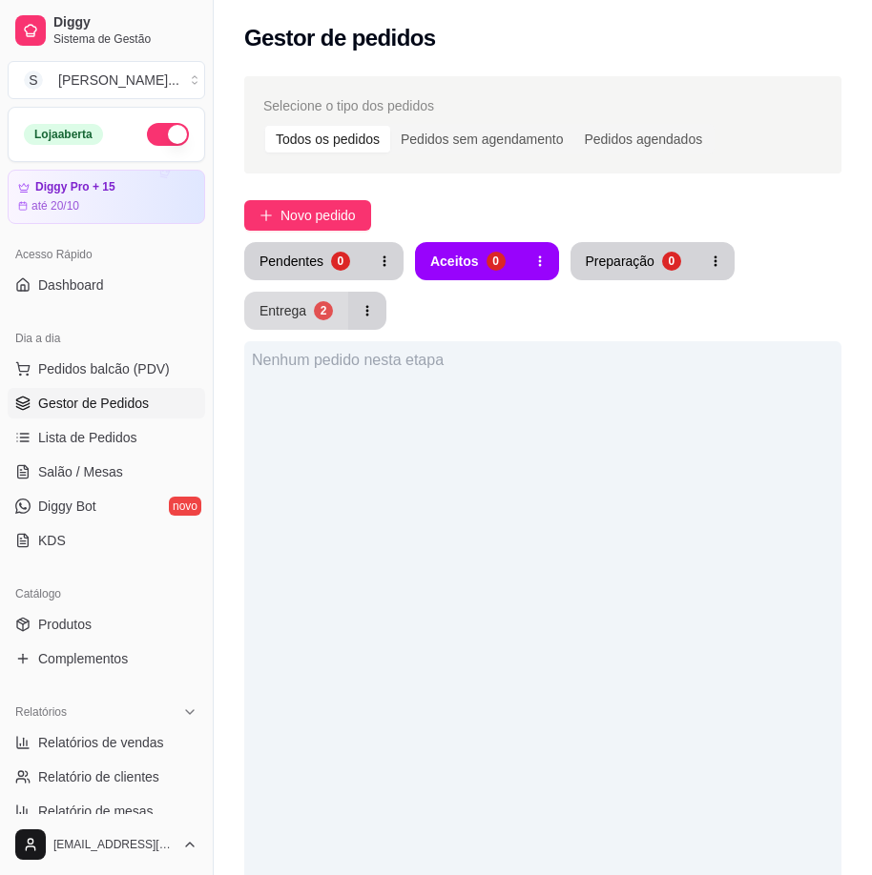
click at [311, 328] on button "Entrega 2" at bounding box center [296, 311] width 104 height 38
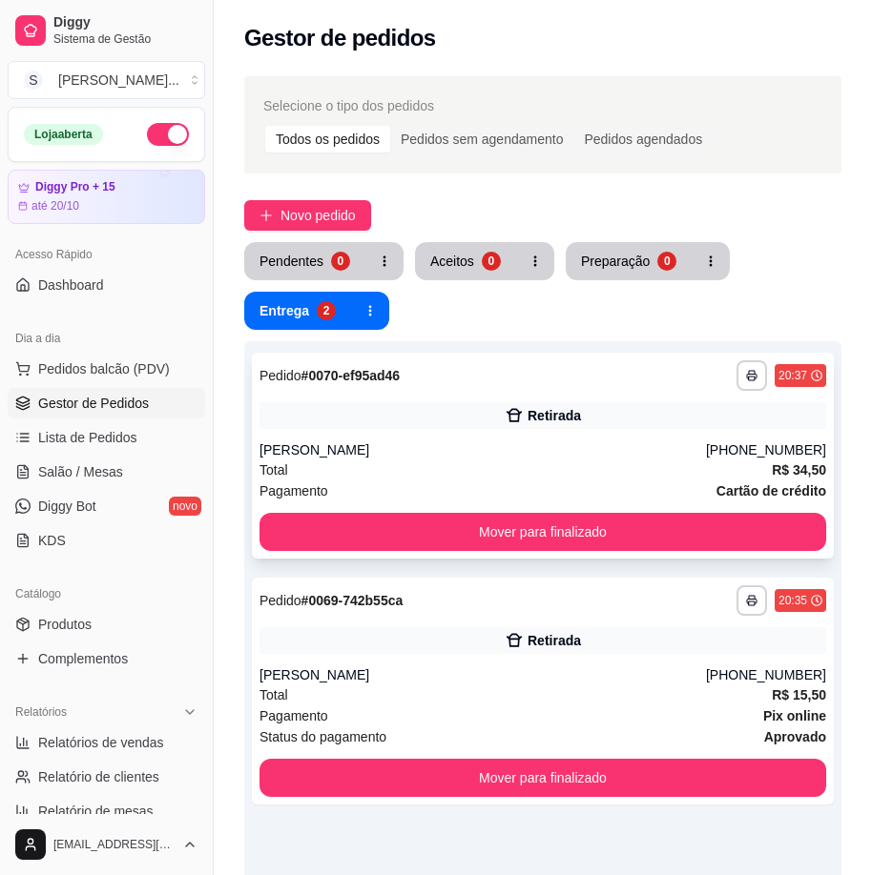
click at [703, 453] on div "[PERSON_NAME]" at bounding box center [482, 450] width 446 height 19
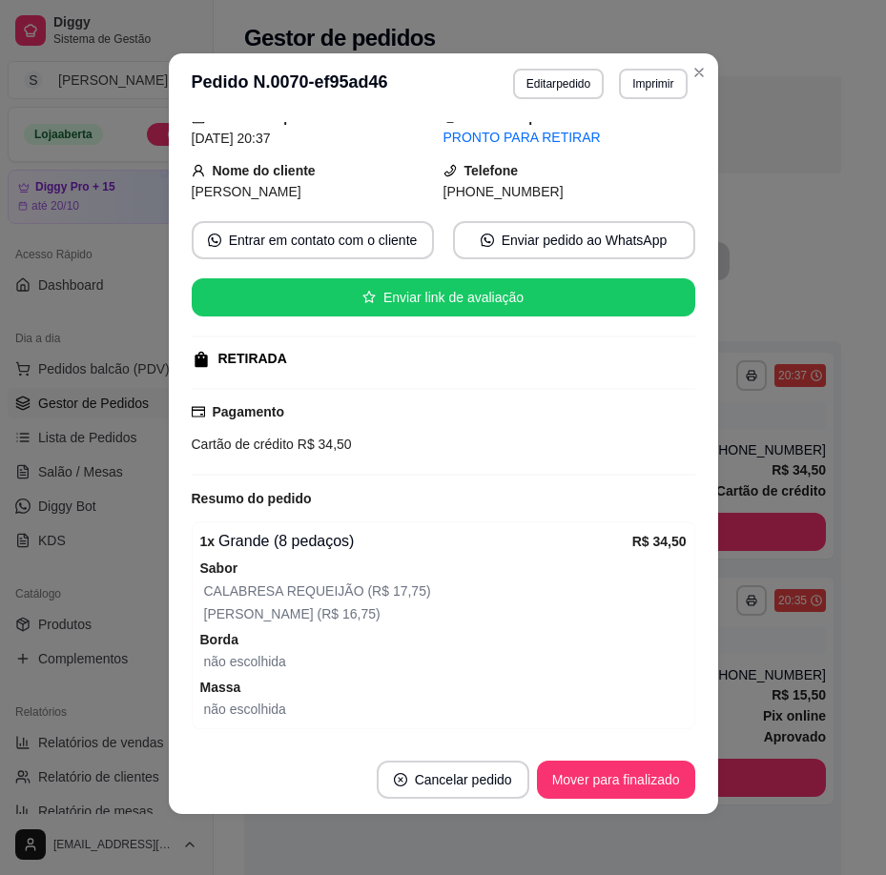
scroll to position [144, 0]
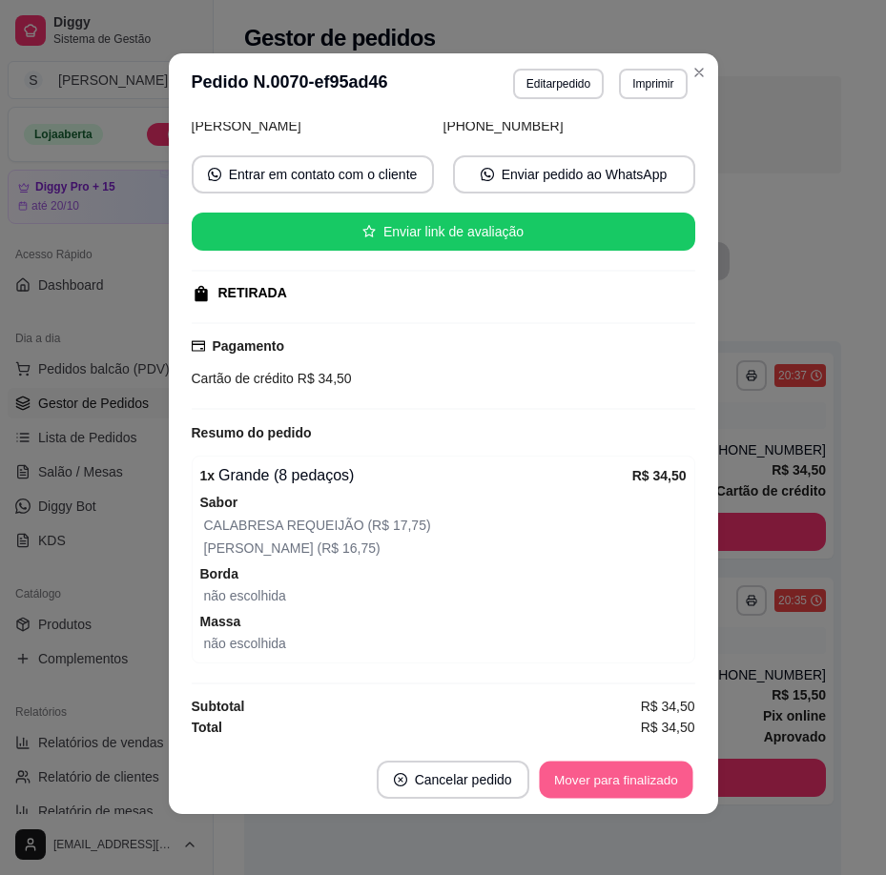
click at [634, 785] on button "Mover para finalizado" at bounding box center [616, 780] width 154 height 37
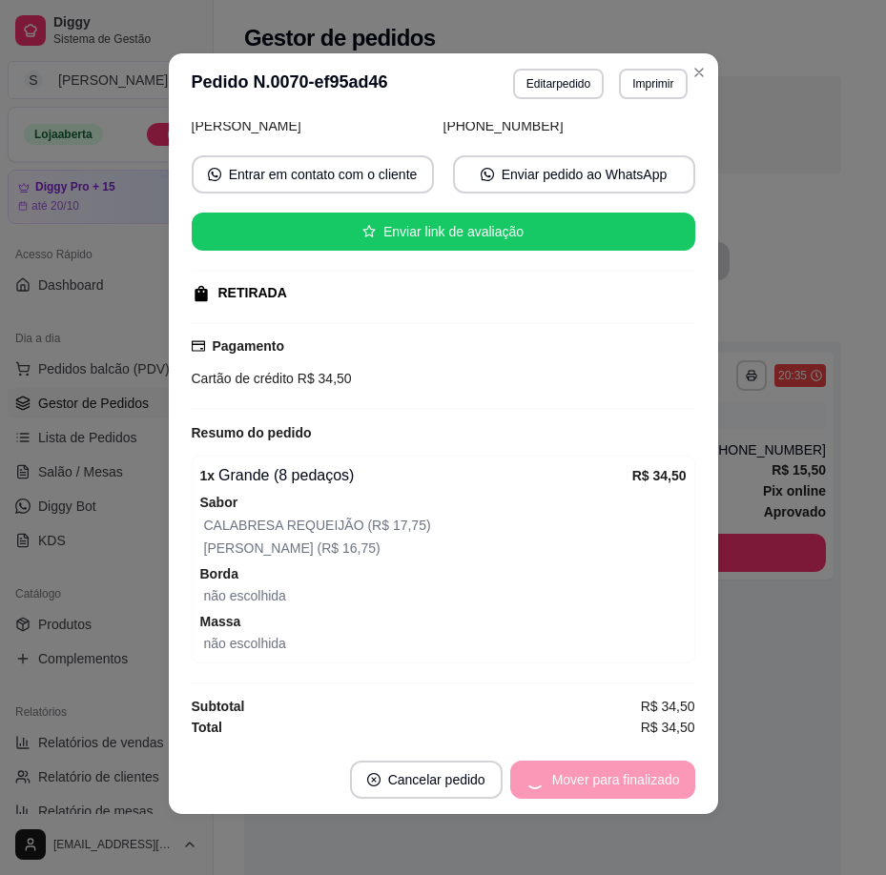
scroll to position [100, 0]
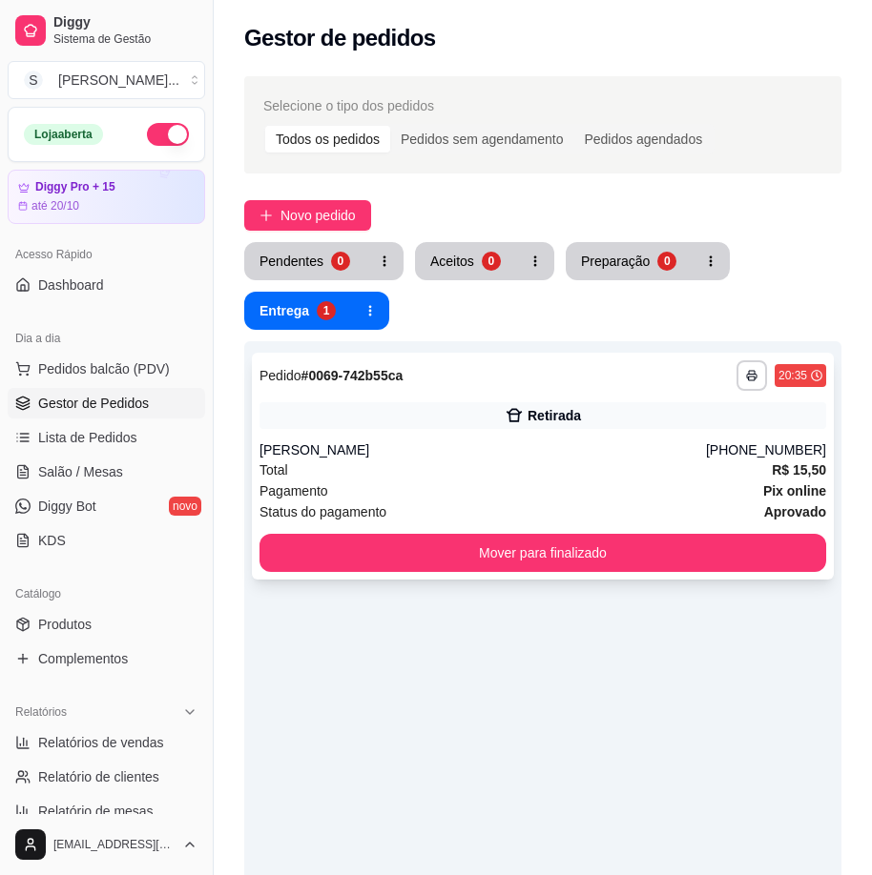
click at [680, 491] on div "Pagamento Pix online" at bounding box center [542, 491] width 566 height 21
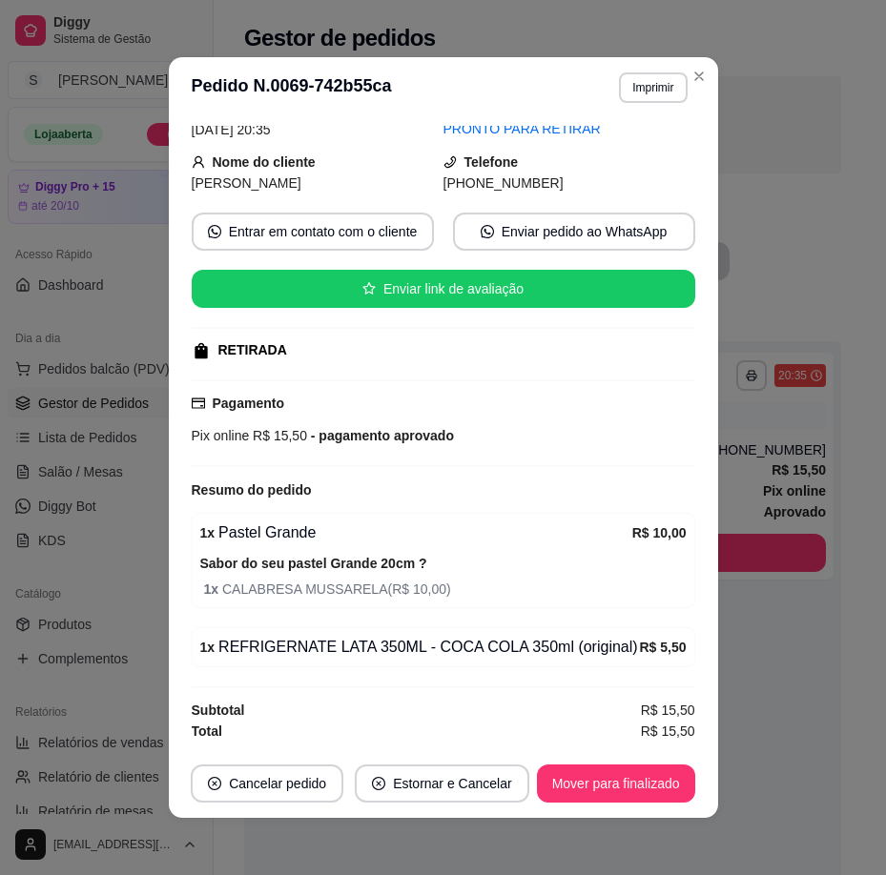
scroll to position [4, 0]
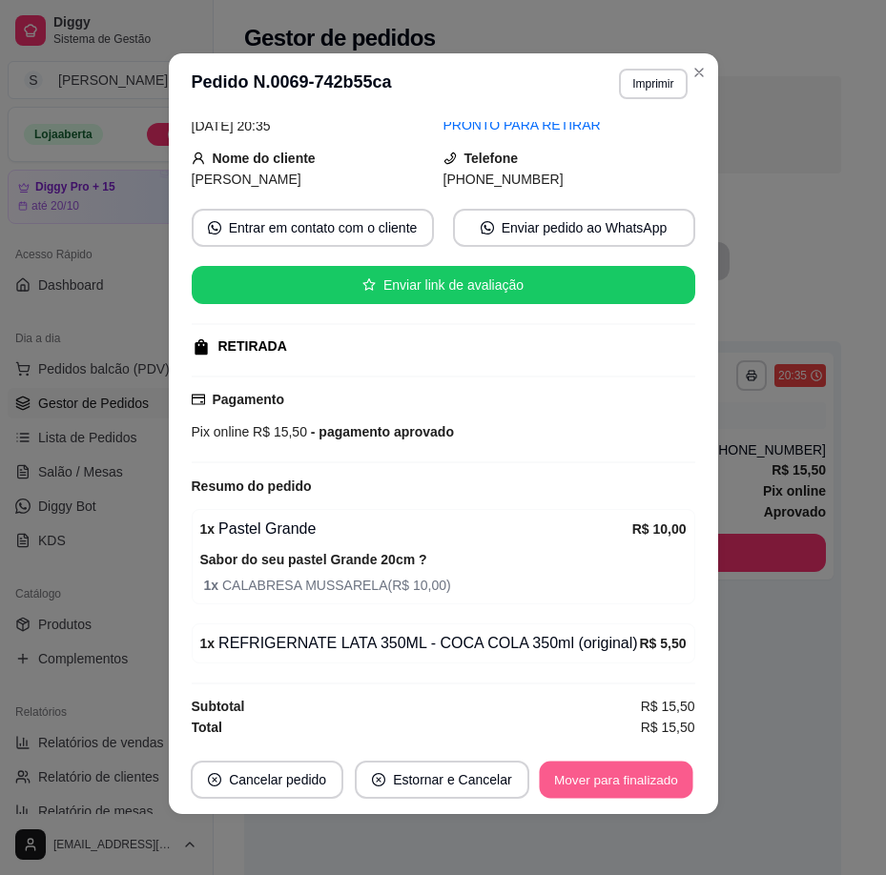
click at [661, 779] on button "Mover para finalizado" at bounding box center [616, 780] width 154 height 37
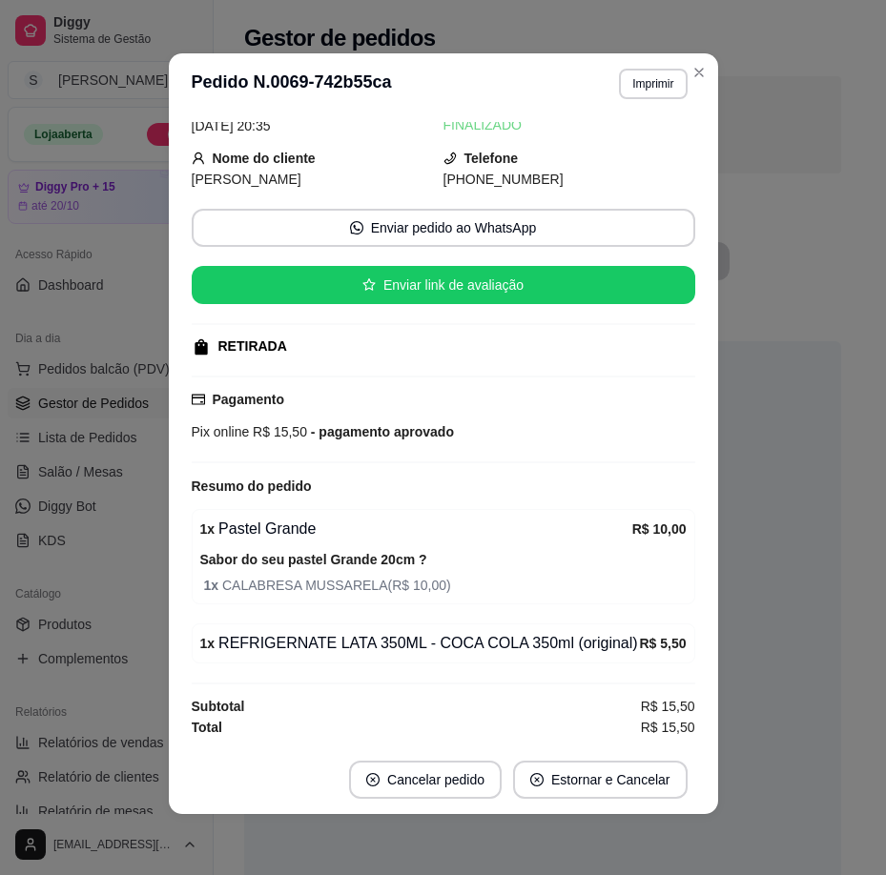
scroll to position [47, 0]
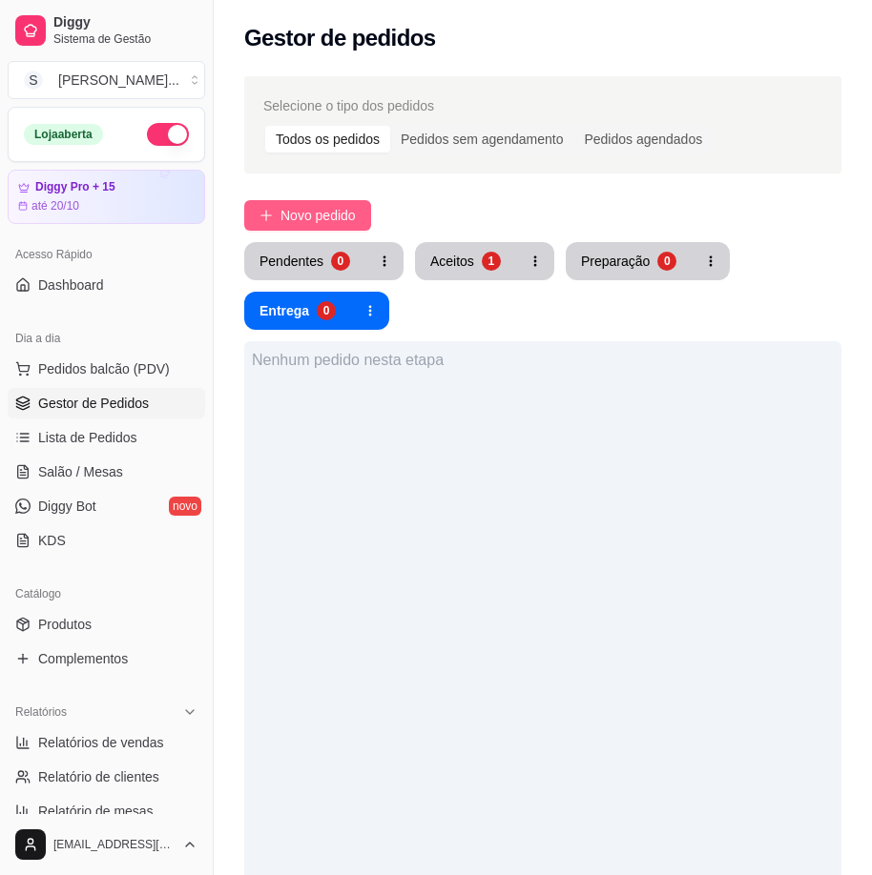
click at [335, 219] on span "Novo pedido" at bounding box center [317, 215] width 75 height 21
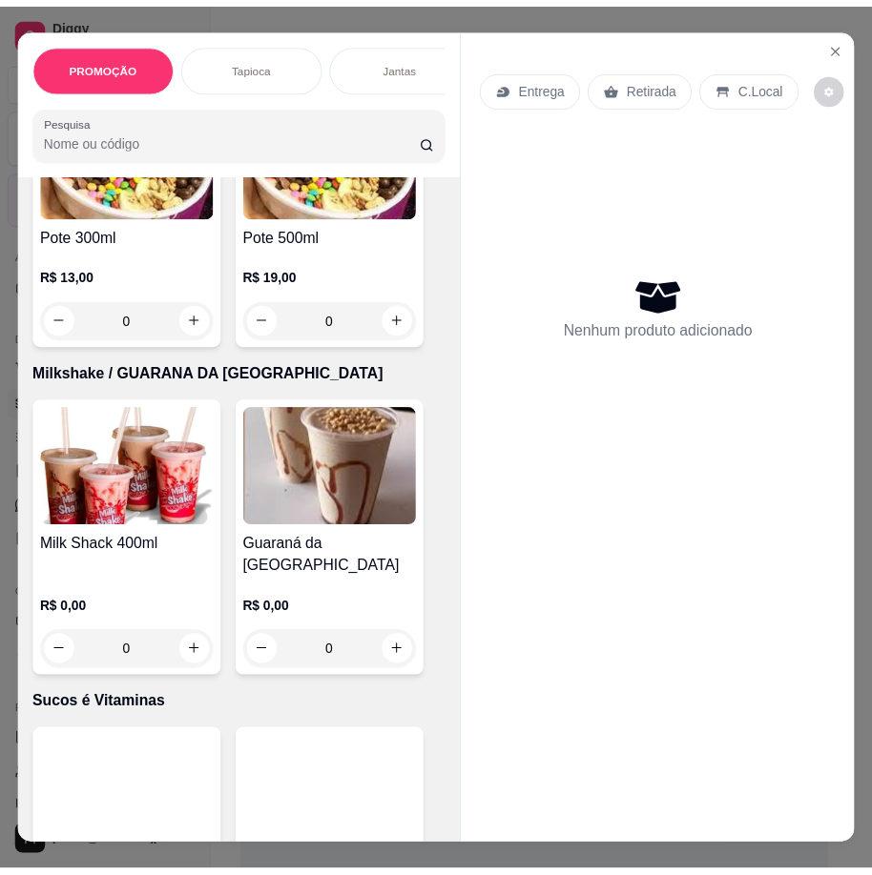
scroll to position [8582, 0]
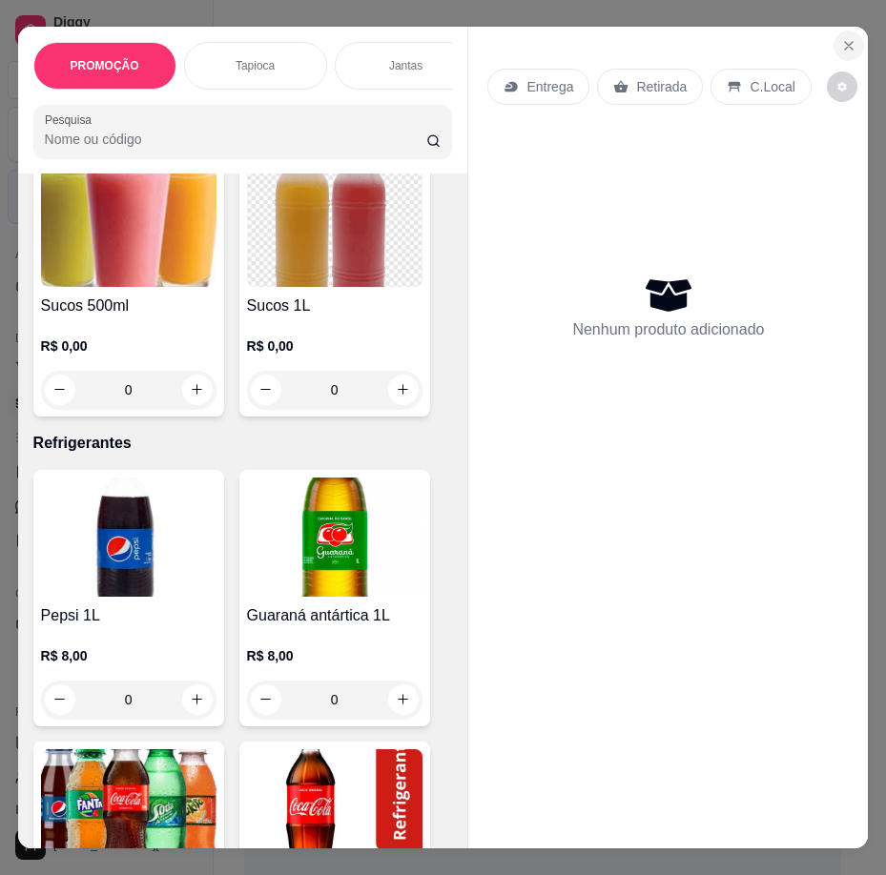
click at [846, 38] on icon "Close" at bounding box center [848, 45] width 15 height 15
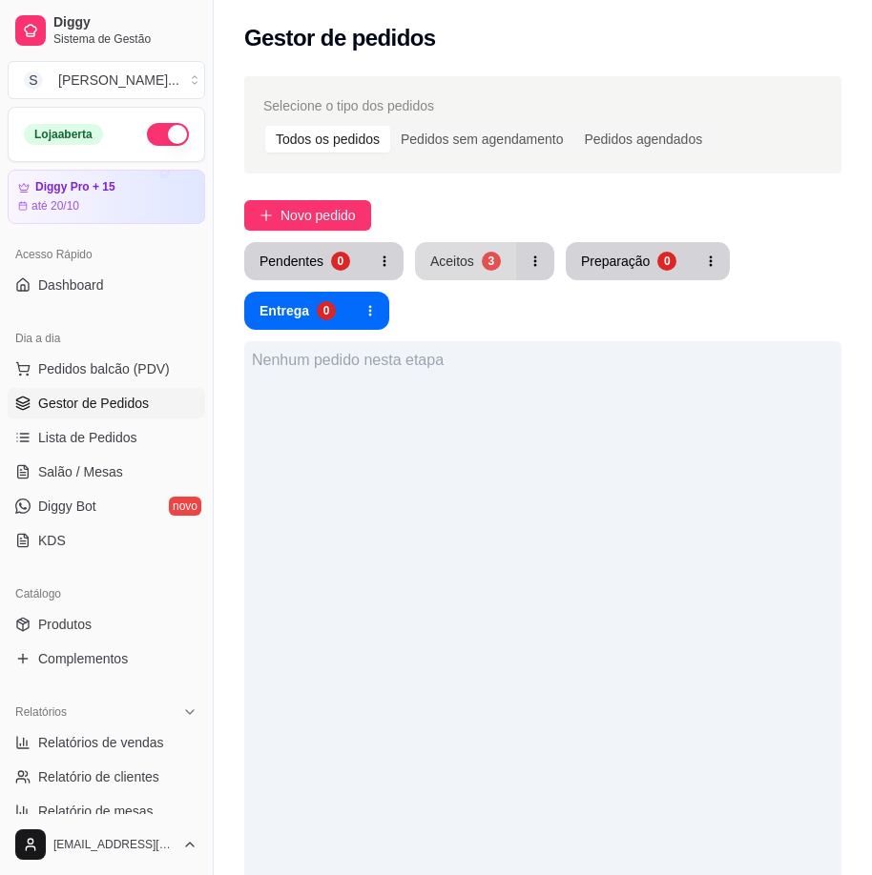
click at [484, 257] on div "3" at bounding box center [491, 261] width 19 height 19
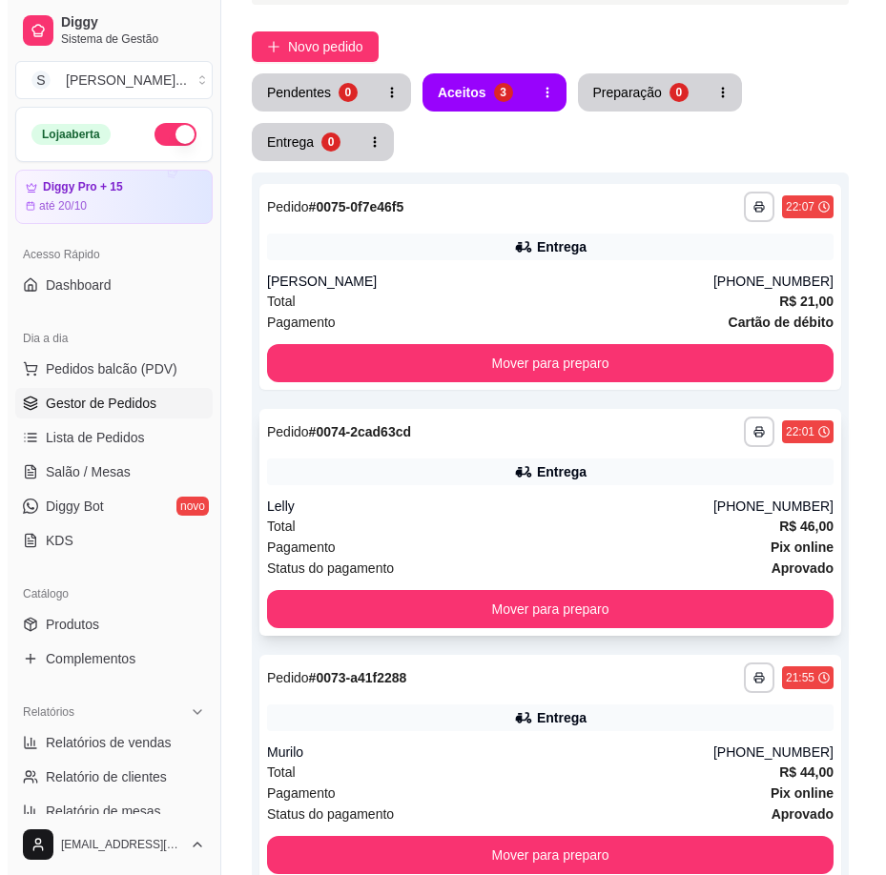
scroll to position [419, 0]
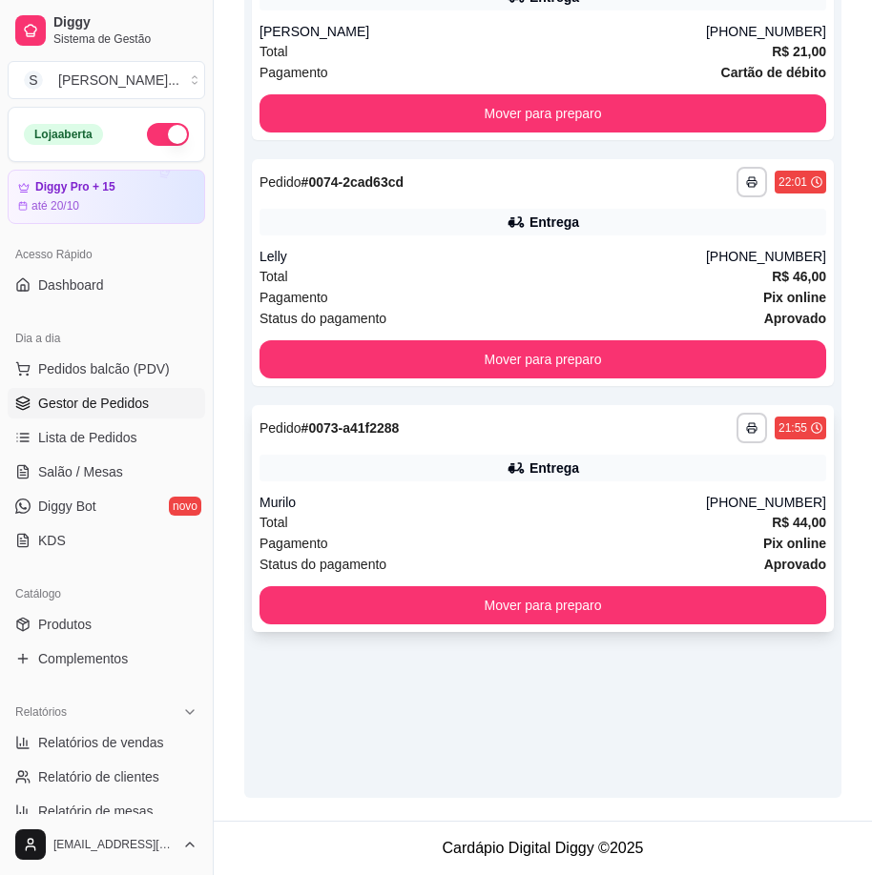
click at [497, 513] on div "**********" at bounding box center [543, 518] width 582 height 227
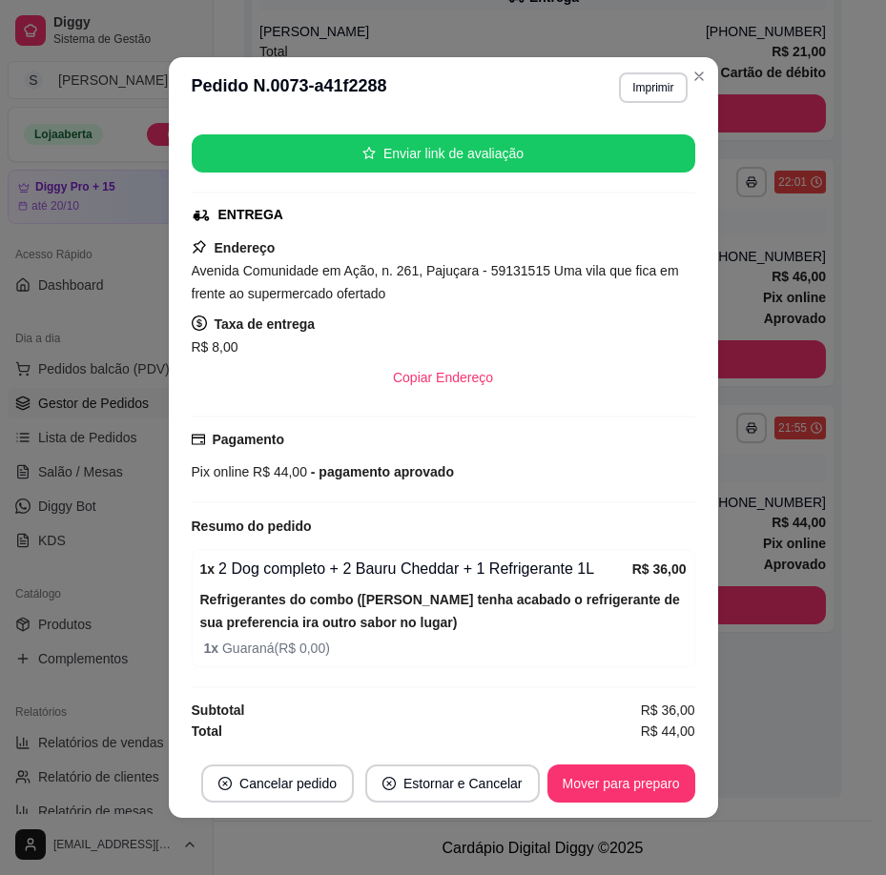
scroll to position [4, 0]
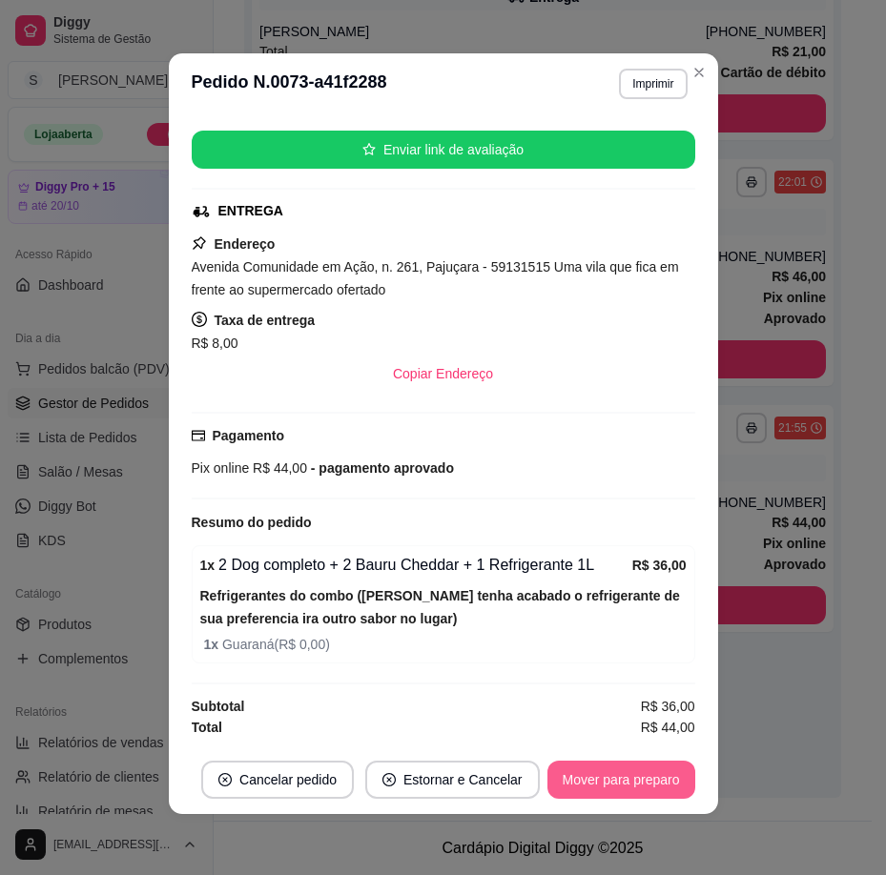
click at [667, 787] on button "Mover para preparo" at bounding box center [621, 780] width 148 height 38
click at [652, 789] on button "Mover para entrega" at bounding box center [620, 780] width 147 height 38
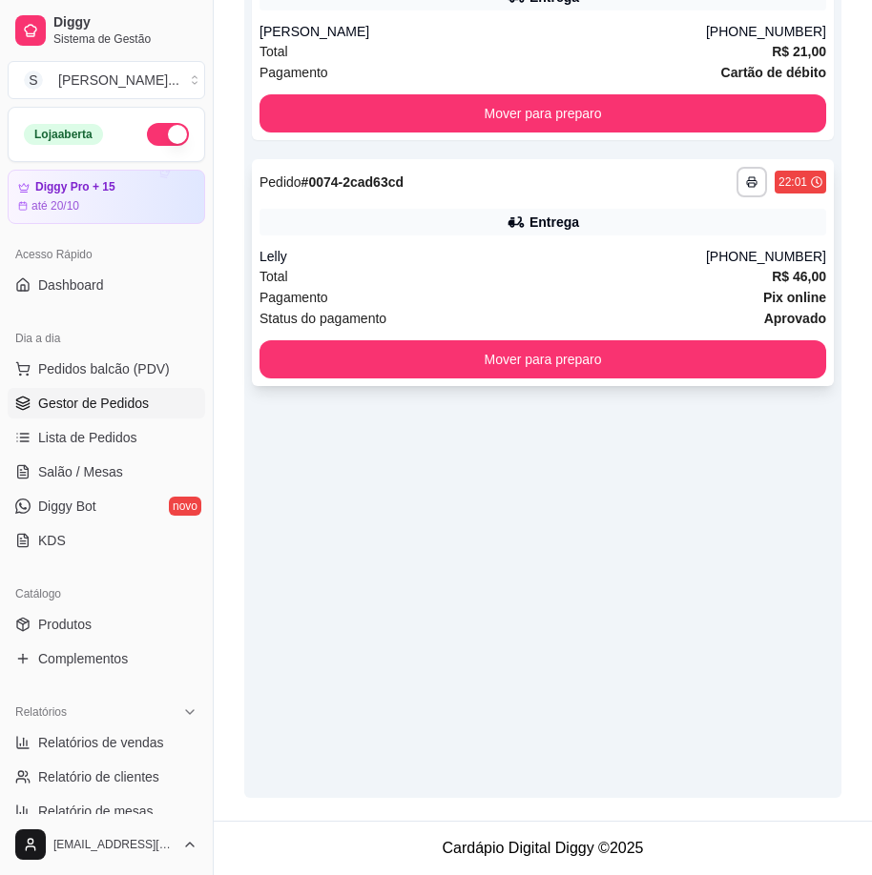
click at [630, 236] on div "**********" at bounding box center [543, 272] width 582 height 227
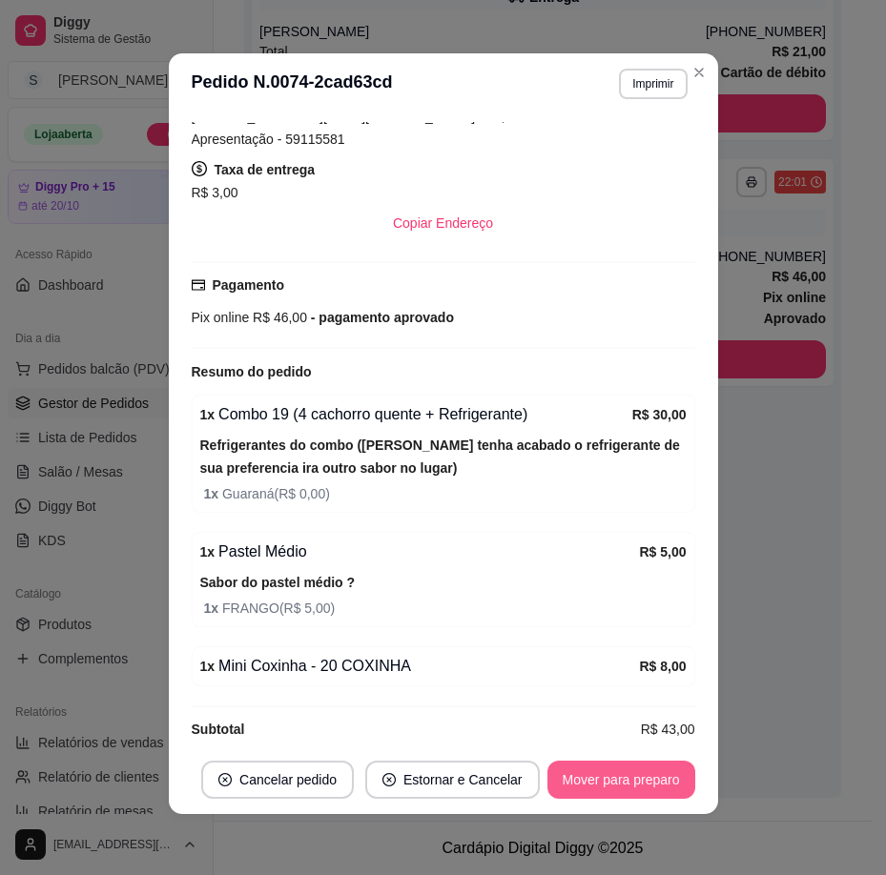
click at [623, 776] on button "Mover para preparo" at bounding box center [621, 780] width 148 height 38
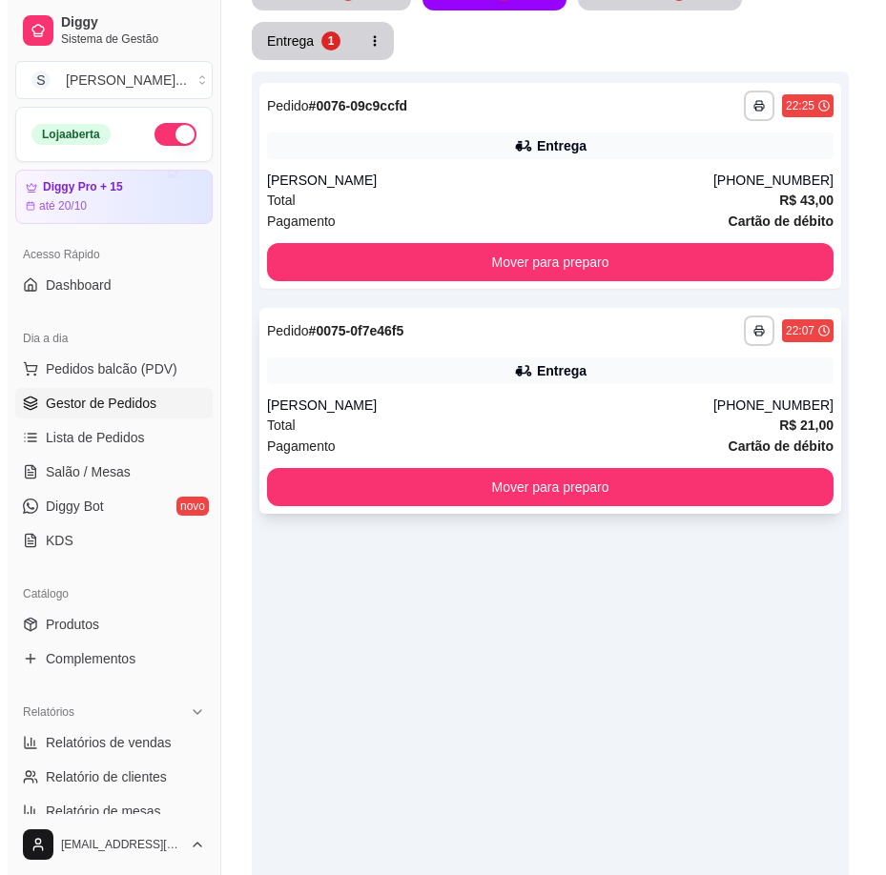
scroll to position [228, 0]
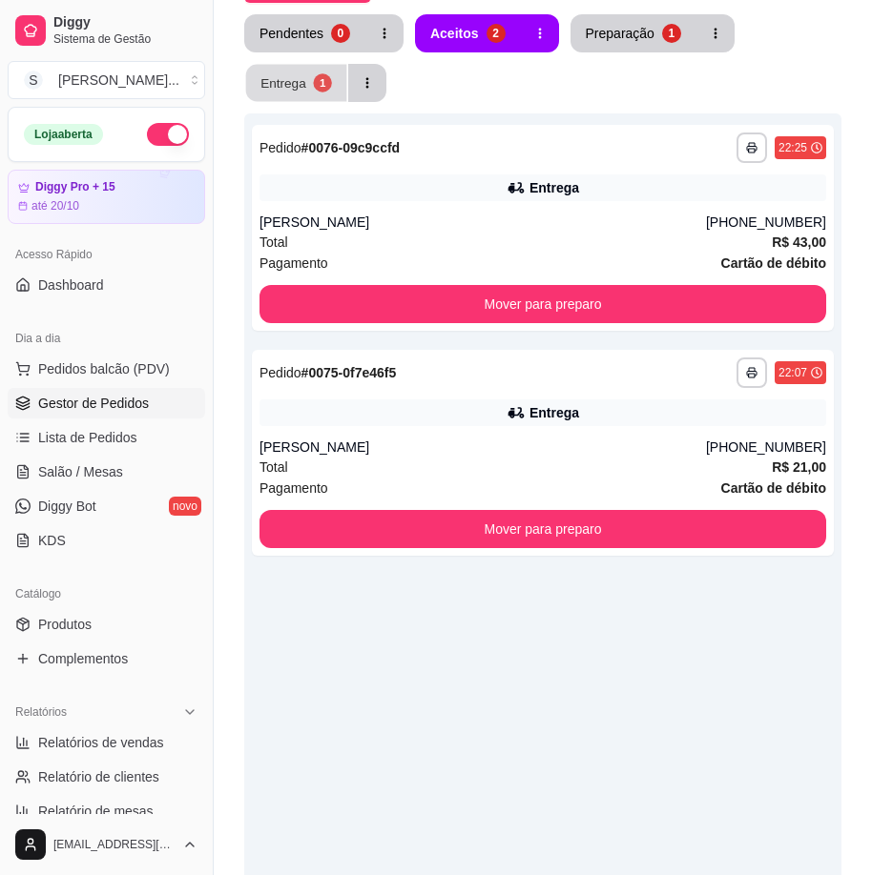
click at [273, 86] on div "Entrega" at bounding box center [283, 82] width 46 height 18
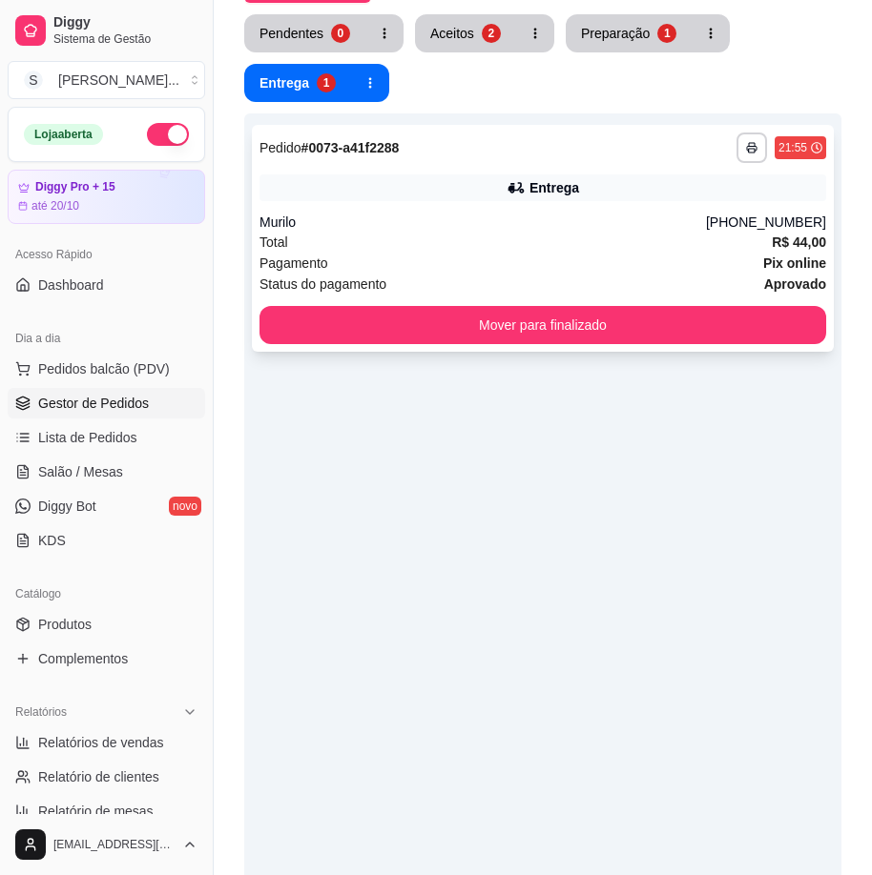
click at [629, 255] on div "Pagamento Pix online" at bounding box center [542, 263] width 566 height 21
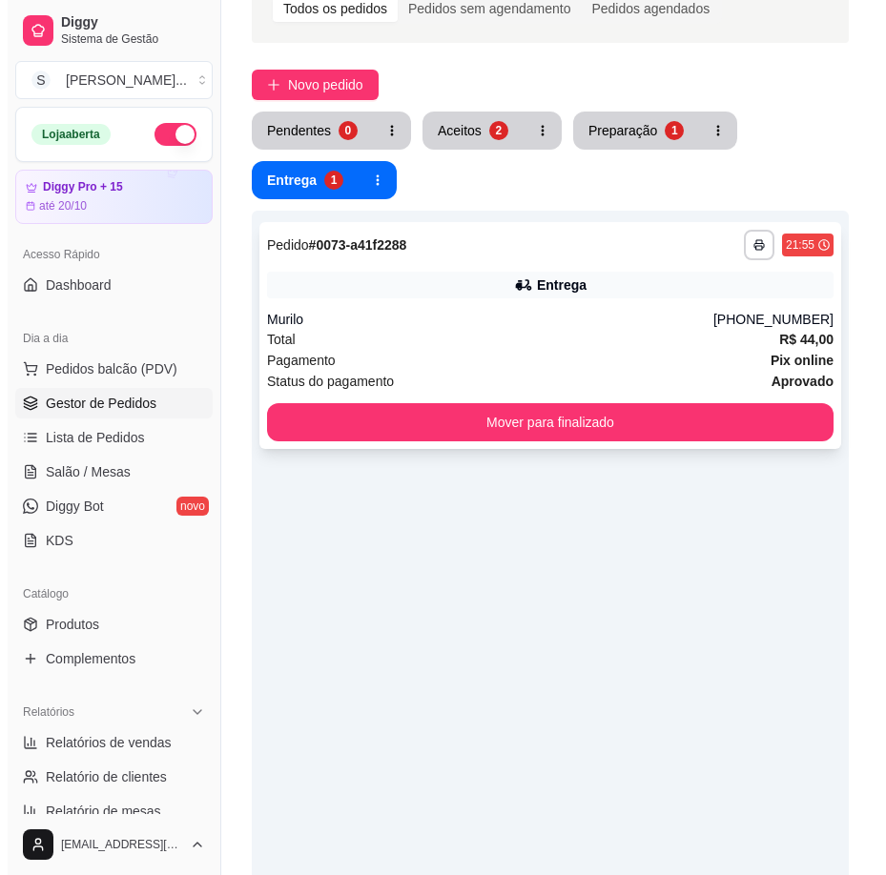
scroll to position [0, 0]
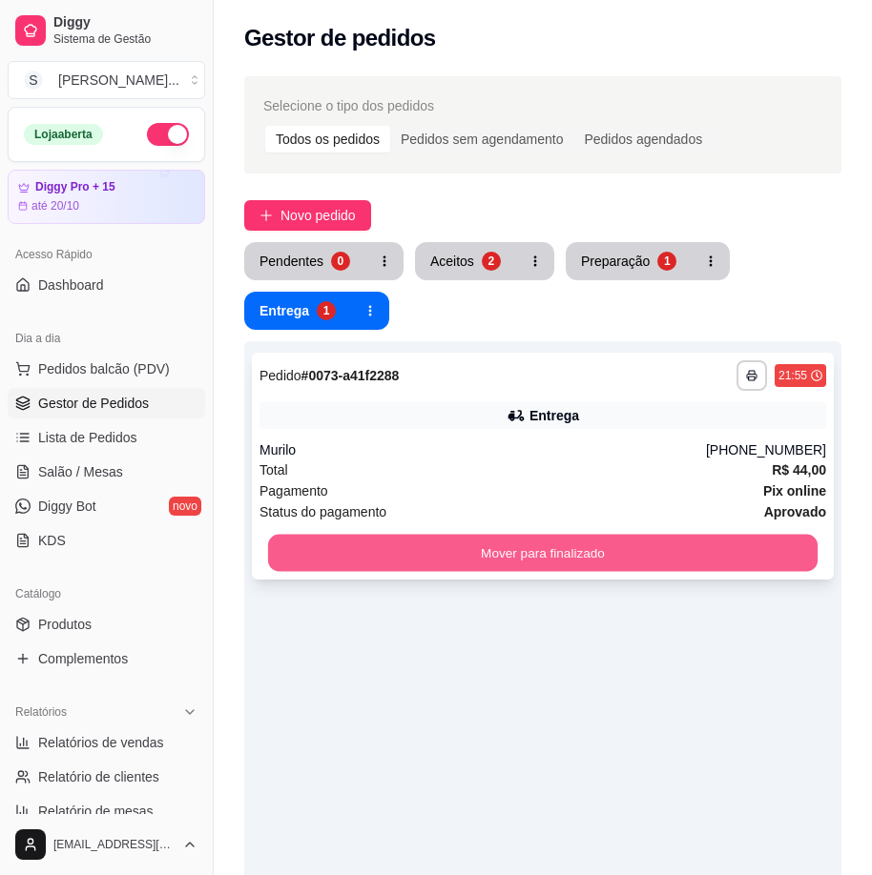
click at [529, 545] on button "Mover para finalizado" at bounding box center [542, 553] width 549 height 37
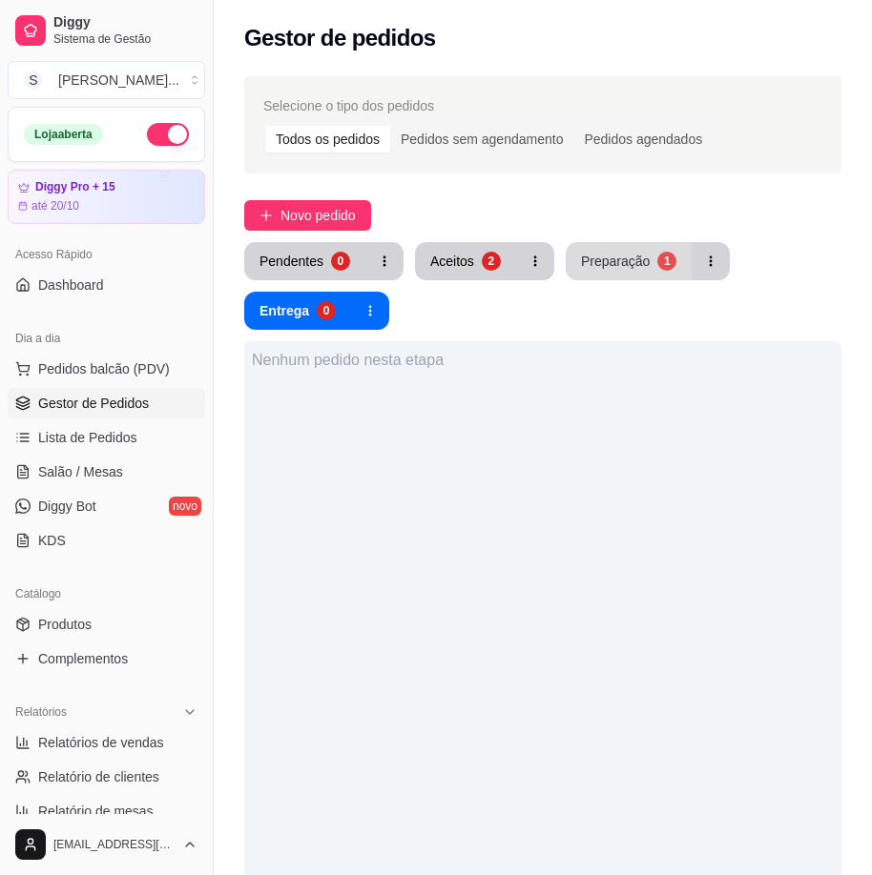
click at [629, 258] on div "Preparação" at bounding box center [615, 261] width 69 height 19
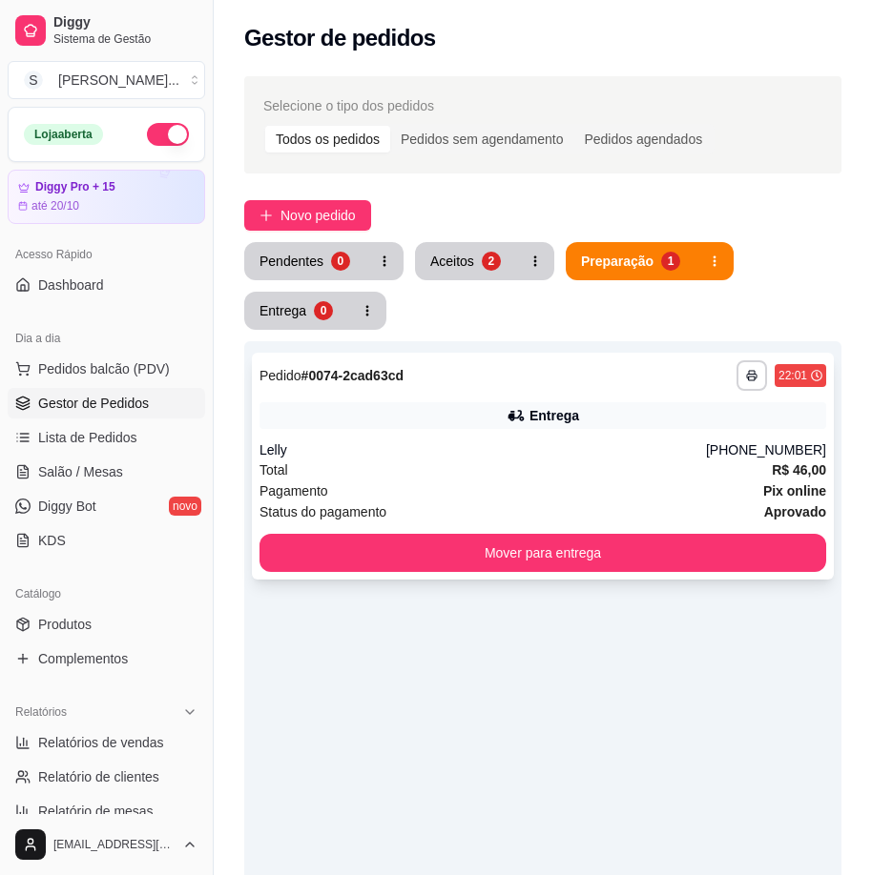
click at [588, 454] on div "Lelly" at bounding box center [482, 450] width 446 height 19
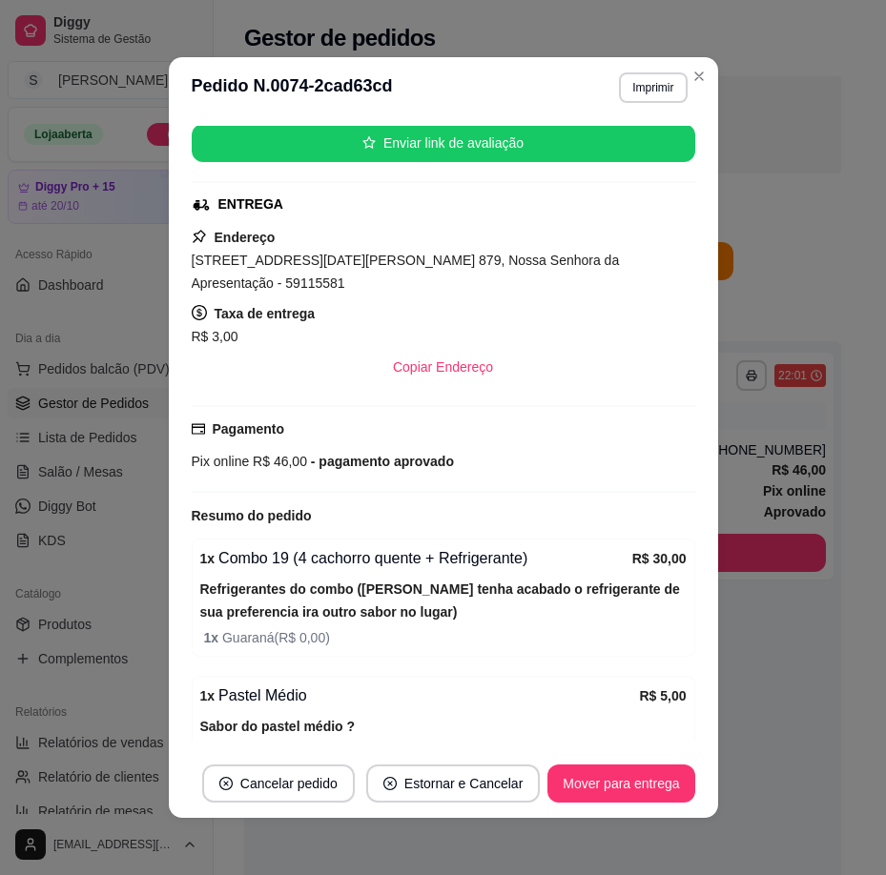
scroll to position [381, 0]
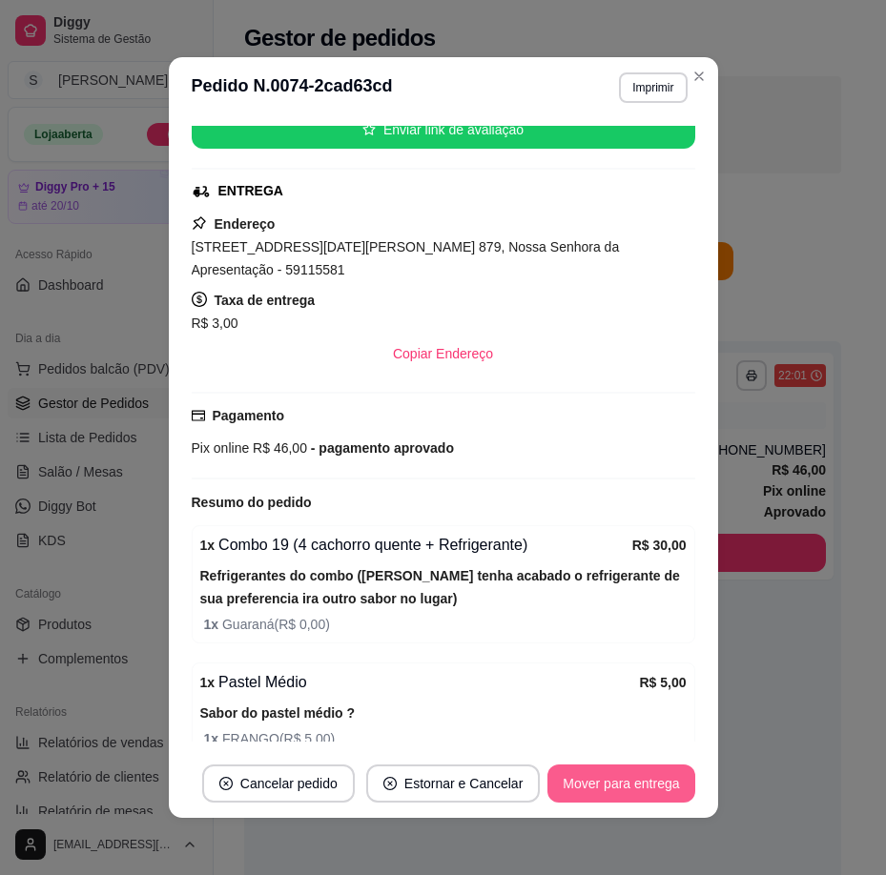
click at [591, 783] on button "Mover para entrega" at bounding box center [620, 784] width 147 height 38
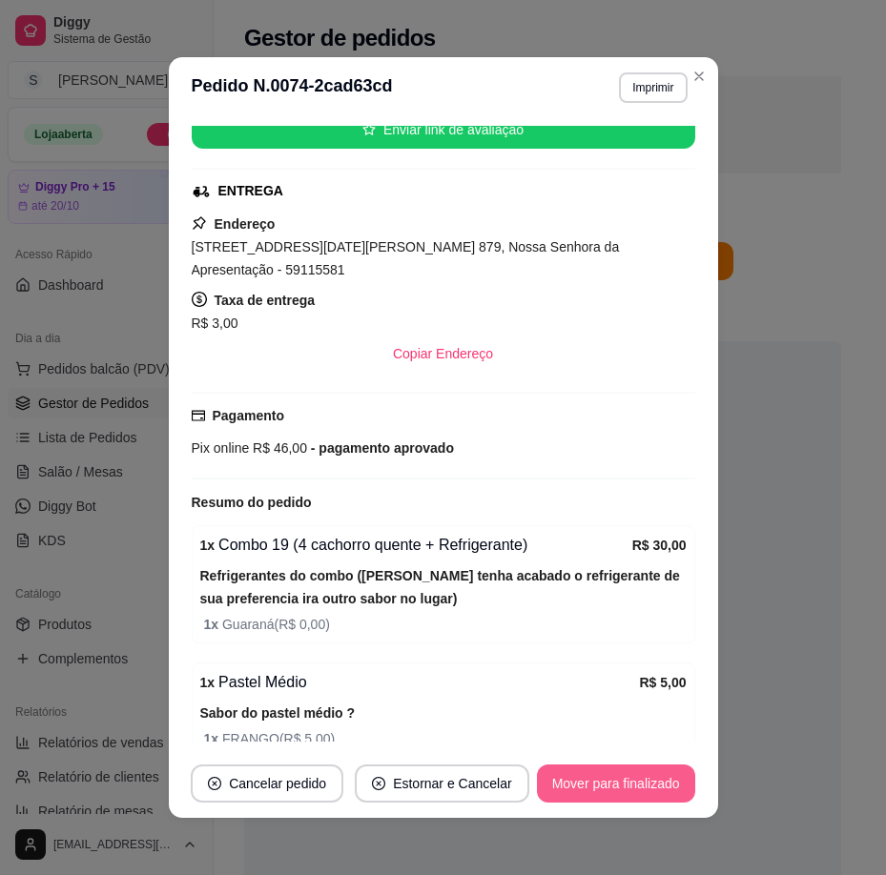
click at [631, 785] on button "Mover para finalizado" at bounding box center [616, 784] width 158 height 38
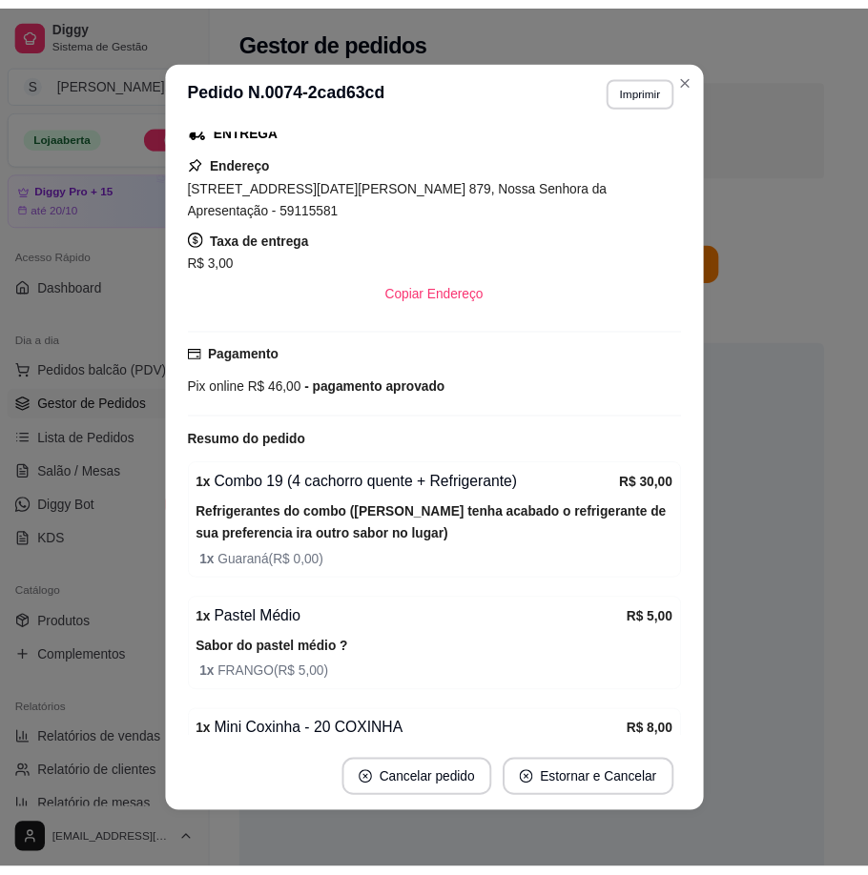
scroll to position [318, 0]
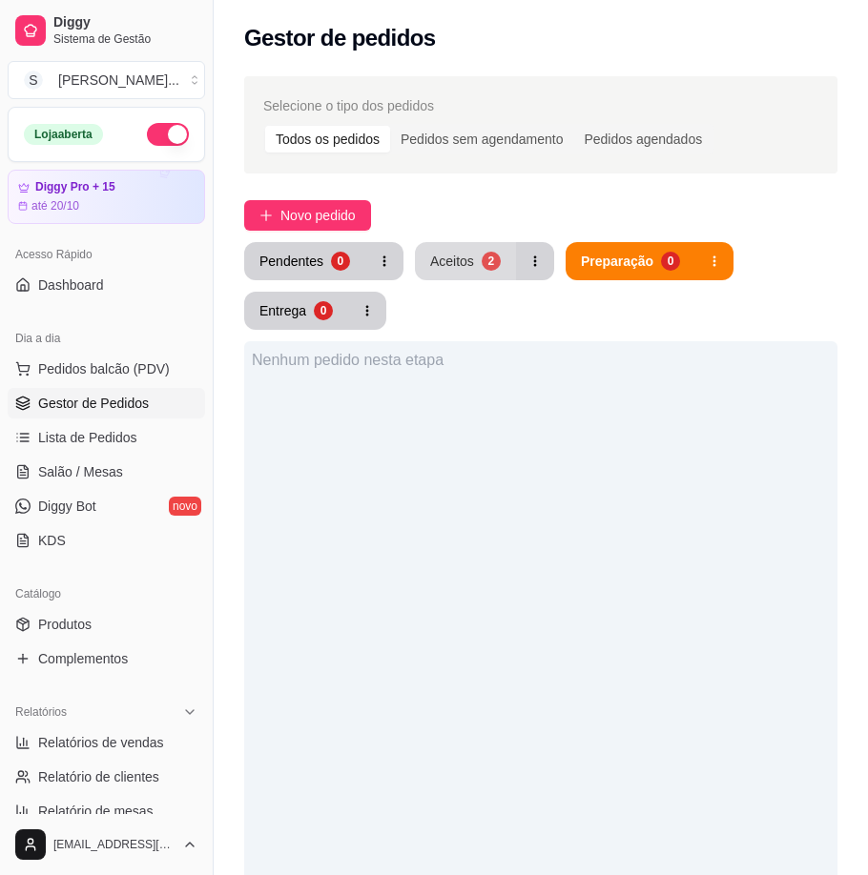
click at [475, 255] on button "Aceitos 2" at bounding box center [465, 261] width 101 height 38
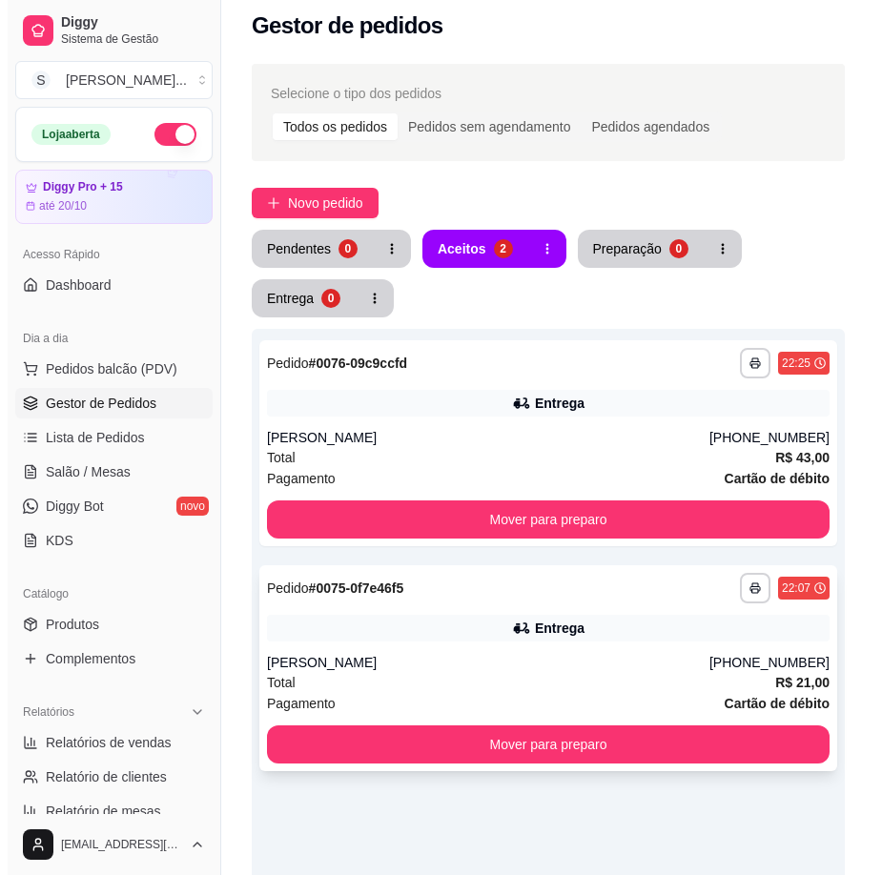
scroll to position [286, 0]
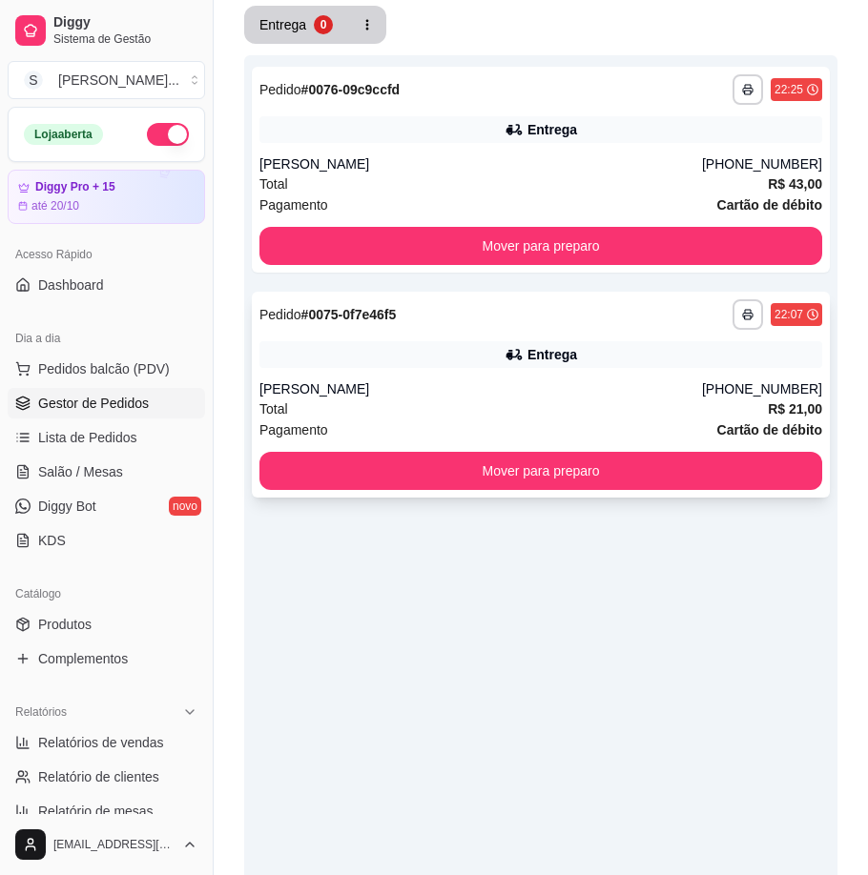
click at [611, 378] on div "**********" at bounding box center [541, 395] width 578 height 206
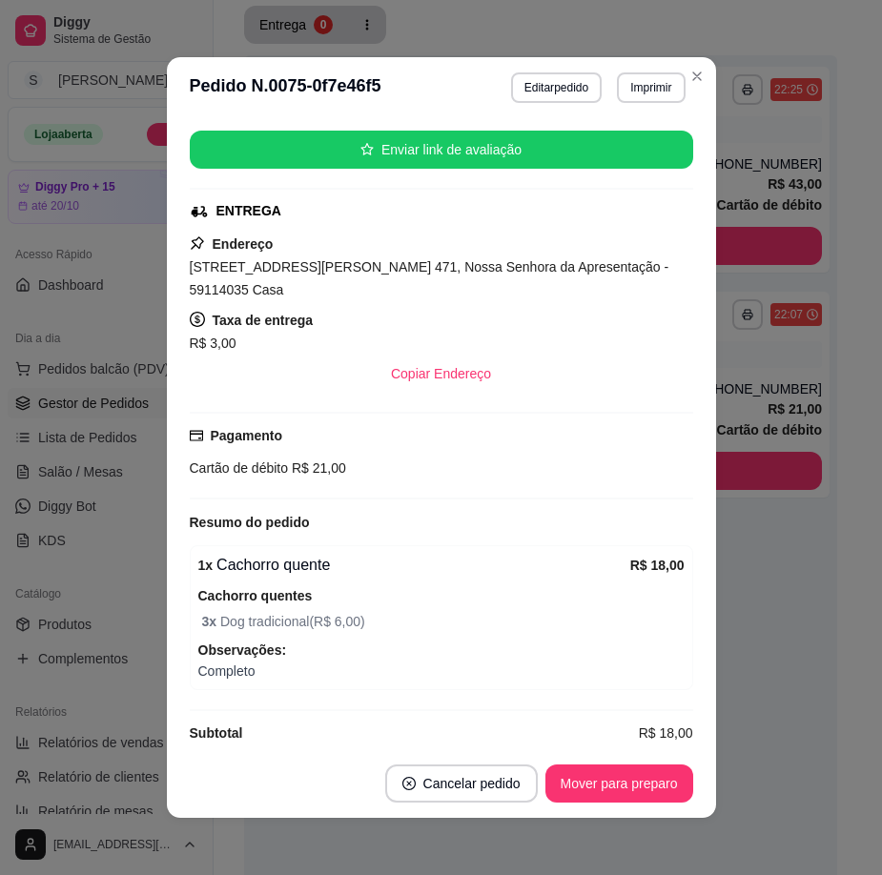
scroll to position [4, 0]
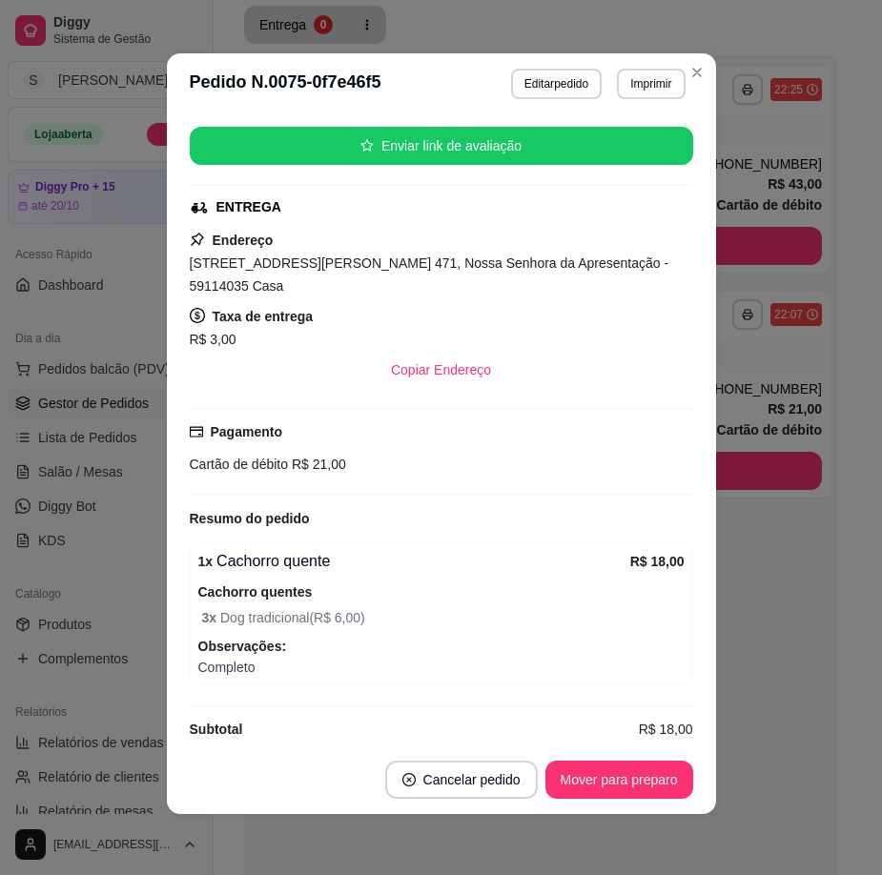
click at [626, 761] on button "Mover para preparo" at bounding box center [619, 780] width 148 height 38
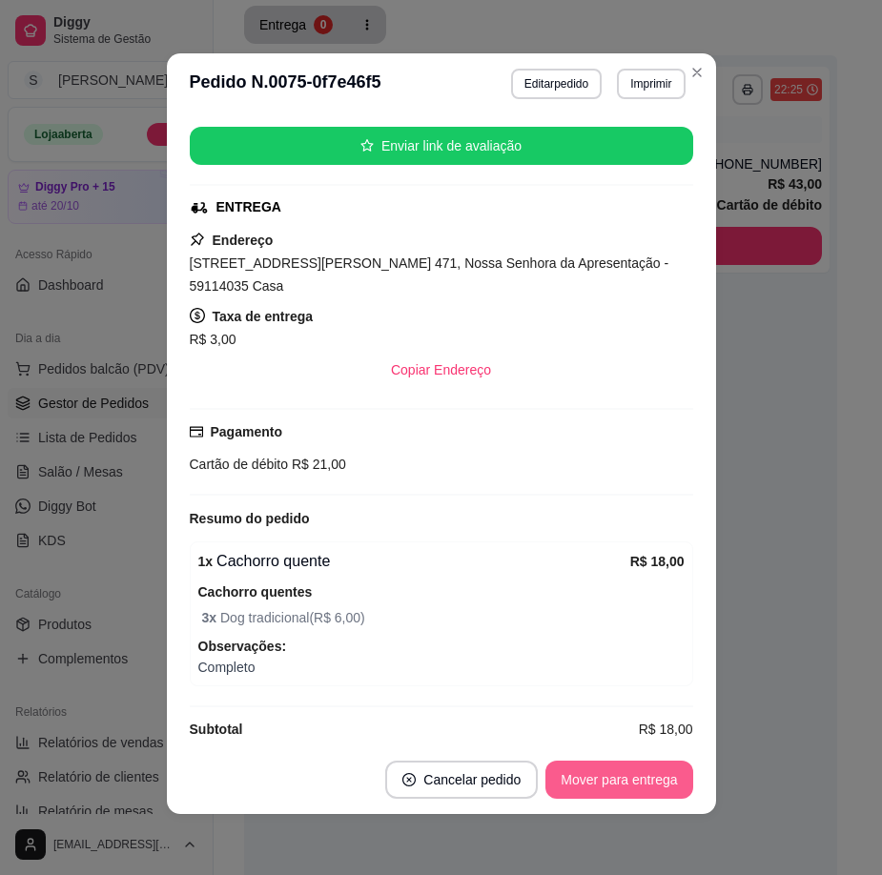
click at [641, 774] on button "Mover para entrega" at bounding box center [618, 780] width 147 height 38
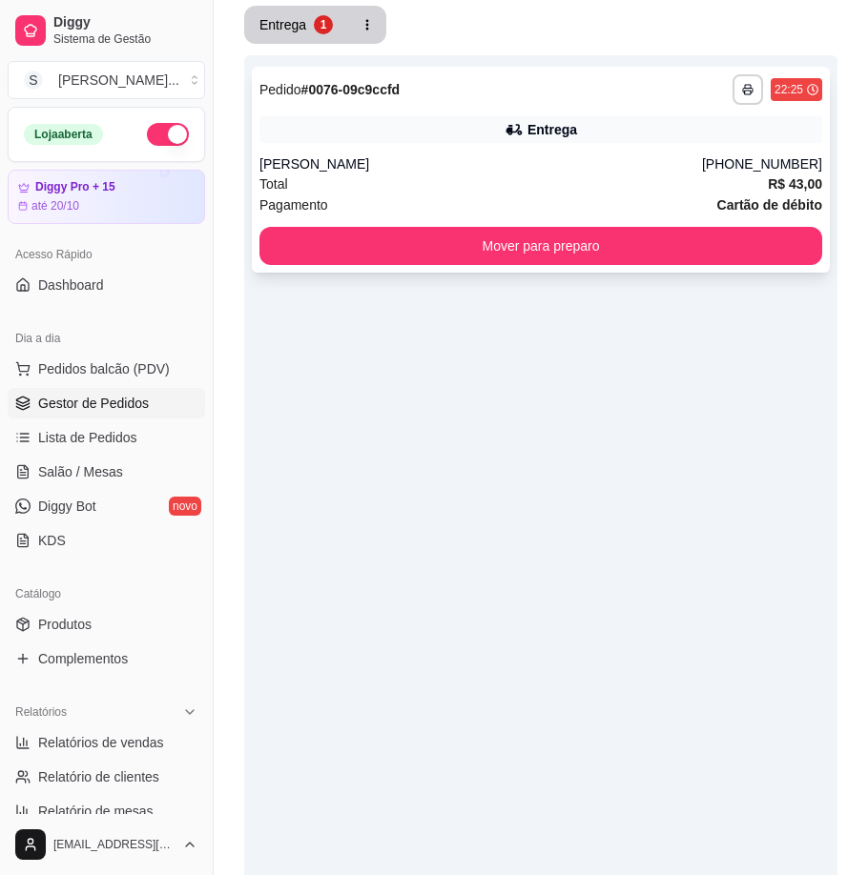
click at [566, 156] on div "[PERSON_NAME]" at bounding box center [480, 163] width 442 height 19
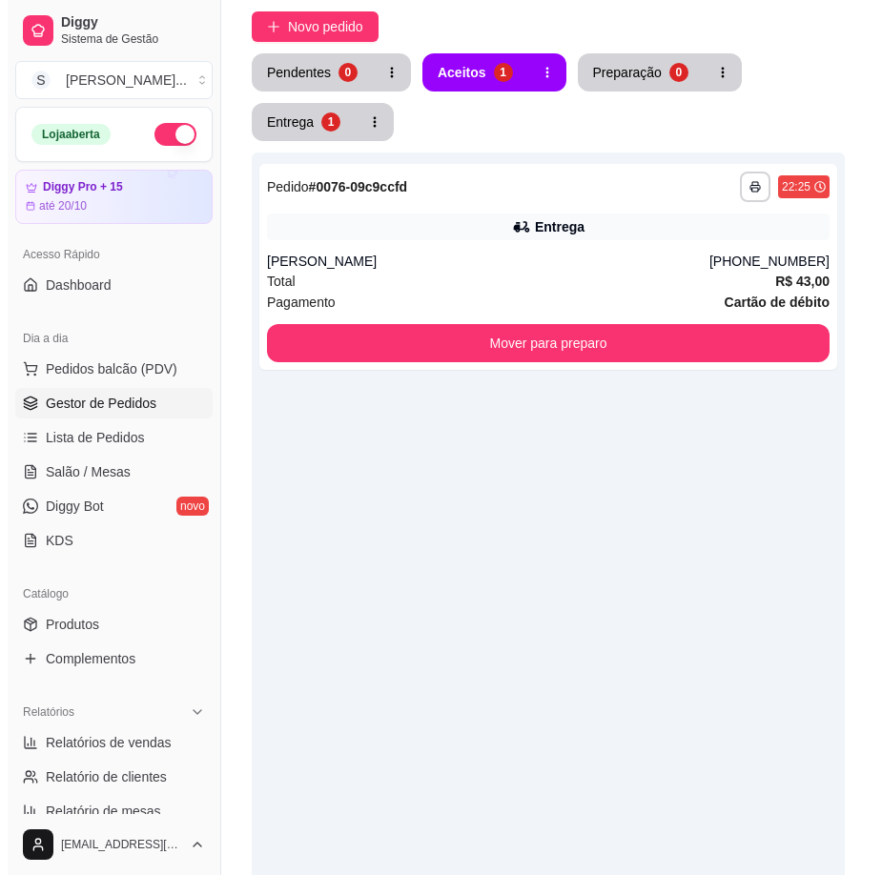
scroll to position [0, 0]
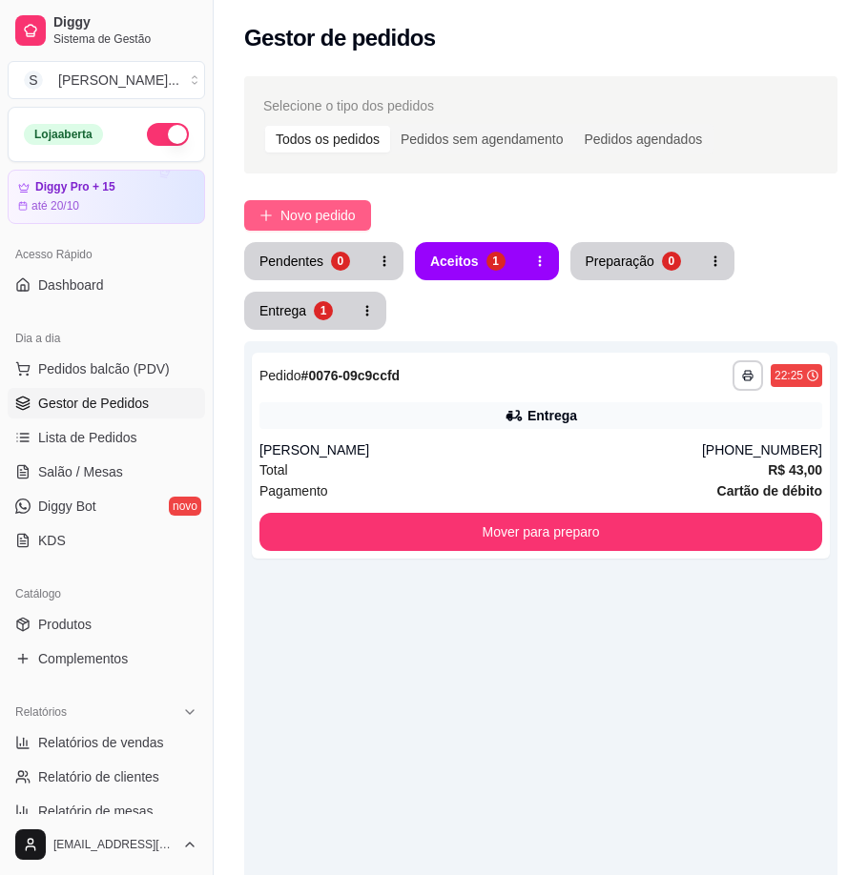
click at [338, 207] on span "Novo pedido" at bounding box center [317, 215] width 75 height 21
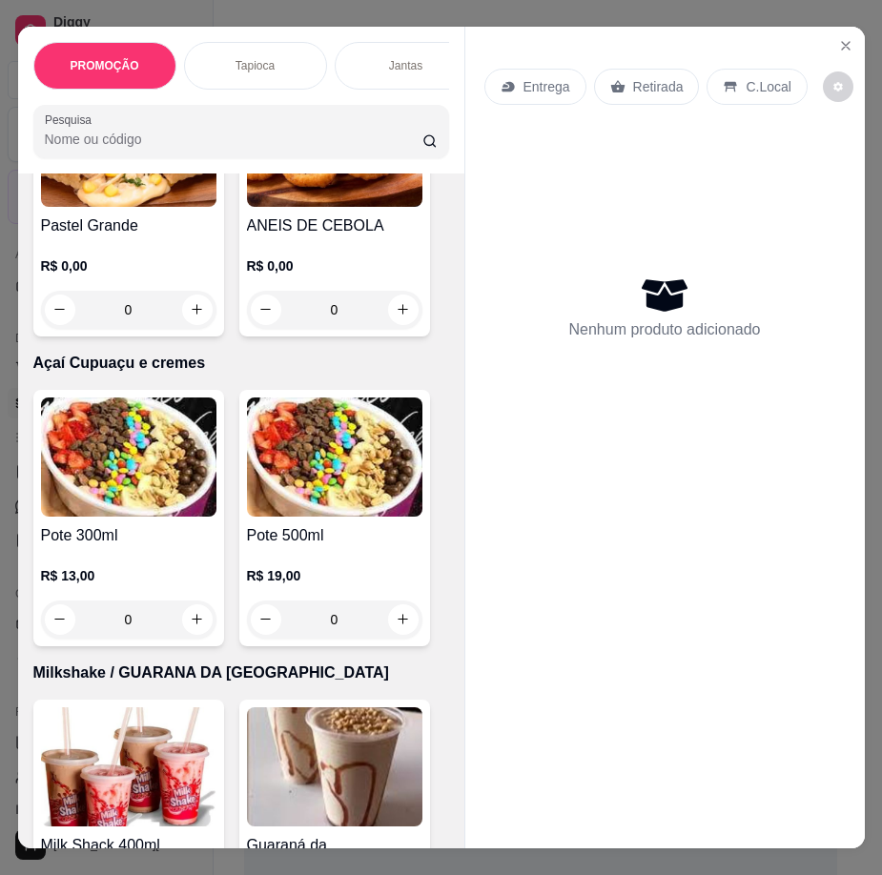
scroll to position [7825, 0]
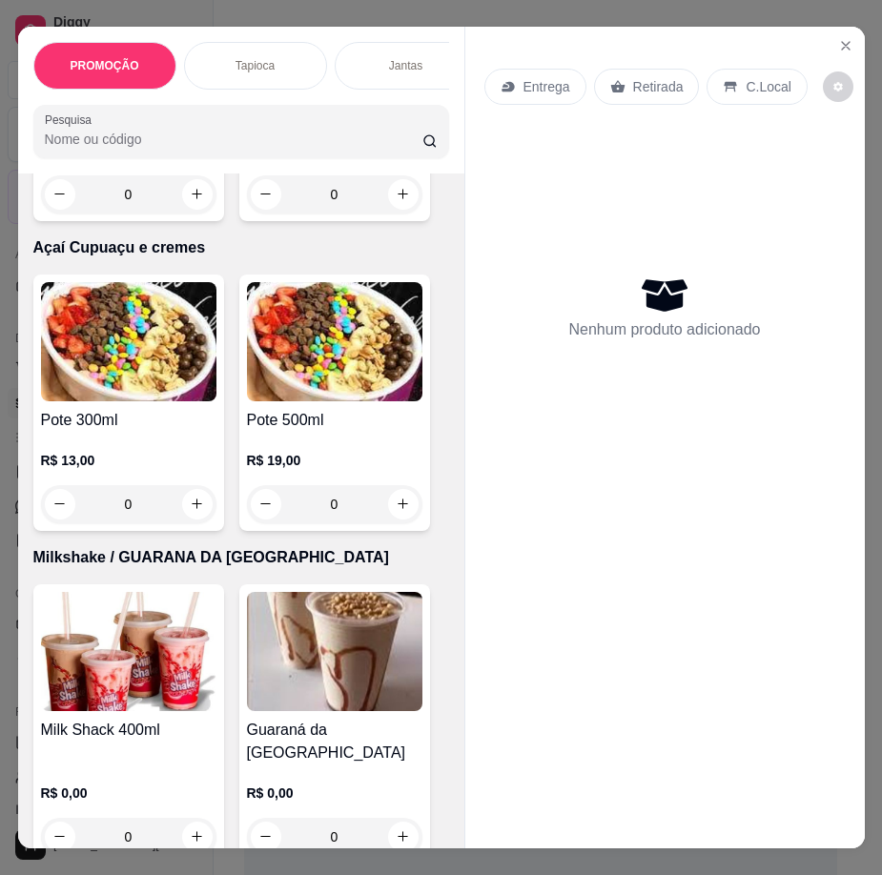
click at [324, 441] on div "R$ 19,00 0" at bounding box center [334, 478] width 175 height 92
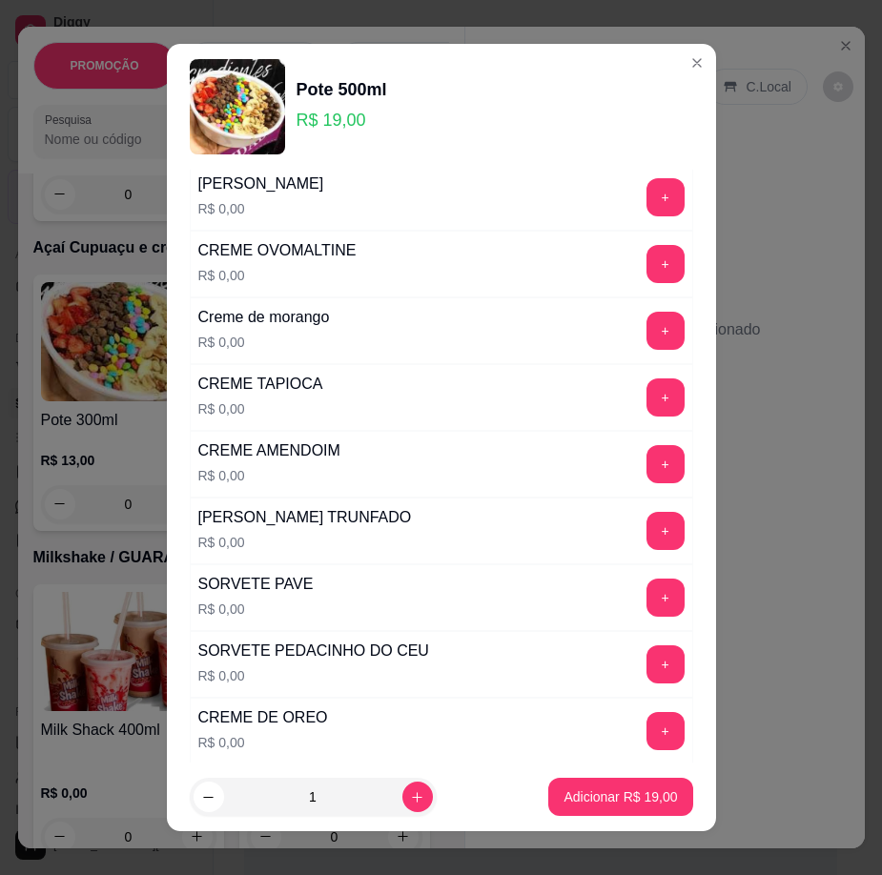
scroll to position [667, 0]
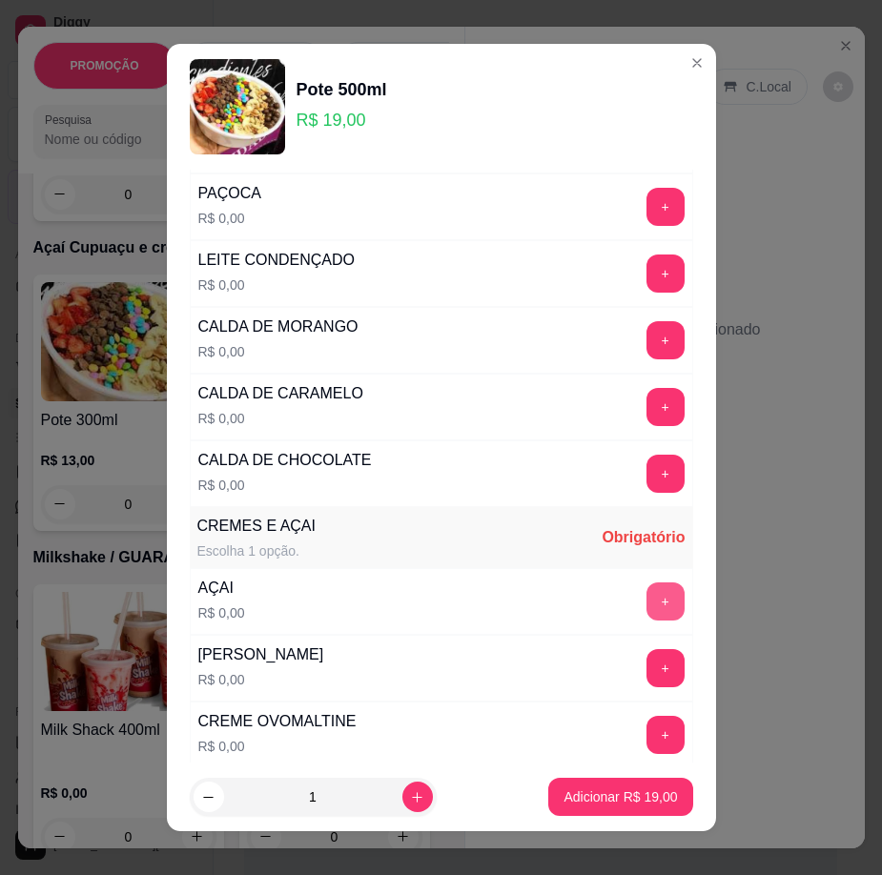
click at [646, 599] on button "+" at bounding box center [665, 602] width 38 height 38
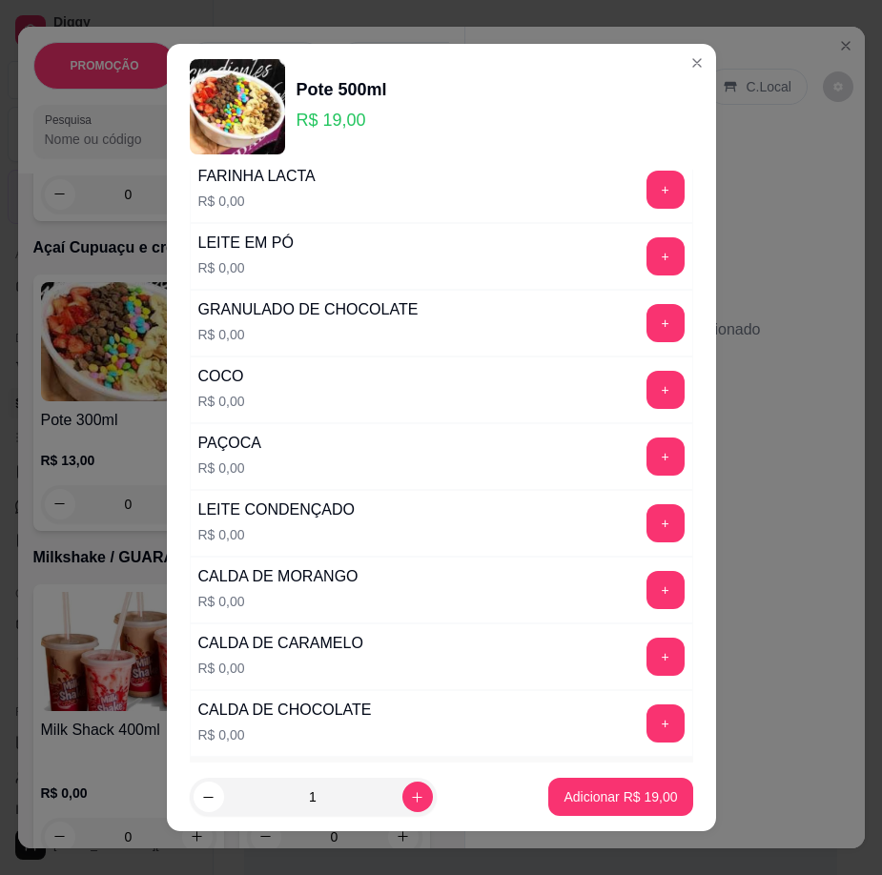
scroll to position [381, 0]
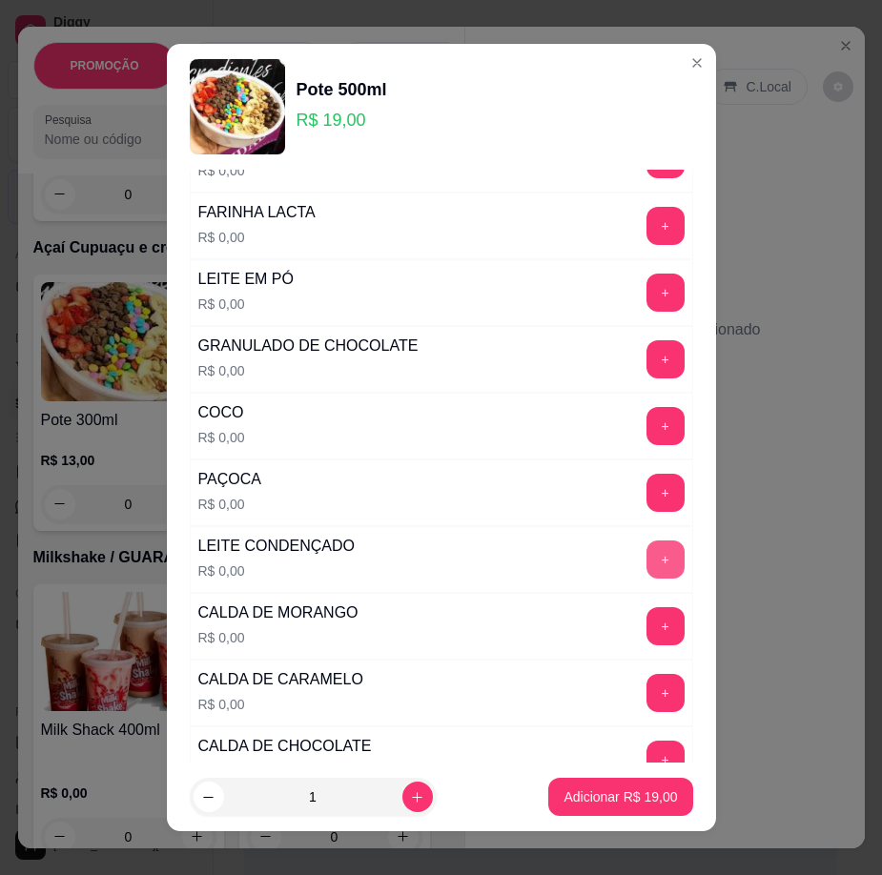
click at [646, 567] on button "+" at bounding box center [665, 560] width 38 height 38
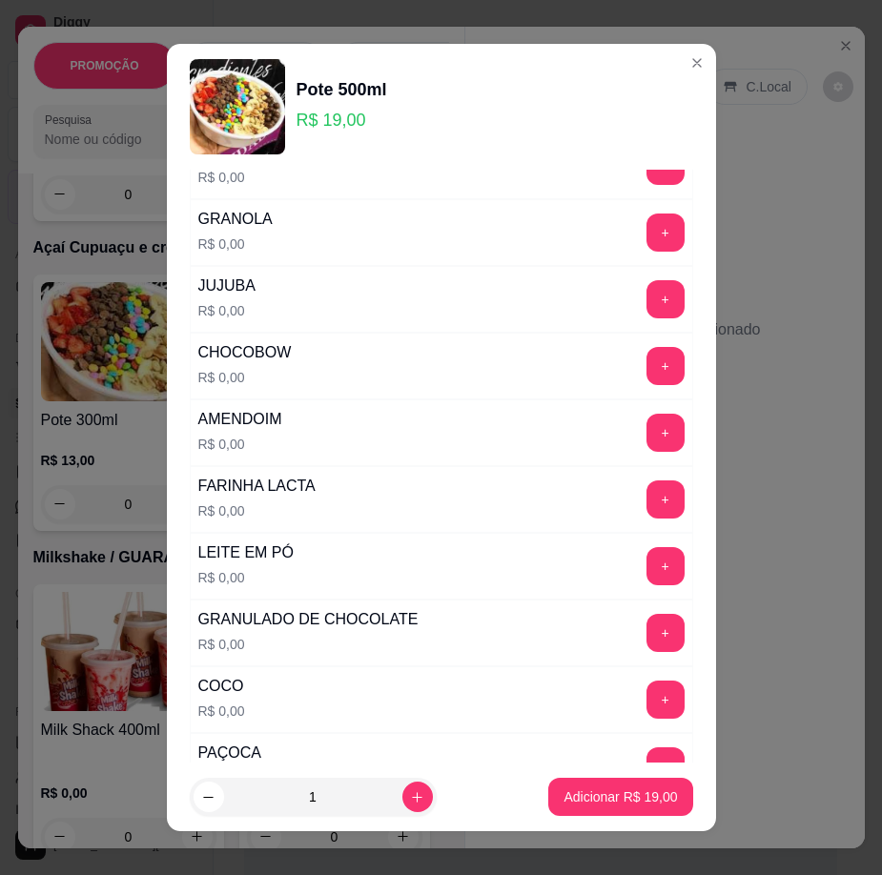
scroll to position [0, 0]
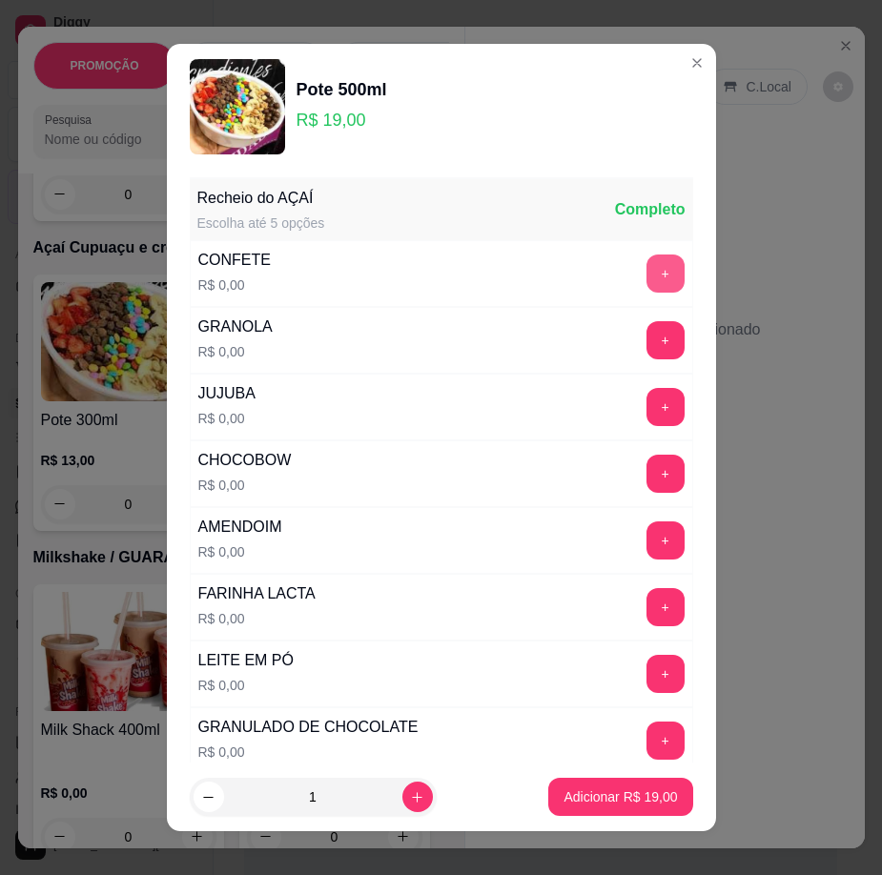
click at [646, 257] on button "+" at bounding box center [665, 274] width 38 height 38
click at [646, 415] on button "+" at bounding box center [665, 407] width 38 height 38
click at [646, 479] on button "+" at bounding box center [665, 474] width 38 height 38
click at [646, 332] on button "+" at bounding box center [665, 340] width 38 height 38
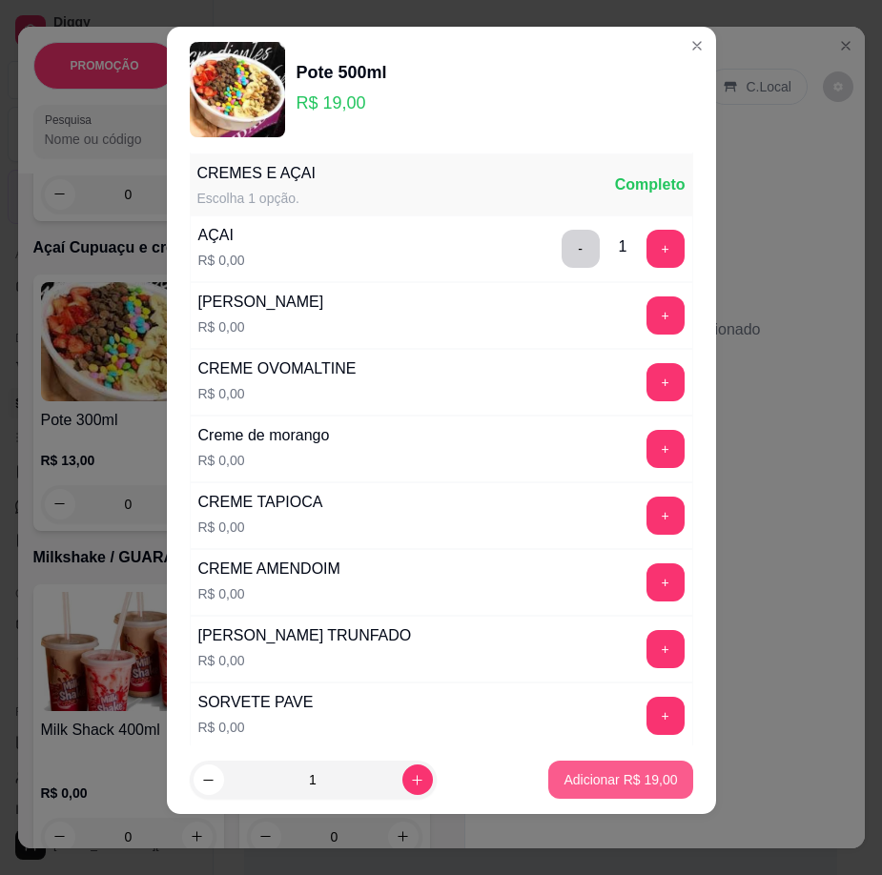
scroll to position [1005, 0]
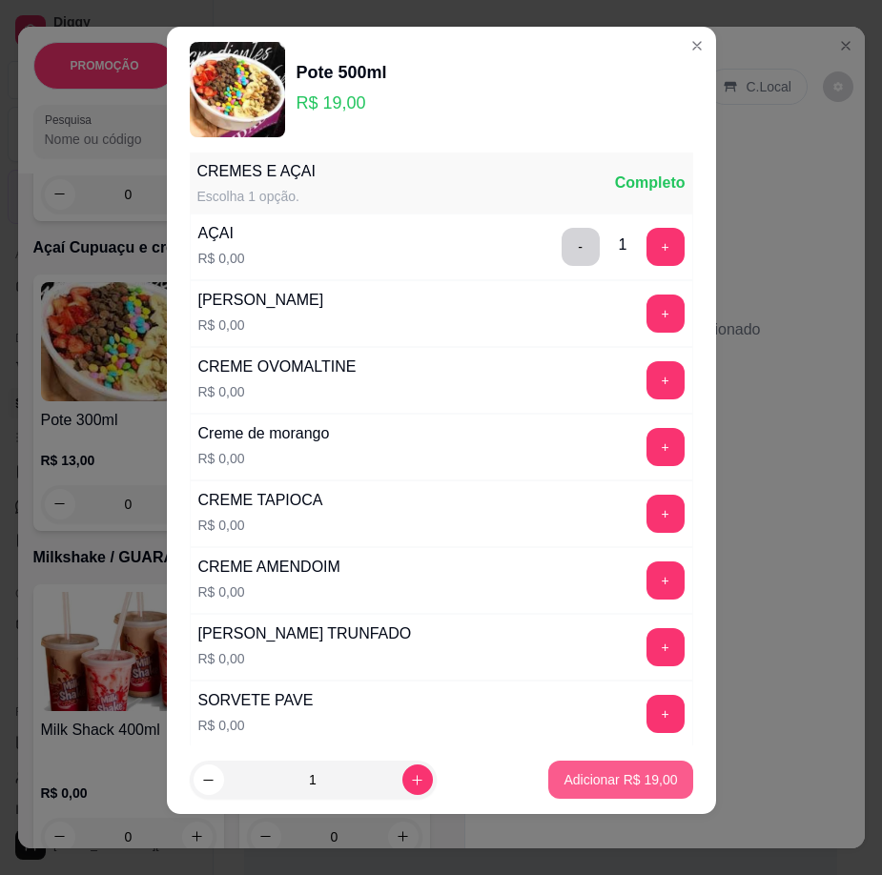
click at [625, 778] on p "Adicionar R$ 19,00" at bounding box center [620, 779] width 113 height 19
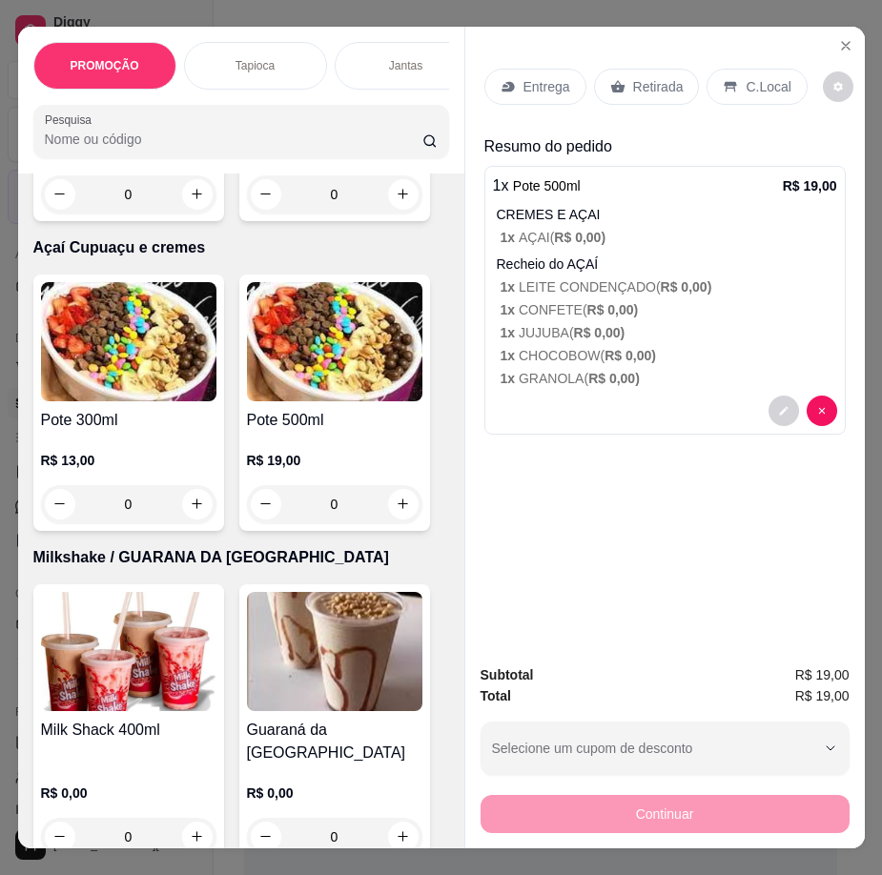
click at [611, 57] on div "Entrega Retirada C.Local" at bounding box center [664, 86] width 361 height 67
click at [620, 74] on div "Retirada" at bounding box center [647, 87] width 106 height 36
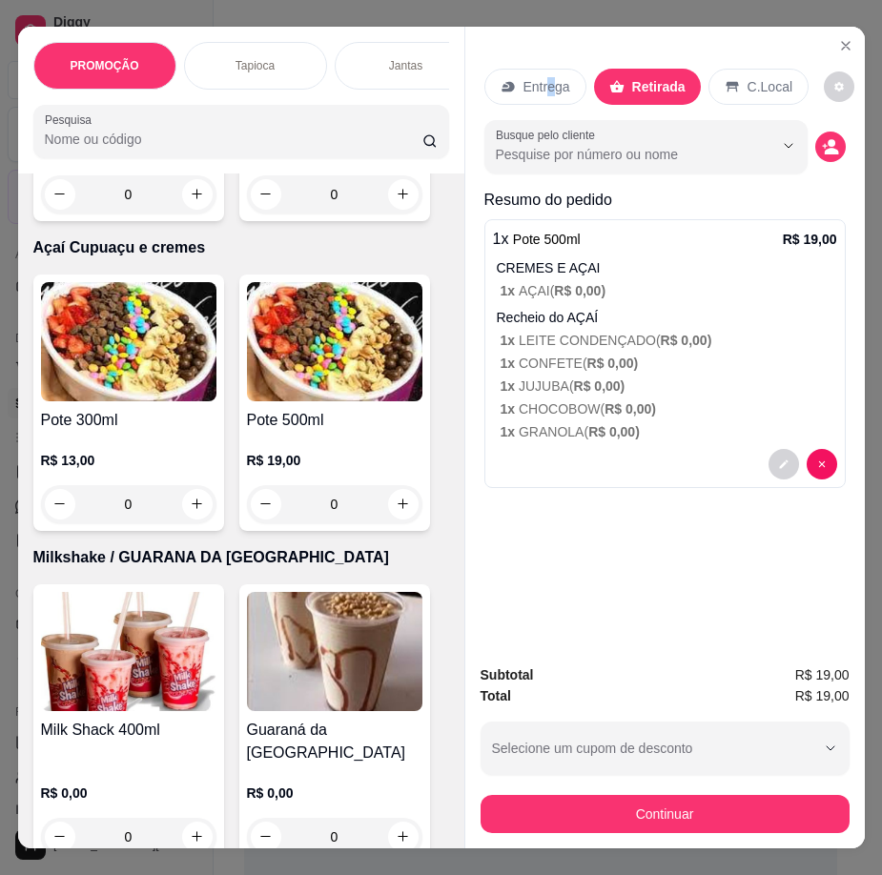
click at [544, 77] on p "Entrega" at bounding box center [546, 86] width 47 height 19
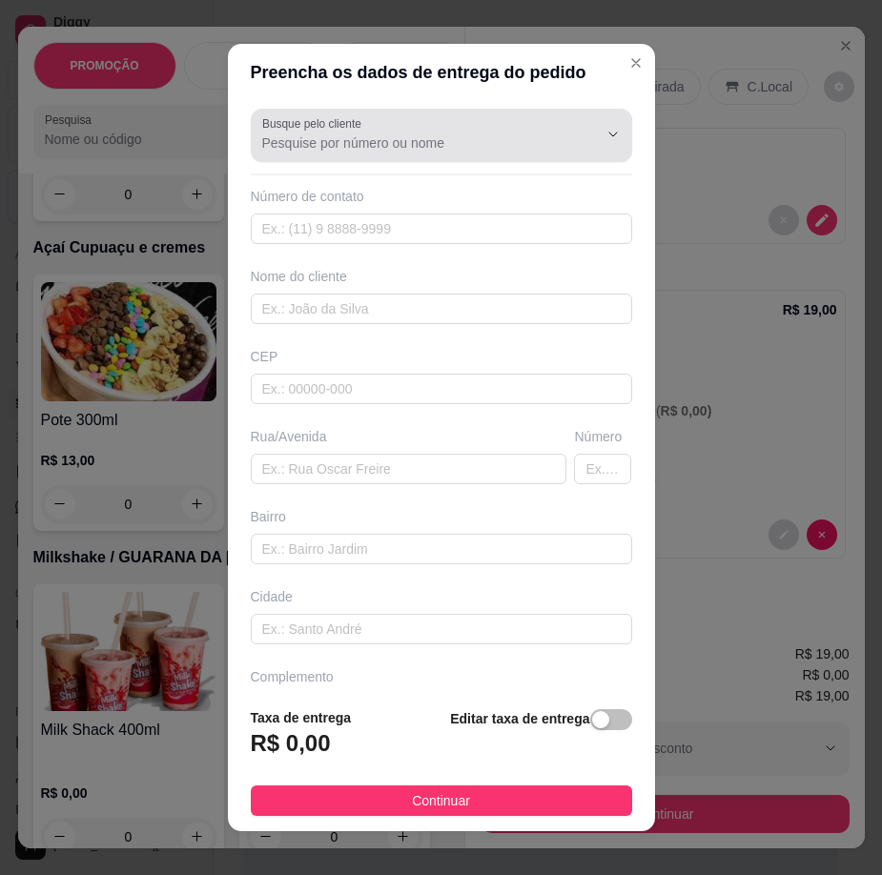
click at [400, 141] on input "Busque pelo cliente" at bounding box center [414, 142] width 305 height 19
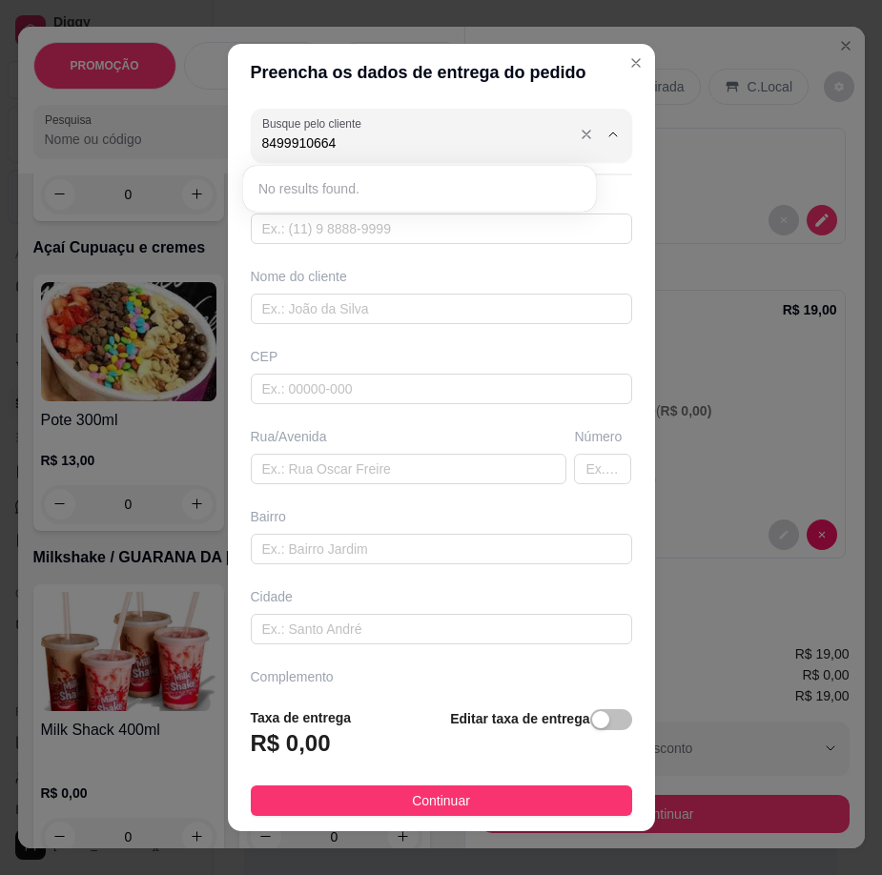
type input "84999106644"
click at [423, 237] on input "text" at bounding box center [441, 229] width 381 height 31
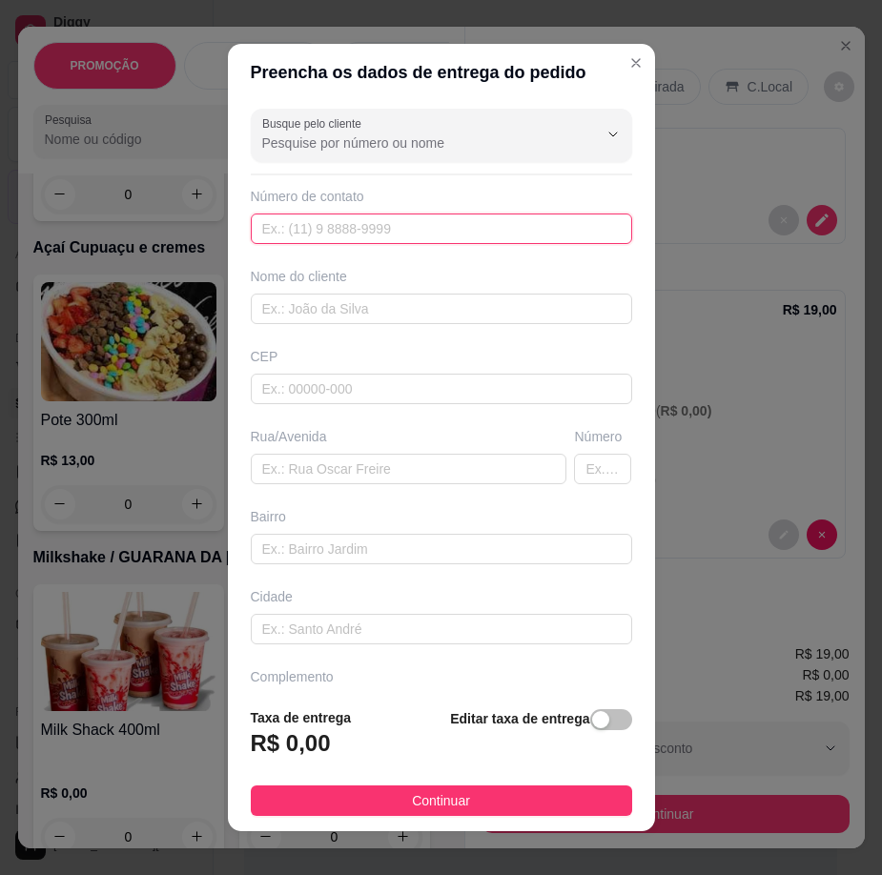
click at [423, 236] on input "text" at bounding box center [441, 229] width 381 height 31
type input "[PHONE_NUMBER]"
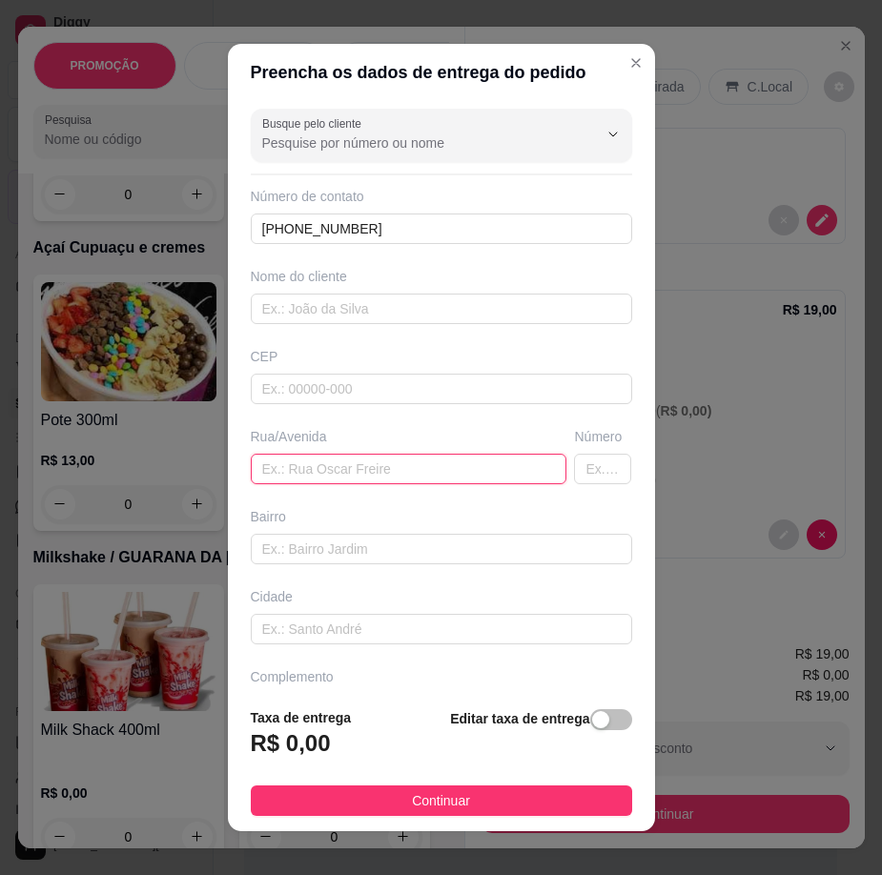
click at [499, 475] on input "text" at bounding box center [409, 469] width 317 height 31
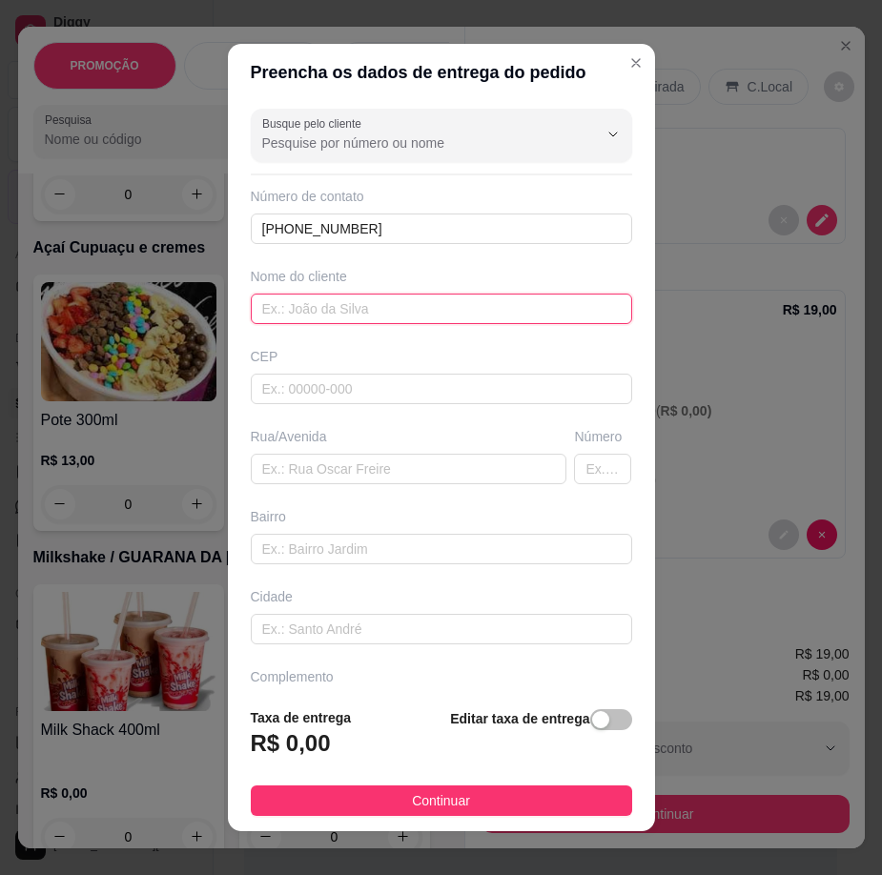
click at [290, 302] on input "text" at bounding box center [441, 309] width 381 height 31
paste input "[GEOGRAPHIC_DATA]"
type input "[GEOGRAPHIC_DATA]"
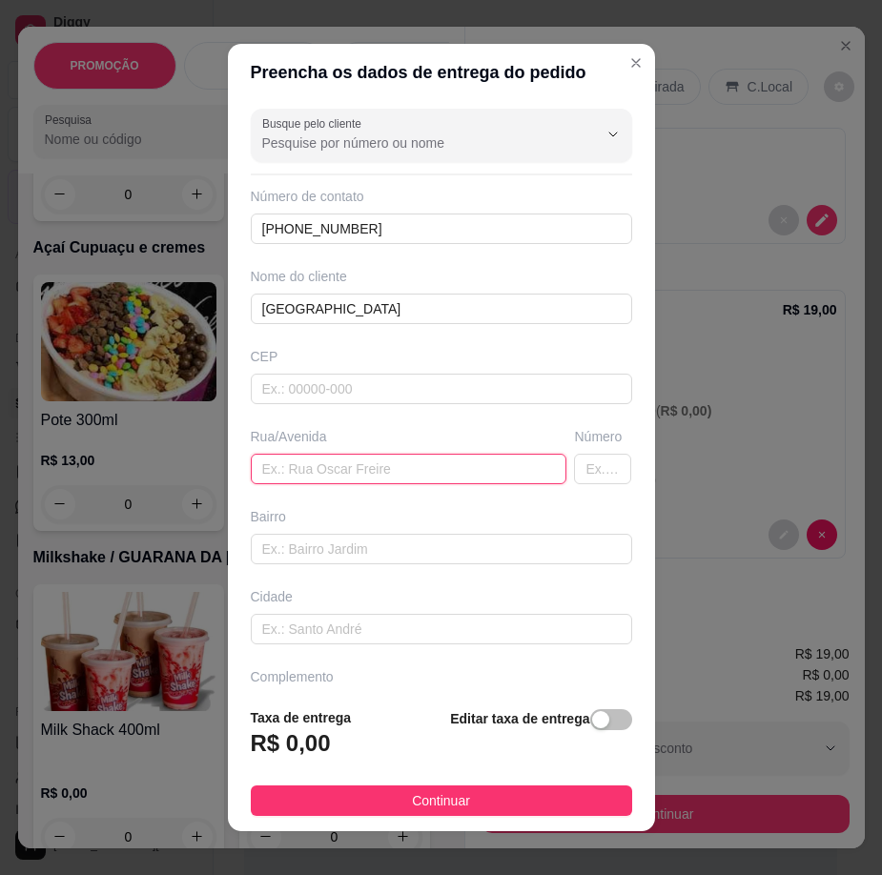
click at [324, 481] on input "text" at bounding box center [409, 469] width 317 height 31
paste input "Rua Bem-te-vi 454"
type input "Rua Bem-te-vi 454"
click at [590, 718] on span "button" at bounding box center [611, 719] width 42 height 21
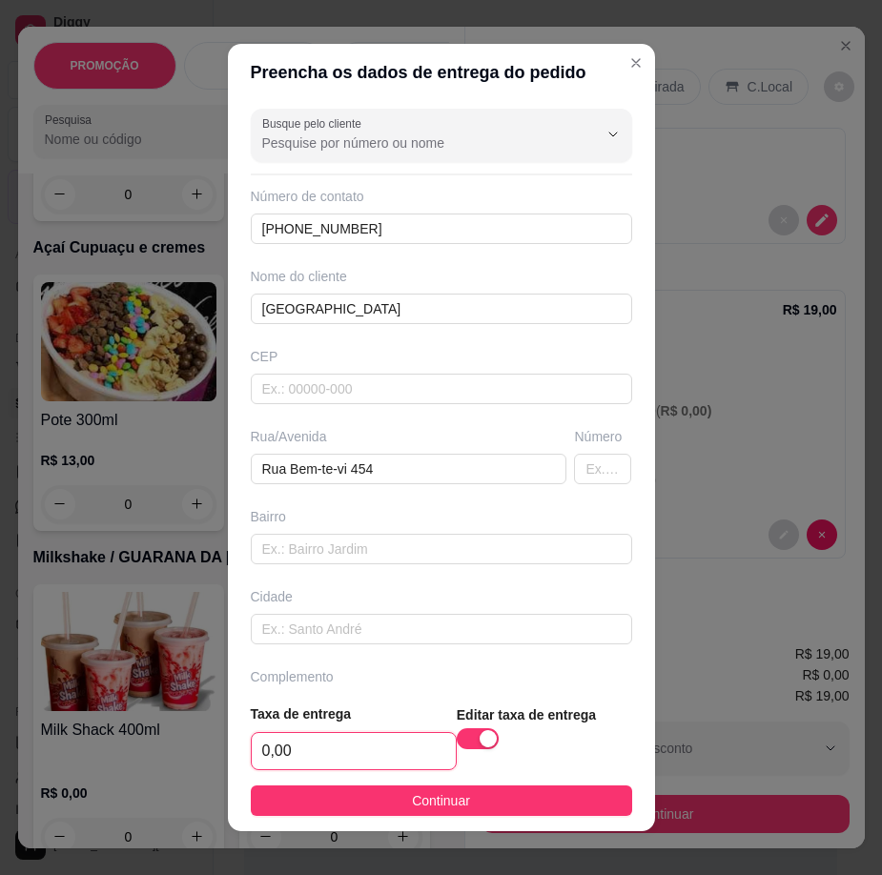
click at [417, 747] on input "0,00" at bounding box center [354, 751] width 204 height 36
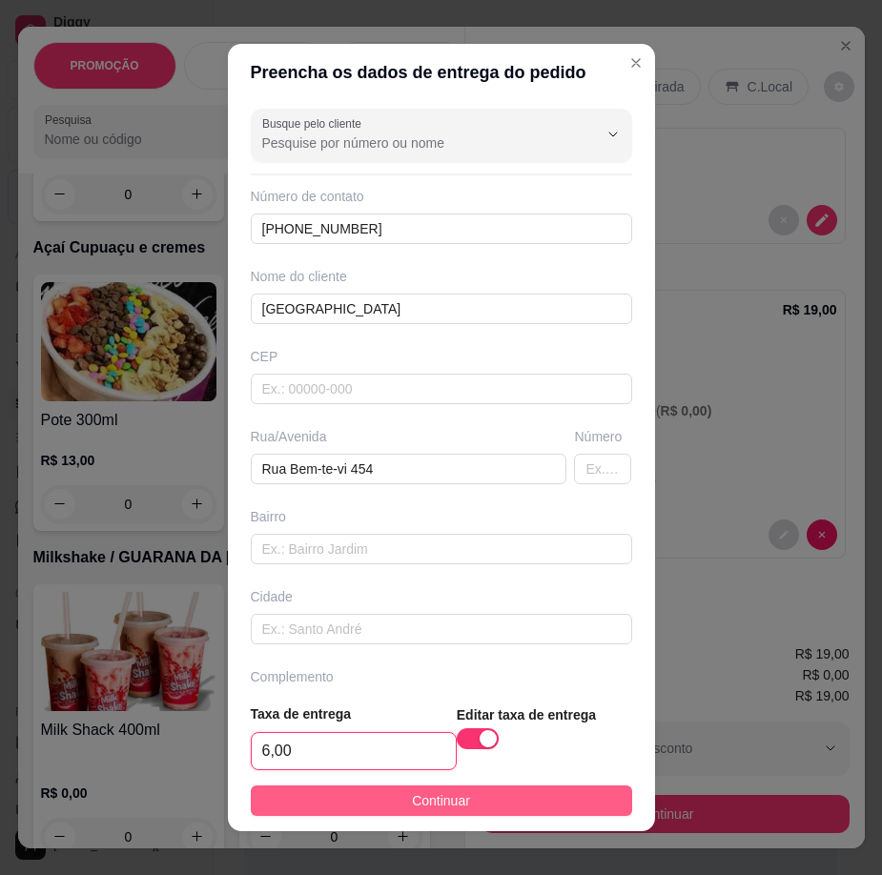
type input "6,00"
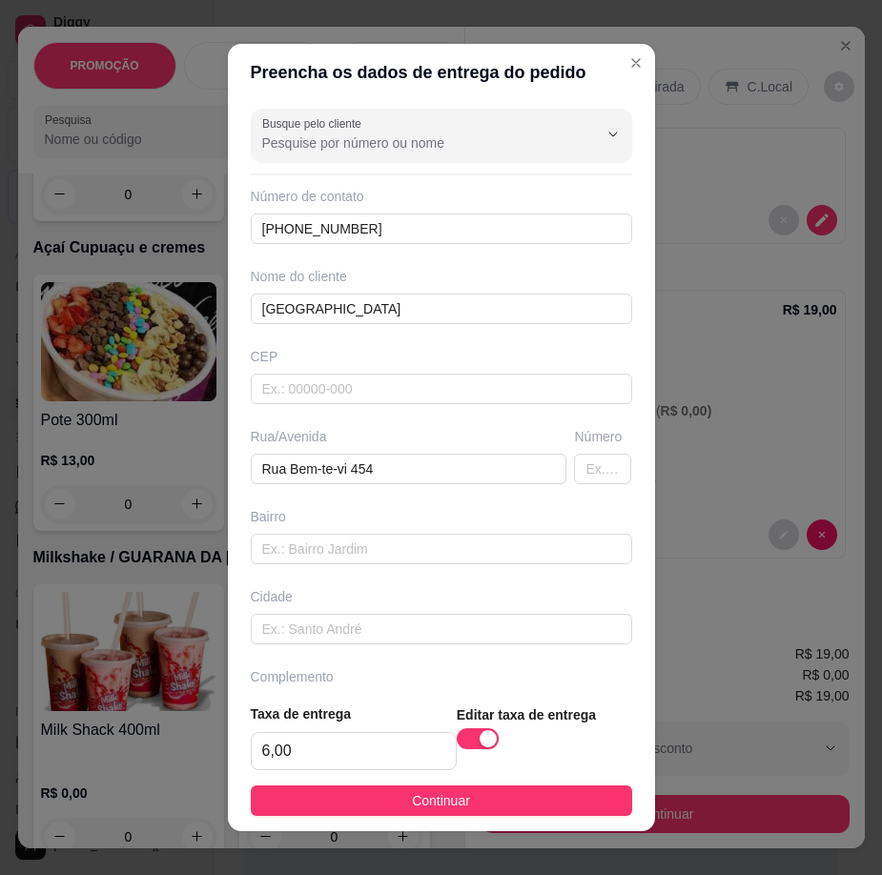
drag, startPoint x: 486, startPoint y: 791, endPoint x: 723, endPoint y: 819, distance: 238.1
click at [488, 791] on button "Continuar" at bounding box center [441, 801] width 381 height 31
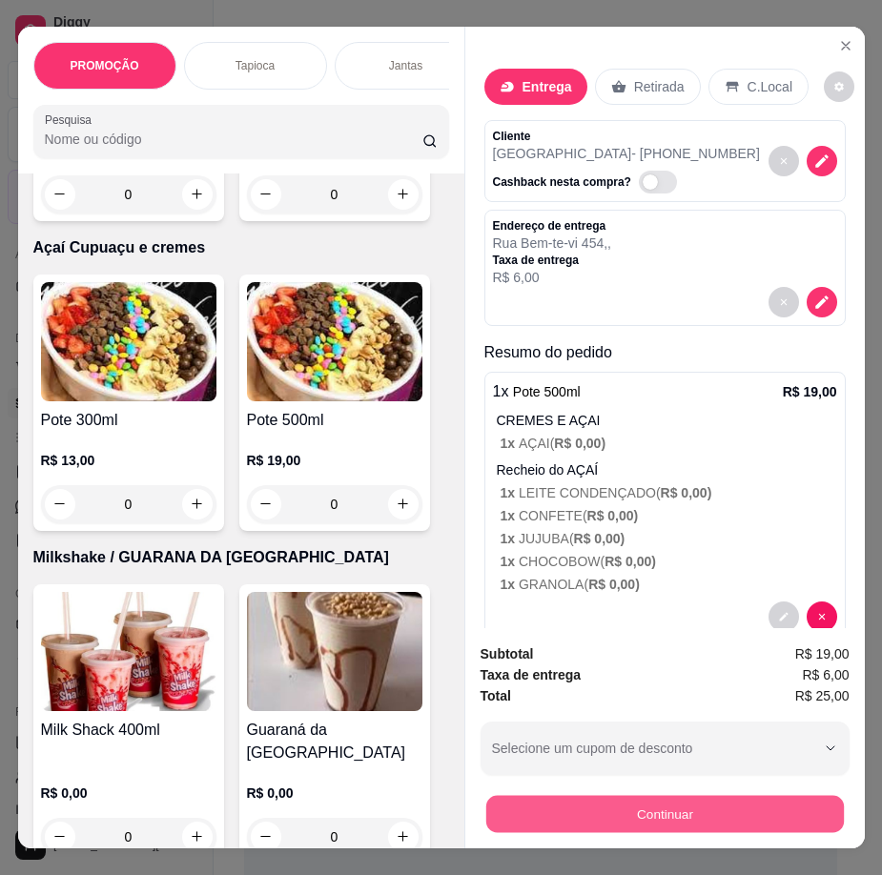
click at [742, 805] on button "Continuar" at bounding box center [664, 814] width 358 height 37
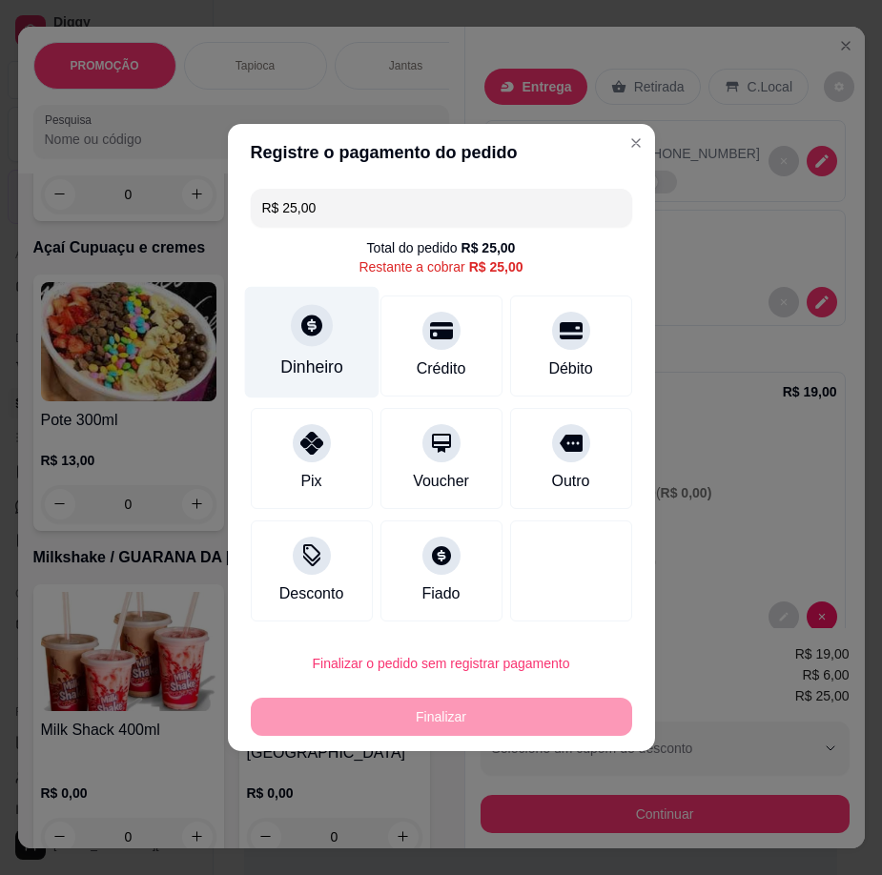
click at [308, 360] on div "Dinheiro" at bounding box center [311, 367] width 63 height 25
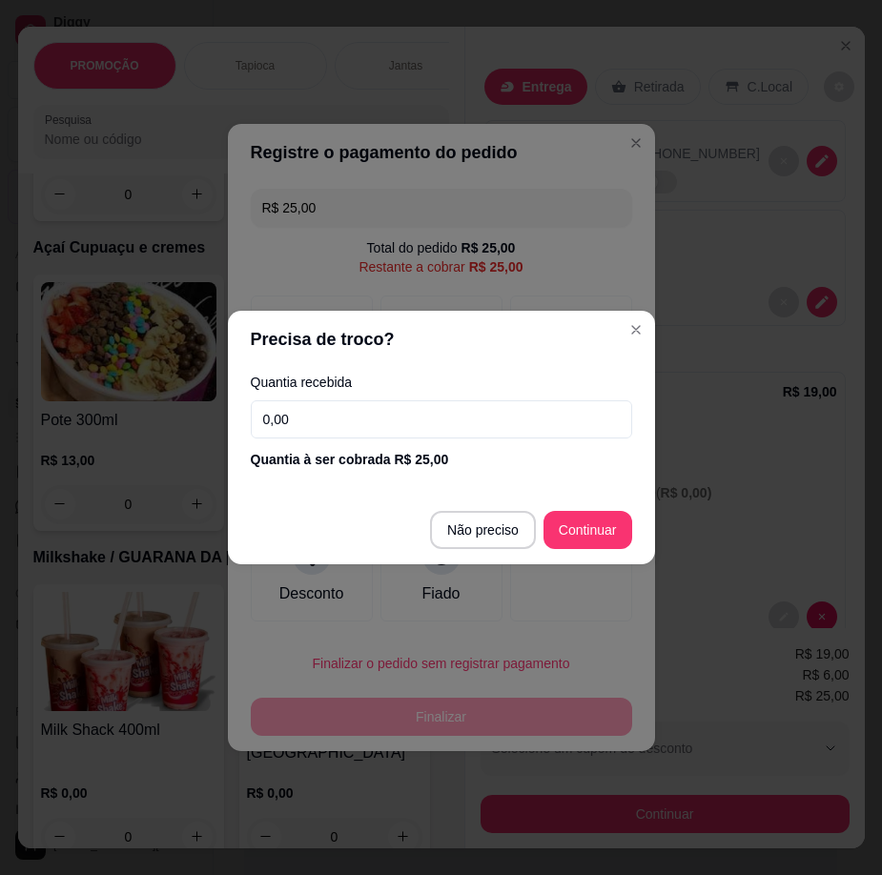
click at [404, 425] on input "0,00" at bounding box center [441, 419] width 381 height 38
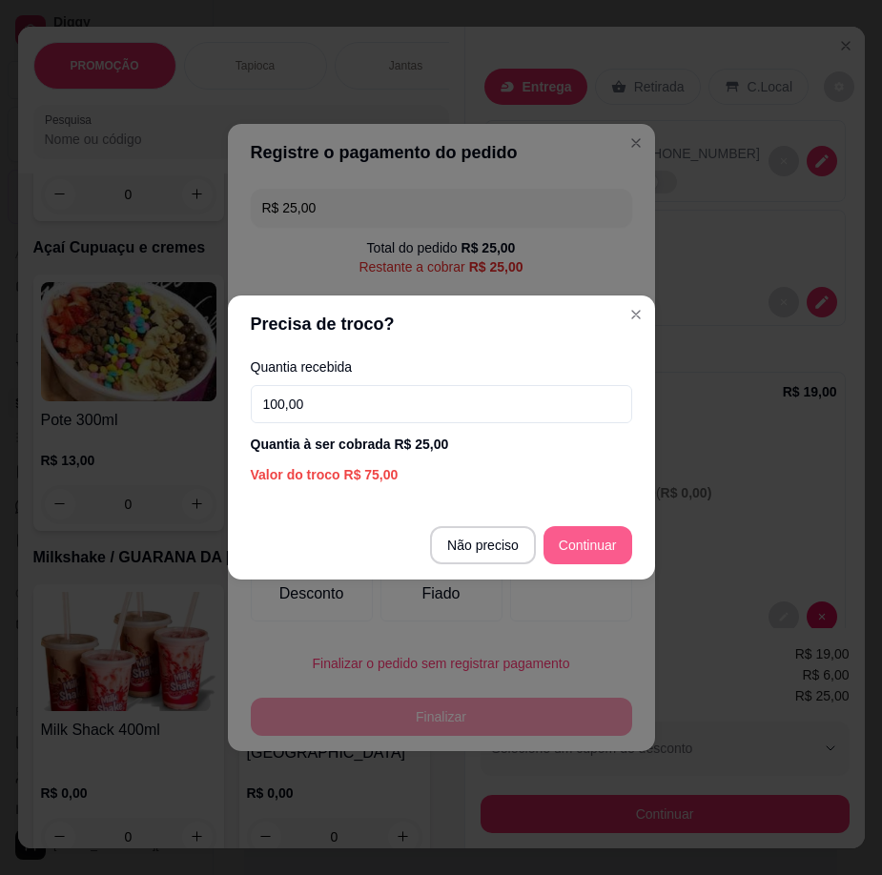
type input "100,00"
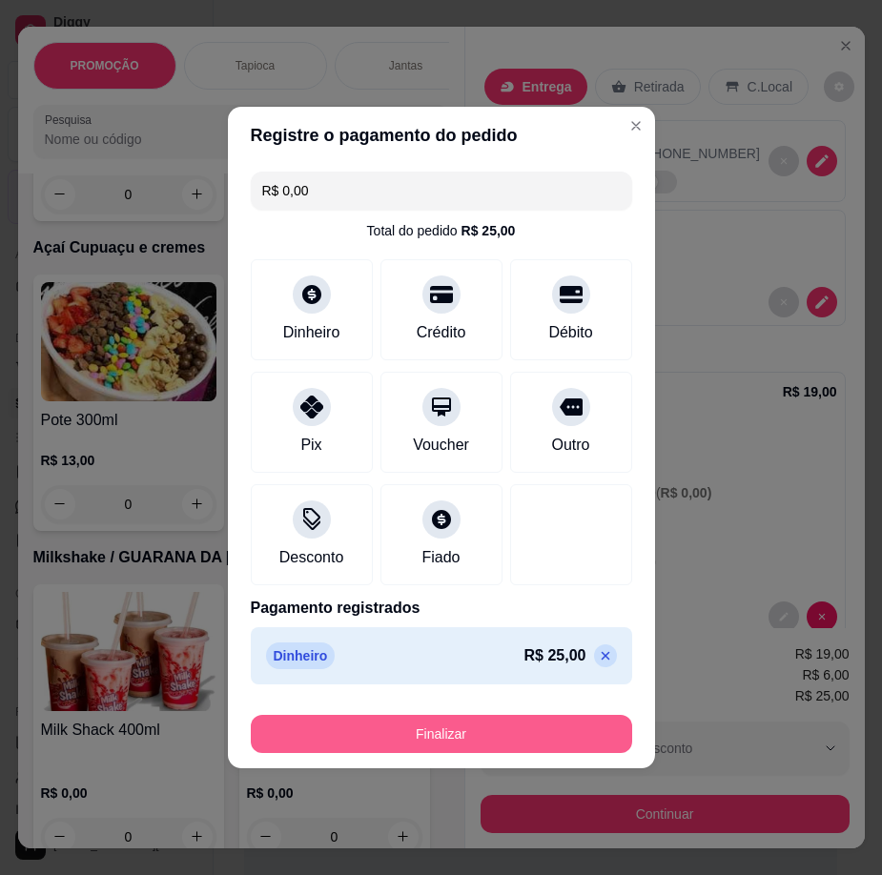
click at [552, 741] on button "Finalizar" at bounding box center [441, 734] width 381 height 38
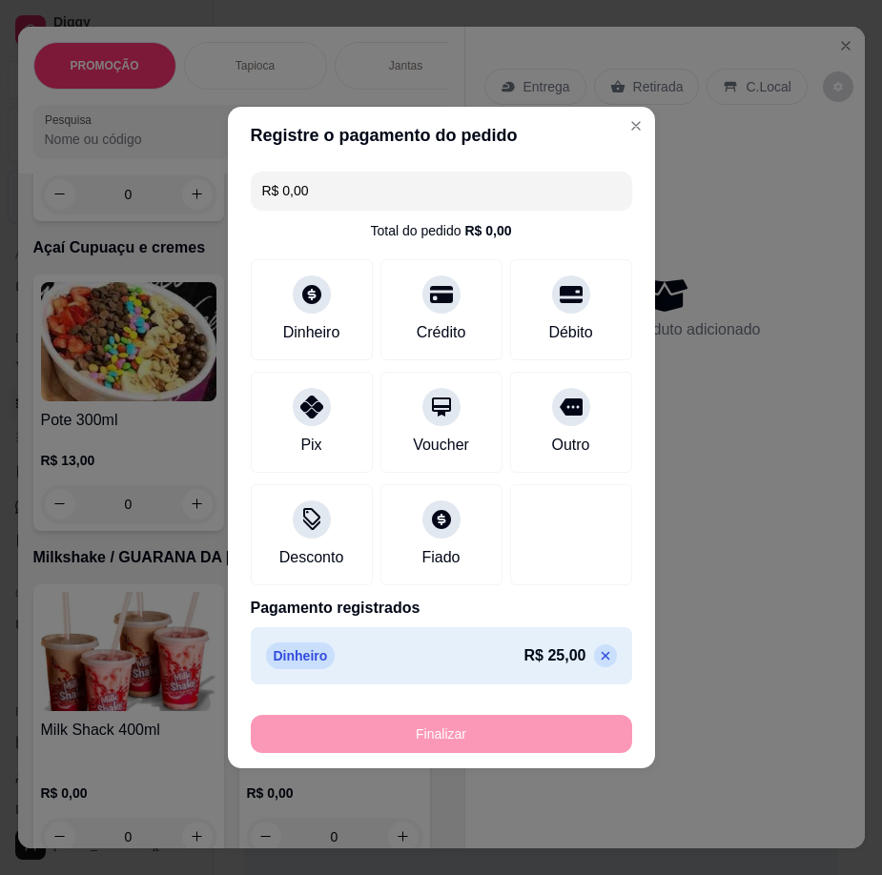
type input "-R$ 25,00"
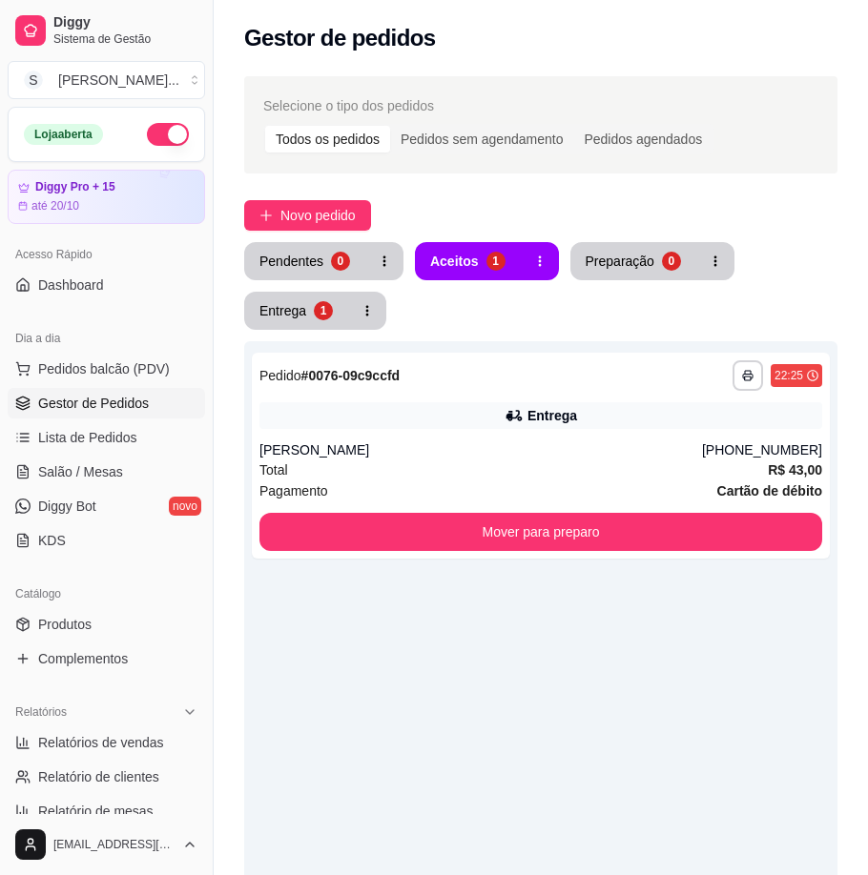
click at [315, 238] on div "**********" at bounding box center [541, 652] width 654 height 1175
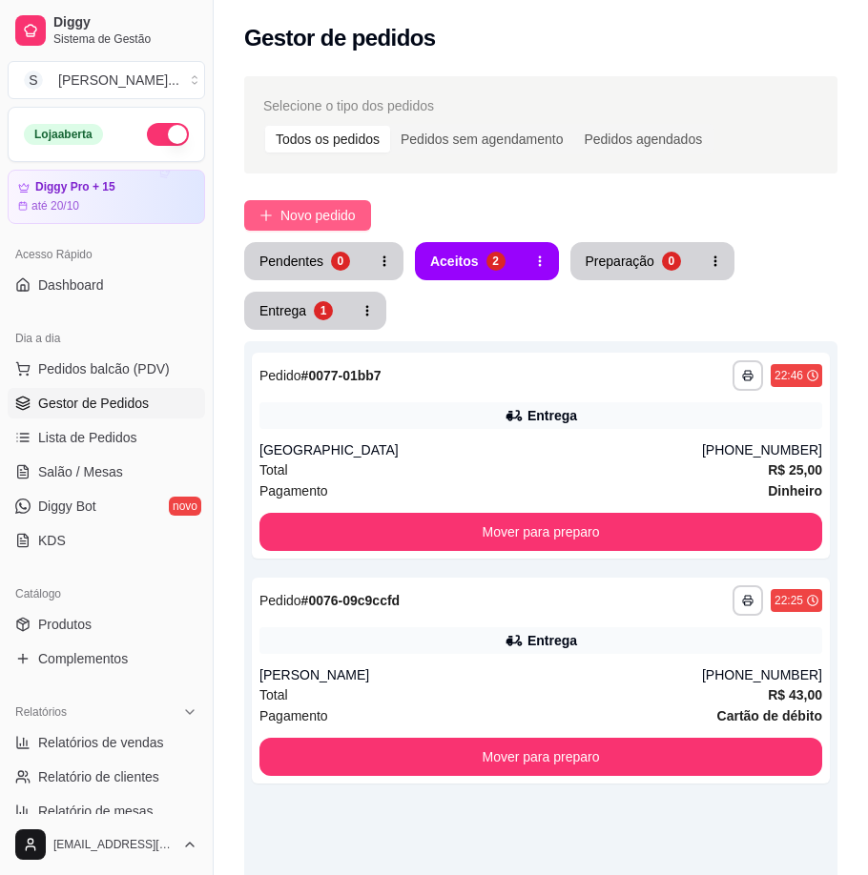
click at [313, 222] on span "Novo pedido" at bounding box center [317, 215] width 75 height 21
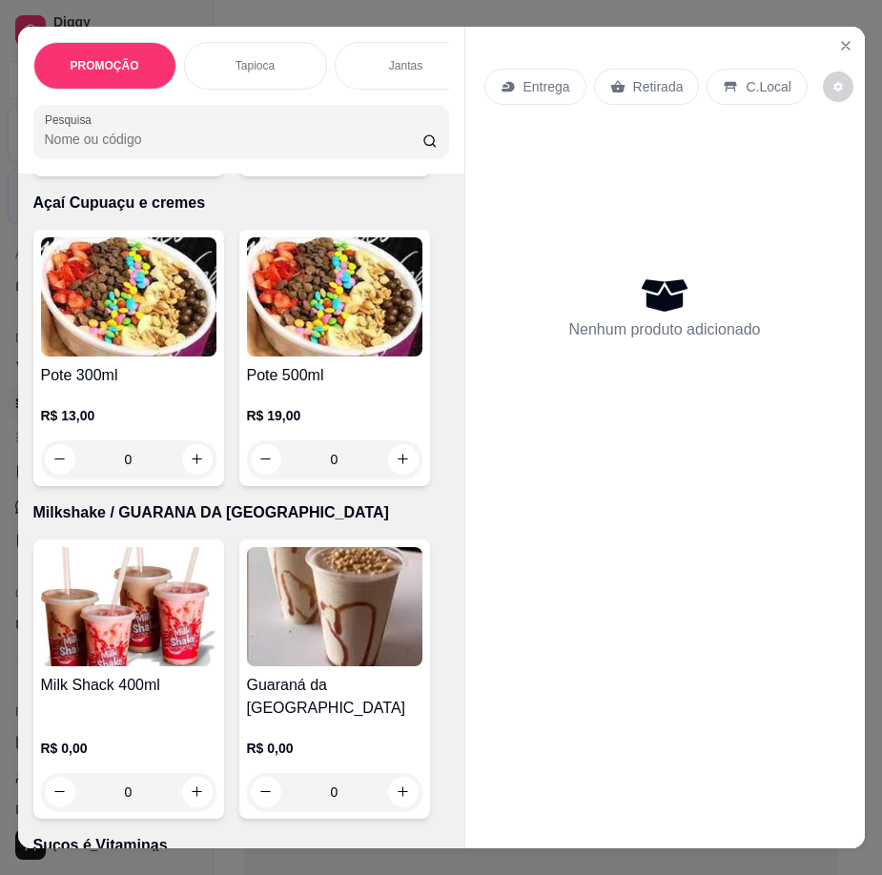
scroll to position [7914, 0]
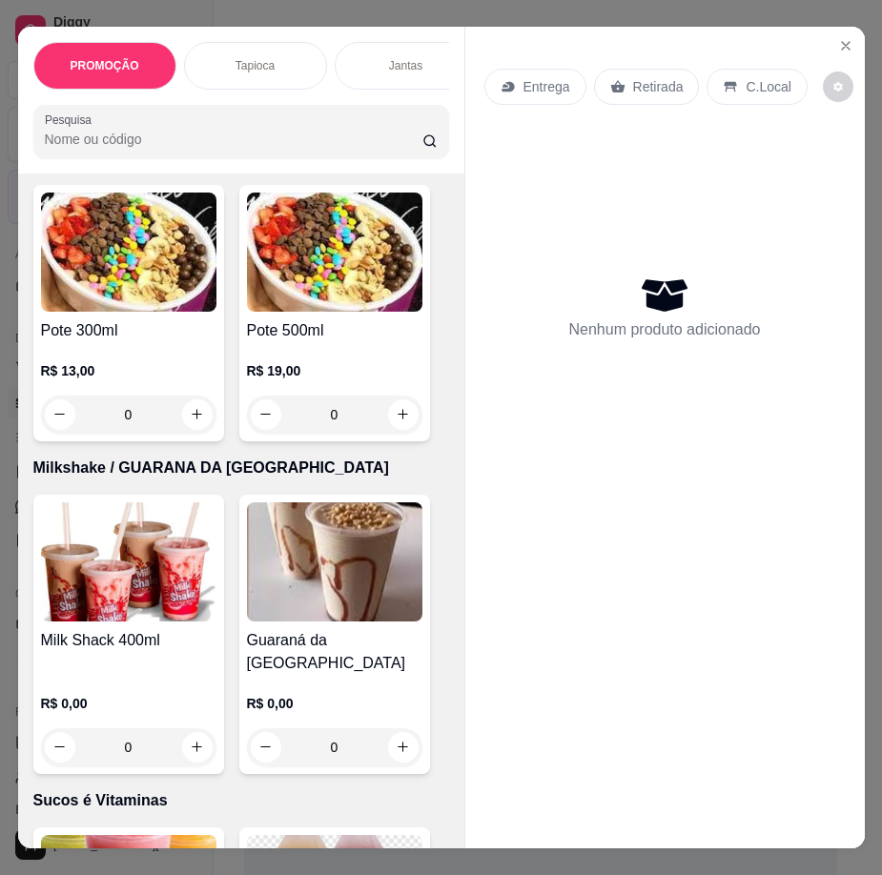
click at [283, 310] on img at bounding box center [334, 252] width 175 height 119
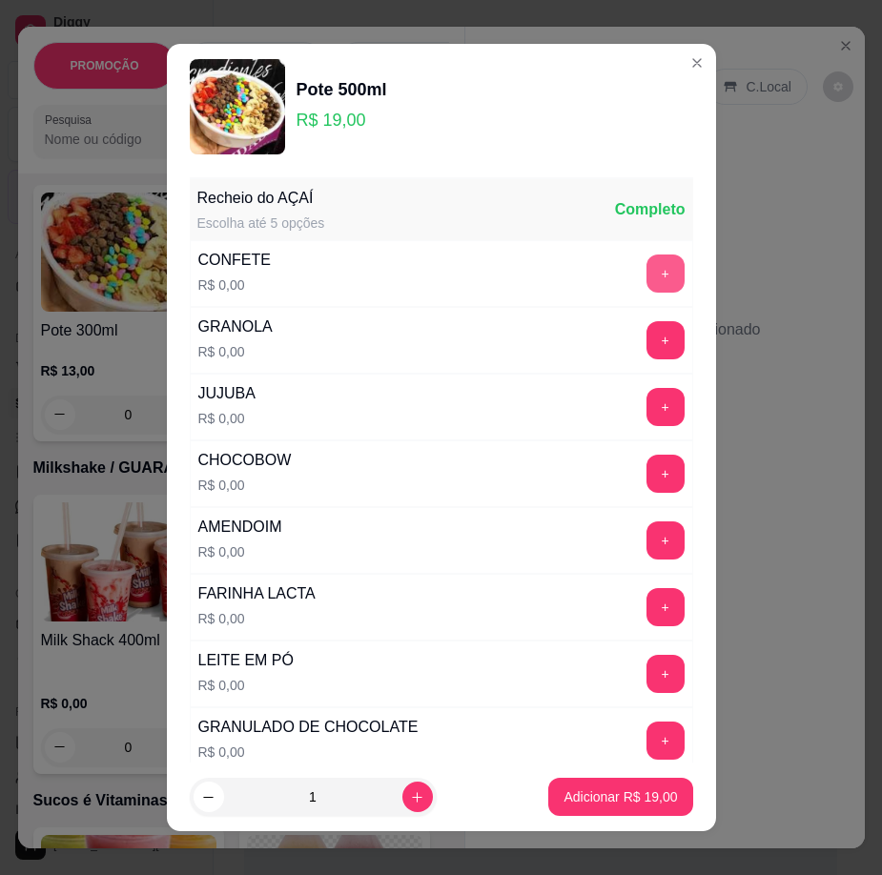
click at [646, 266] on button "+" at bounding box center [665, 274] width 38 height 38
click at [646, 339] on button "+" at bounding box center [665, 340] width 38 height 38
click at [646, 472] on button "+" at bounding box center [665, 474] width 38 height 38
click at [646, 553] on button "+" at bounding box center [665, 541] width 38 height 38
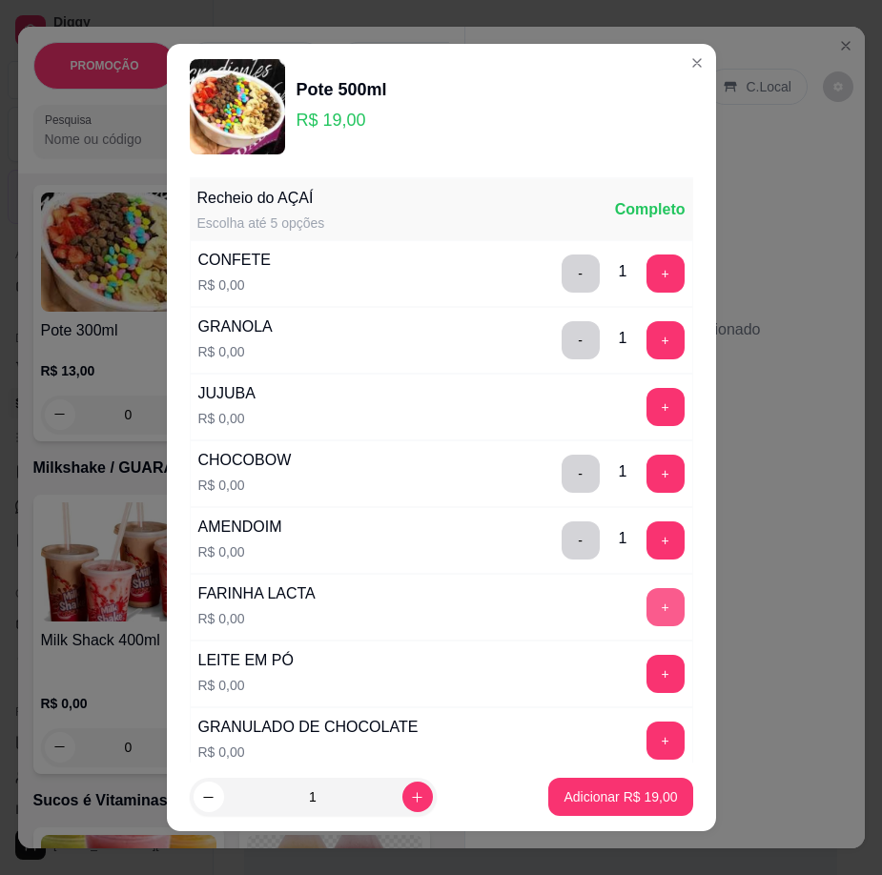
click at [646, 599] on button "+" at bounding box center [665, 607] width 38 height 38
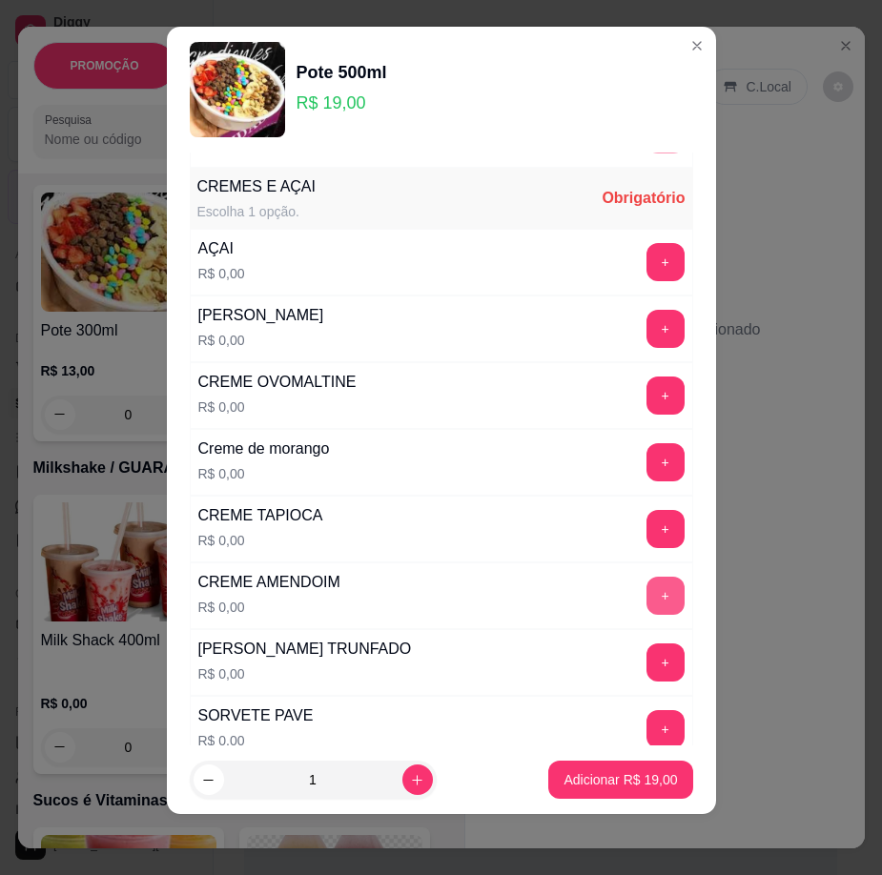
scroll to position [1005, 0]
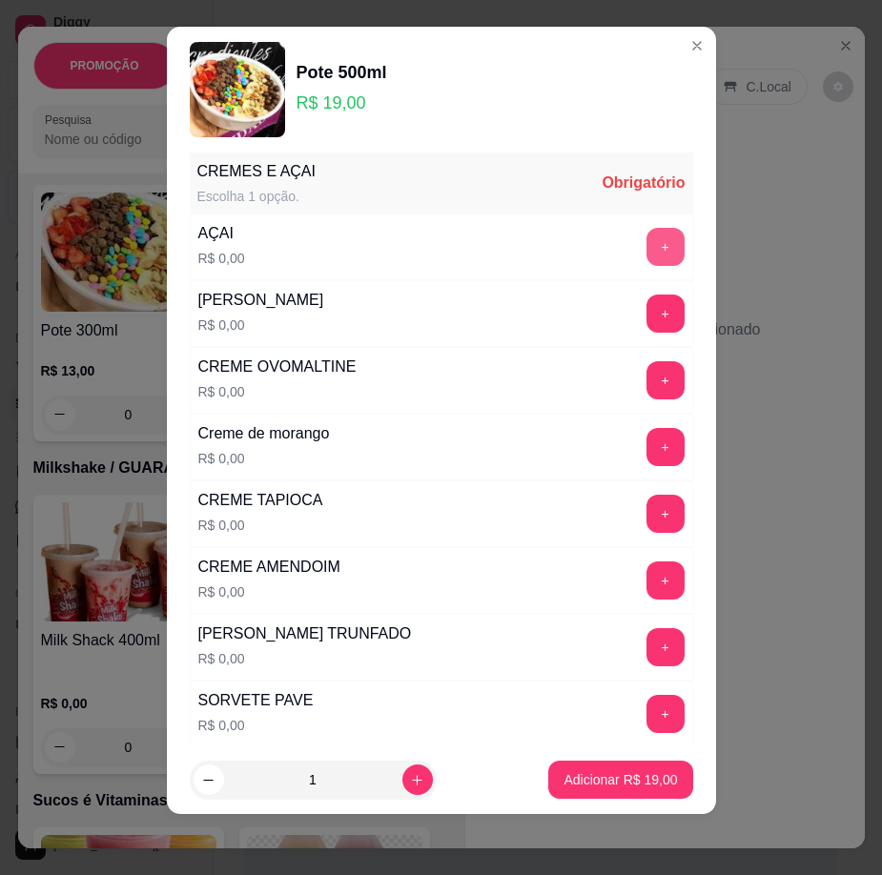
click at [646, 240] on button "+" at bounding box center [665, 247] width 38 height 38
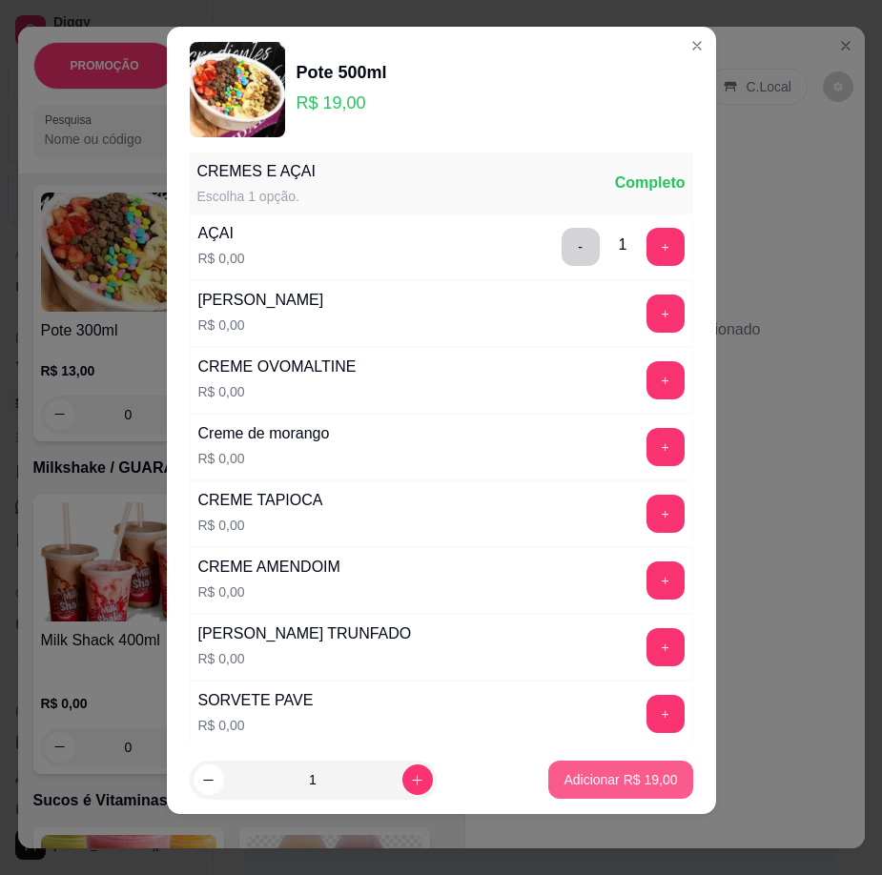
click at [622, 766] on button "Adicionar R$ 19,00" at bounding box center [620, 780] width 144 height 38
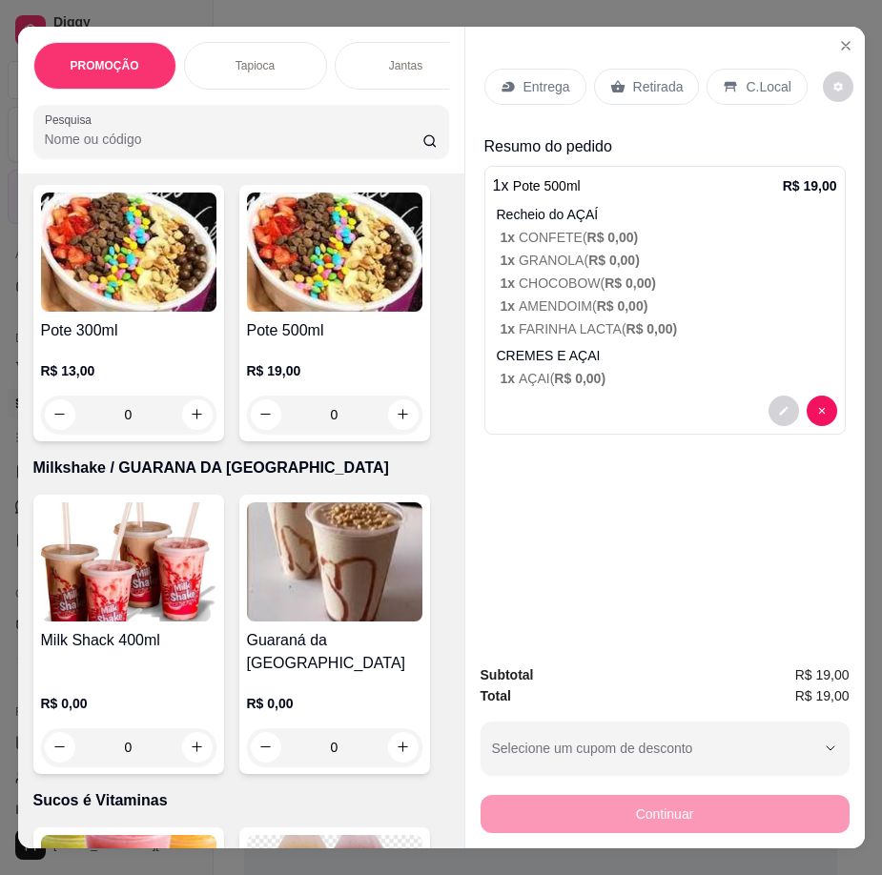
click at [542, 82] on p "Entrega" at bounding box center [546, 86] width 47 height 19
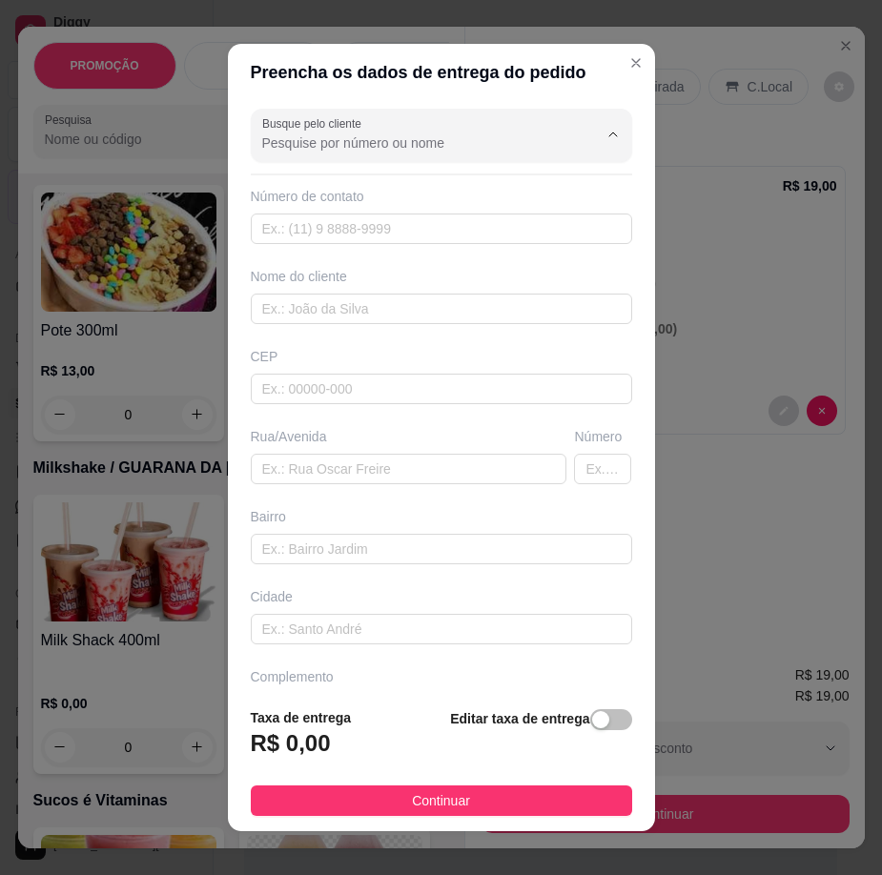
click at [365, 138] on input "Busque pelo cliente" at bounding box center [414, 142] width 305 height 19
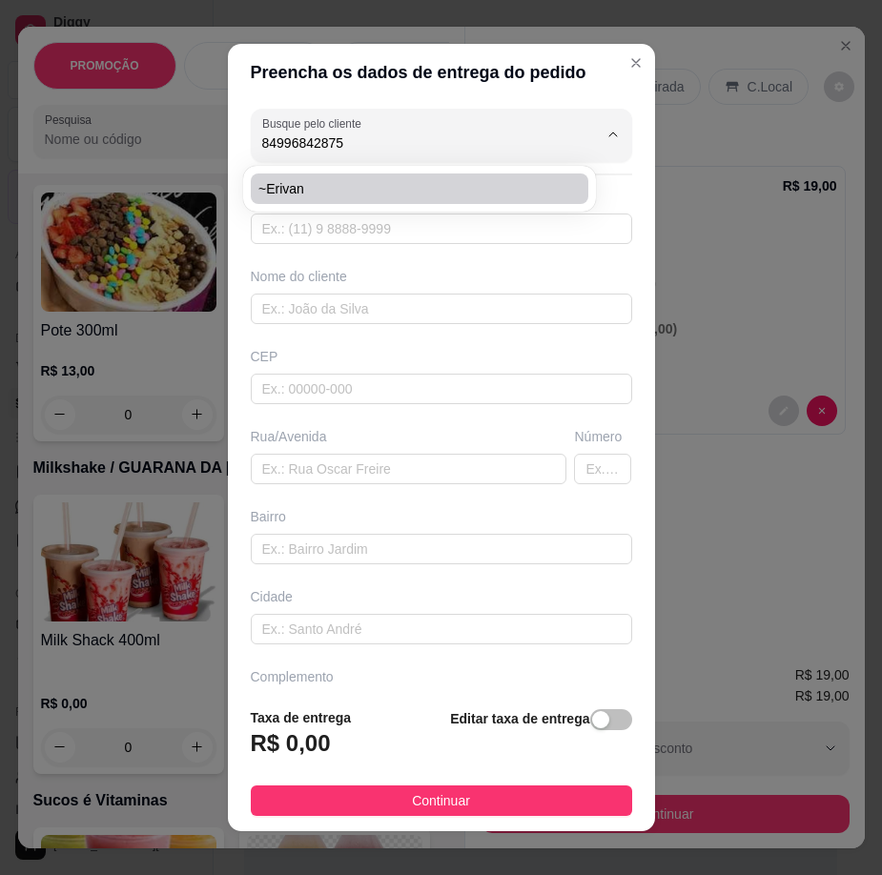
click at [332, 197] on span "~Erivan" at bounding box center [409, 188] width 303 height 19
type input "~Erivan"
type input "84996842875"
type input "~Erivan"
type input "[STREET_ADDRESS]"
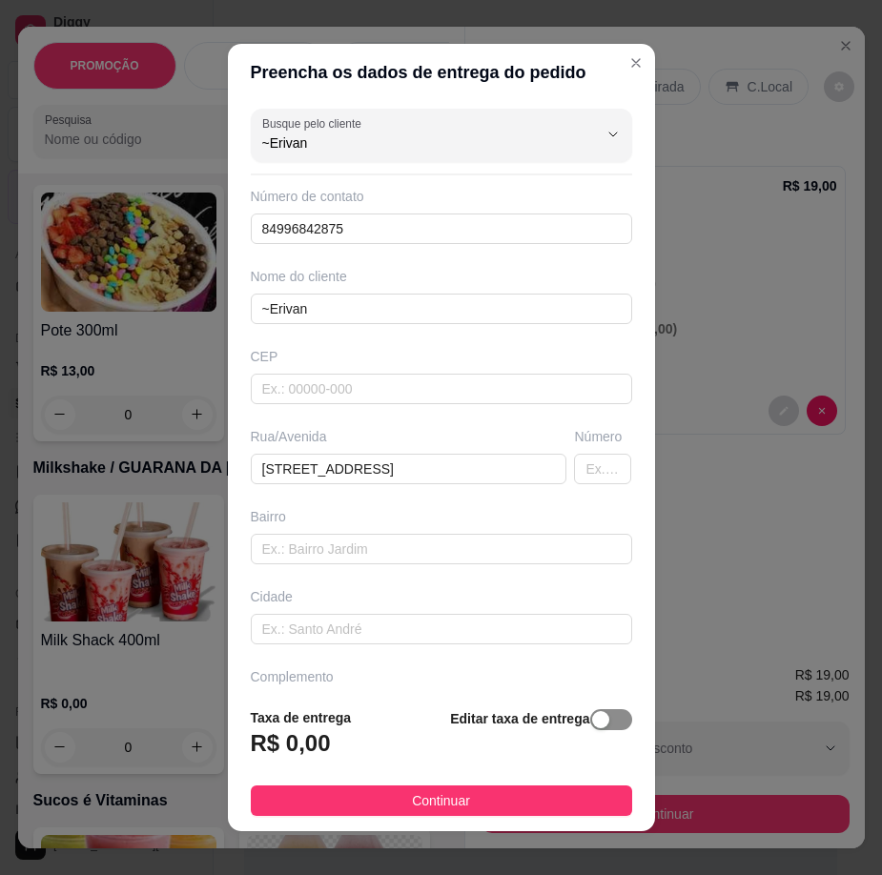
type input "~Erivan"
drag, startPoint x: 594, startPoint y: 724, endPoint x: 451, endPoint y: 726, distance: 143.0
click at [593, 724] on span "button" at bounding box center [611, 719] width 42 height 21
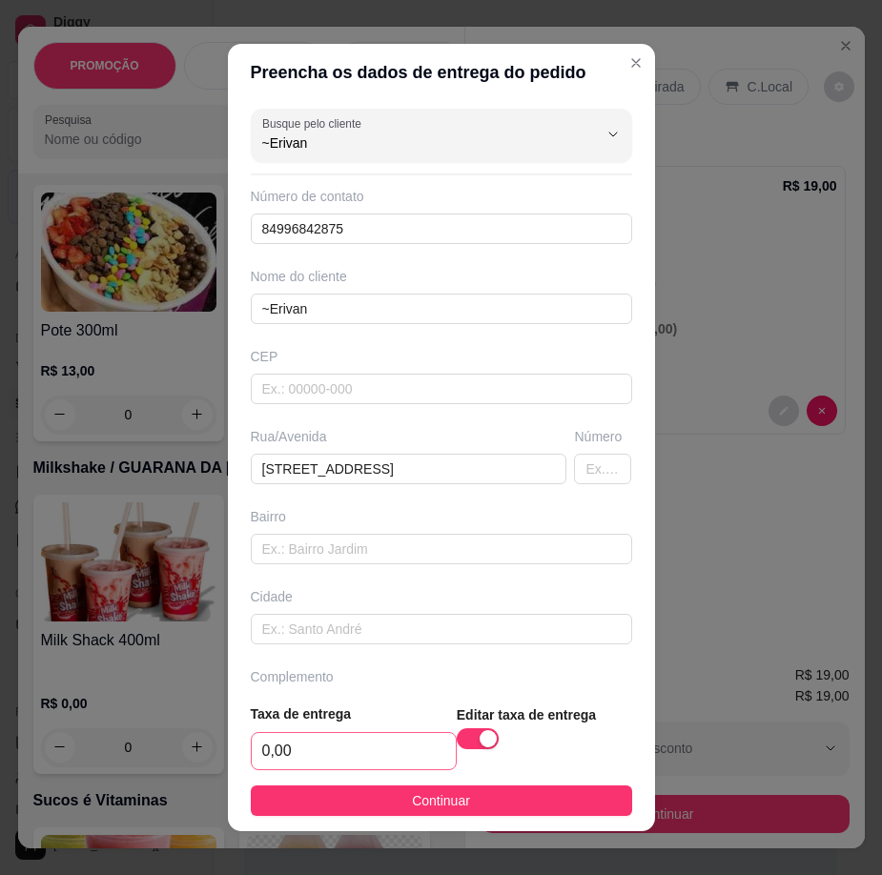
click at [412, 732] on div "Taxa de entrega 0,00" at bounding box center [354, 737] width 206 height 67
click at [457, 744] on span "button" at bounding box center [478, 738] width 42 height 21
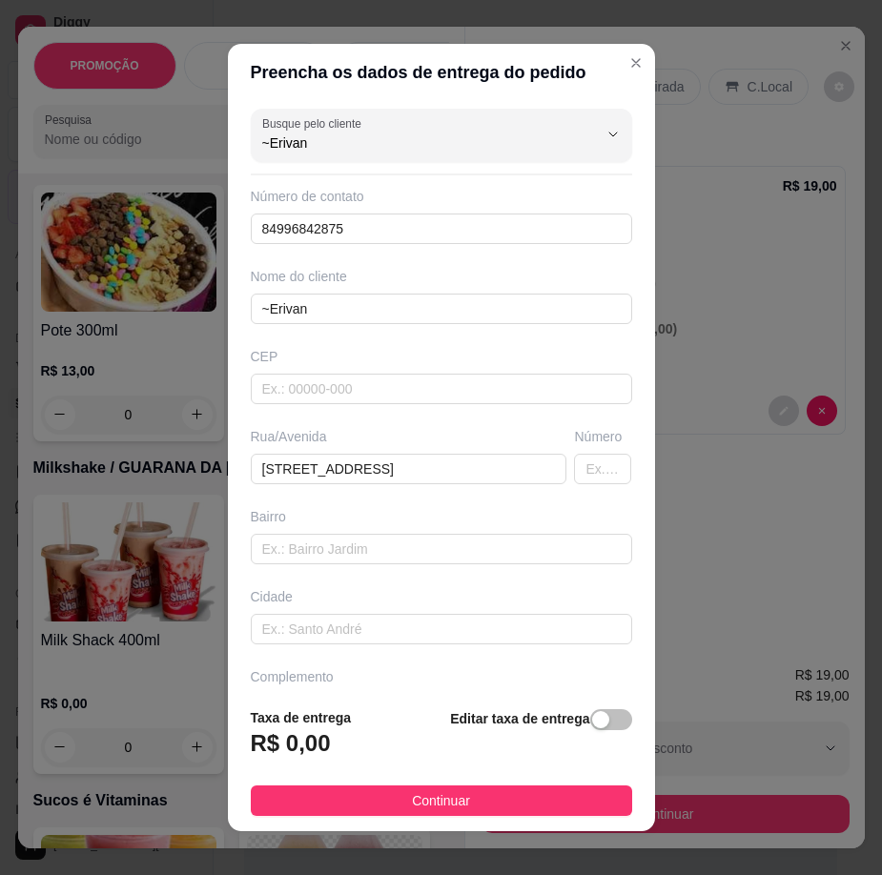
drag, startPoint x: 590, startPoint y: 711, endPoint x: 535, endPoint y: 718, distance: 55.7
click at [590, 711] on span "button" at bounding box center [611, 719] width 42 height 21
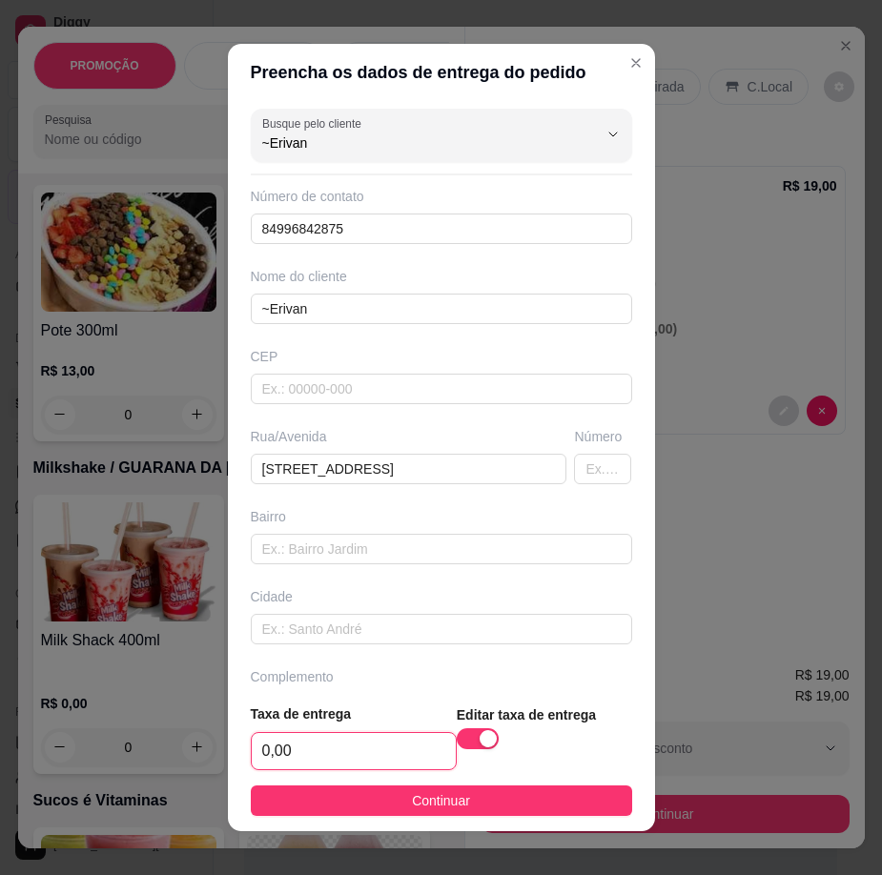
click at [415, 735] on input "0,00" at bounding box center [354, 751] width 204 height 36
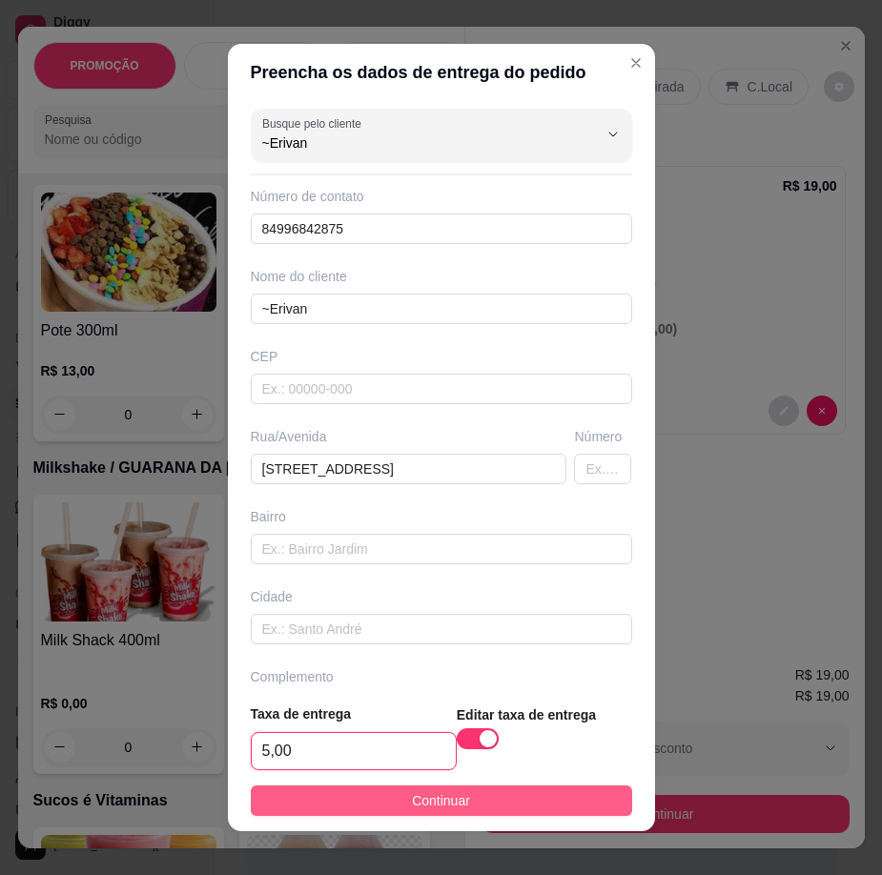
type input "5,00"
click at [427, 803] on span "Continuar" at bounding box center [441, 800] width 58 height 21
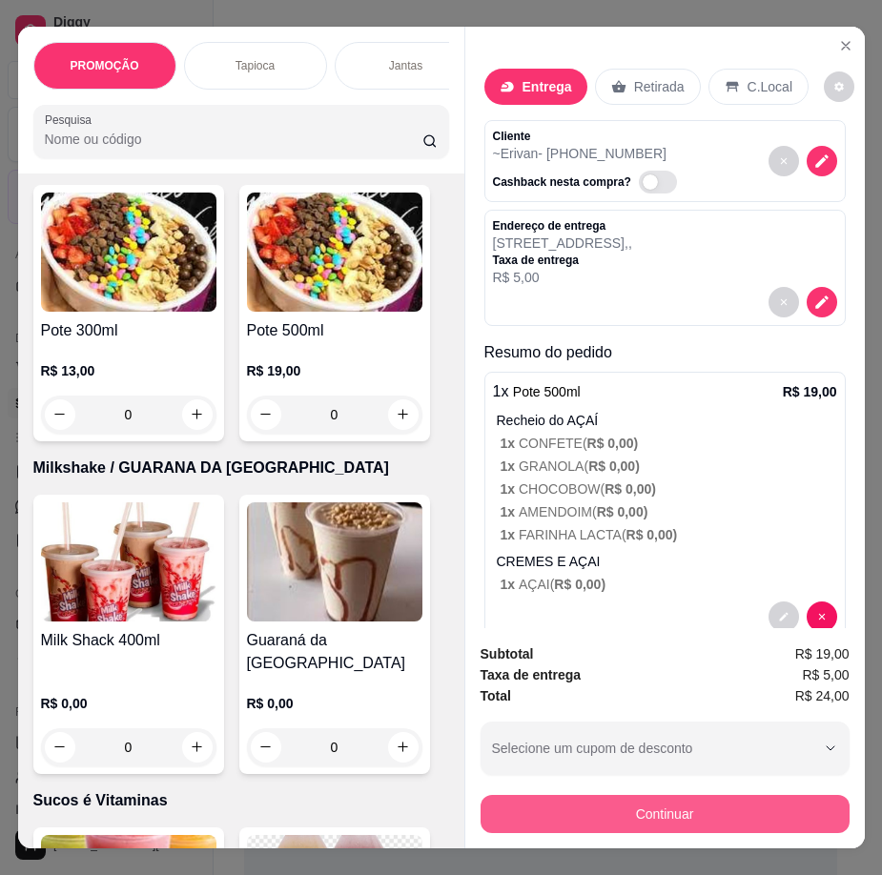
click at [698, 811] on button "Continuar" at bounding box center [665, 814] width 369 height 38
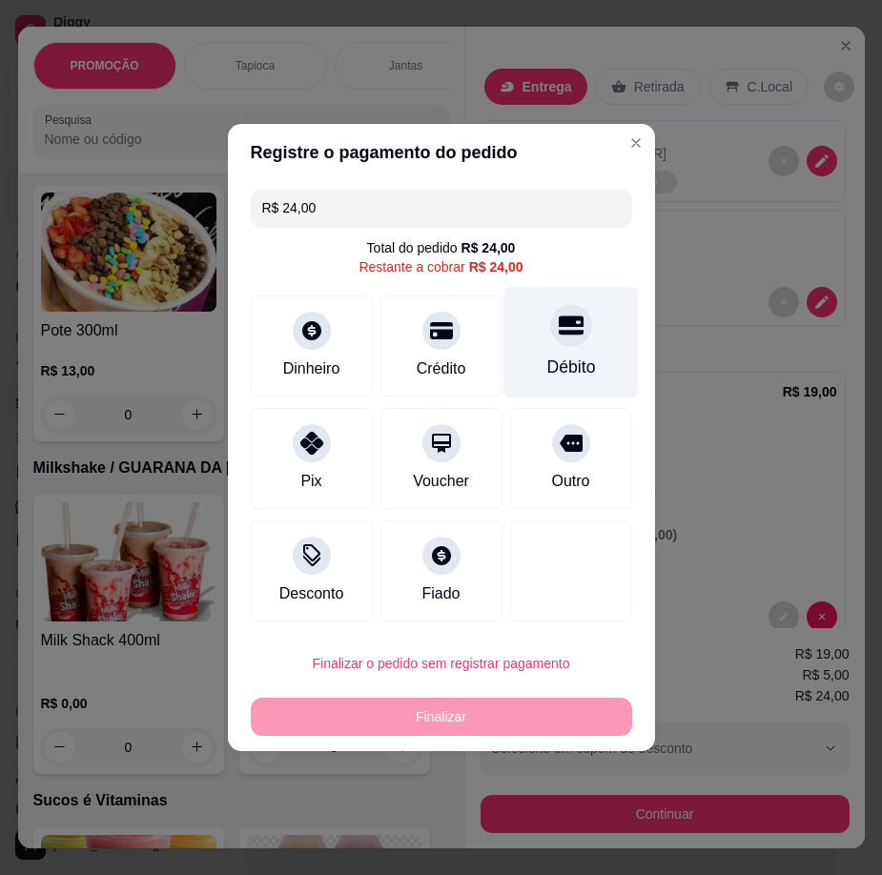
click at [566, 353] on div "Débito" at bounding box center [570, 343] width 134 height 112
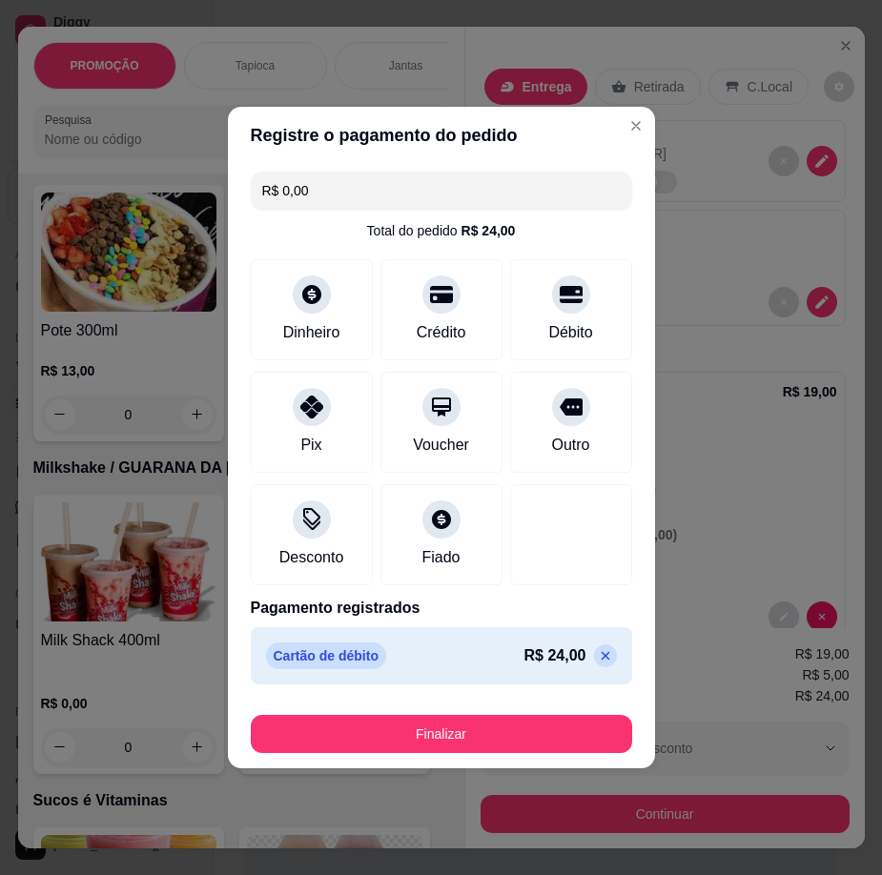
click at [519, 748] on button "Finalizar" at bounding box center [441, 734] width 381 height 38
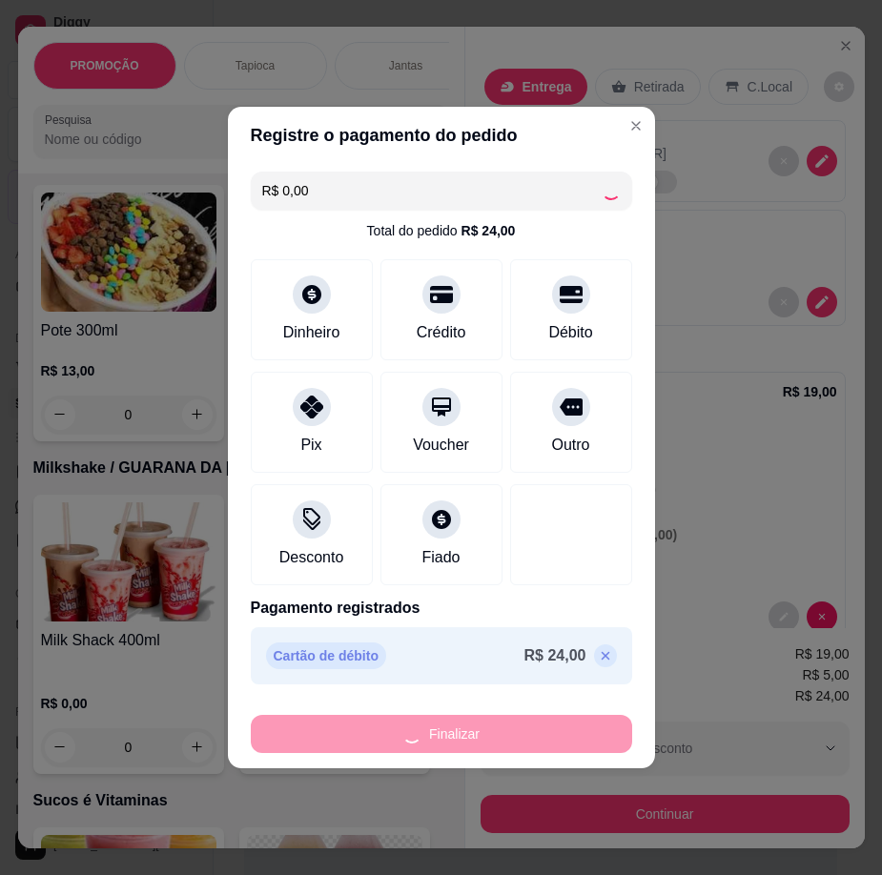
type input "-R$ 24,00"
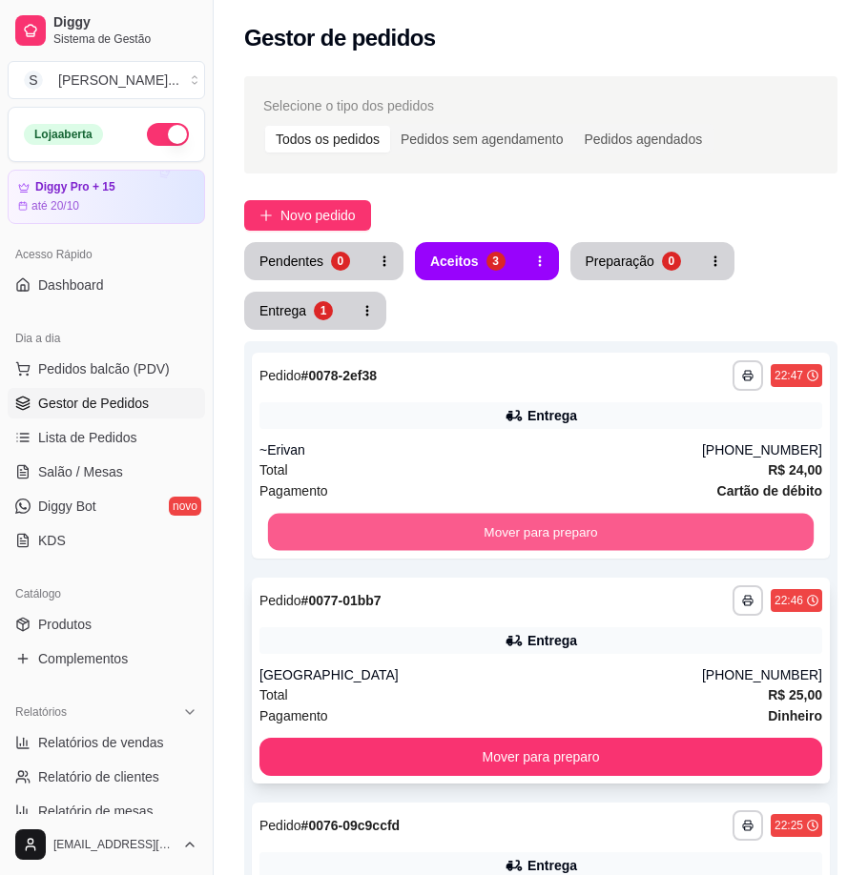
click at [593, 517] on button "Mover para preparo" at bounding box center [540, 532] width 545 height 37
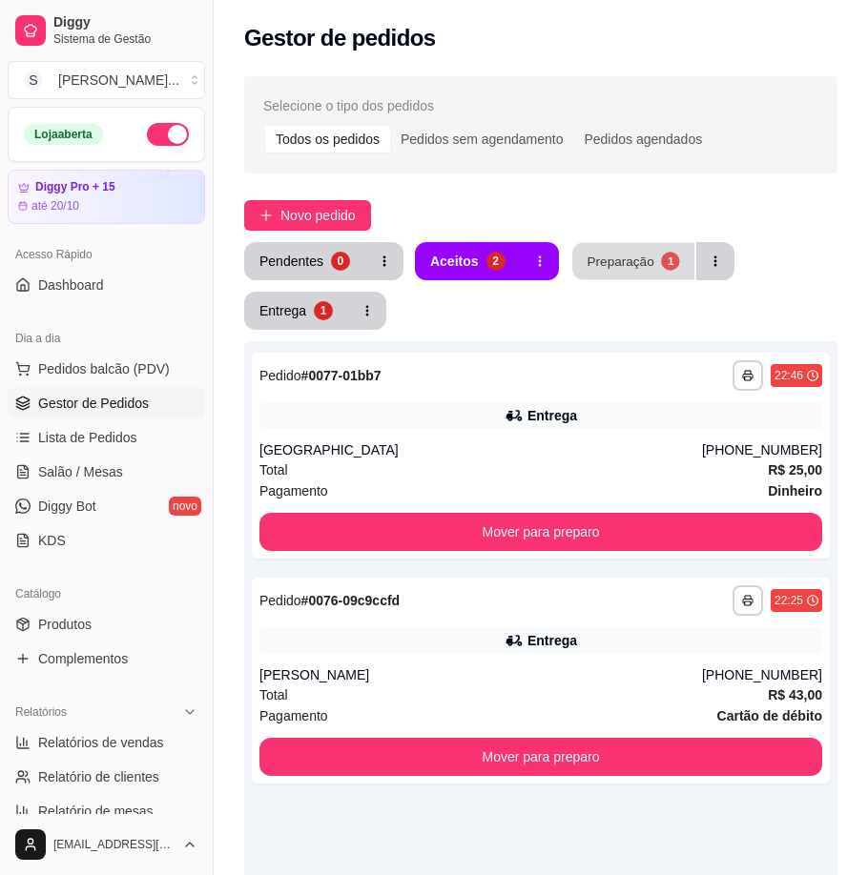
click at [620, 258] on div "Preparação" at bounding box center [619, 261] width 67 height 18
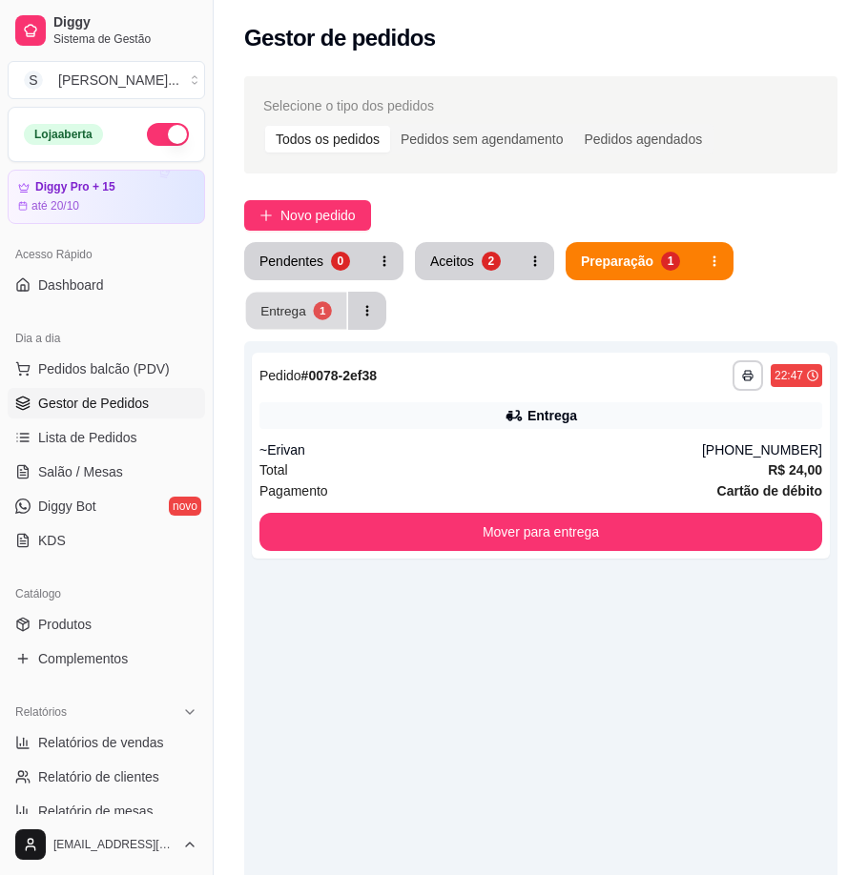
click at [321, 313] on div "1" at bounding box center [322, 310] width 18 height 18
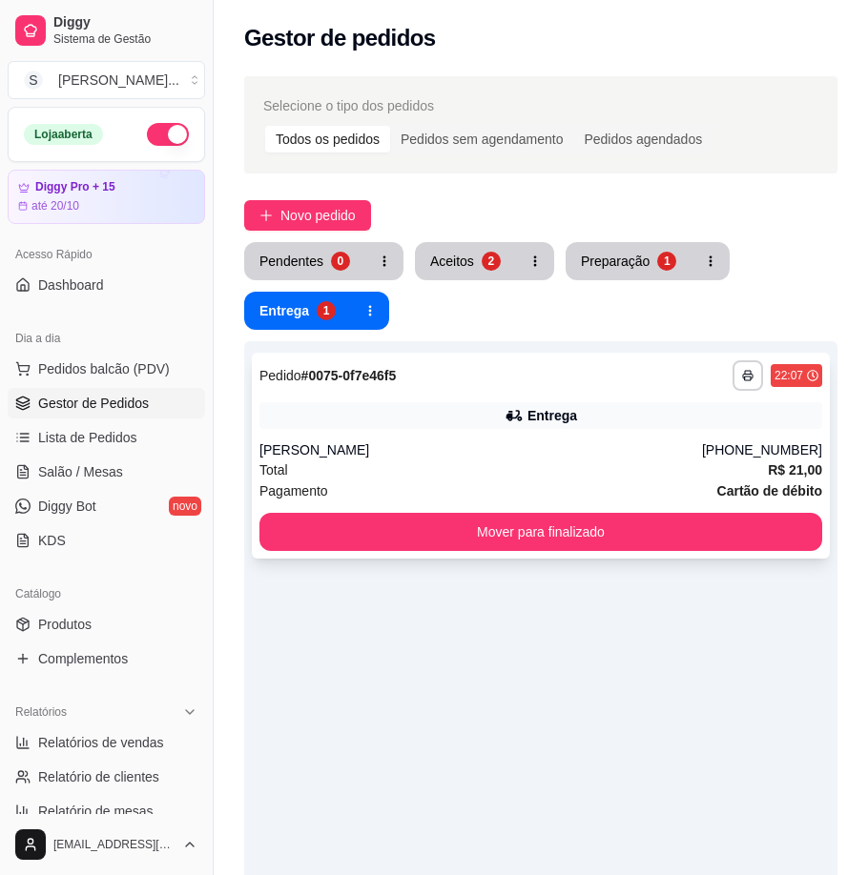
click at [468, 460] on div "Total R$ 21,00" at bounding box center [540, 470] width 563 height 21
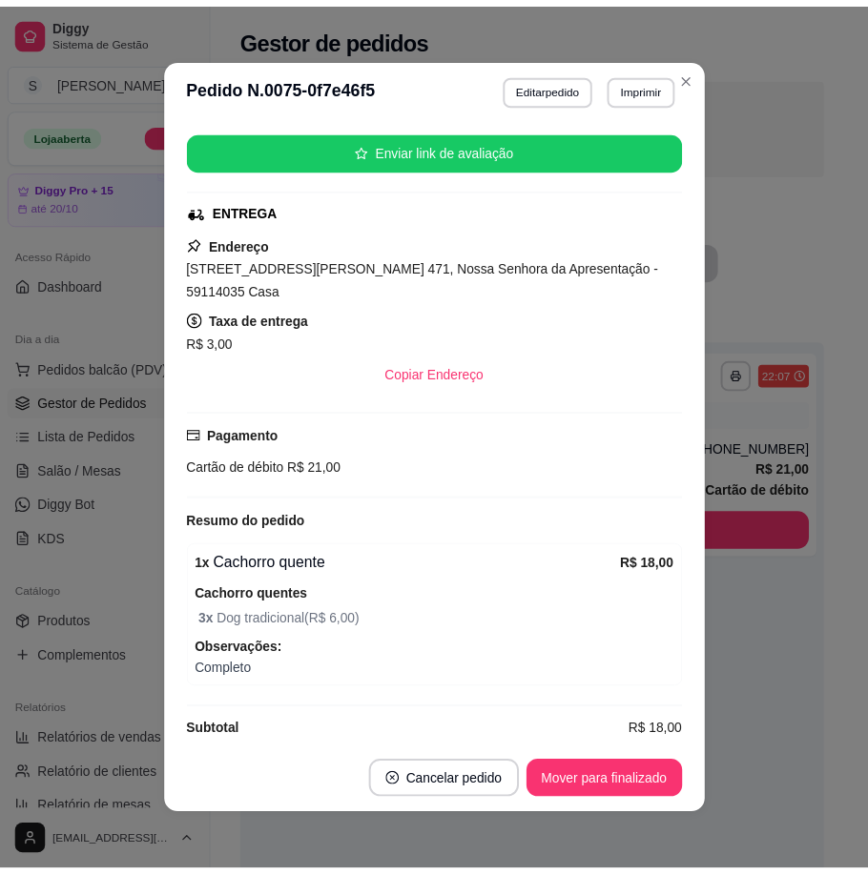
scroll to position [4, 0]
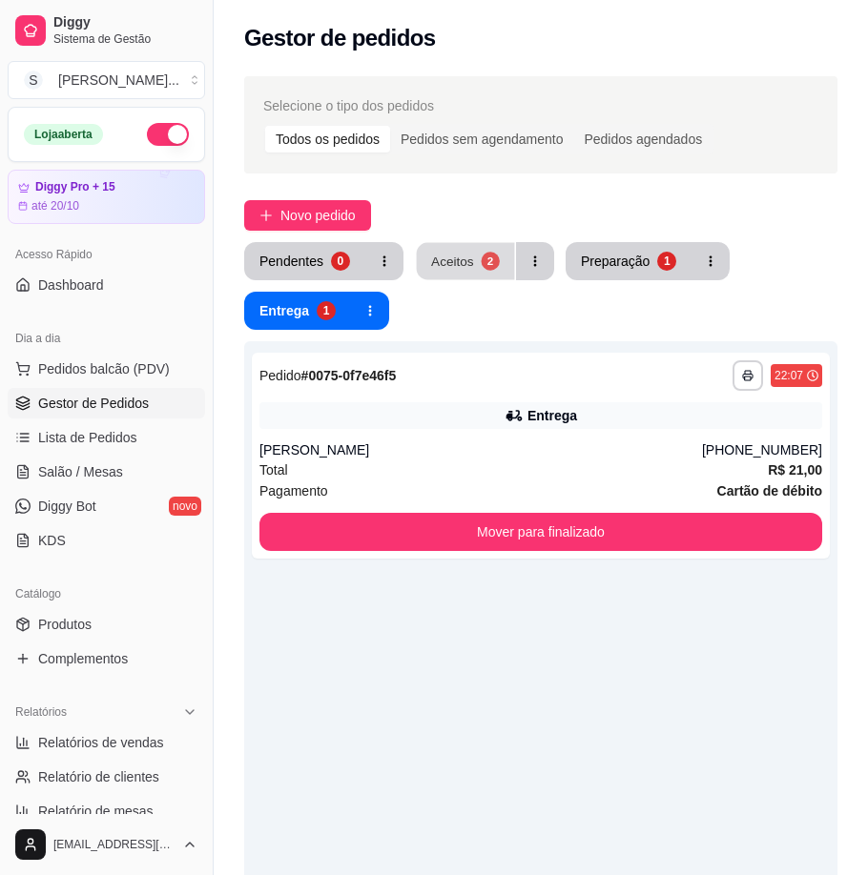
click at [456, 265] on div "Aceitos" at bounding box center [452, 261] width 43 height 18
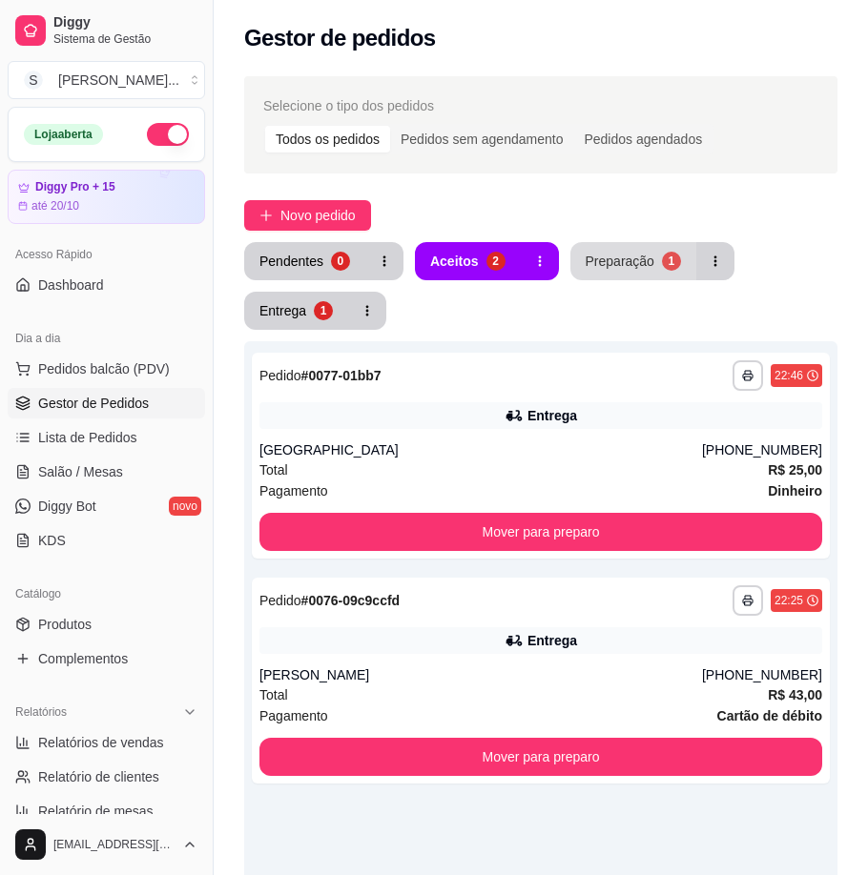
click at [619, 265] on div "Preparação" at bounding box center [619, 261] width 69 height 19
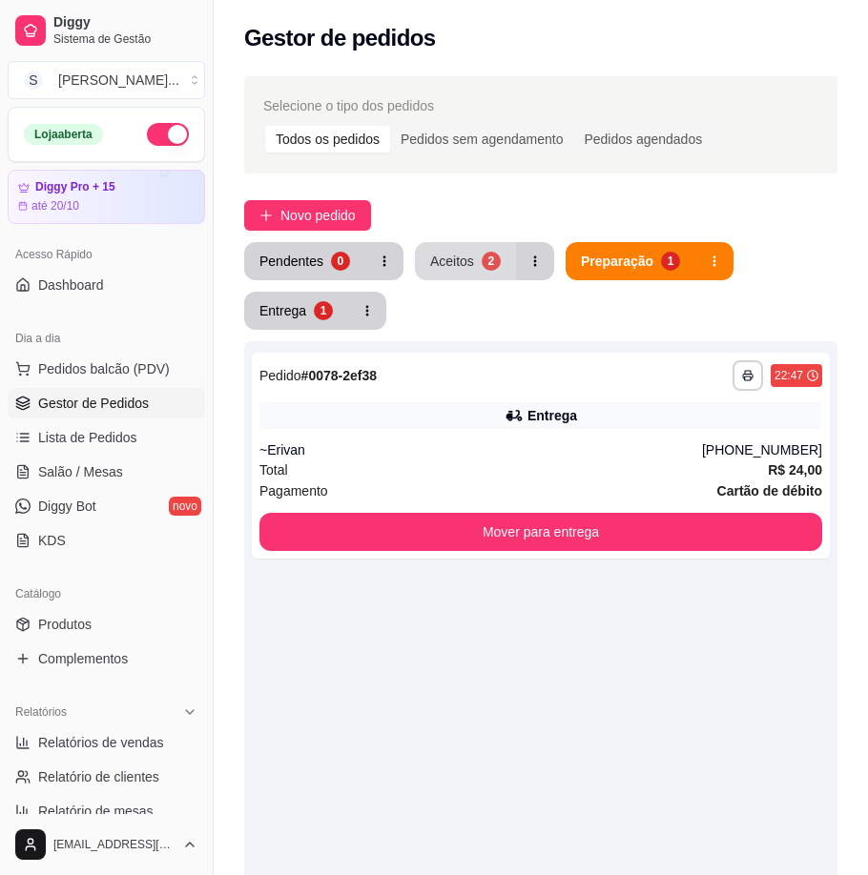
click at [436, 262] on div "Aceitos" at bounding box center [452, 261] width 44 height 19
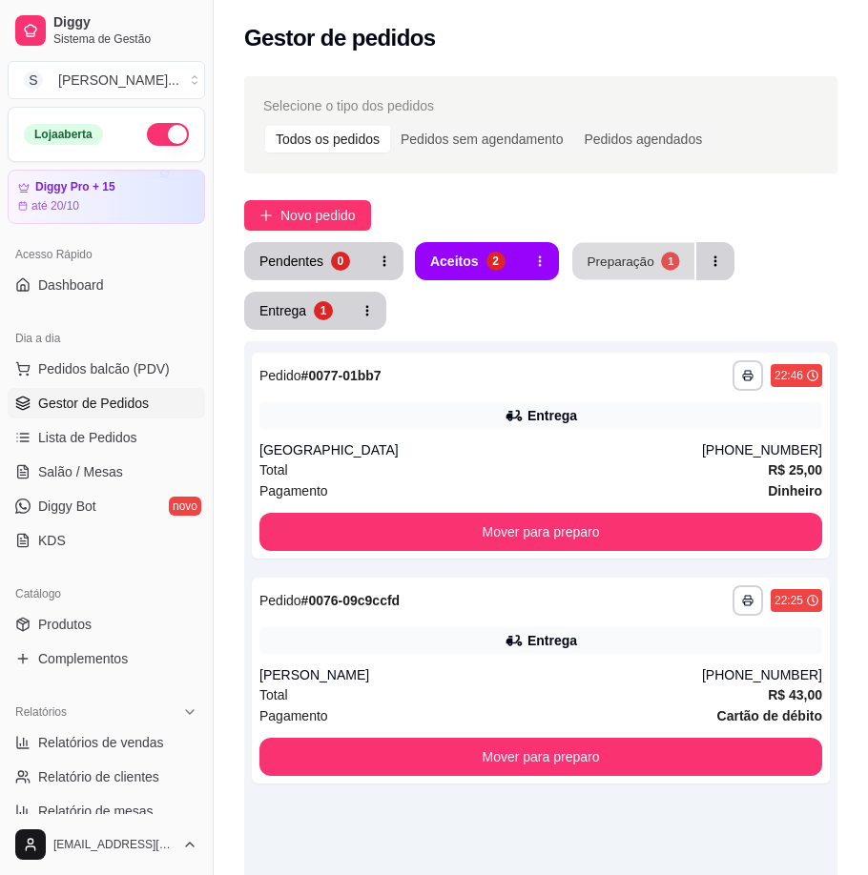
click at [610, 253] on div "Preparação" at bounding box center [619, 261] width 67 height 18
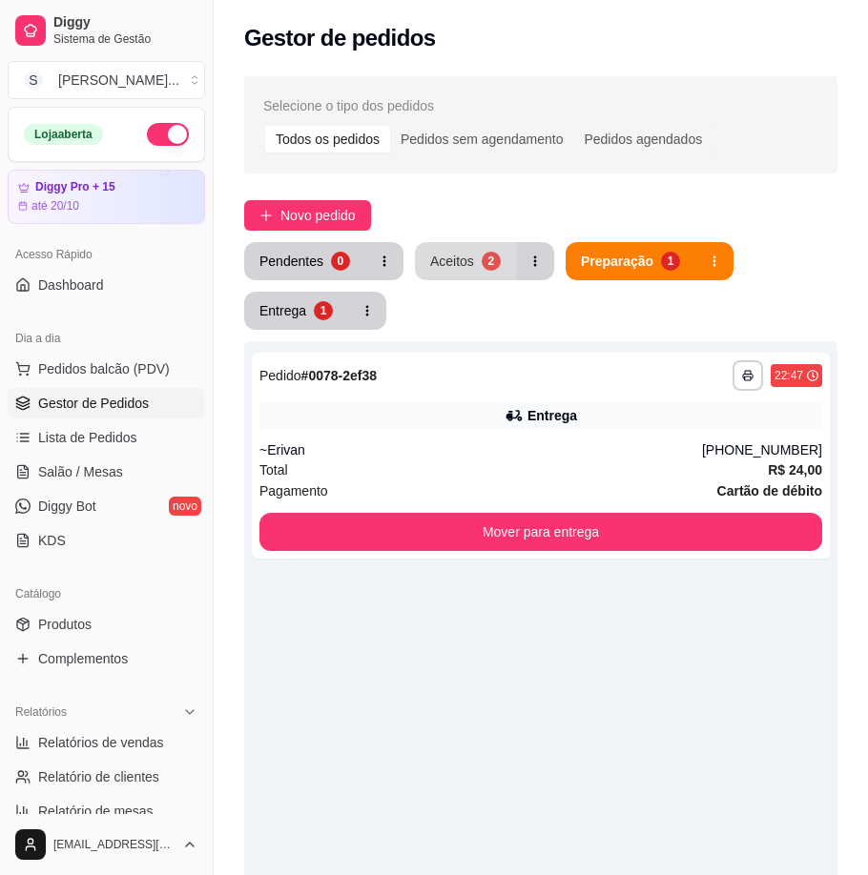
click at [430, 262] on div "Aceitos" at bounding box center [452, 261] width 44 height 19
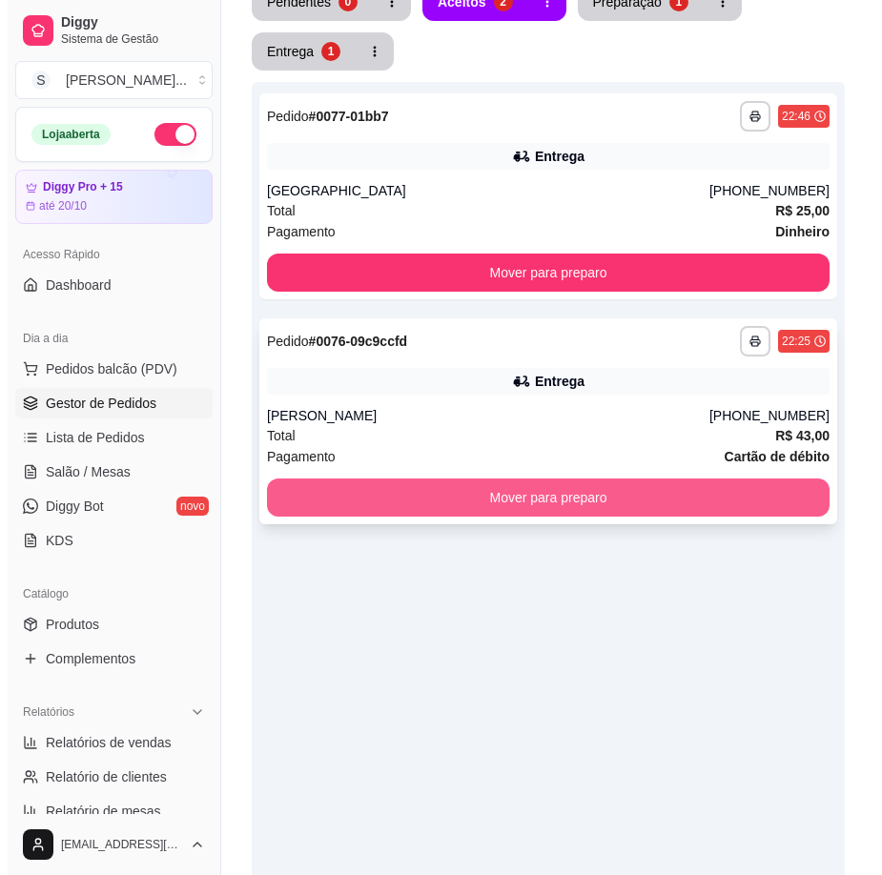
scroll to position [286, 0]
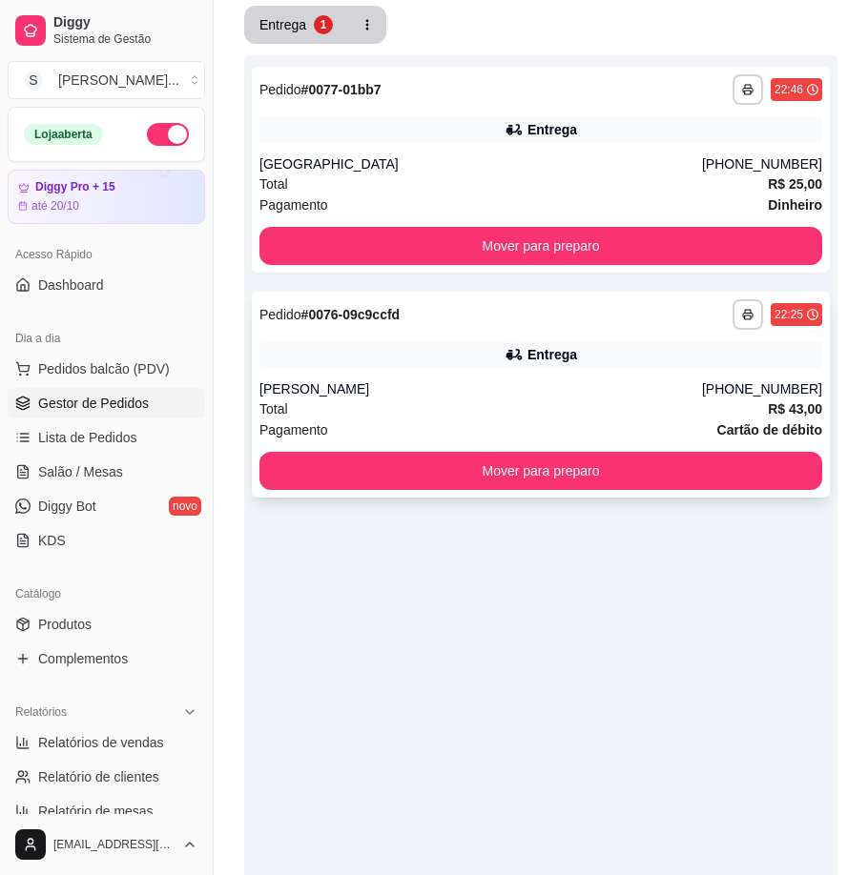
click at [581, 389] on div "[PERSON_NAME]" at bounding box center [480, 388] width 442 height 19
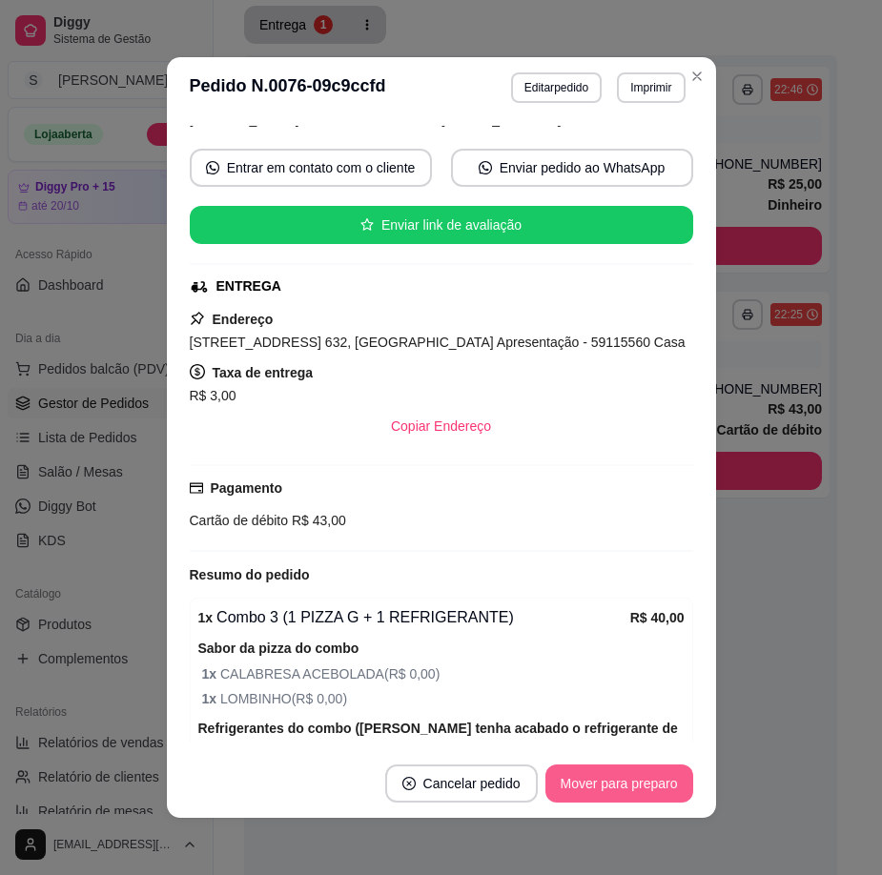
click at [625, 789] on button "Mover para preparo" at bounding box center [619, 784] width 148 height 38
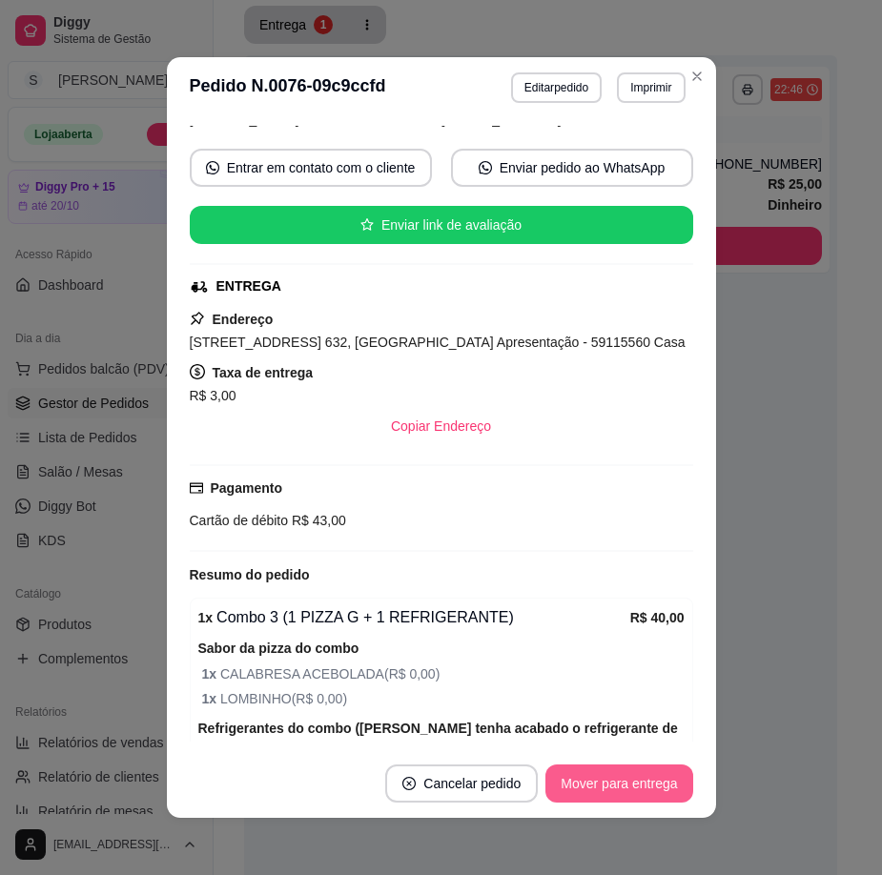
click at [623, 789] on button "Mover para entrega" at bounding box center [618, 784] width 147 height 38
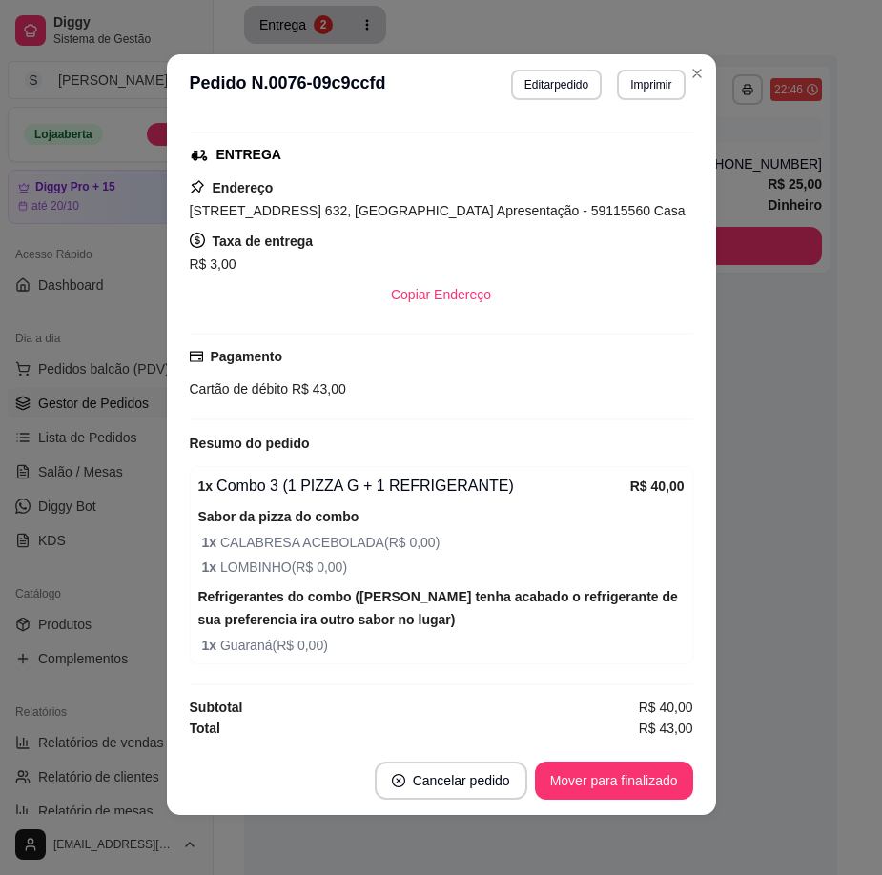
scroll to position [4, 0]
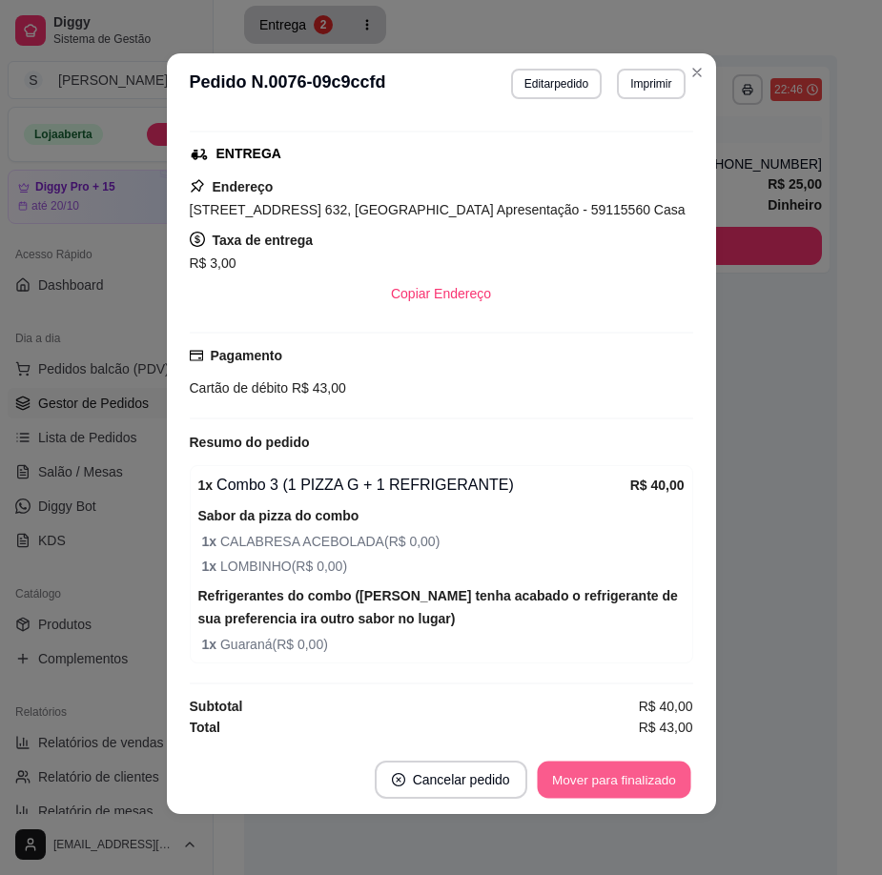
click at [616, 767] on button "Mover para finalizado" at bounding box center [614, 780] width 154 height 37
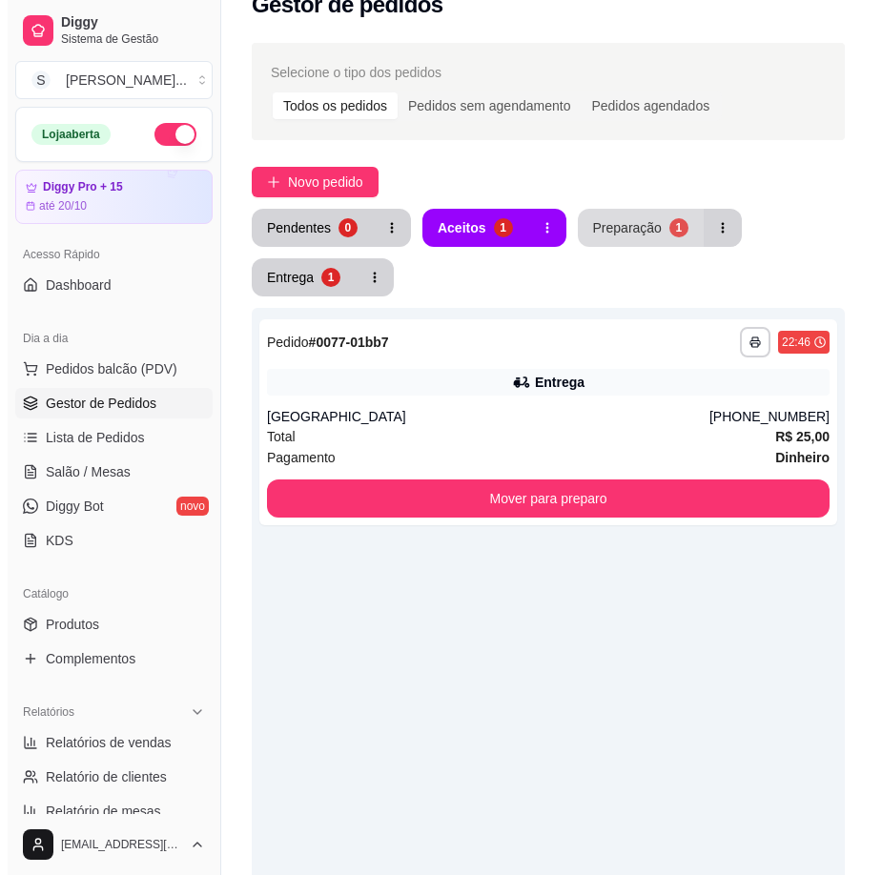
scroll to position [0, 0]
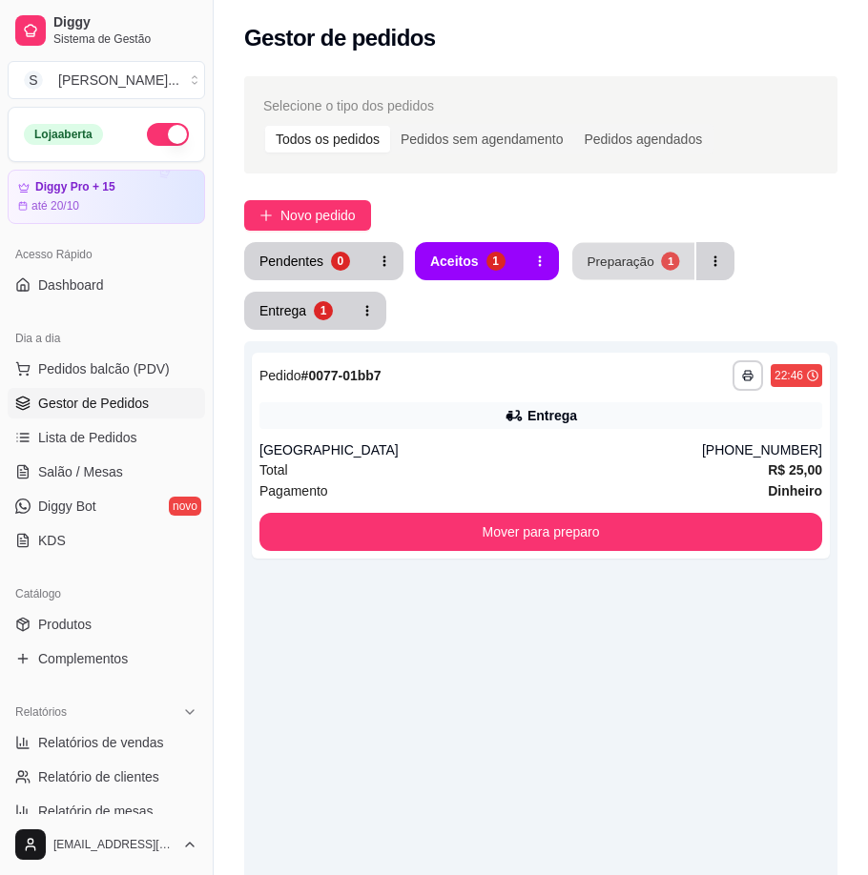
click at [641, 263] on div "Preparação" at bounding box center [619, 261] width 67 height 18
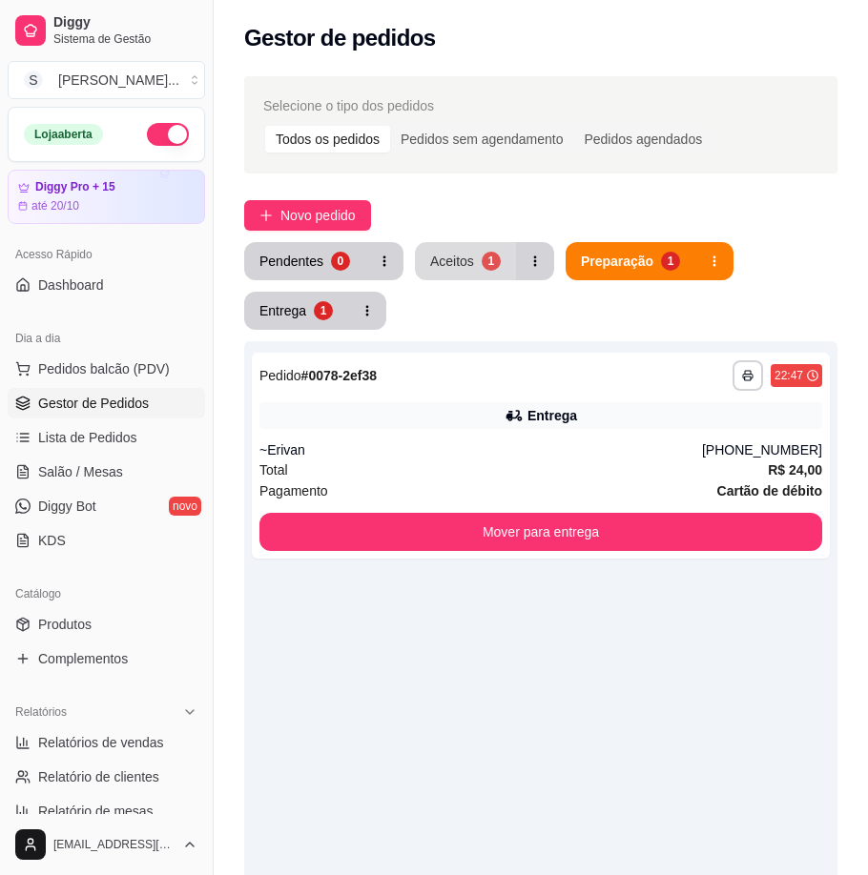
click at [446, 274] on button "Aceitos 1" at bounding box center [465, 261] width 101 height 38
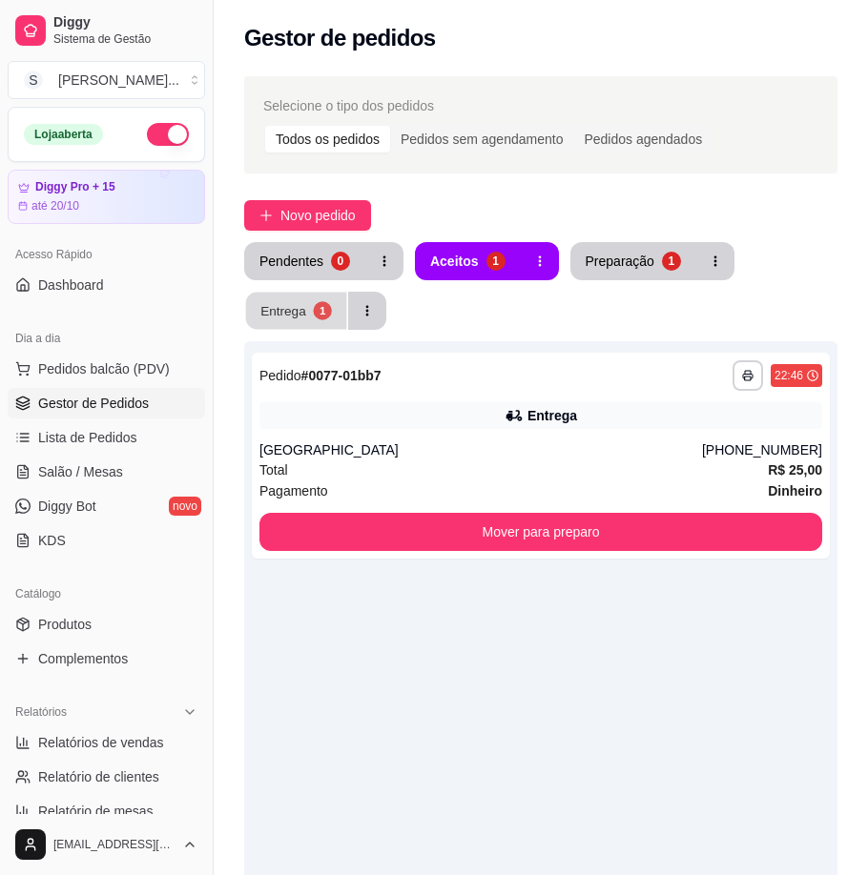
click at [332, 311] on button "Entrega 1" at bounding box center [296, 311] width 101 height 37
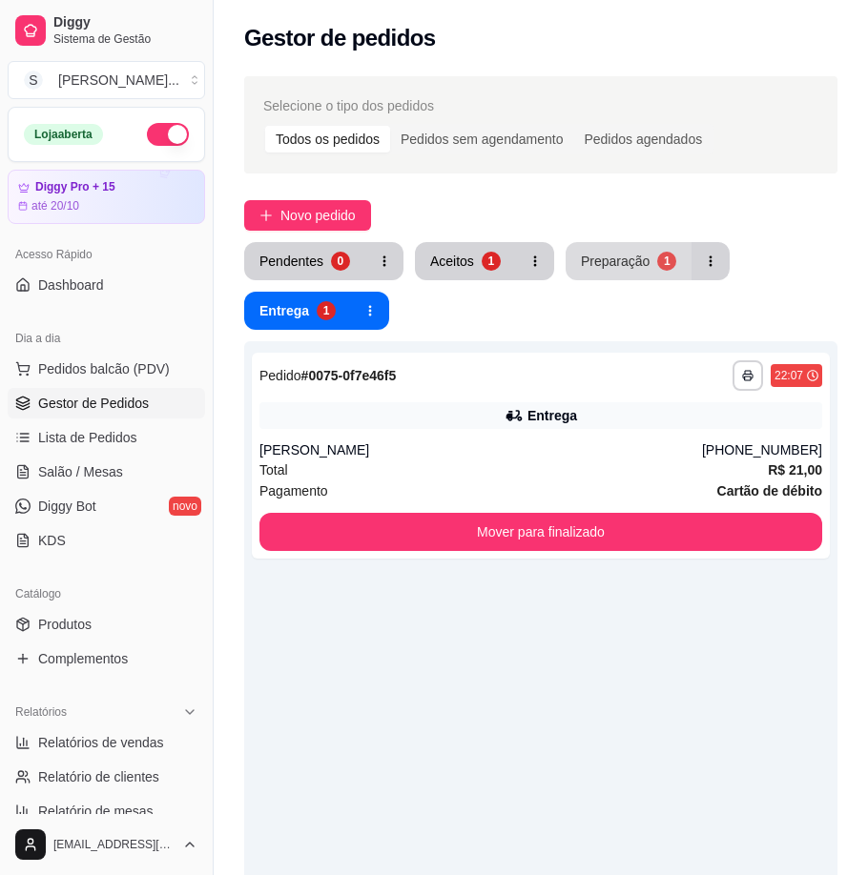
click at [626, 256] on div "Preparação" at bounding box center [615, 261] width 69 height 19
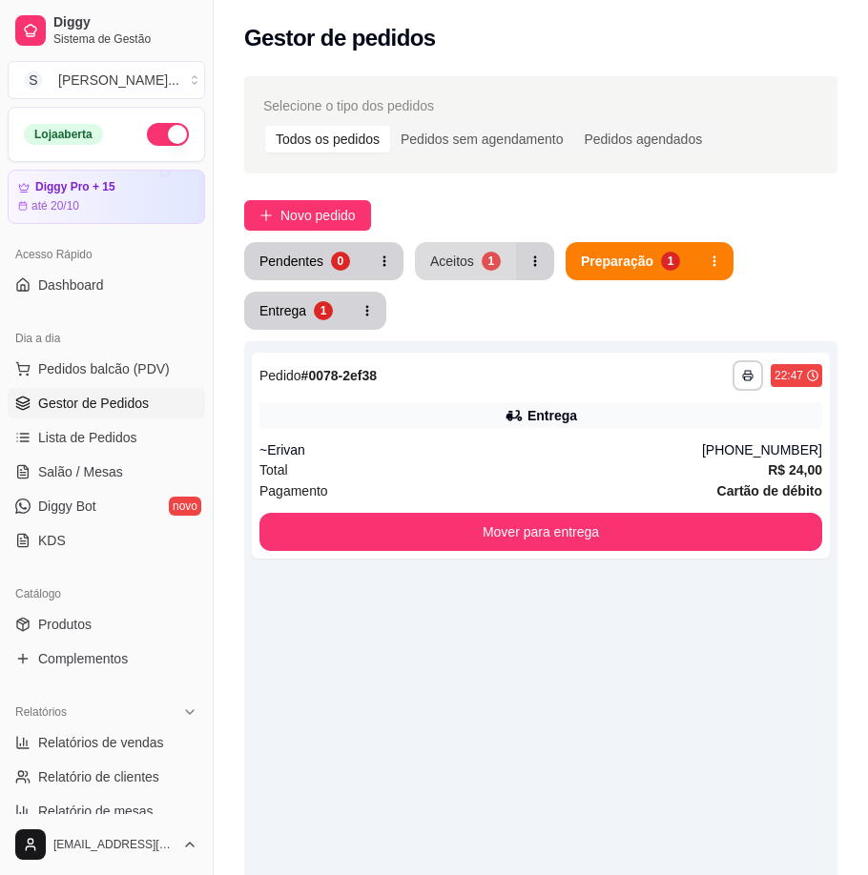
click at [432, 266] on div "Aceitos" at bounding box center [452, 261] width 44 height 19
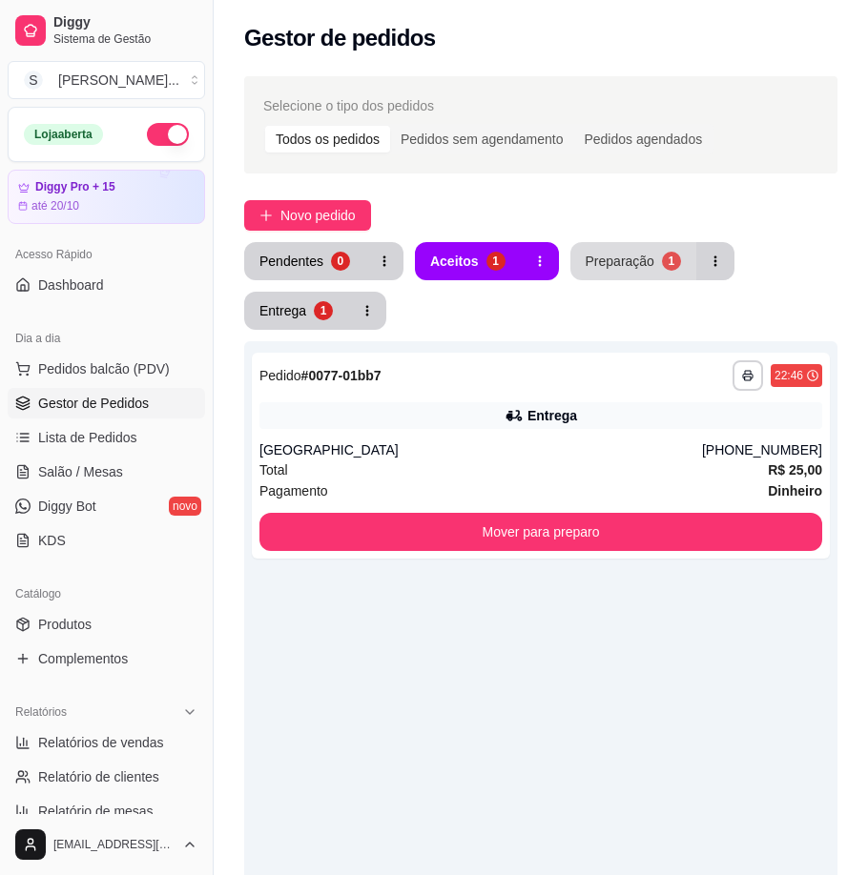
click at [610, 276] on button "Preparação 1" at bounding box center [633, 261] width 126 height 38
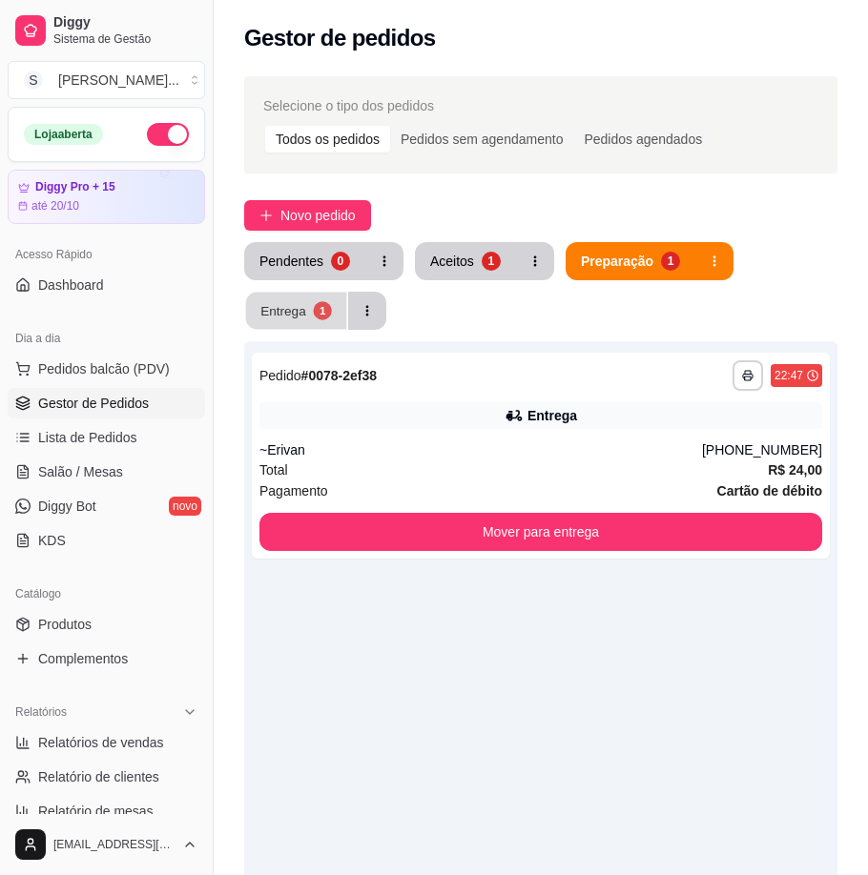
click at [299, 328] on button "Entrega 1" at bounding box center [296, 311] width 101 height 37
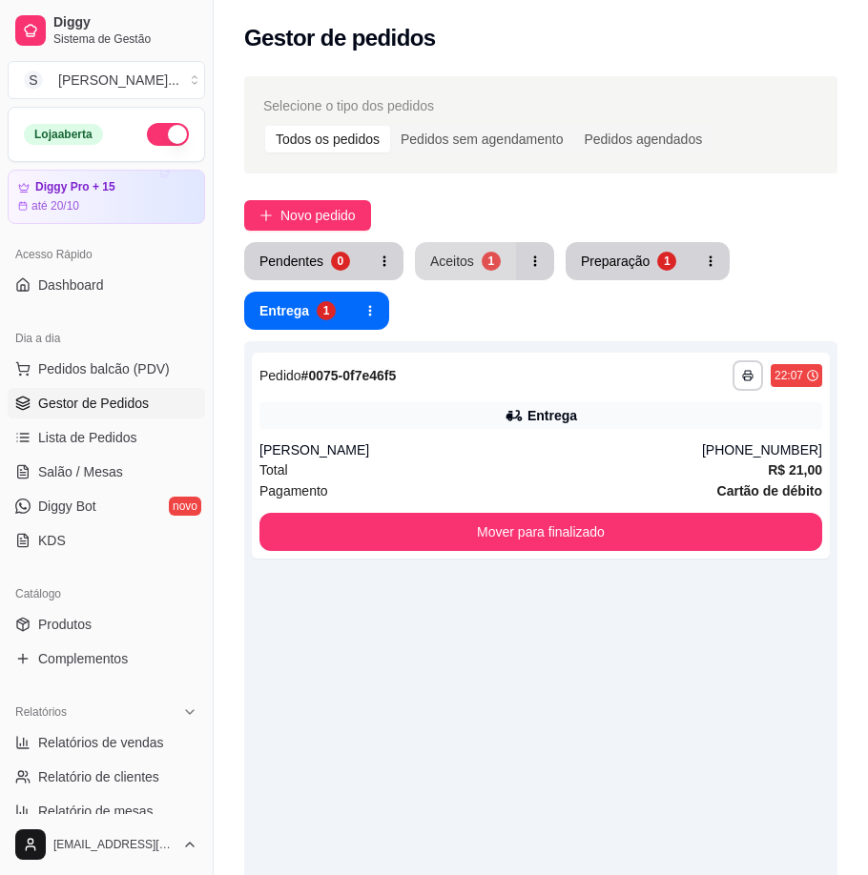
click at [495, 259] on div "1" at bounding box center [491, 261] width 19 height 19
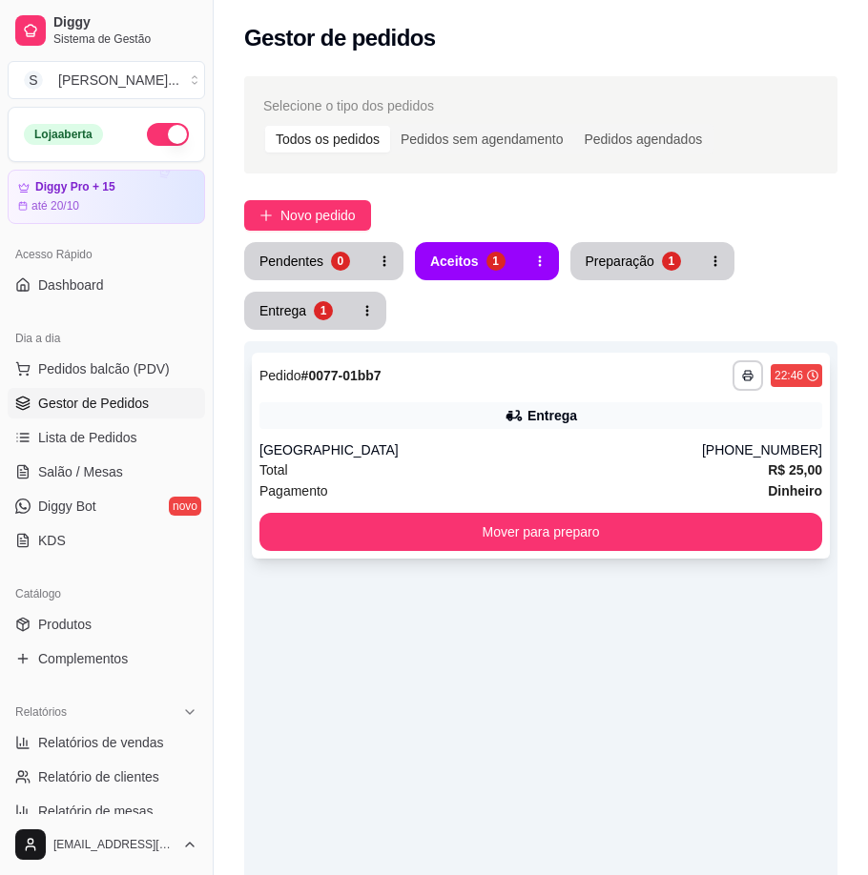
click at [463, 414] on div "Entrega" at bounding box center [540, 415] width 563 height 27
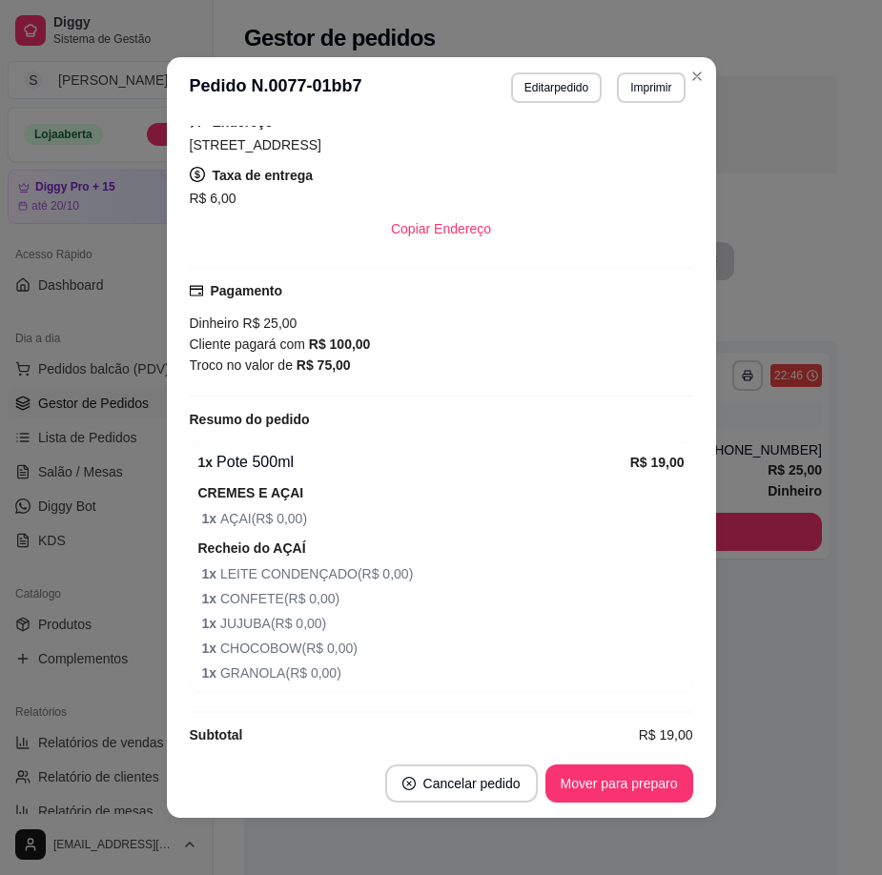
scroll to position [451, 0]
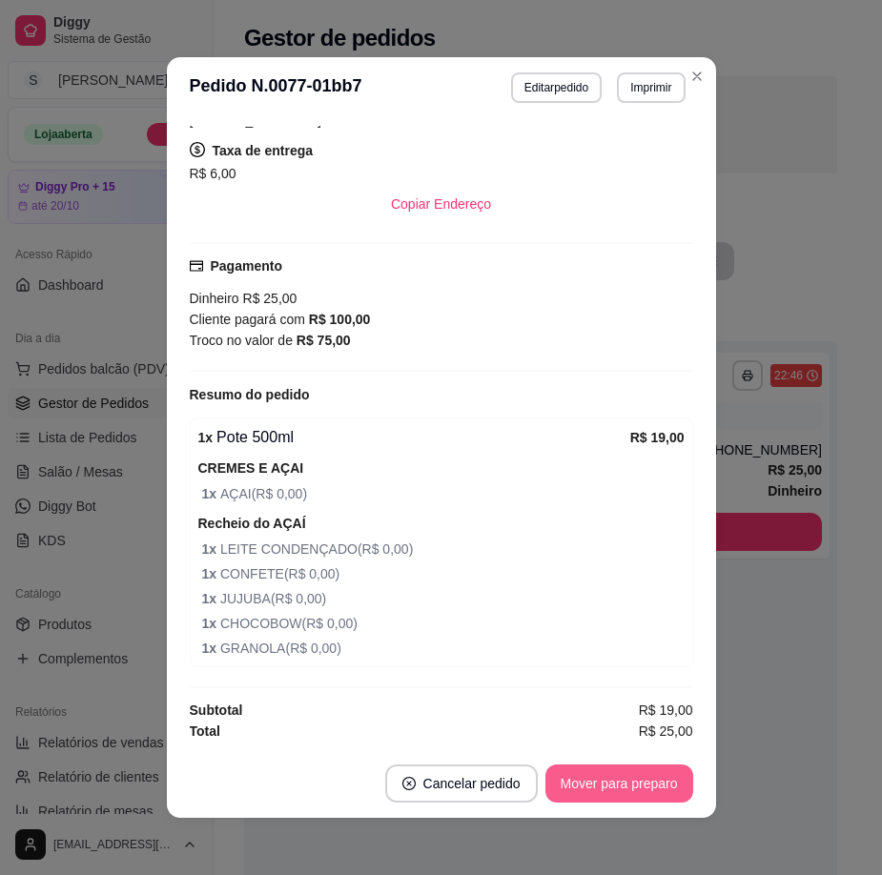
click at [629, 791] on button "Mover para preparo" at bounding box center [619, 784] width 148 height 38
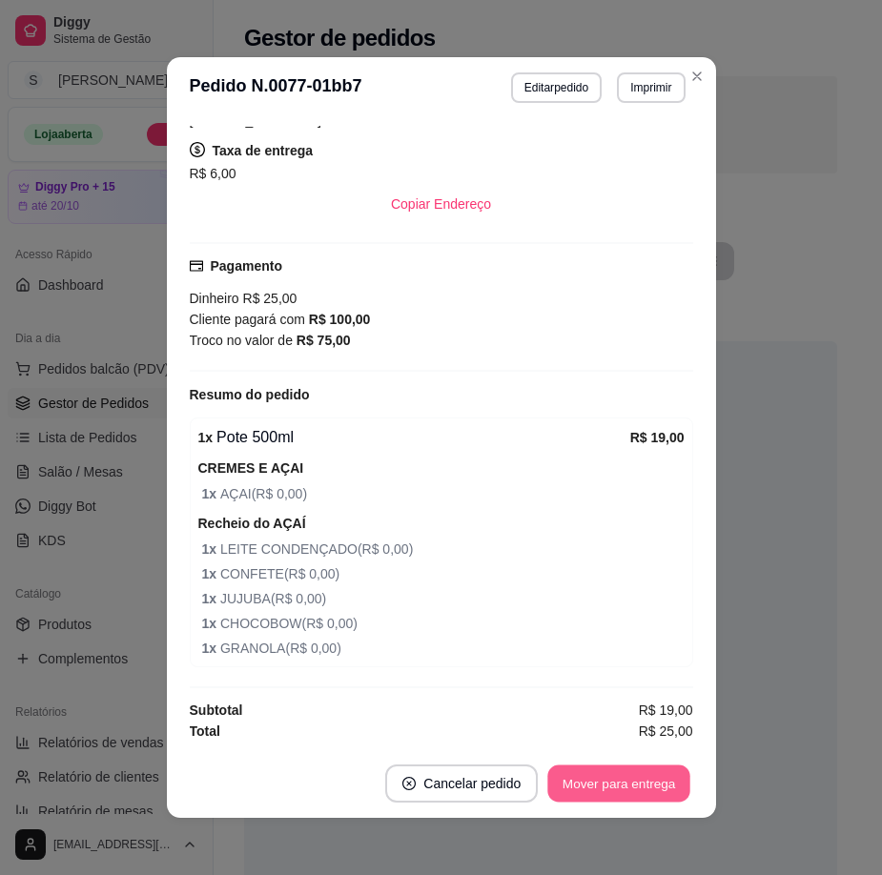
click at [629, 791] on button "Mover para entrega" at bounding box center [619, 784] width 143 height 37
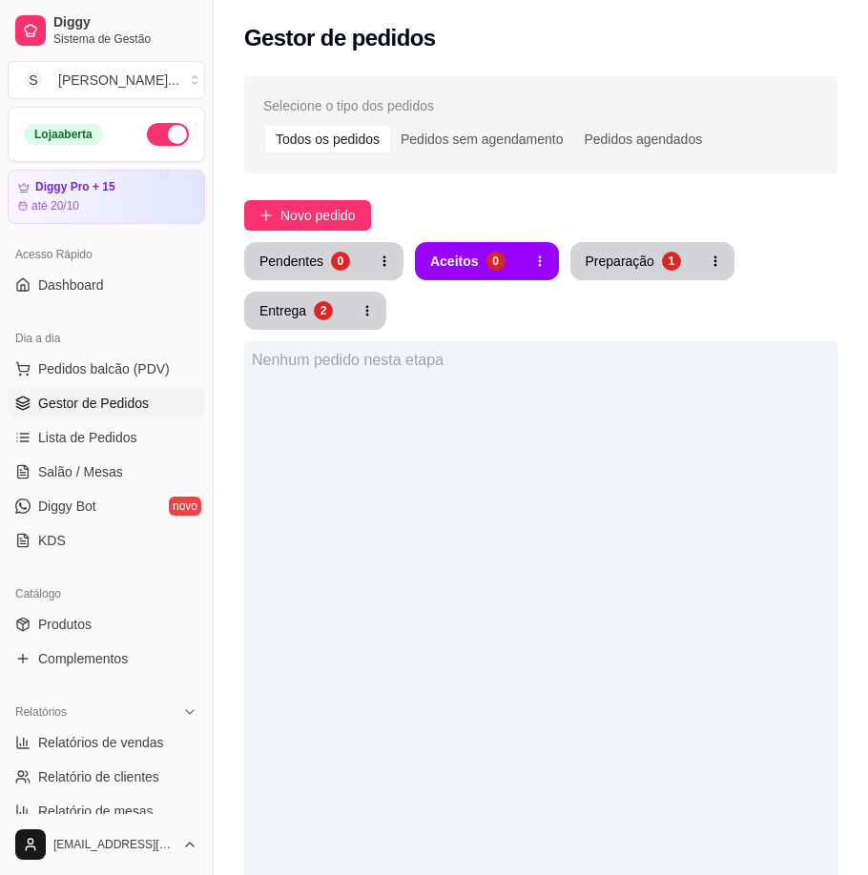
click at [137, 123] on div "Loja aberta" at bounding box center [106, 134] width 165 height 23
click at [147, 131] on button "button" at bounding box center [168, 134] width 42 height 23
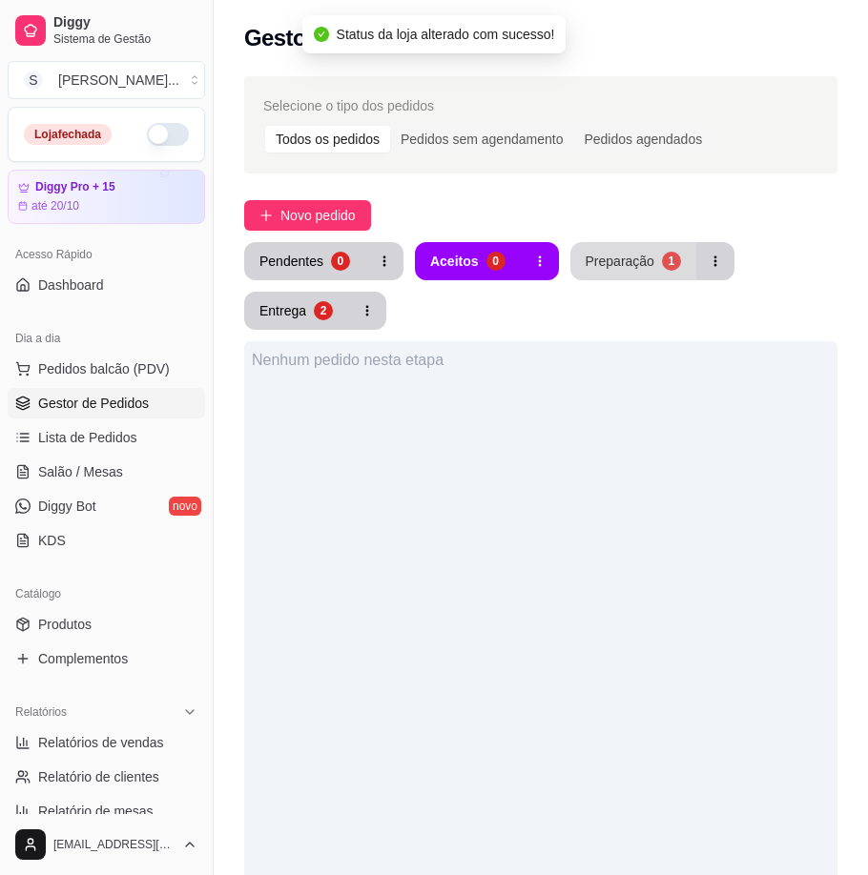
click at [653, 267] on button "Preparação 1" at bounding box center [633, 261] width 126 height 38
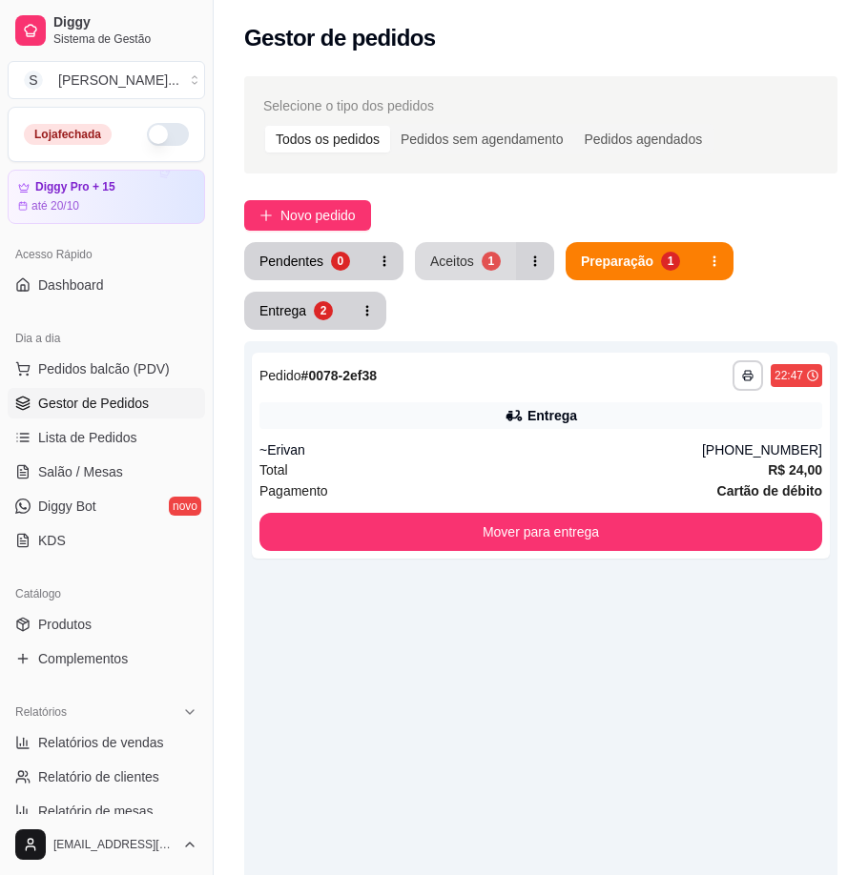
click at [443, 261] on div "Aceitos" at bounding box center [452, 261] width 44 height 19
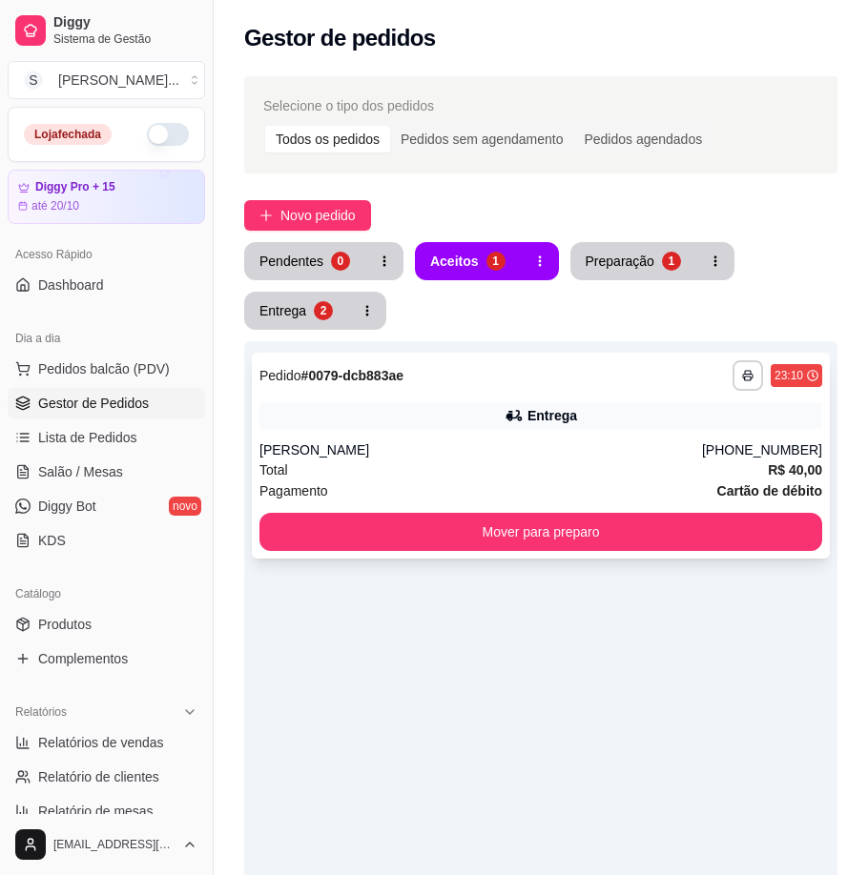
click at [560, 432] on div "**********" at bounding box center [541, 456] width 578 height 206
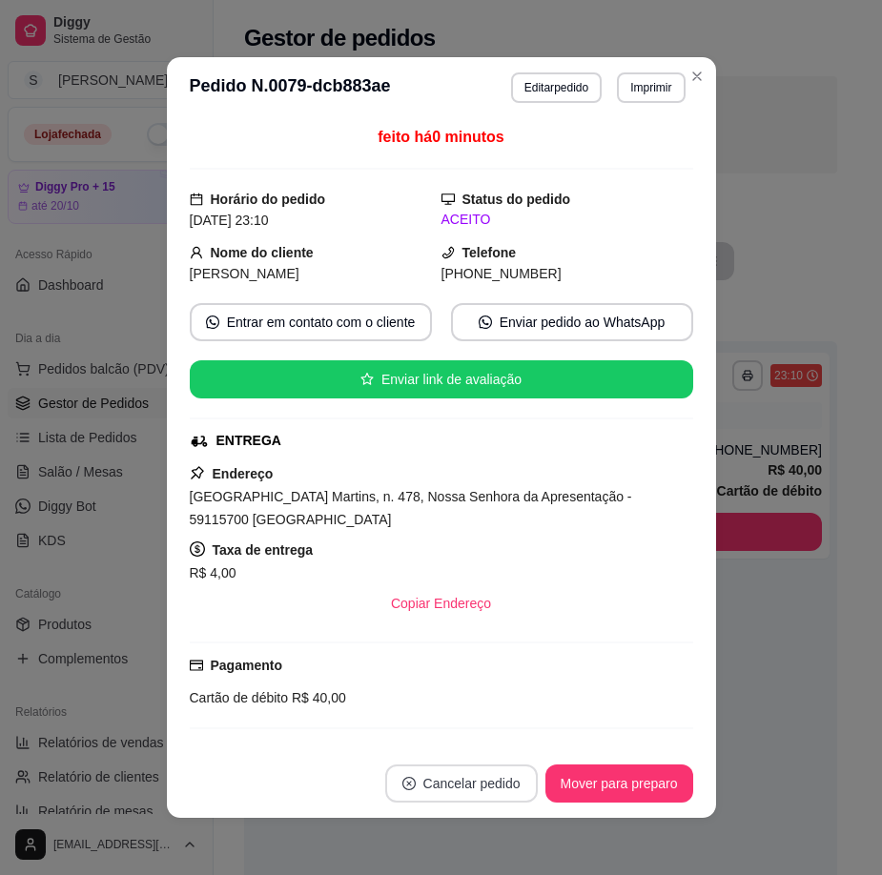
click at [453, 768] on button "Cancelar pedido" at bounding box center [461, 784] width 153 height 38
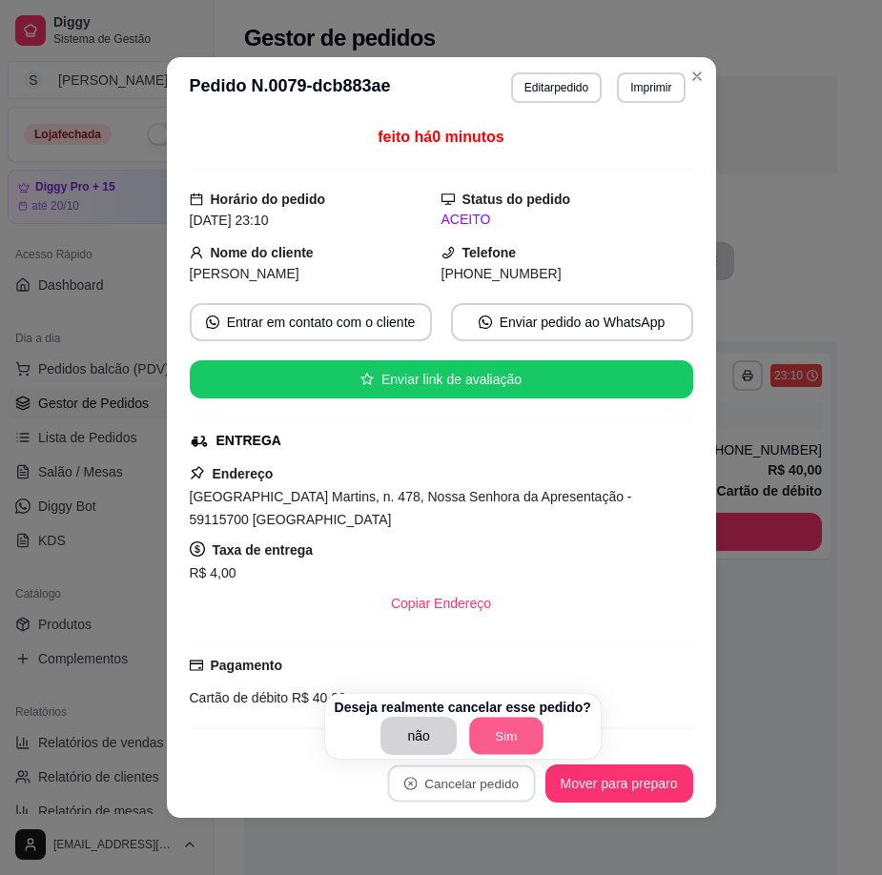
click at [487, 731] on button "Sim" at bounding box center [506, 736] width 74 height 37
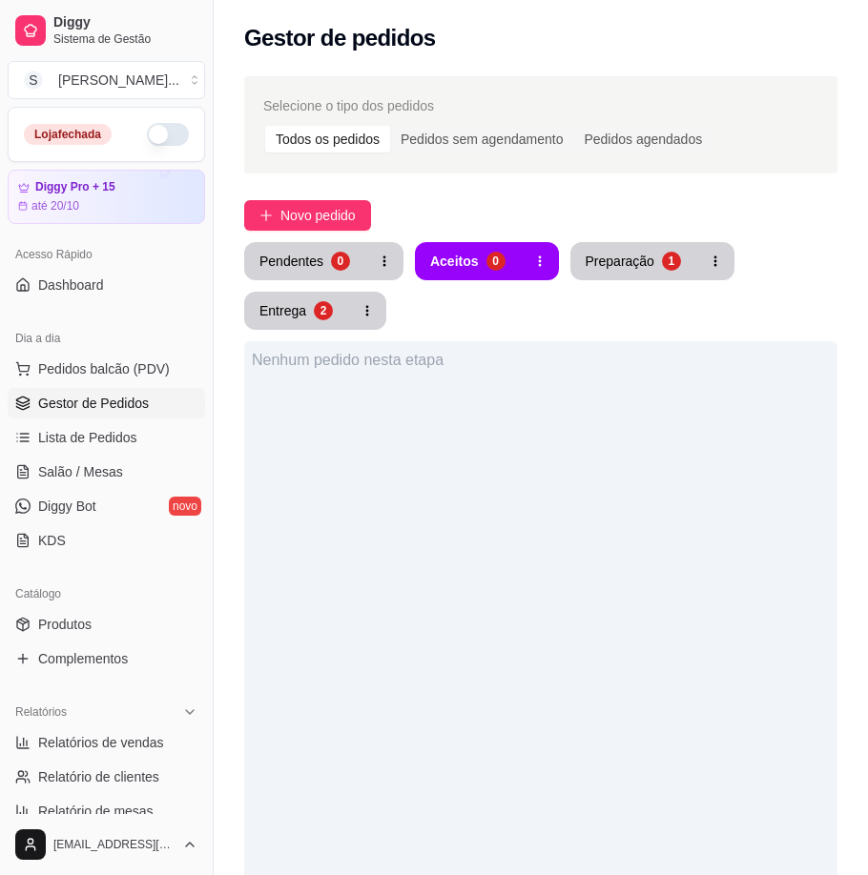
click at [280, 331] on div "Pendentes 0 Aceitos 0 Preparação 1 Entrega 2 Nenhum pedido nesta etapa" at bounding box center [540, 729] width 593 height 974
click at [283, 320] on button "Entrega 2" at bounding box center [296, 311] width 104 height 38
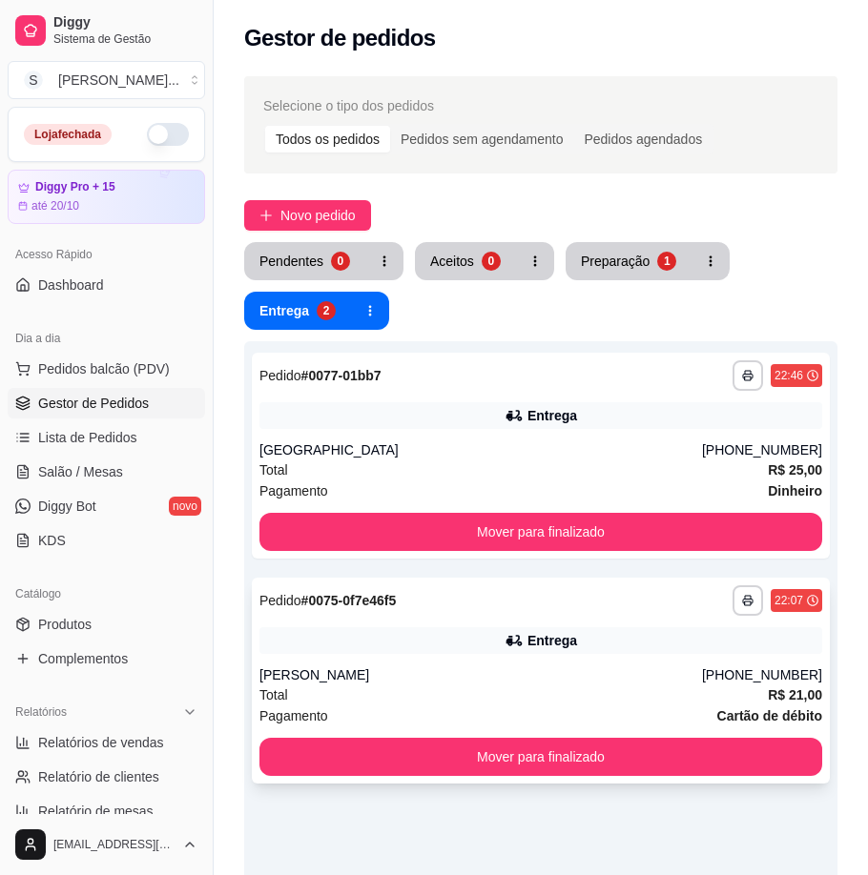
click at [577, 674] on div "[PERSON_NAME]" at bounding box center [480, 675] width 442 height 19
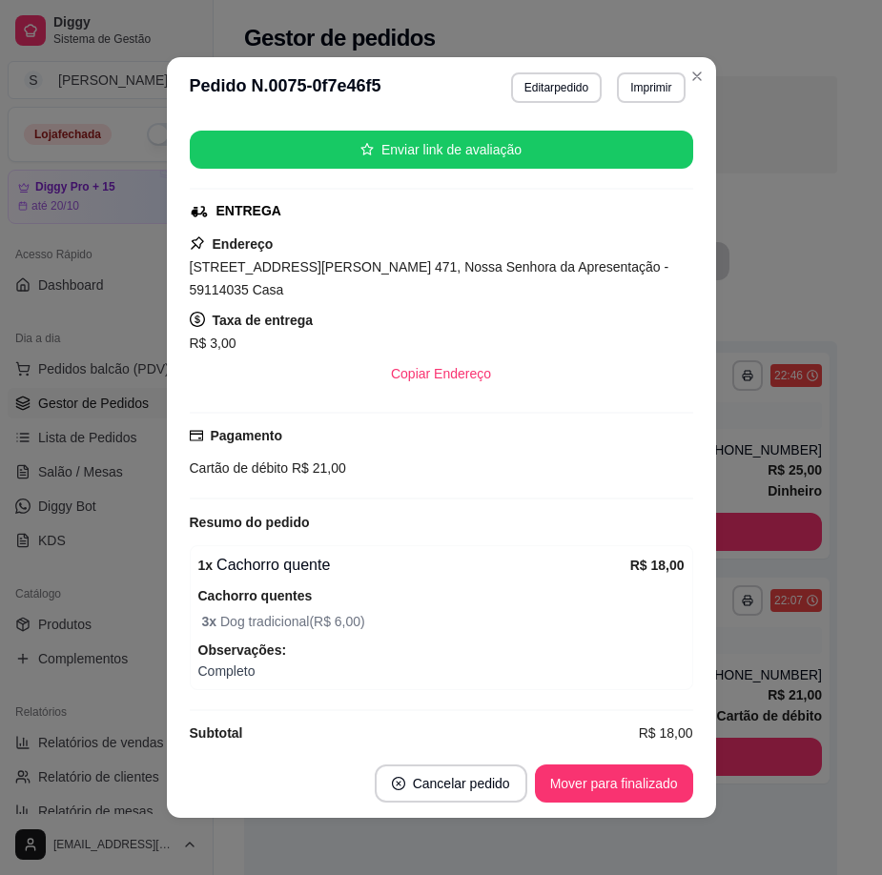
scroll to position [4, 0]
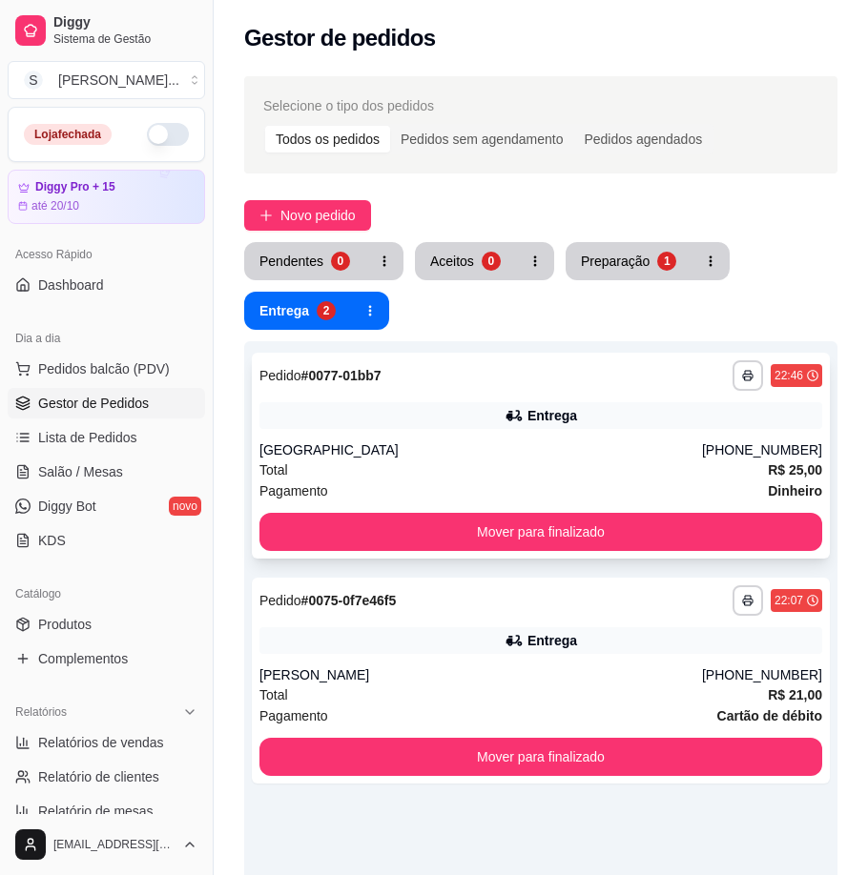
click at [521, 436] on div "**********" at bounding box center [541, 456] width 578 height 206
click at [626, 635] on div "Entrega" at bounding box center [540, 640] width 563 height 27
click at [648, 262] on button "Preparação 1" at bounding box center [628, 261] width 126 height 38
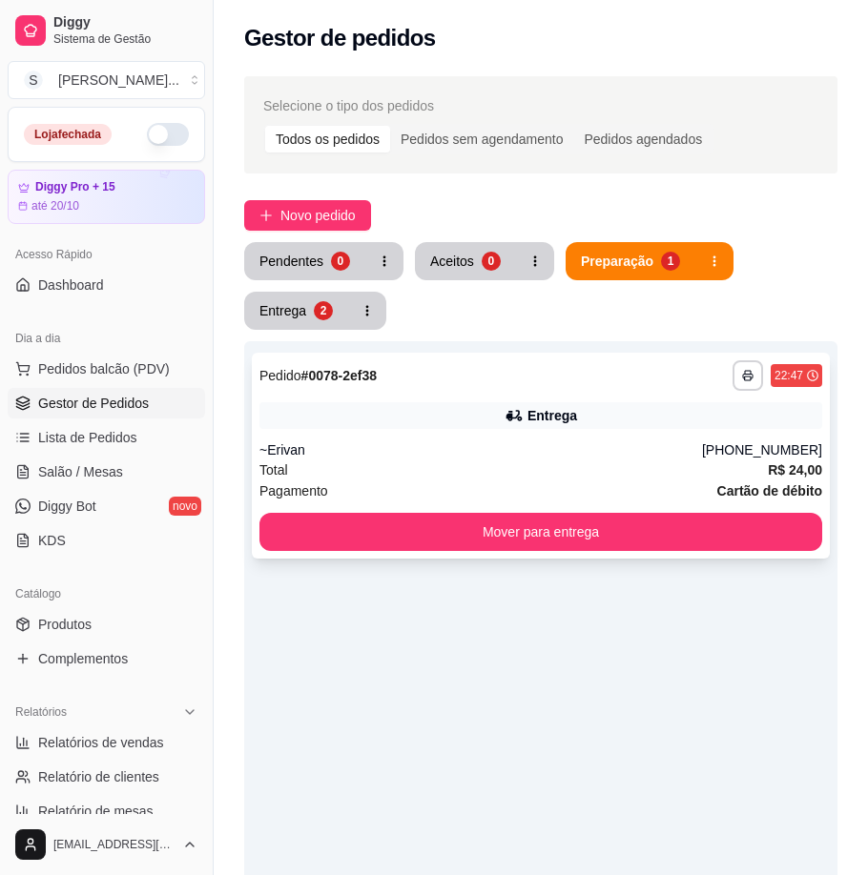
click at [576, 468] on div "Total R$ 24,00" at bounding box center [540, 470] width 563 height 21
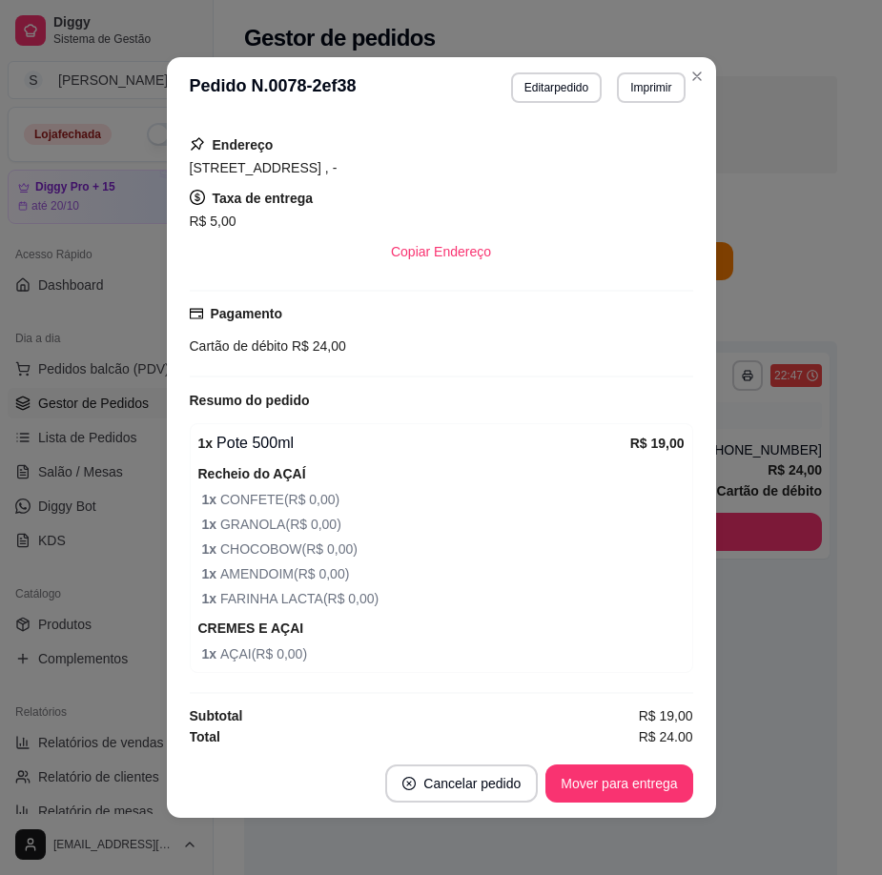
scroll to position [409, 0]
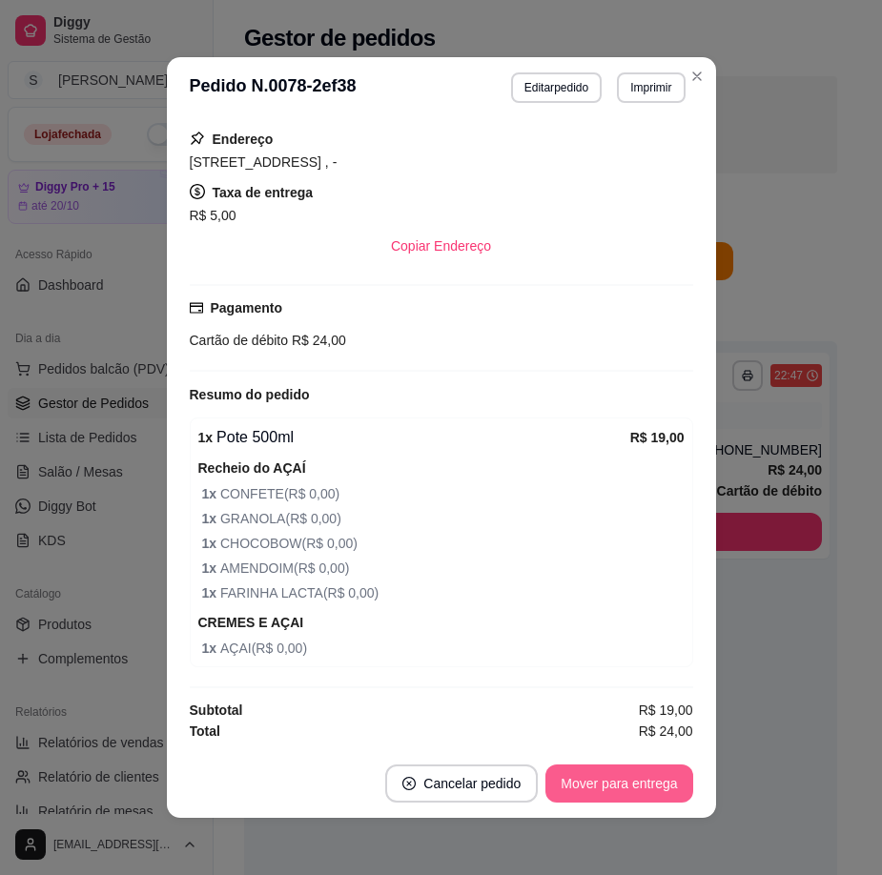
click at [605, 786] on button "Mover para entrega" at bounding box center [618, 784] width 147 height 38
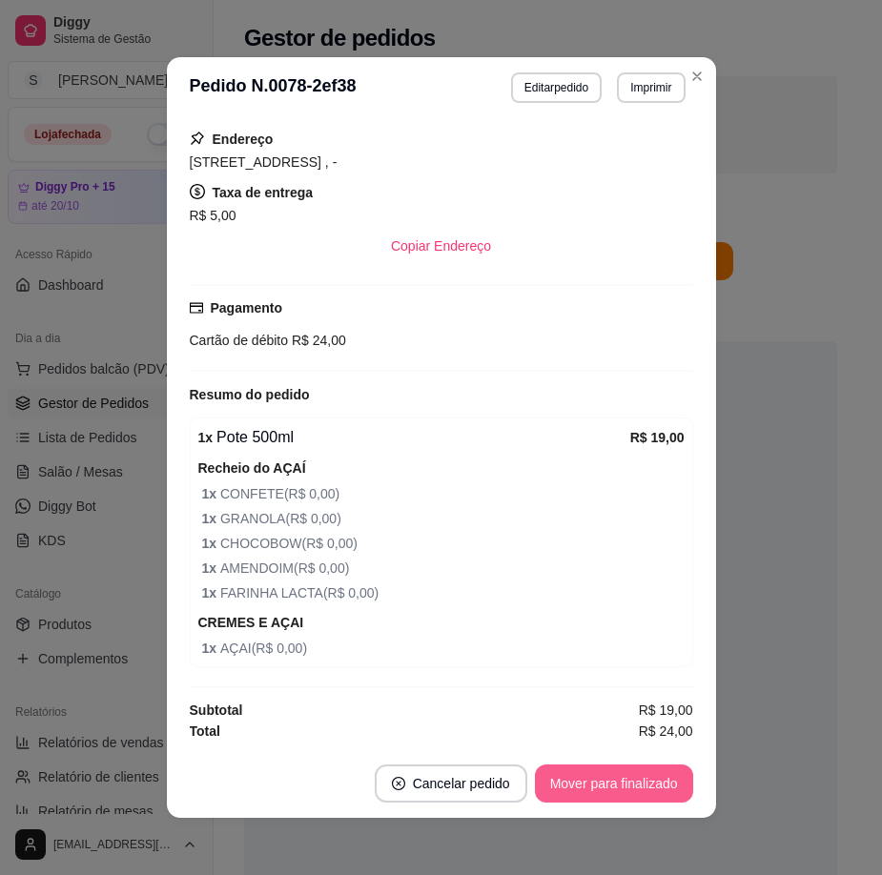
click at [605, 786] on button "Mover para finalizado" at bounding box center [614, 784] width 158 height 38
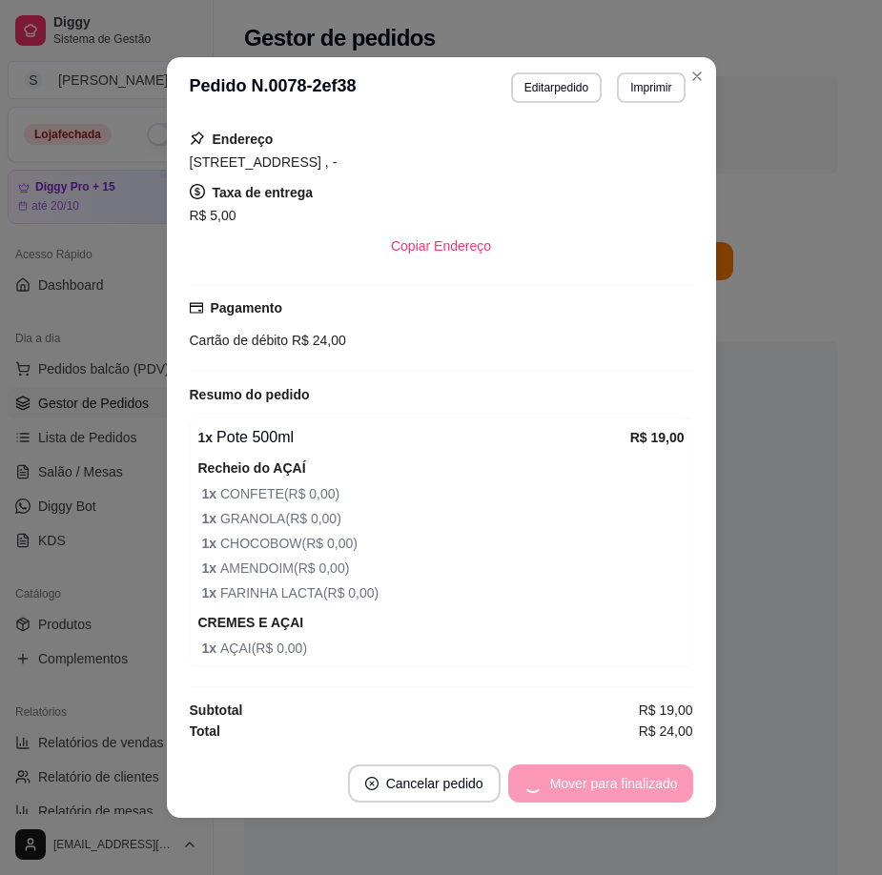
scroll to position [346, 0]
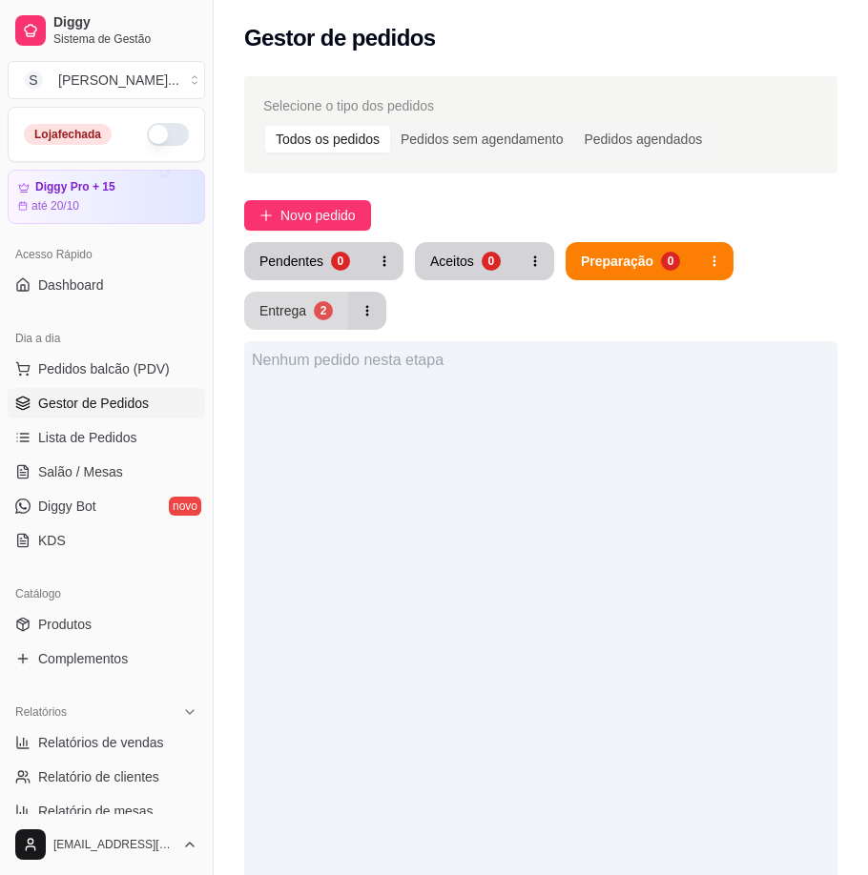
click at [276, 307] on div "Entrega" at bounding box center [282, 310] width 47 height 19
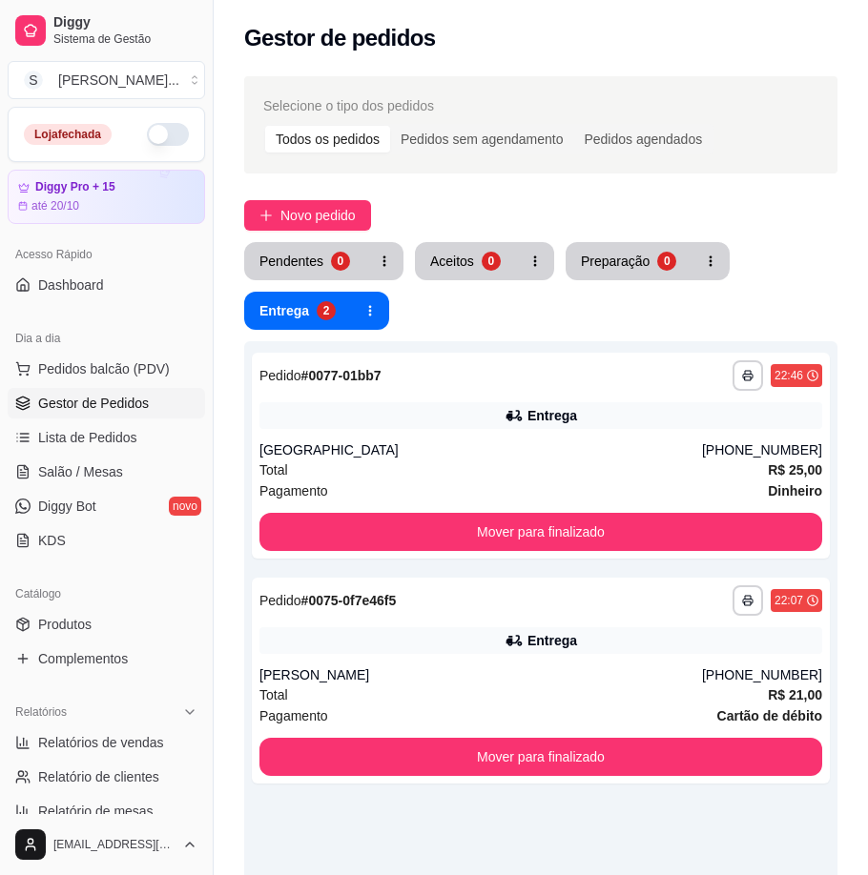
click at [98, 408] on span "Gestor de Pedidos" at bounding box center [93, 403] width 111 height 19
click at [90, 441] on span "Lista de Pedidos" at bounding box center [87, 437] width 99 height 19
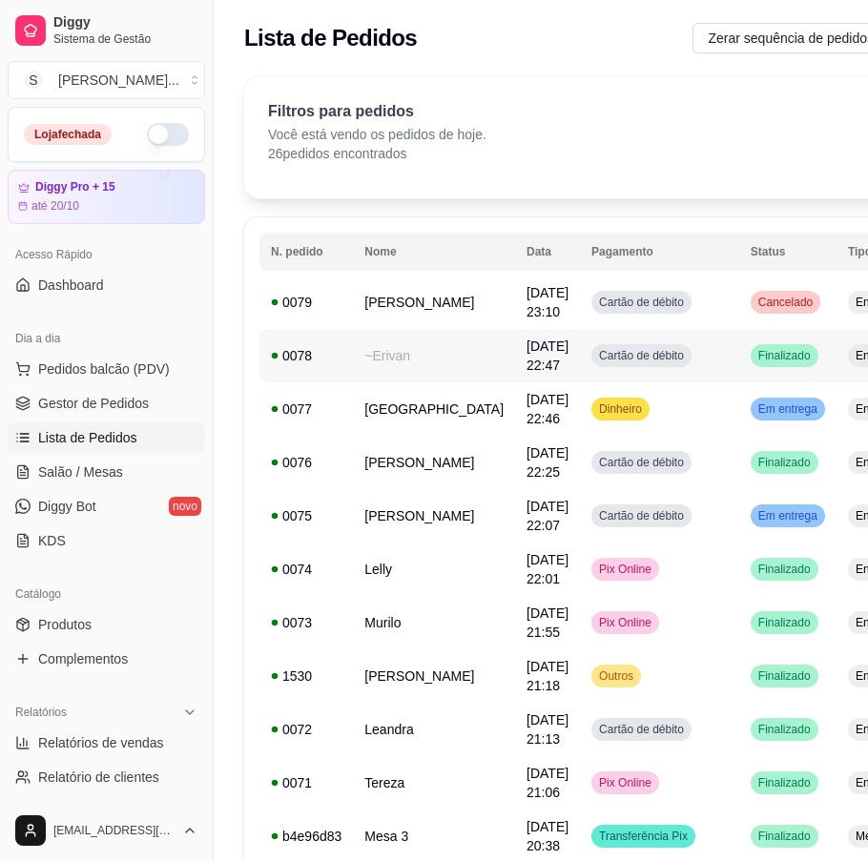
click at [420, 361] on td "~Erivan" at bounding box center [434, 355] width 162 height 53
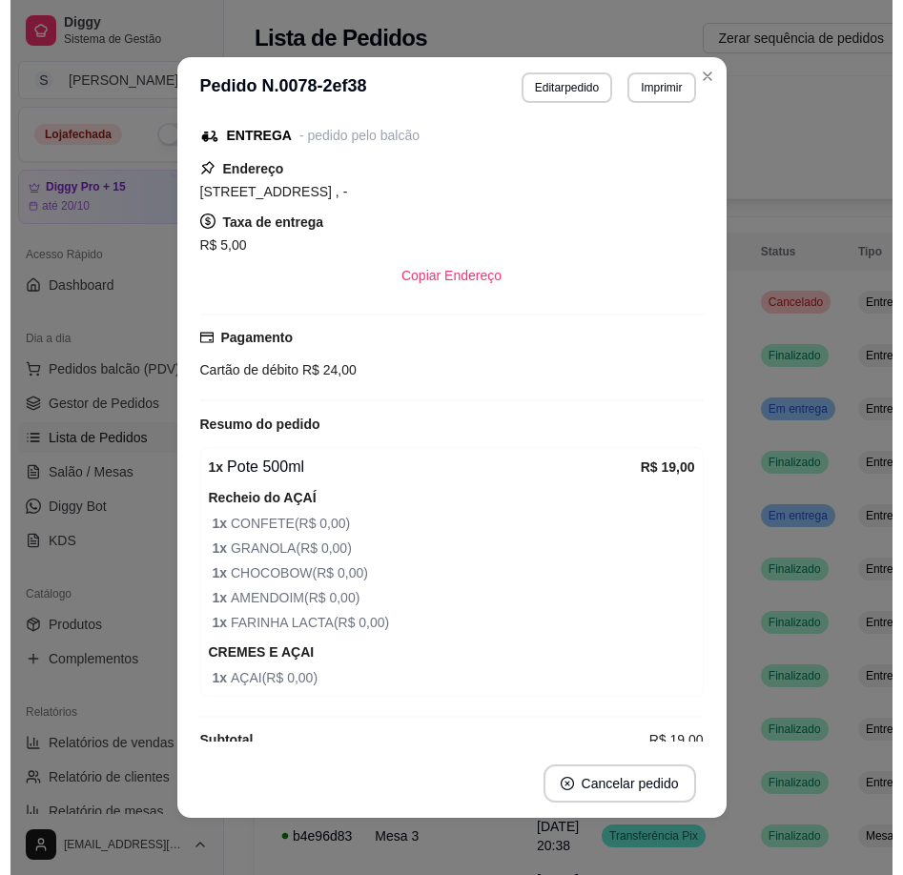
scroll to position [346, 0]
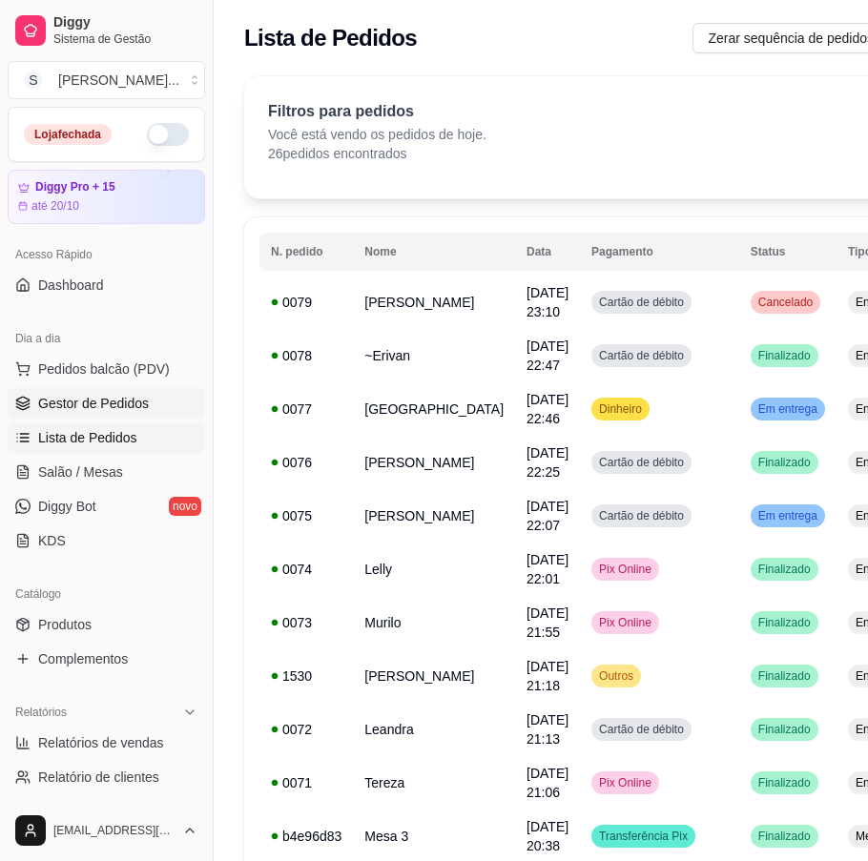
click at [125, 412] on span "Gestor de Pedidos" at bounding box center [93, 403] width 111 height 19
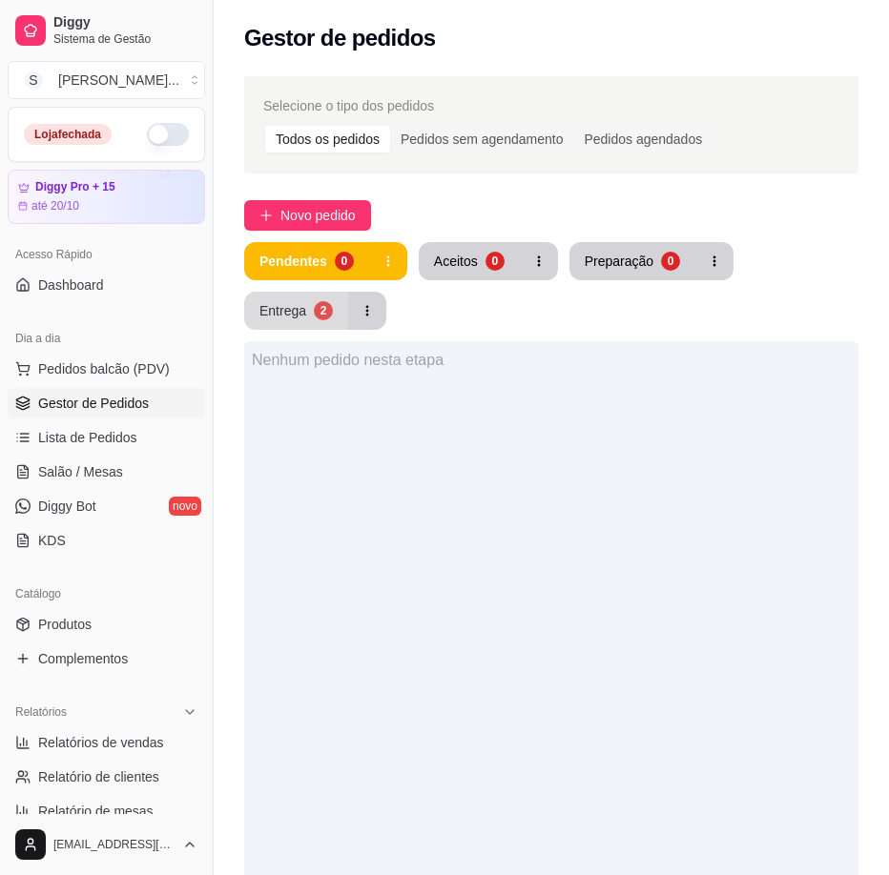
click at [326, 321] on button "Entrega 2" at bounding box center [296, 311] width 104 height 38
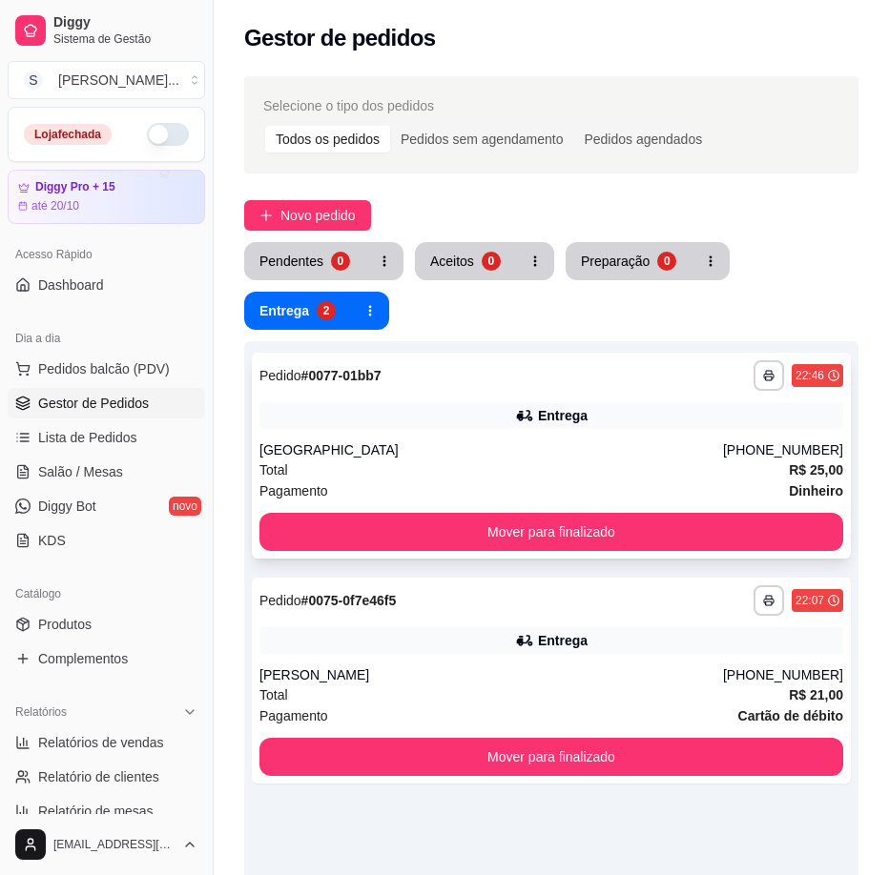
click at [695, 467] on div "Total R$ 25,00" at bounding box center [551, 470] width 584 height 21
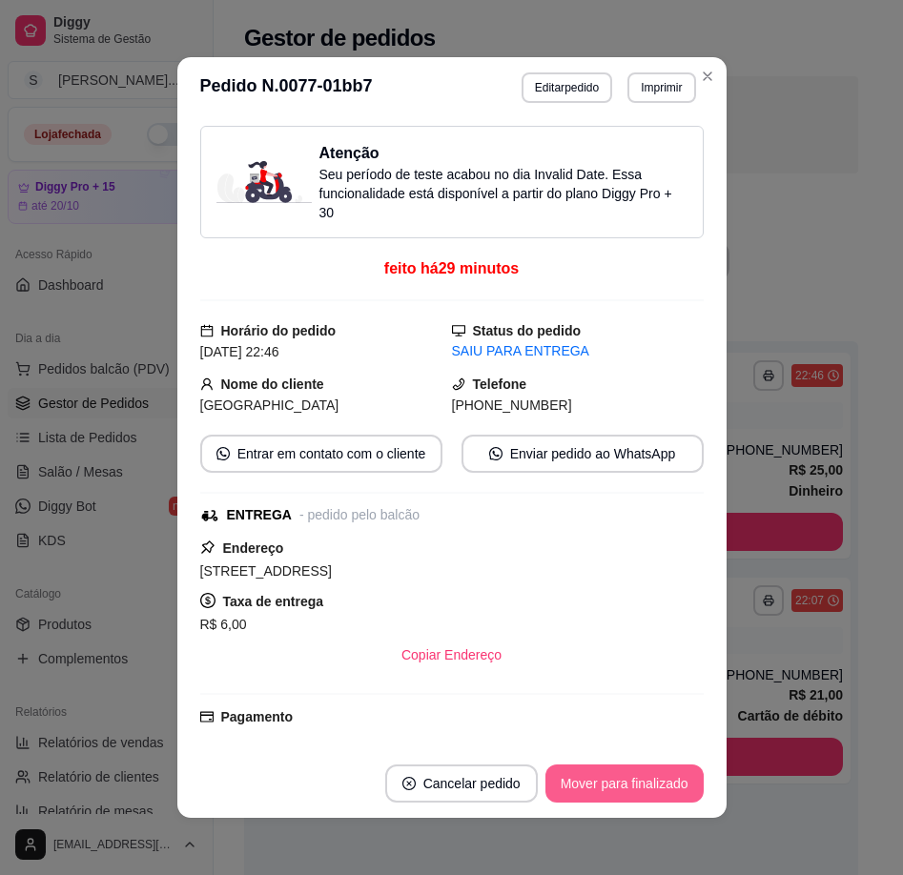
click at [651, 775] on button "Mover para finalizado" at bounding box center [624, 784] width 158 height 38
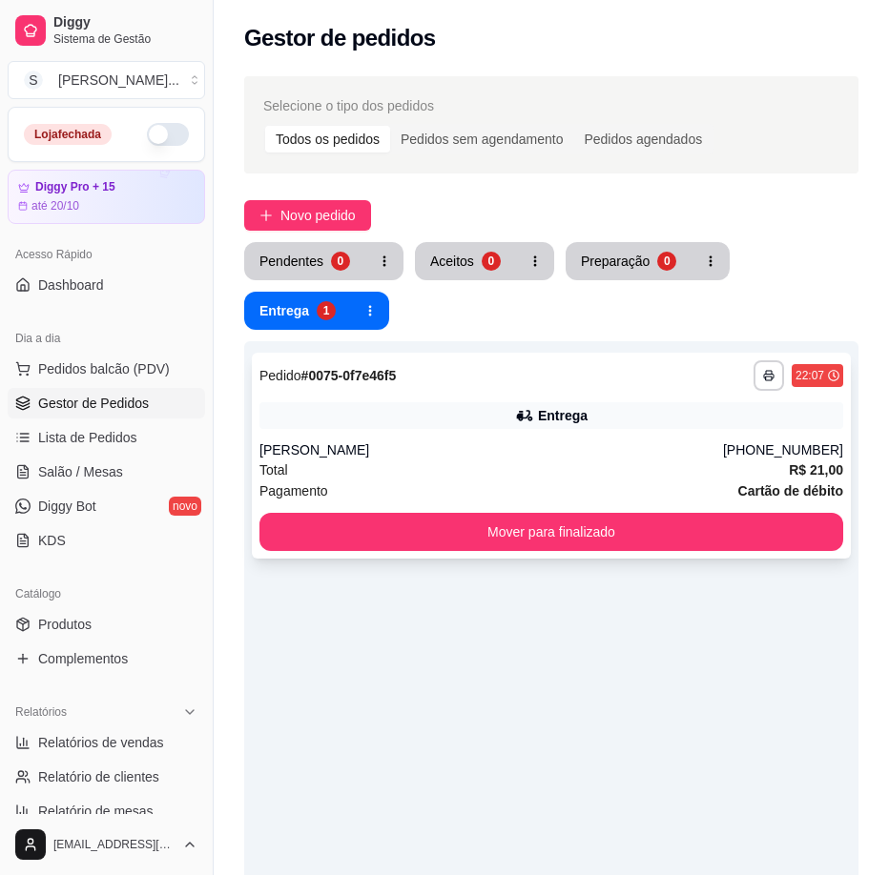
click at [684, 429] on div "**********" at bounding box center [551, 456] width 599 height 206
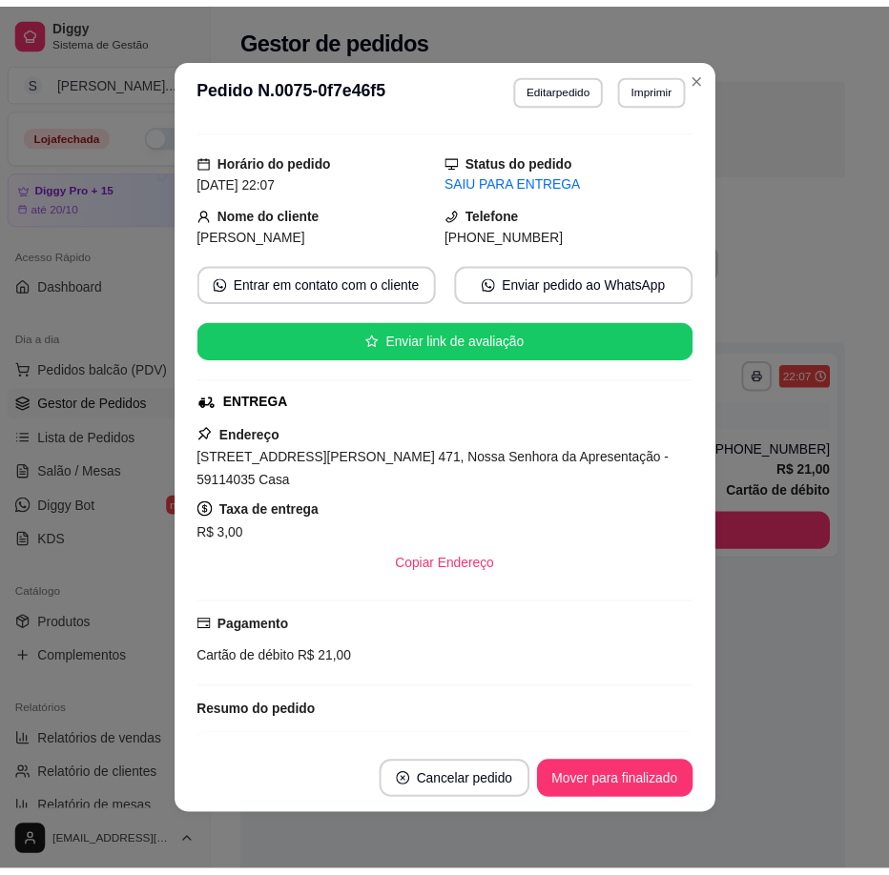
scroll to position [361, 0]
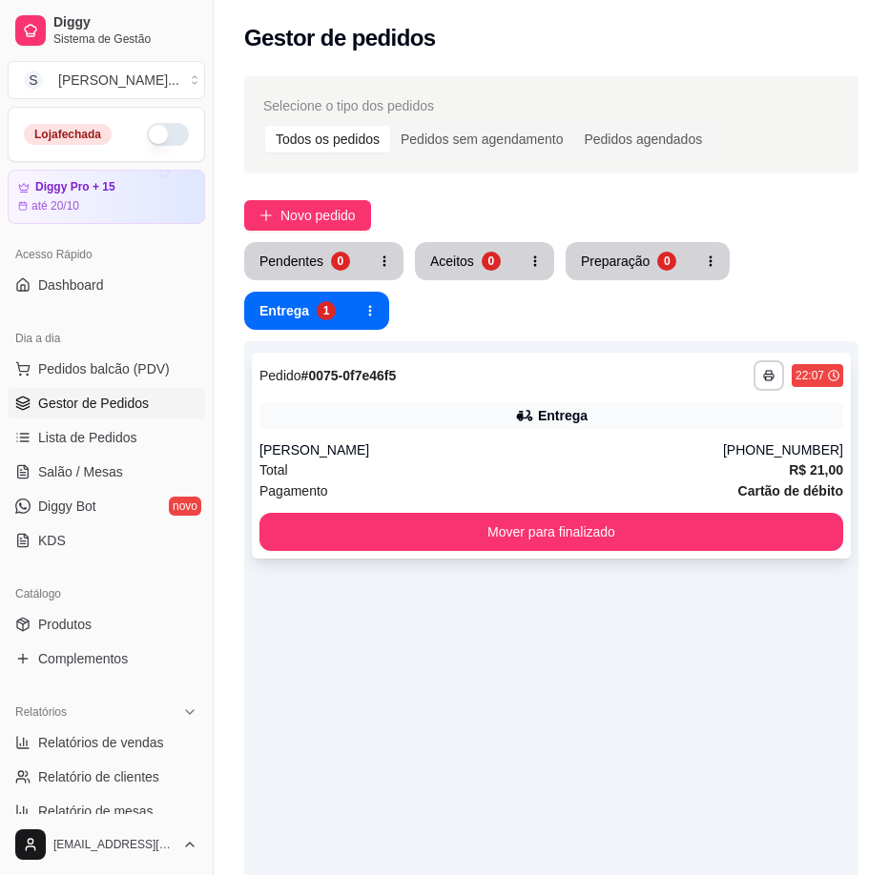
click at [533, 461] on div "Total R$ 21,00" at bounding box center [551, 470] width 584 height 21
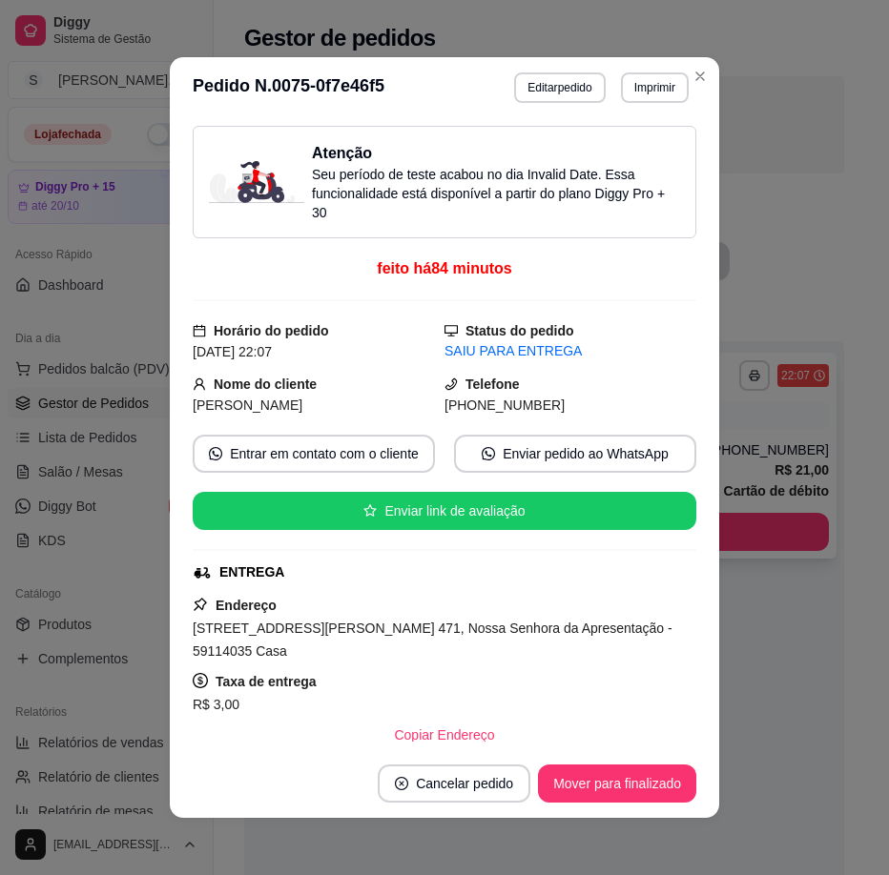
click at [781, 533] on button "Mover para finalizado" at bounding box center [543, 532] width 569 height 38
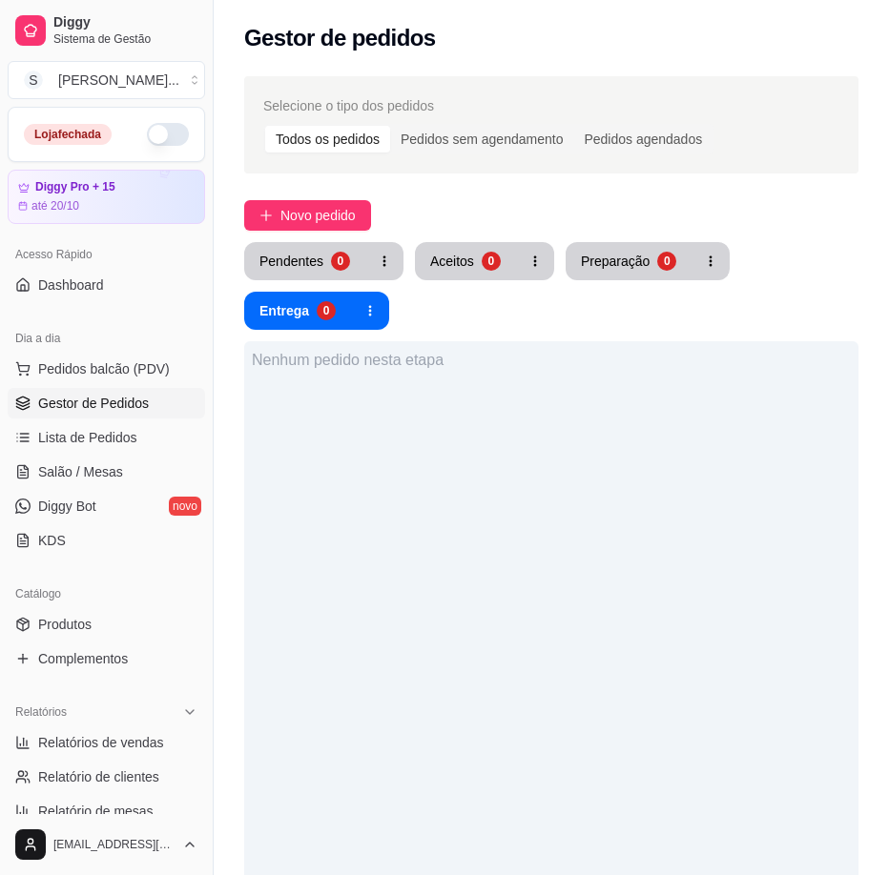
click at [155, 134] on button "button" at bounding box center [168, 134] width 42 height 23
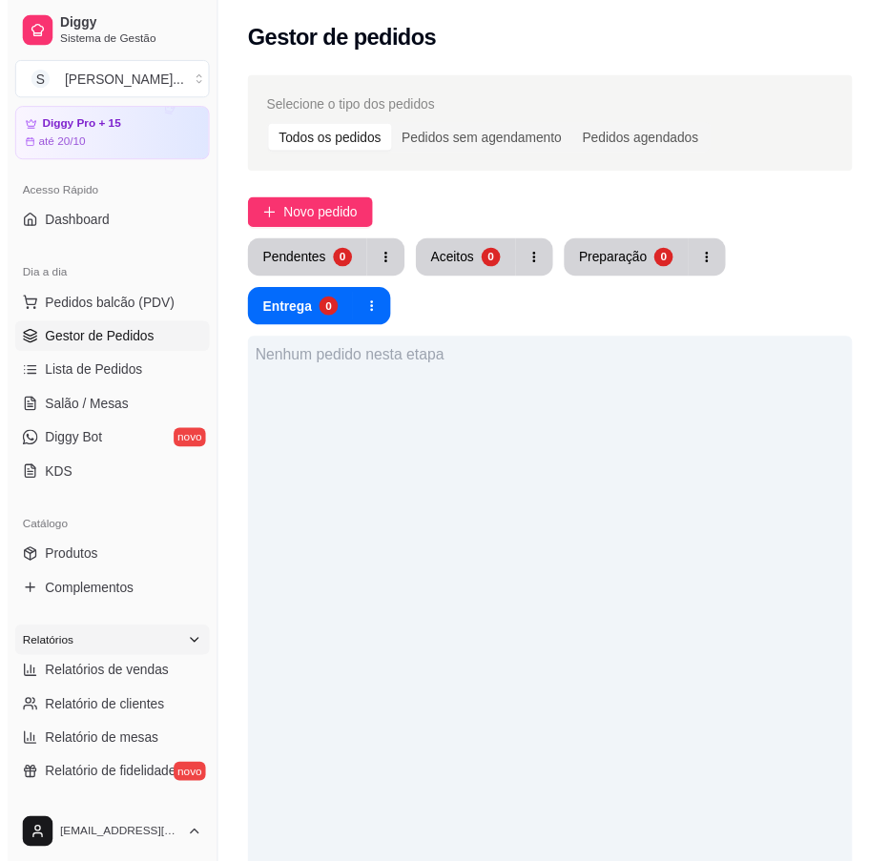
scroll to position [95, 0]
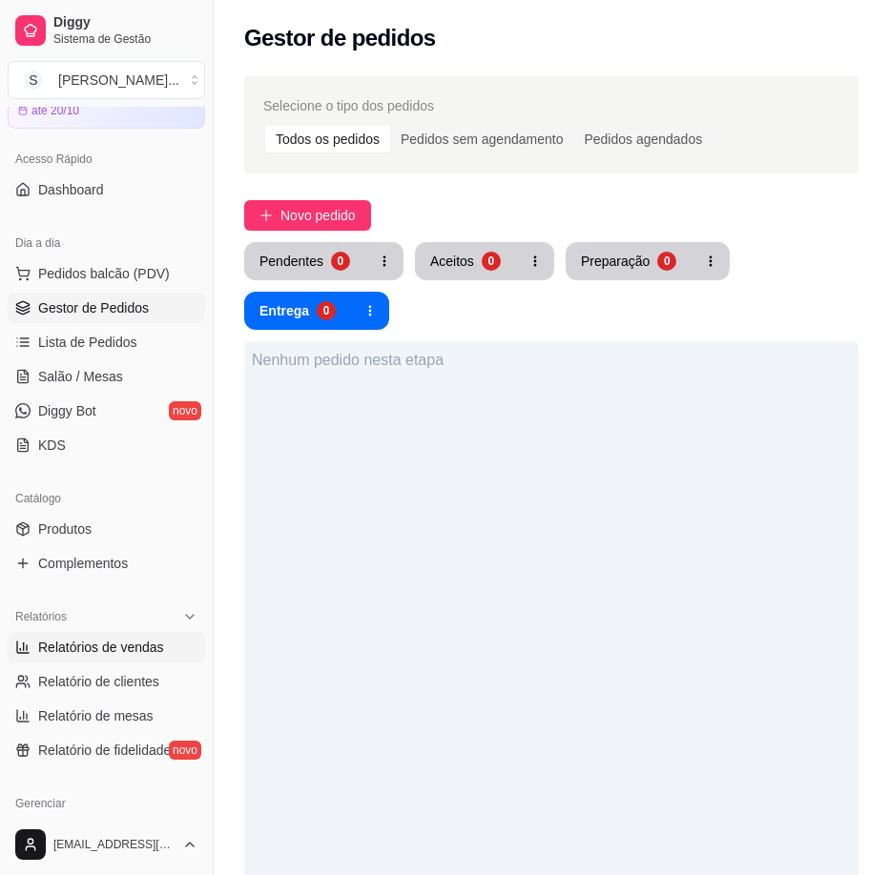
click at [113, 646] on span "Relatórios de vendas" at bounding box center [101, 647] width 126 height 19
select select "ALL"
select select "0"
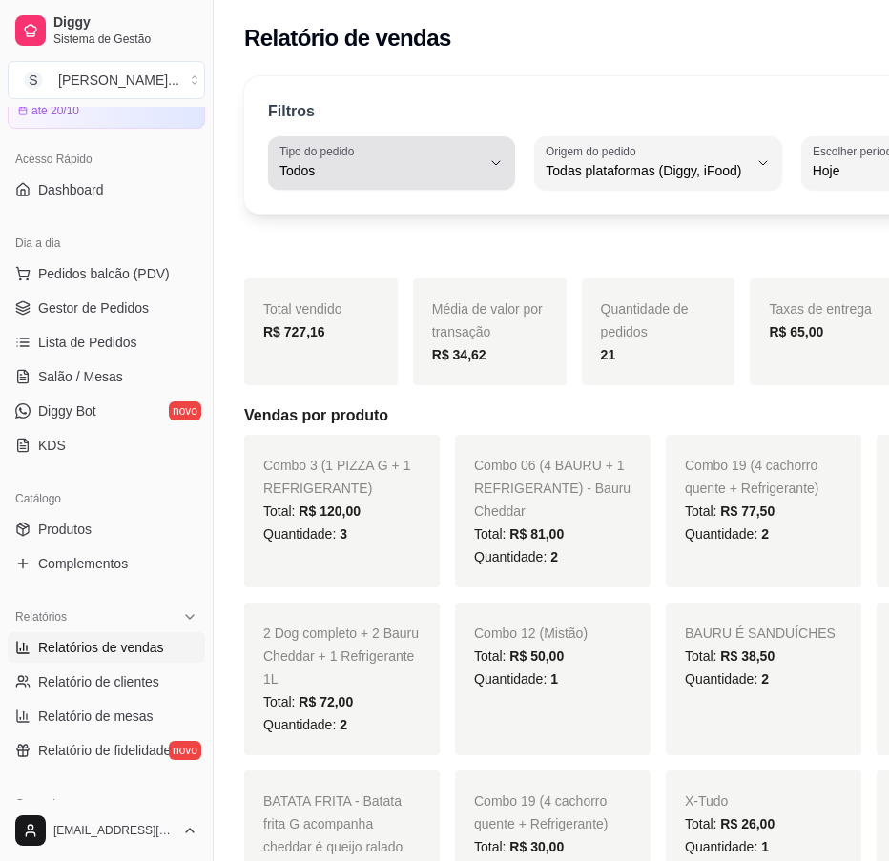
click at [379, 159] on div "Todos" at bounding box center [379, 163] width 201 height 38
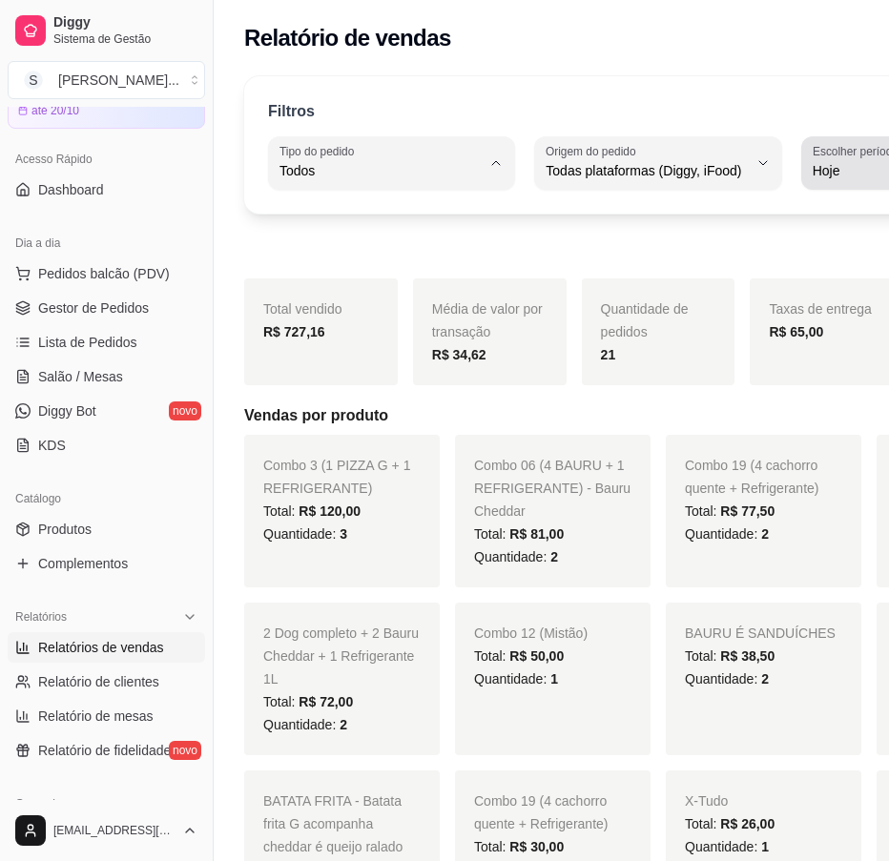
click at [696, 402] on span "Customizado" at bounding box center [764, 403] width 152 height 18
type input "-1"
select select "-1"
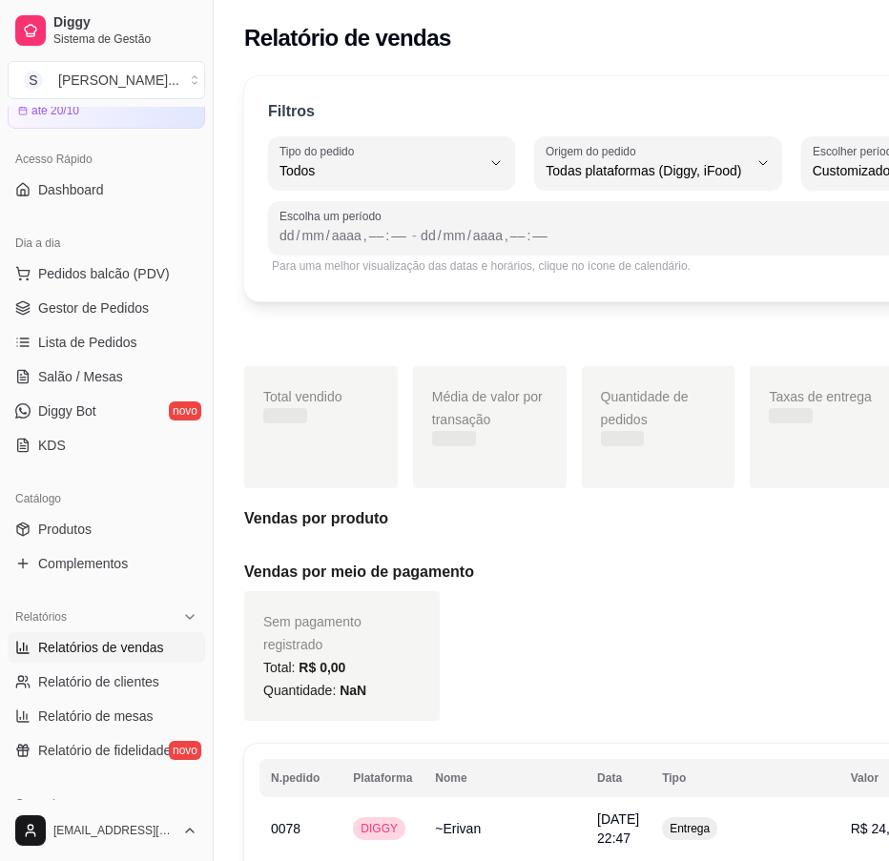
scroll to position [18, 0]
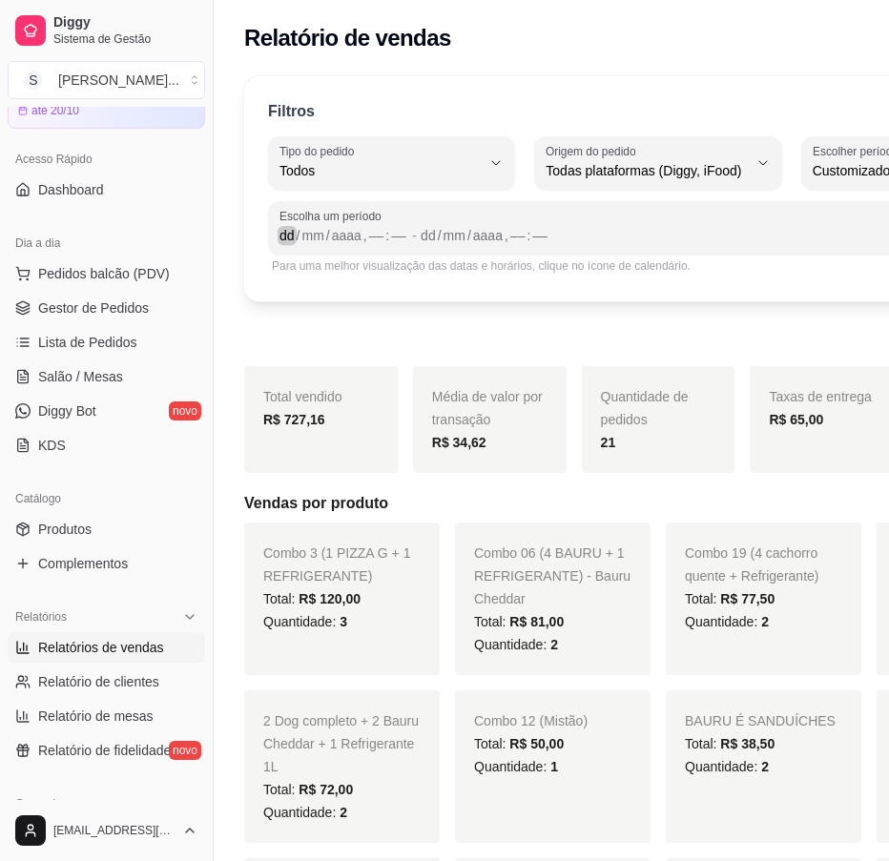
click at [290, 228] on div "dd" at bounding box center [286, 235] width 19 height 19
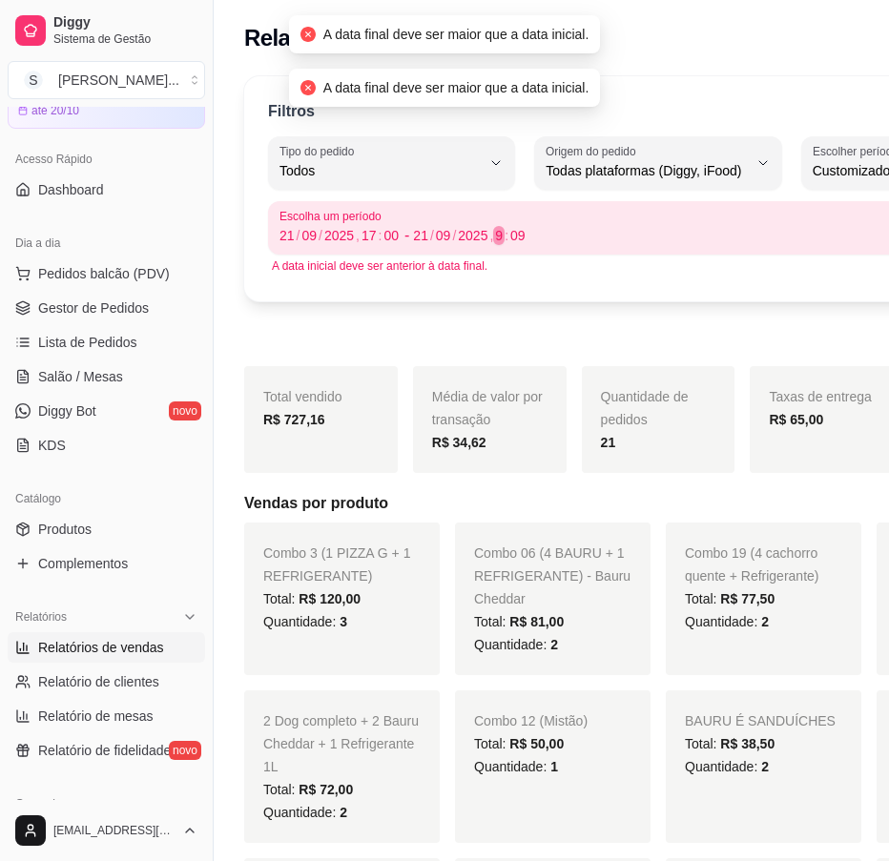
click at [504, 238] on div ":" at bounding box center [507, 235] width 8 height 19
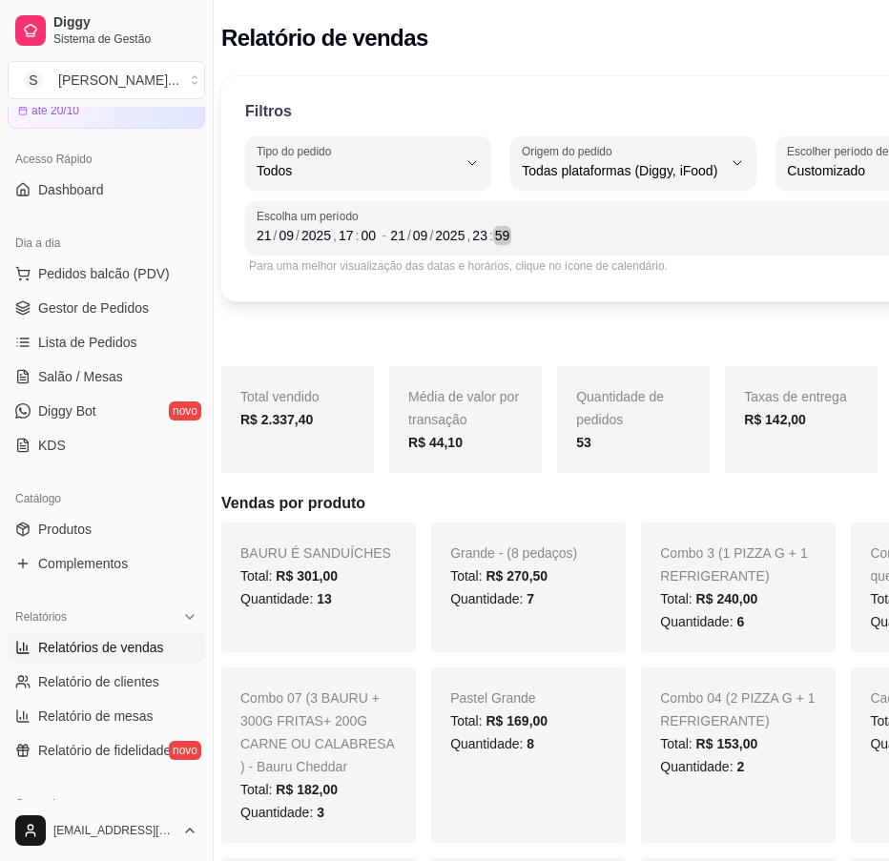
scroll to position [0, 26]
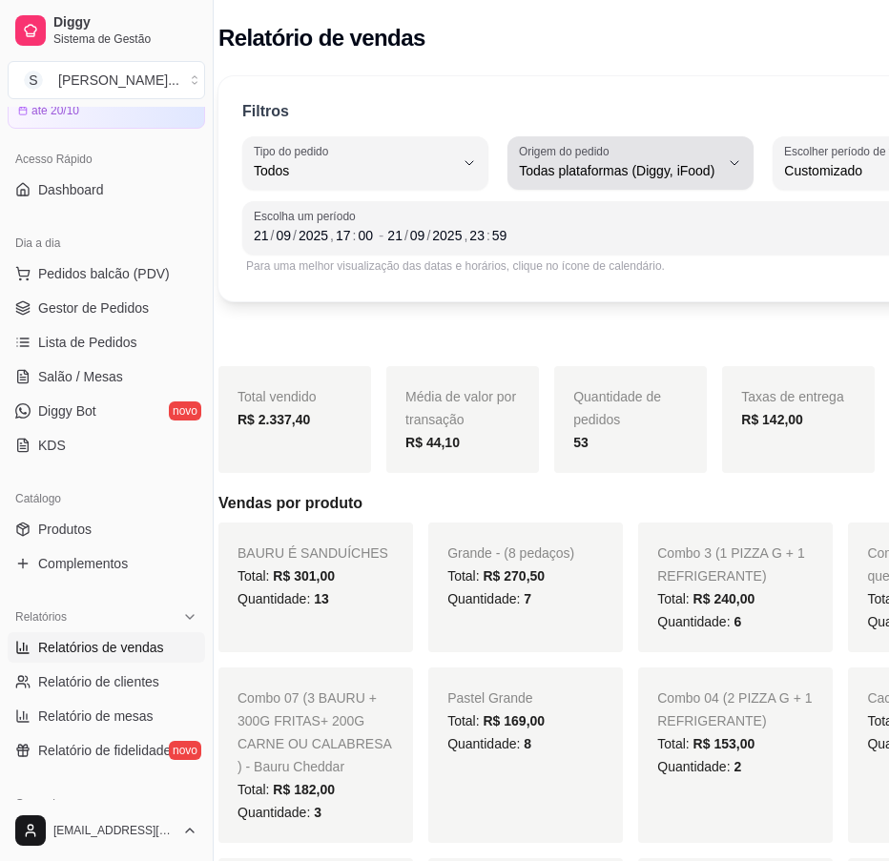
click at [665, 154] on div "Todas plataformas (Diggy, iFood)" at bounding box center [619, 163] width 200 height 38
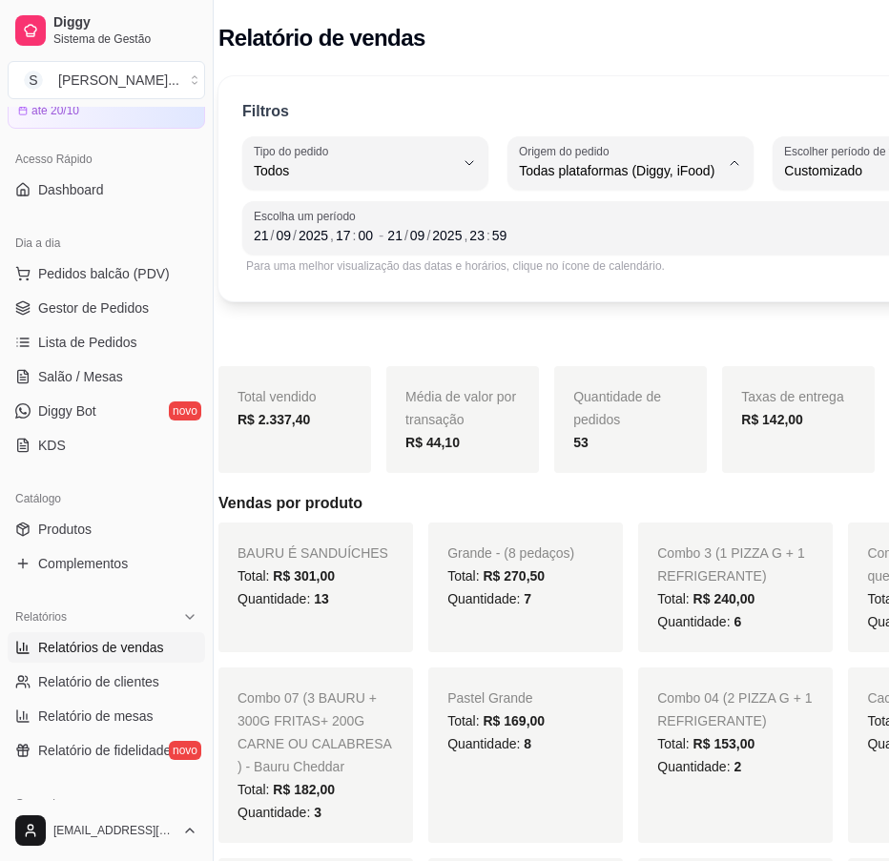
click at [614, 249] on span "Diggy" at bounding box center [588, 247] width 168 height 18
type input "DIGGY"
select select "DIGGY"
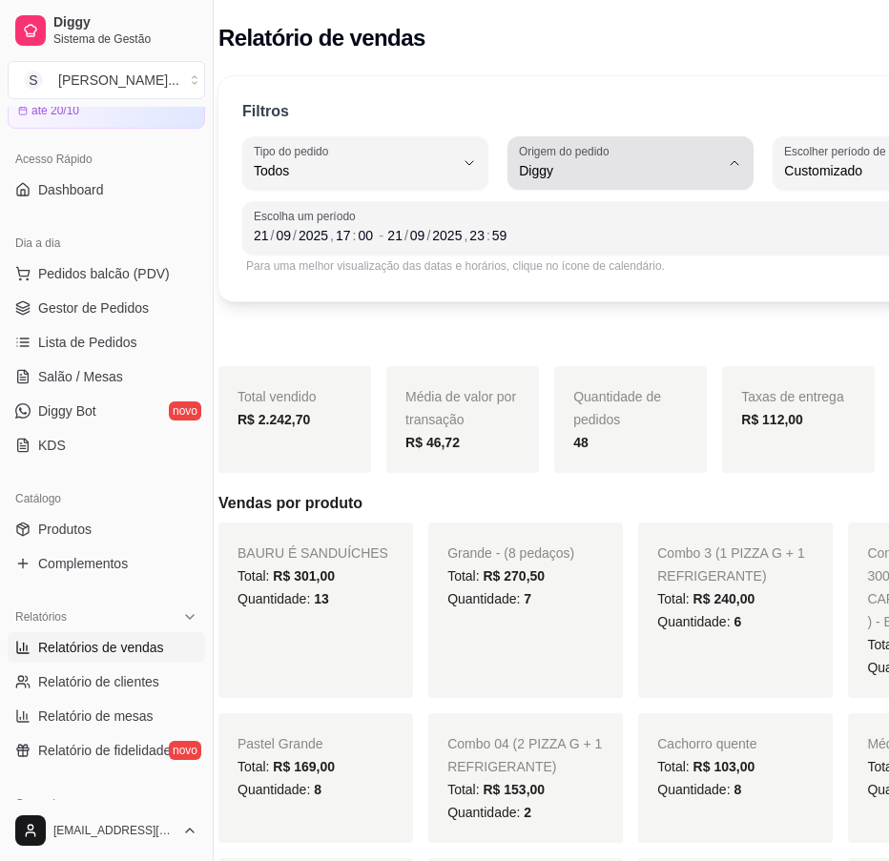
click at [677, 174] on button "Origem do pedido Diggy" at bounding box center [630, 162] width 246 height 53
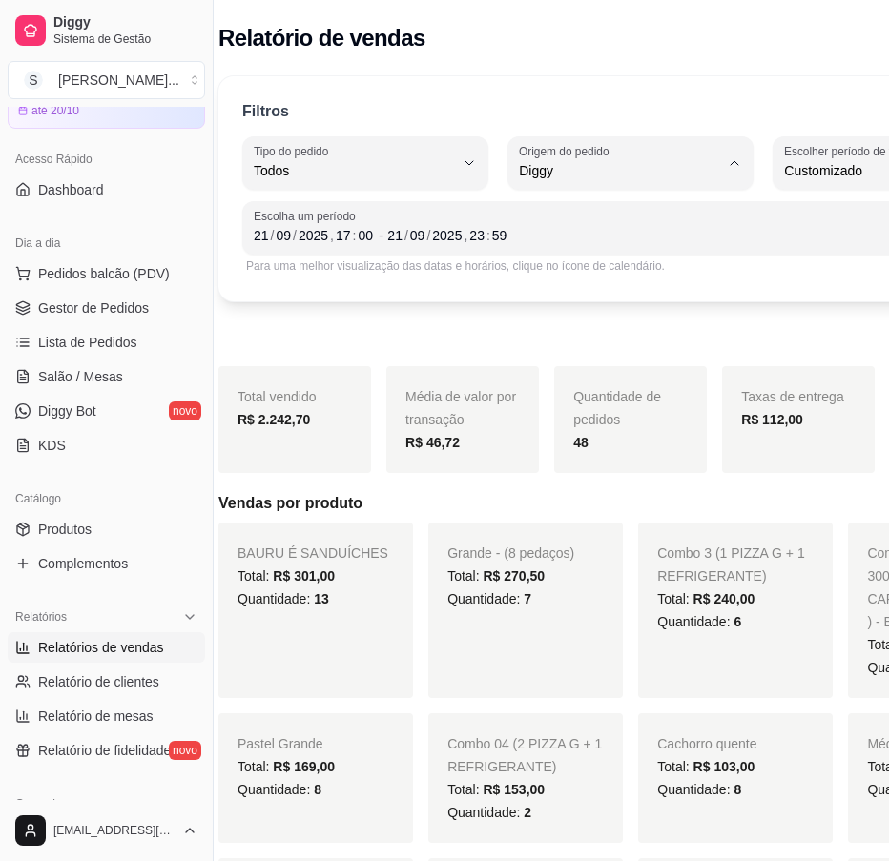
click at [648, 213] on span "Todas plataformas (Diggy, iFood)" at bounding box center [588, 216] width 168 height 18
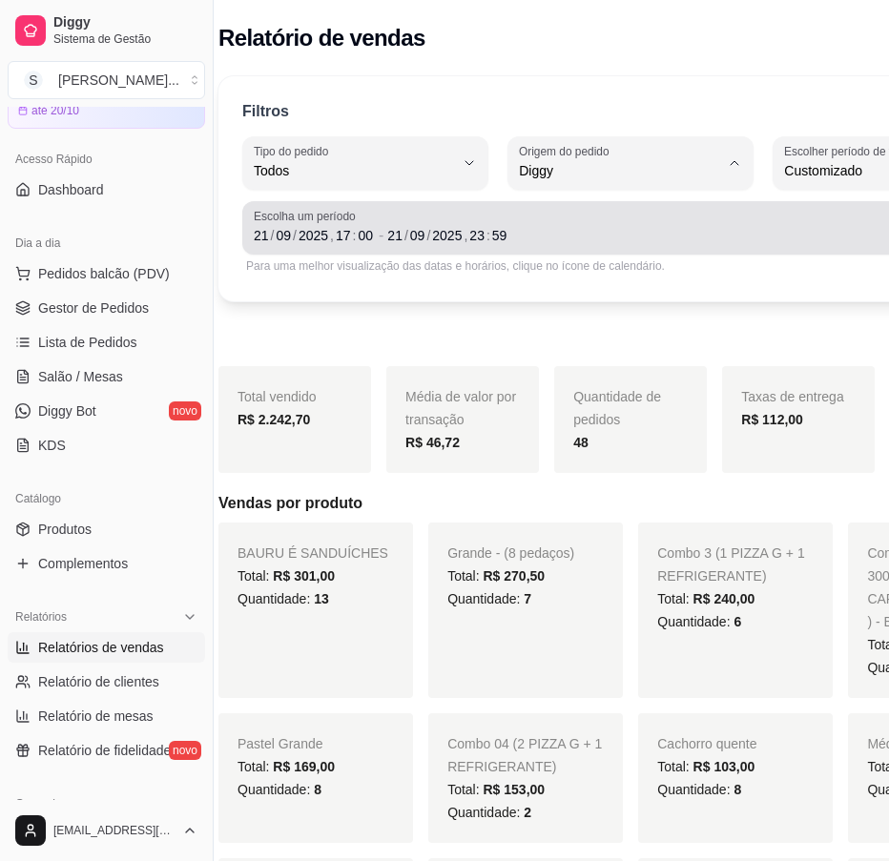
type input "ALL"
select select "ALL"
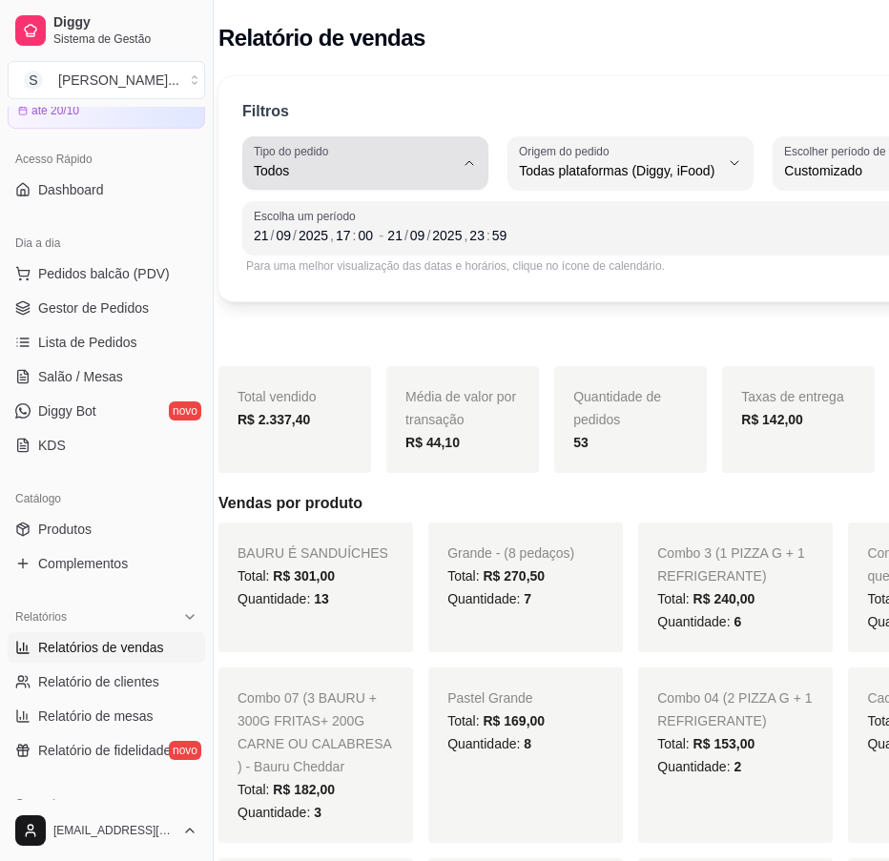
click at [383, 181] on div "Todos" at bounding box center [354, 163] width 200 height 38
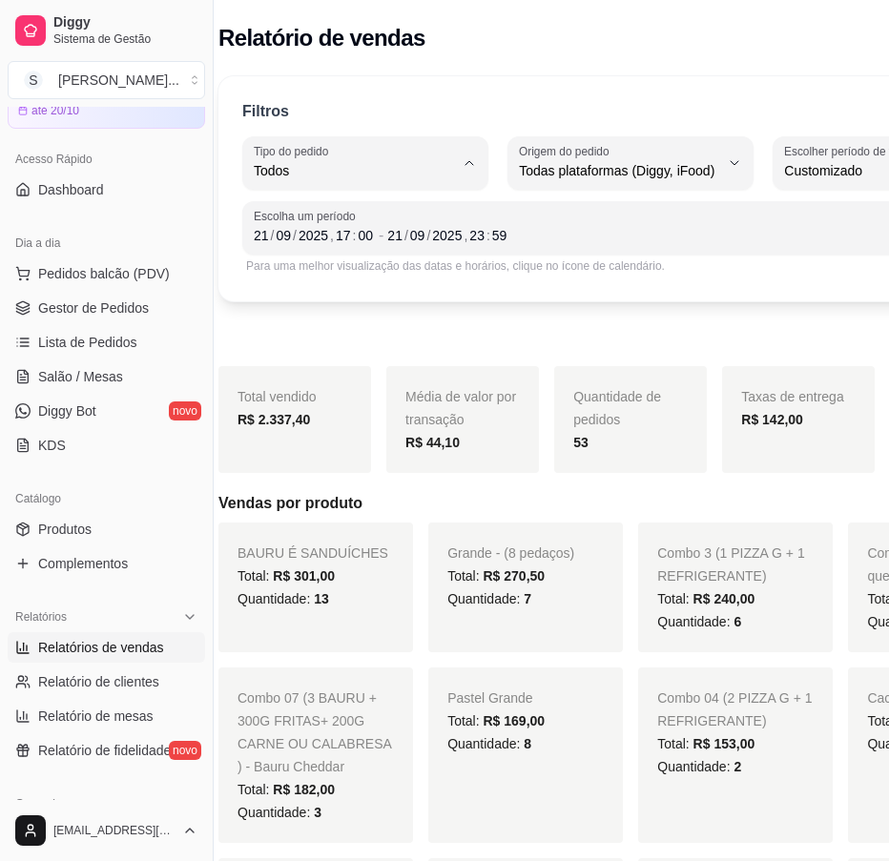
click at [370, 255] on span "Entrega" at bounding box center [345, 247] width 168 height 18
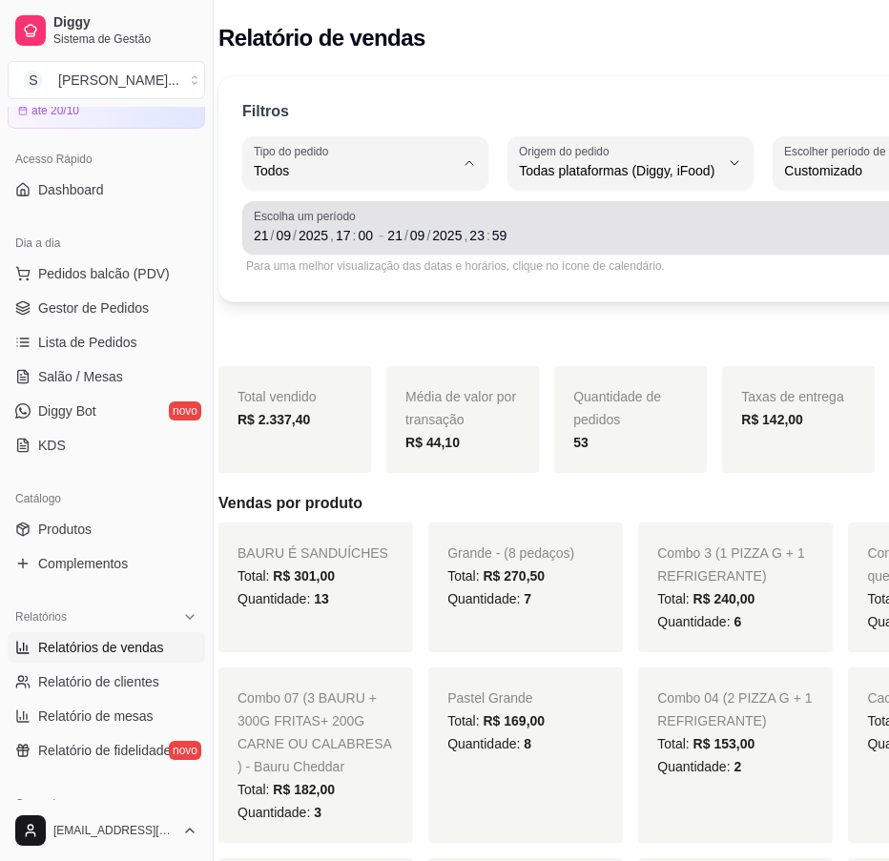
type input "DELIVERY"
select select "DELIVERY"
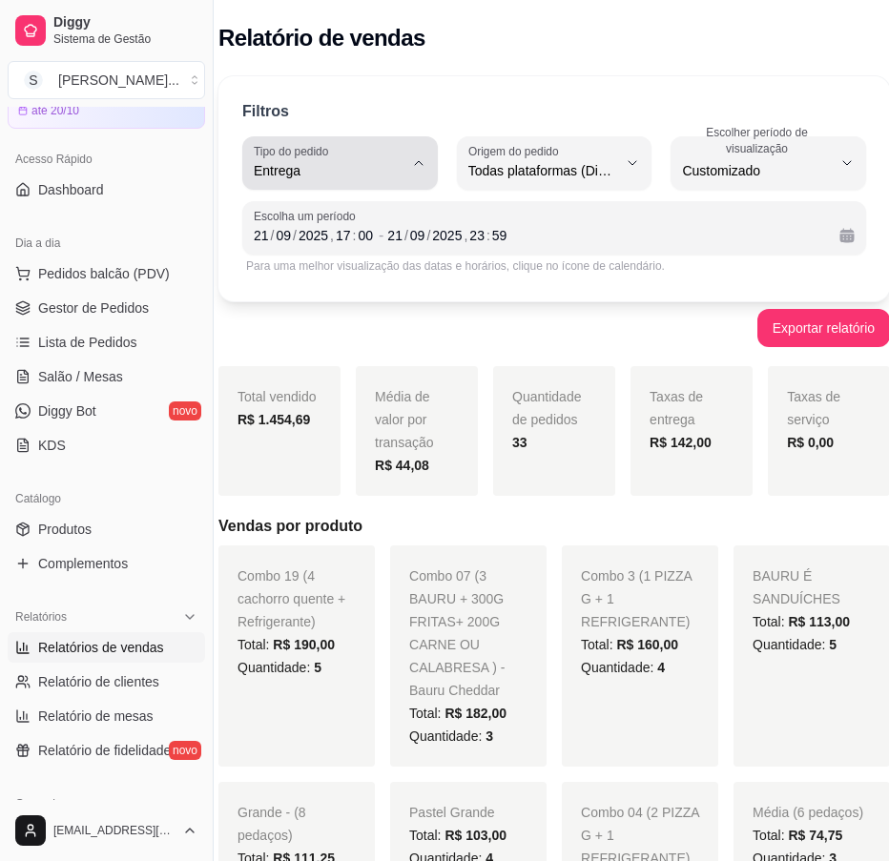
click at [414, 170] on icon "button" at bounding box center [418, 162] width 15 height 15
click at [335, 273] on span "Retirada" at bounding box center [330, 279] width 141 height 18
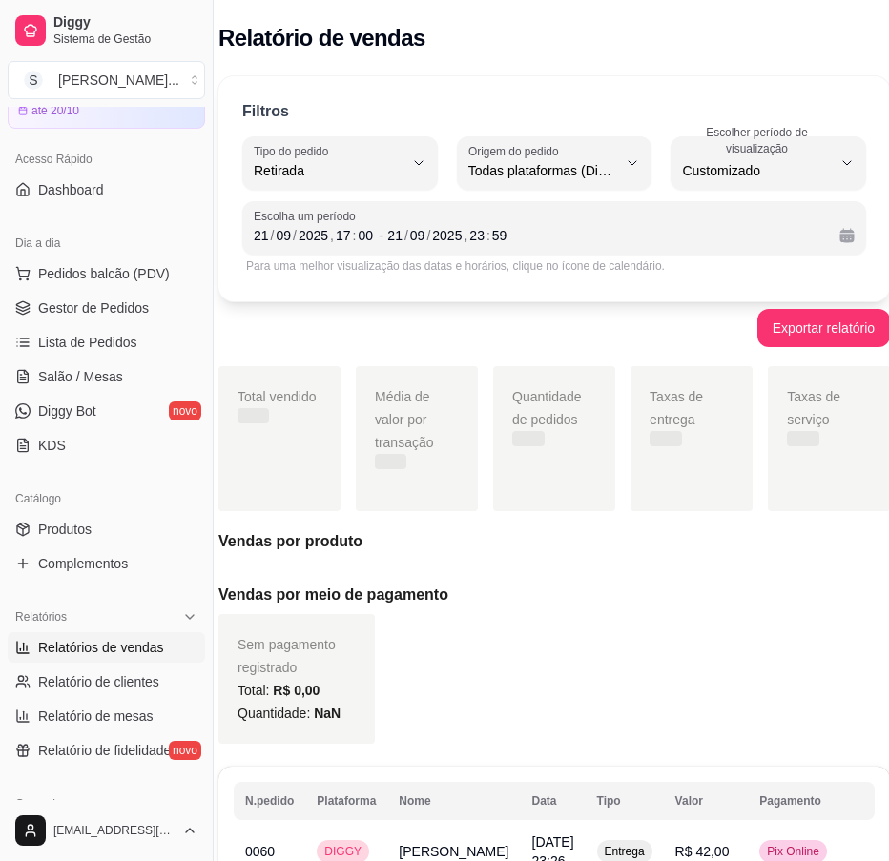
type input "PICKUP"
select select "PICKUP"
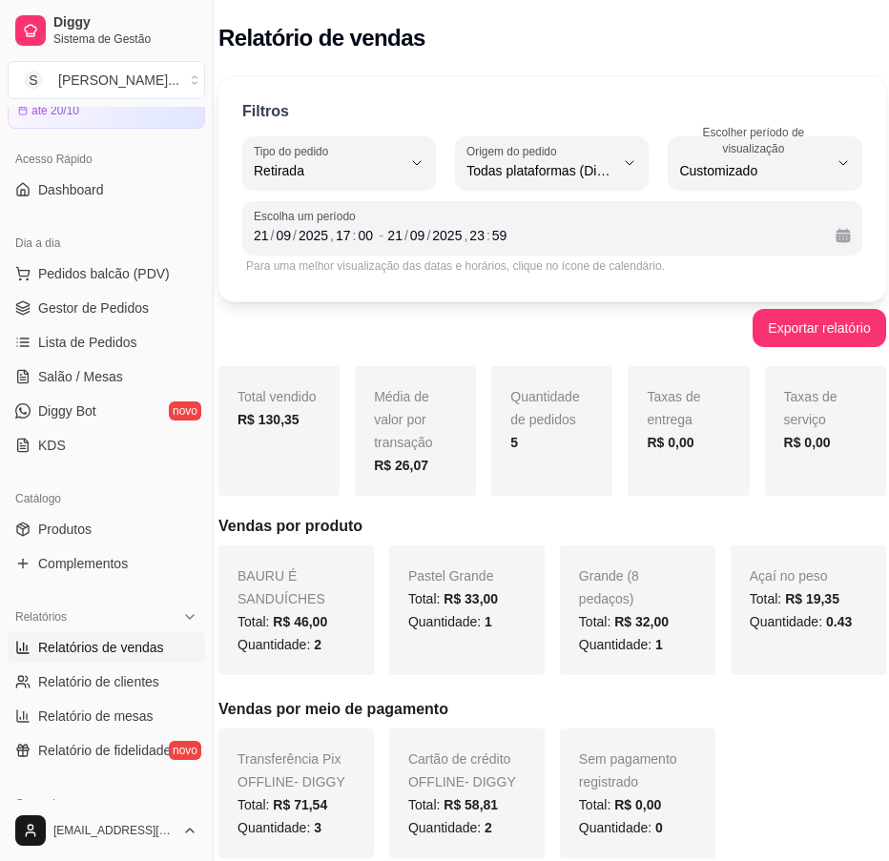
scroll to position [0, 3]
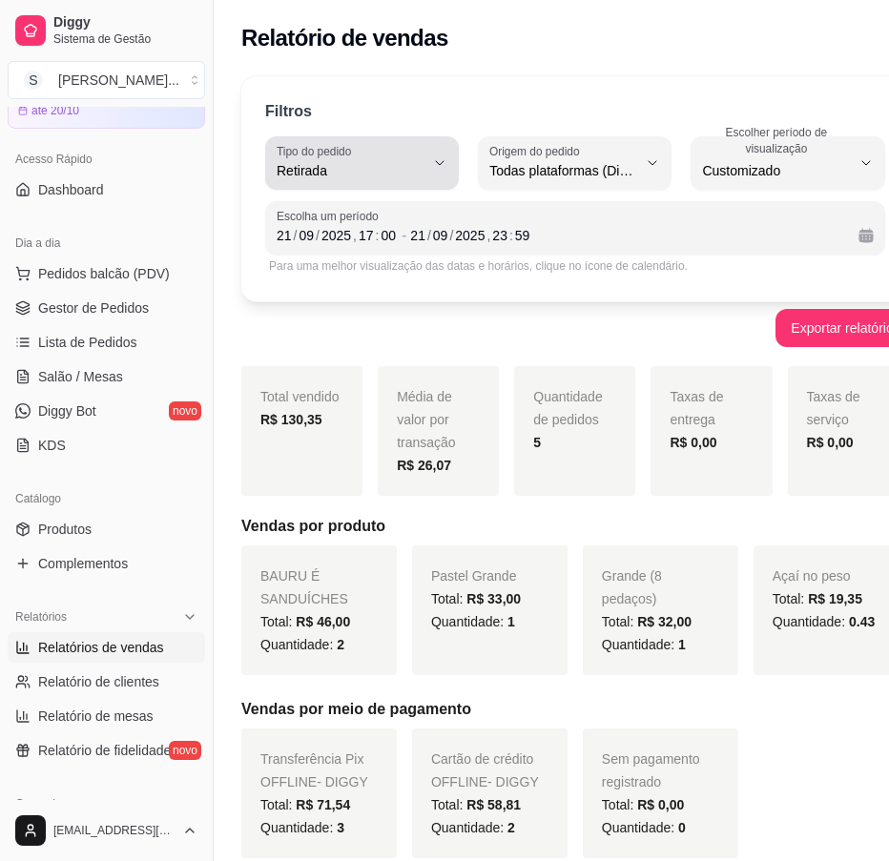
click at [432, 160] on icon "button" at bounding box center [439, 162] width 15 height 15
click at [364, 310] on span "Mesa" at bounding box center [344, 309] width 122 height 18
type input "IN_STORE"
select select "IN_STORE"
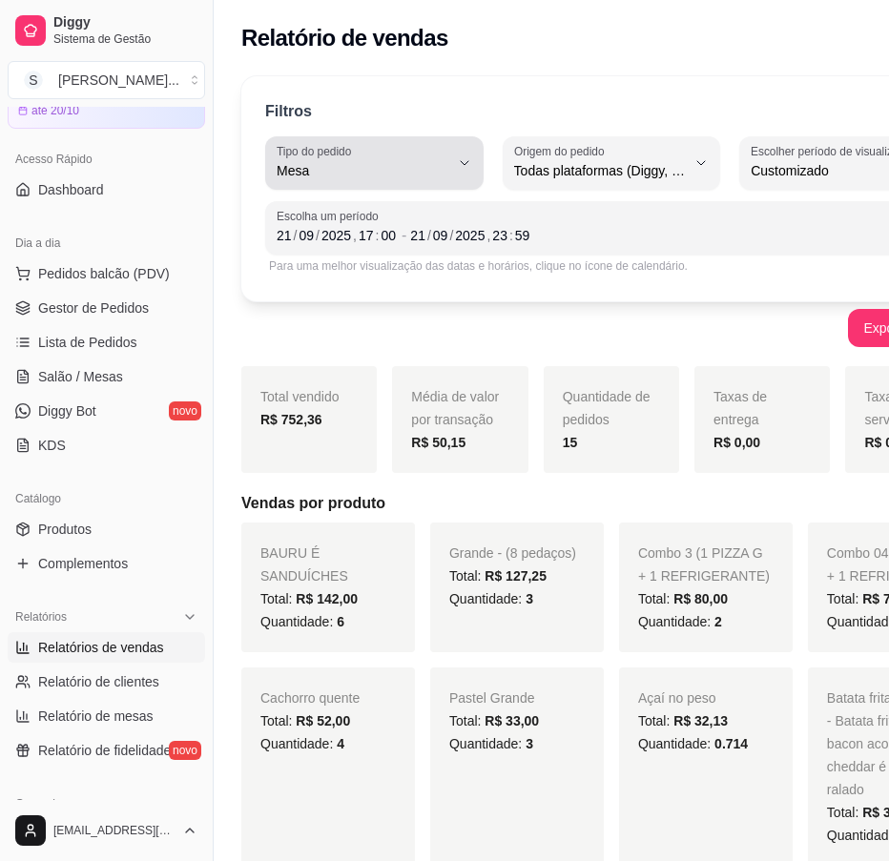
click at [431, 168] on button "Tipo do pedido Mesa" at bounding box center [374, 162] width 218 height 53
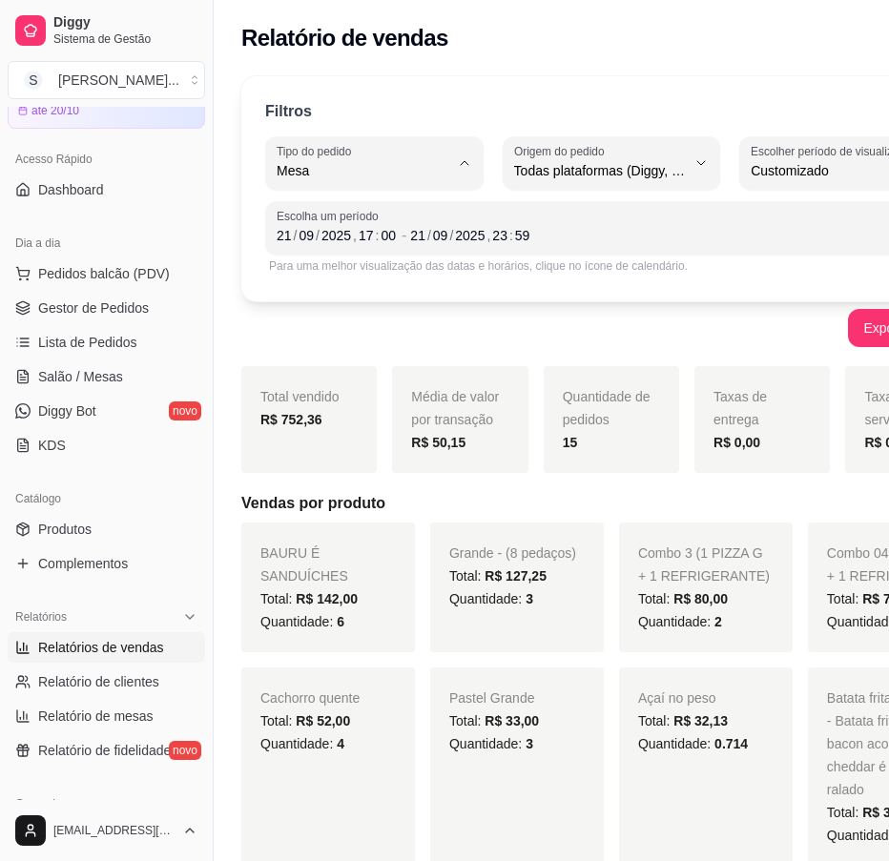
click at [350, 350] on span "Consumo local" at bounding box center [356, 341] width 145 height 18
type input "EAT_IN"
select select "EAT_IN"
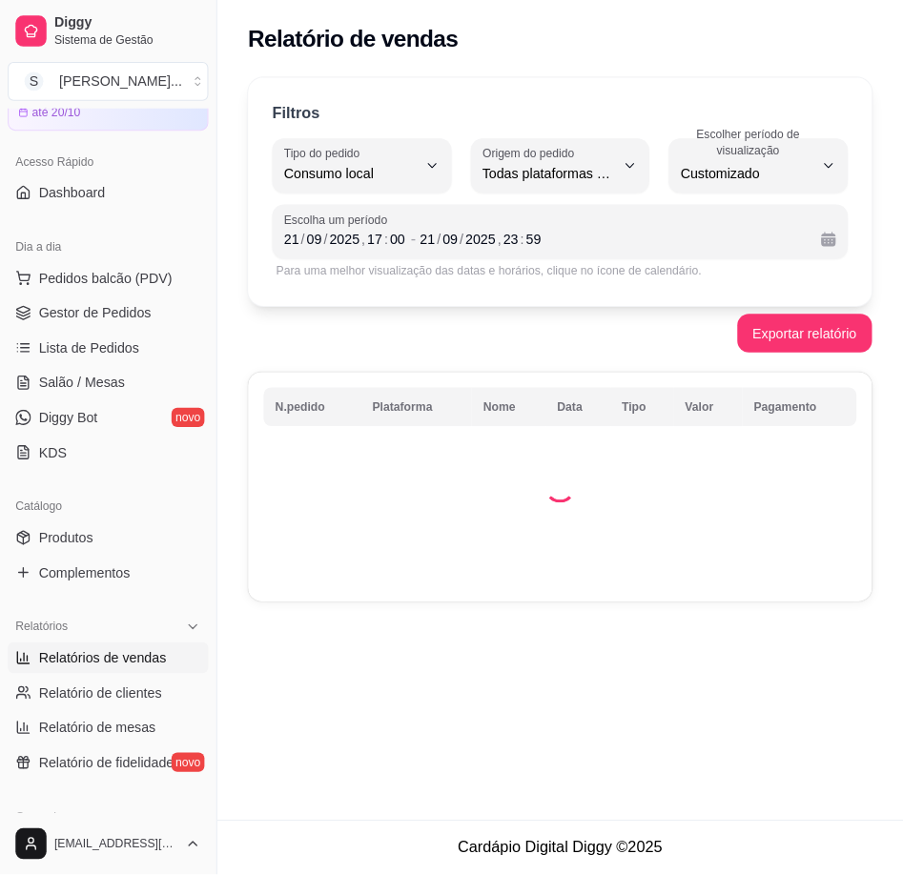
scroll to position [0, 0]
